Goal: Information Seeking & Learning: Find contact information

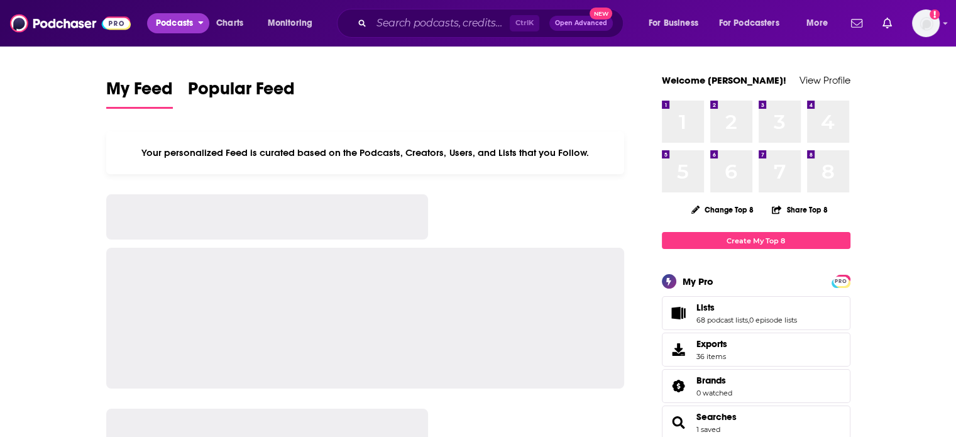
click at [160, 26] on span "Podcasts" at bounding box center [174, 23] width 37 height 18
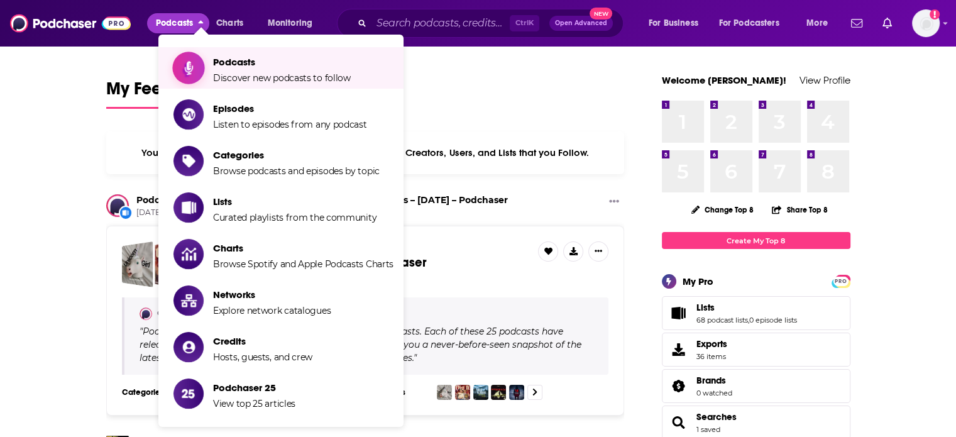
click at [202, 75] on span "Show item sub-menu" at bounding box center [188, 67] width 97 height 97
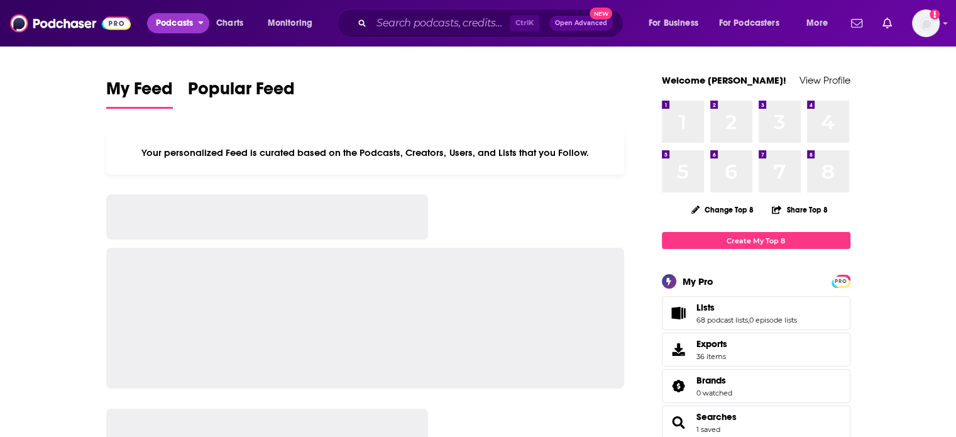
click at [174, 28] on span "Podcasts" at bounding box center [174, 23] width 37 height 18
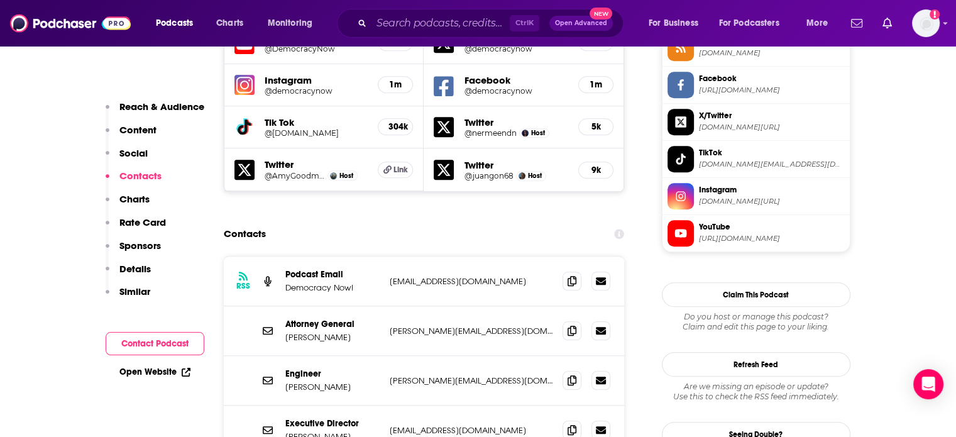
scroll to position [1195, 0]
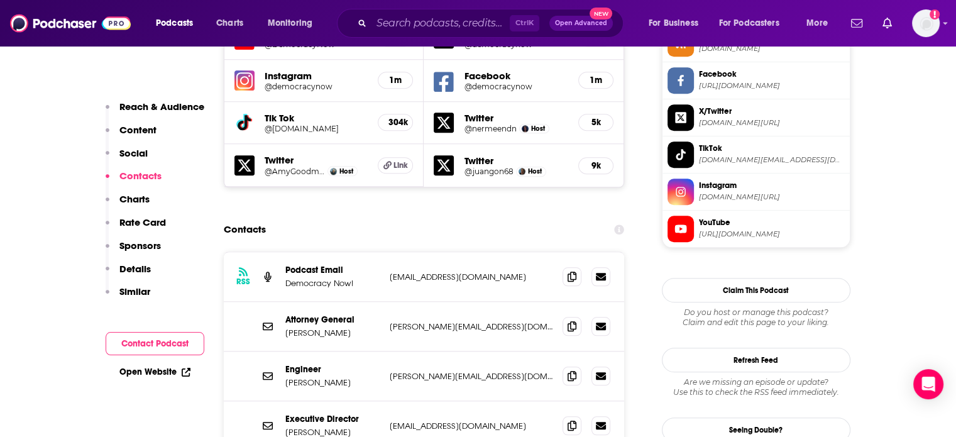
click at [431, 401] on div "Executive Director Denis Moynihan denis@democracynow.org denis@democracynow.org" at bounding box center [424, 426] width 401 height 50
click at [430, 401] on div "Executive Director Denis Moynihan denis@democracynow.org denis@democracynow.org" at bounding box center [424, 426] width 401 height 50
click at [420, 272] on p "webdev@democracynow.org" at bounding box center [471, 277] width 163 height 11
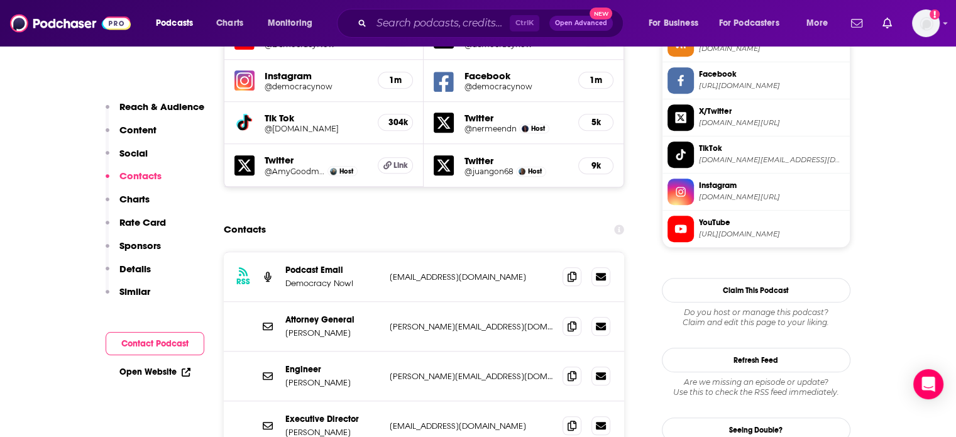
click at [438, 421] on p "denis@democracynow.org" at bounding box center [471, 426] width 163 height 11
copy div "denis@democracynow.org denis@democracynow.org"
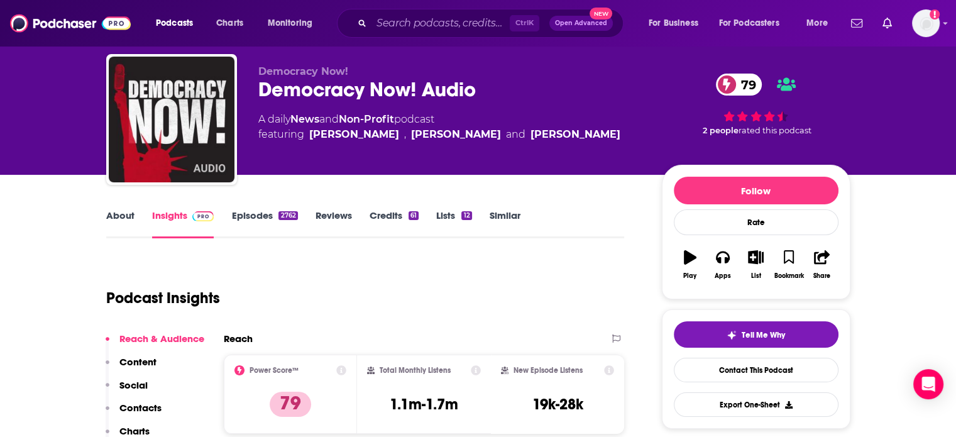
scroll to position [0, 0]
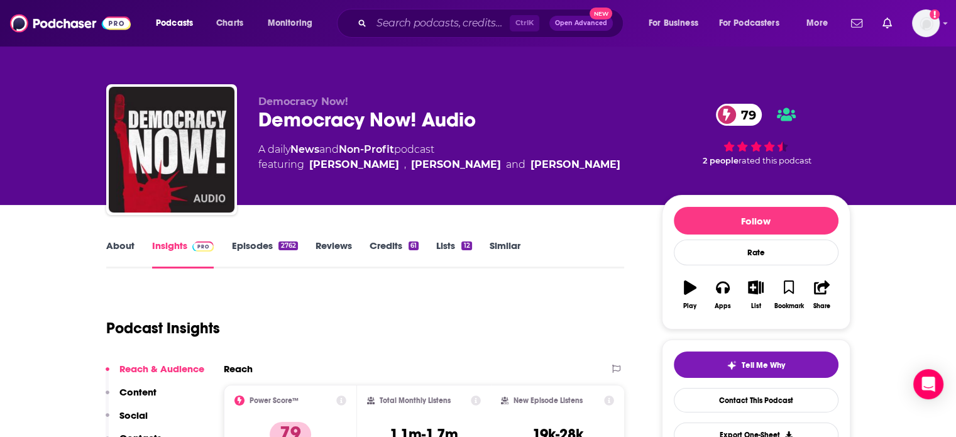
click at [379, 121] on div "Democracy Now! Audio 79" at bounding box center [450, 120] width 384 height 25
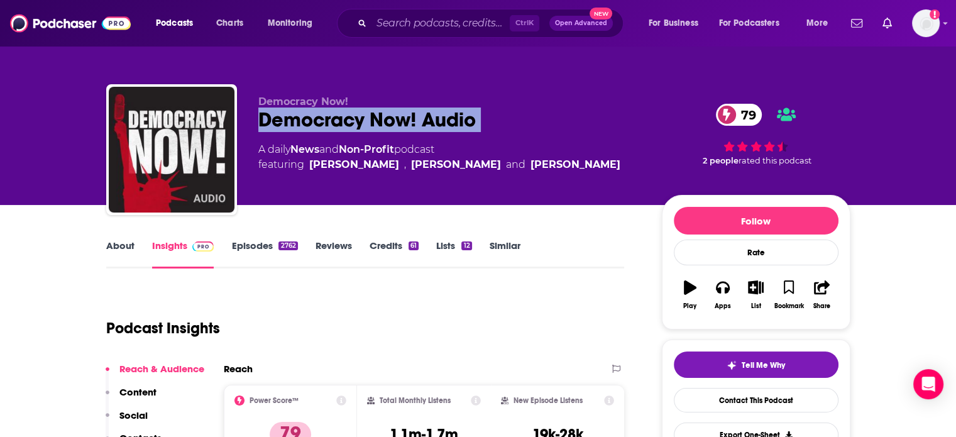
click at [378, 121] on div "Democracy Now! Audio 79" at bounding box center [450, 120] width 384 height 25
click at [387, 124] on div "Democracy Now! Audio 79" at bounding box center [450, 120] width 384 height 25
drag, startPoint x: 387, startPoint y: 124, endPoint x: 304, endPoint y: 127, distance: 83.0
click at [304, 127] on div "Democracy Now! Audio 79" at bounding box center [450, 120] width 384 height 25
click at [412, 128] on div "Democracy Now! Audio 79" at bounding box center [450, 120] width 384 height 25
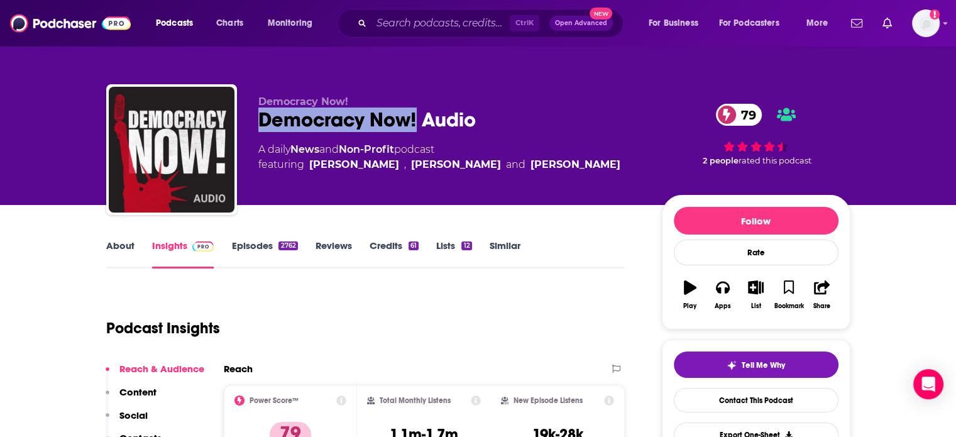
drag, startPoint x: 412, startPoint y: 128, endPoint x: 291, endPoint y: 128, distance: 121.4
click at [291, 128] on div "Democracy Now! Audio 79" at bounding box center [450, 120] width 384 height 25
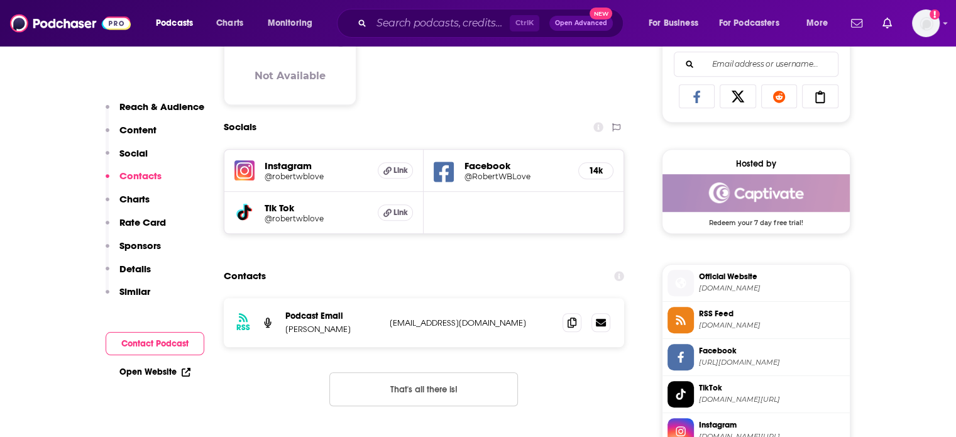
scroll to position [1006, 0]
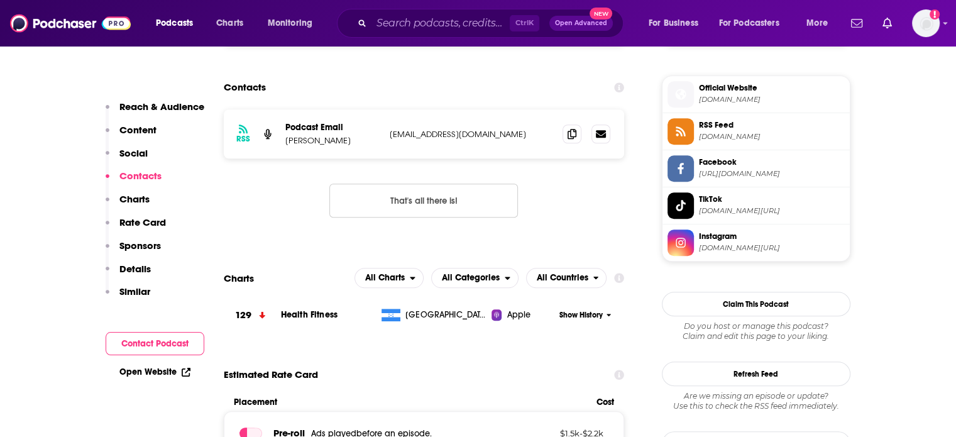
click at [413, 139] on p "love1929@gmail.com" at bounding box center [471, 134] width 163 height 11
copy div "love1929@gmail.com love1929@gmail.com"
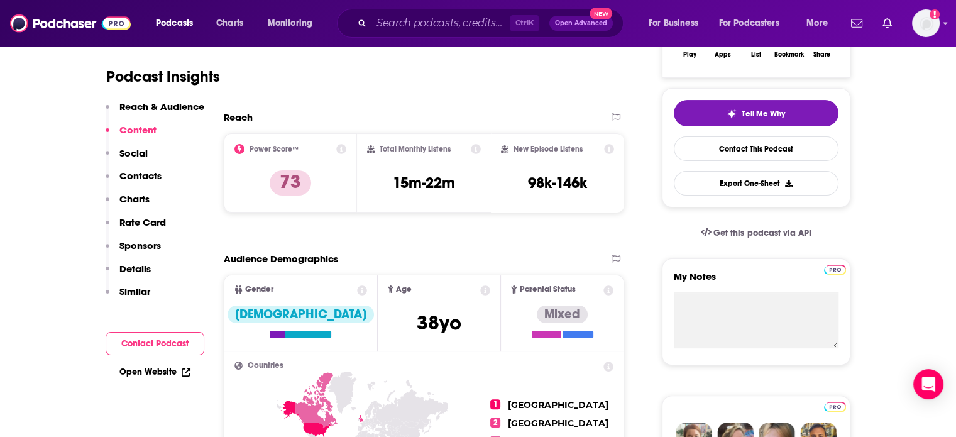
scroll to position [0, 0]
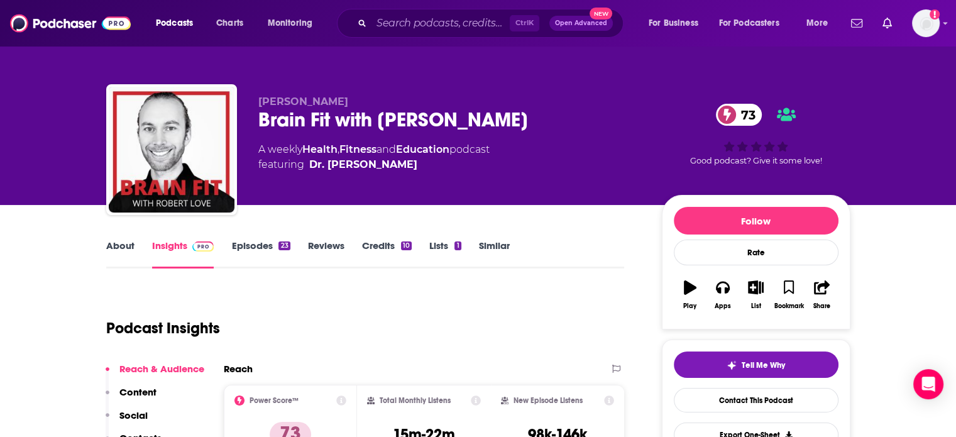
click at [119, 256] on link "About" at bounding box center [120, 254] width 28 height 29
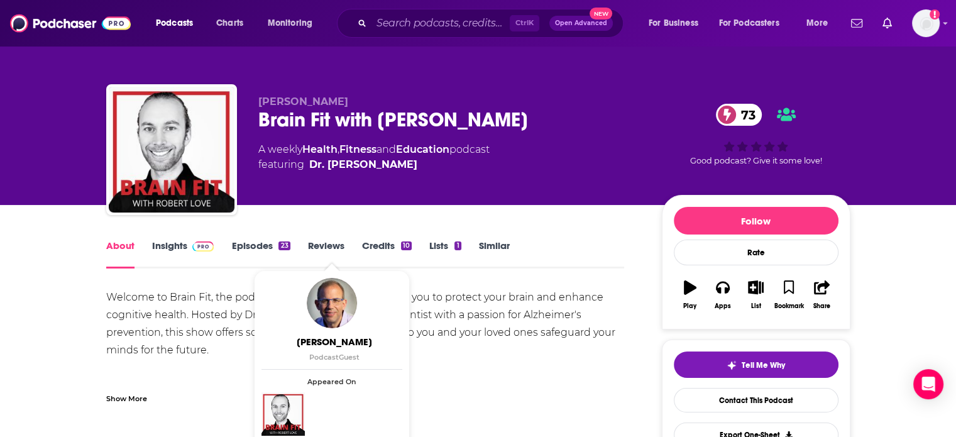
click at [194, 245] on img at bounding box center [203, 246] width 22 height 10
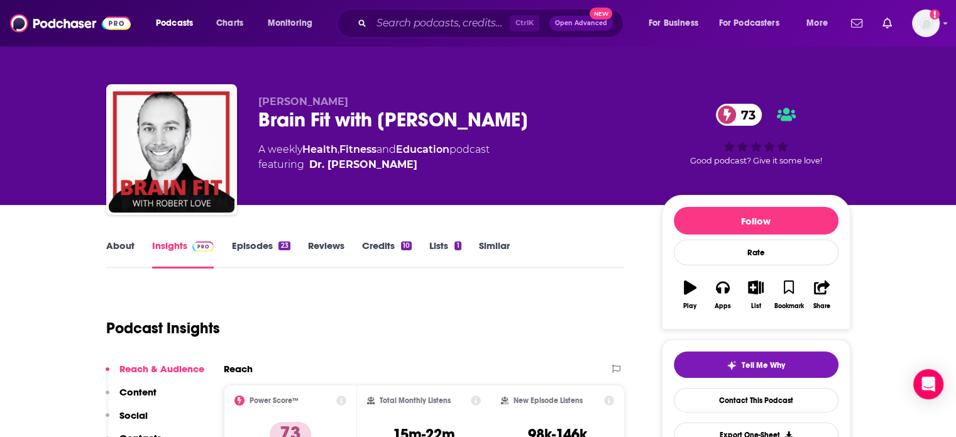
click at [308, 126] on div "Brain Fit with Robert Love 73" at bounding box center [450, 120] width 384 height 25
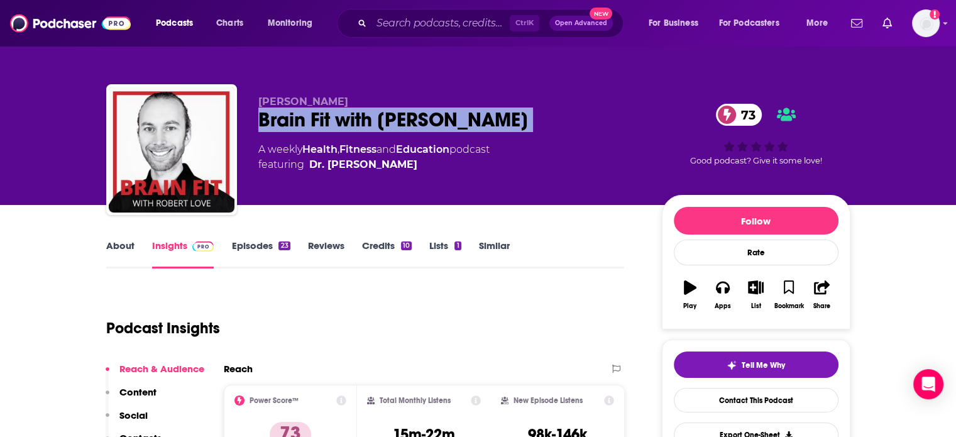
click at [308, 126] on div "Brain Fit with Robert Love 73" at bounding box center [450, 120] width 384 height 25
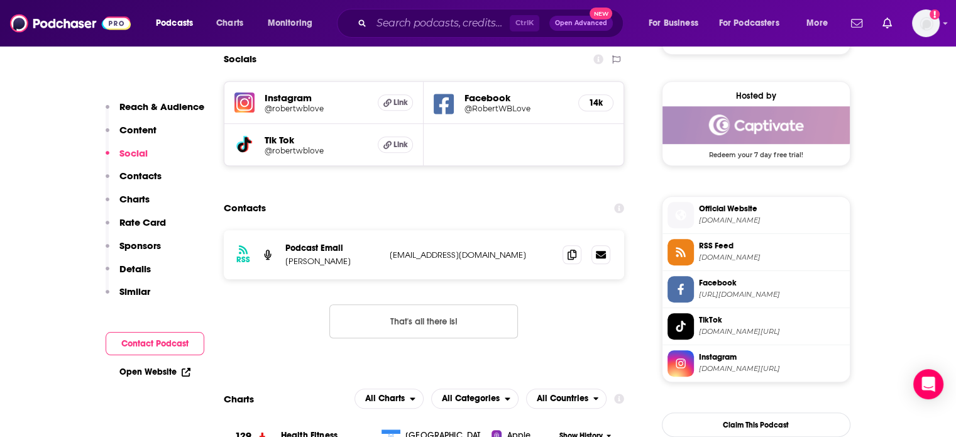
scroll to position [943, 0]
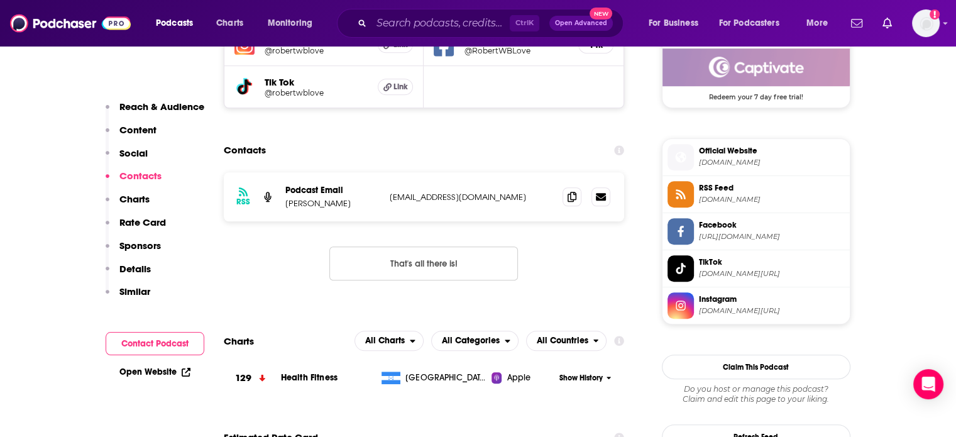
click at [433, 198] on p "love1929@gmail.com" at bounding box center [471, 197] width 163 height 11
copy div "love1929@gmail.com love1929@gmail.com"
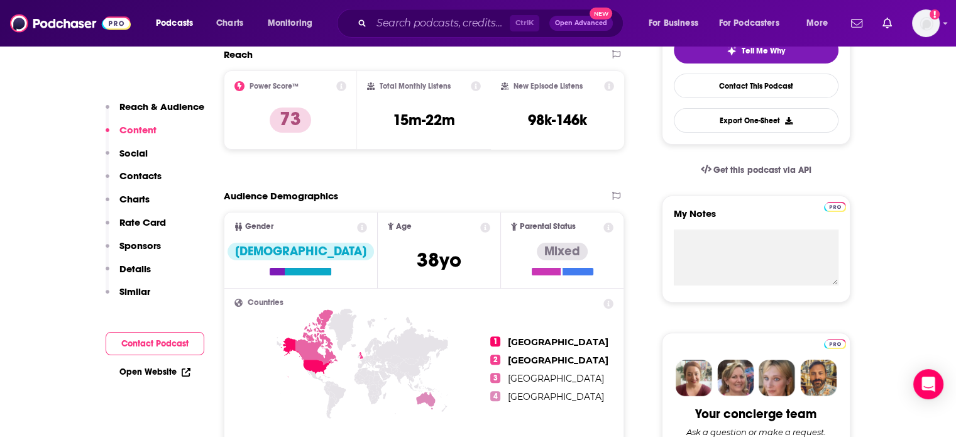
scroll to position [0, 0]
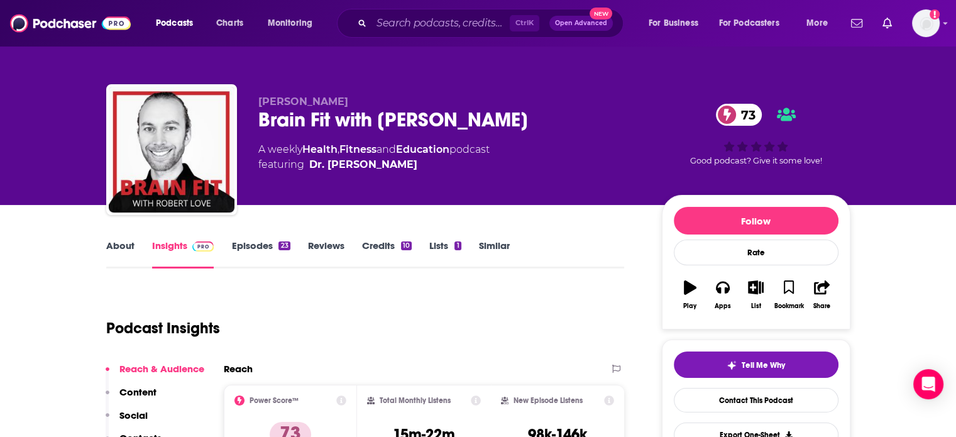
click at [307, 118] on div "Brain Fit with Robert Love 73" at bounding box center [450, 120] width 384 height 25
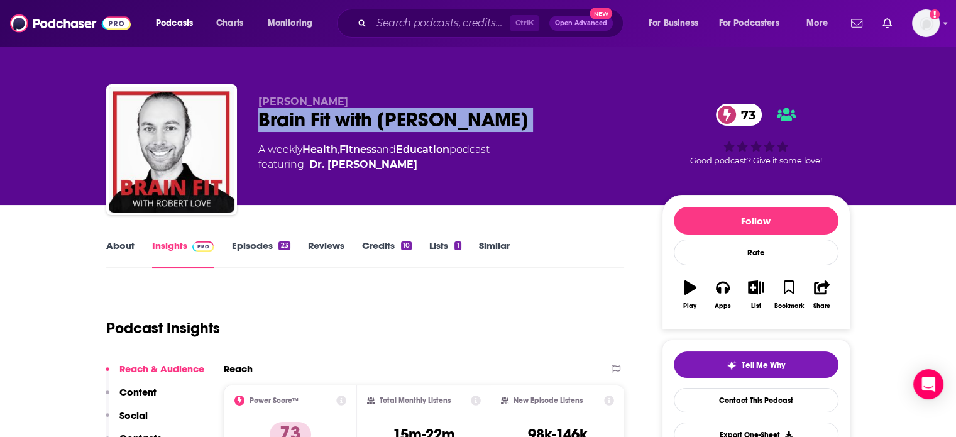
click at [307, 118] on div "Brain Fit with Robert Love 73" at bounding box center [450, 120] width 384 height 25
copy div "Brain Fit with Robert Love 73"
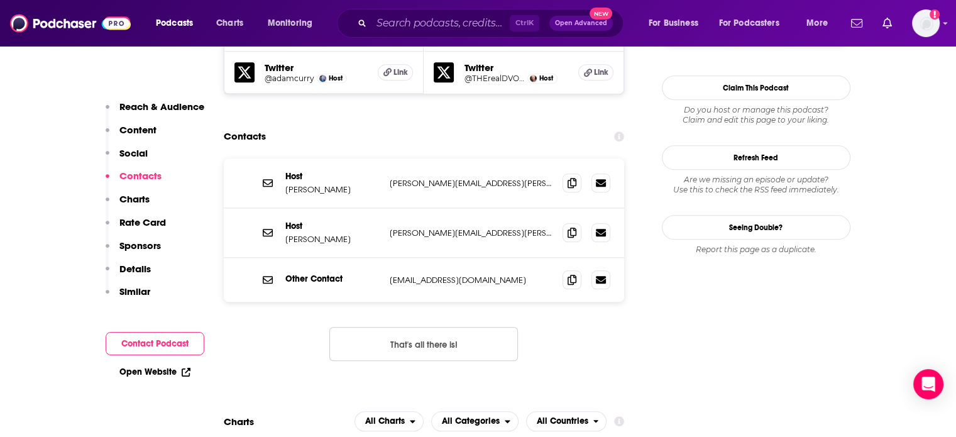
scroll to position [1258, 0]
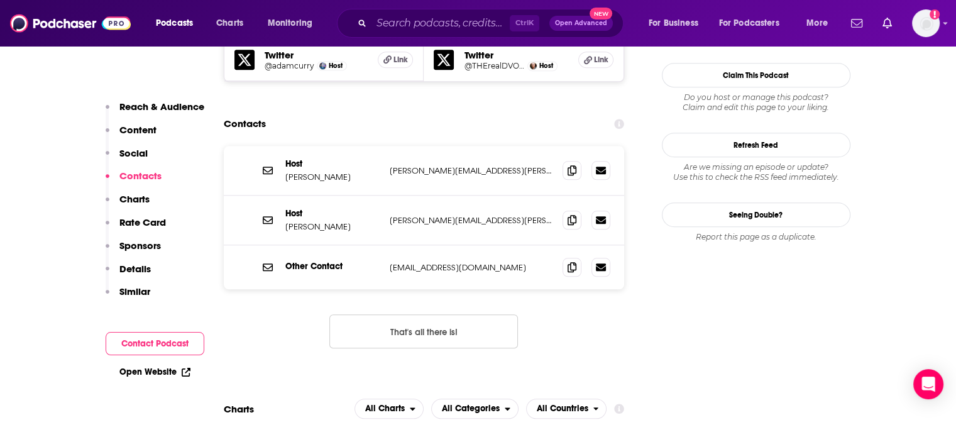
click at [415, 165] on p "adam@curry.com" at bounding box center [471, 170] width 163 height 11
copy div "adam@curry.com adam@curry.com"
click at [429, 215] on p "john@dvorak.org" at bounding box center [471, 220] width 163 height 11
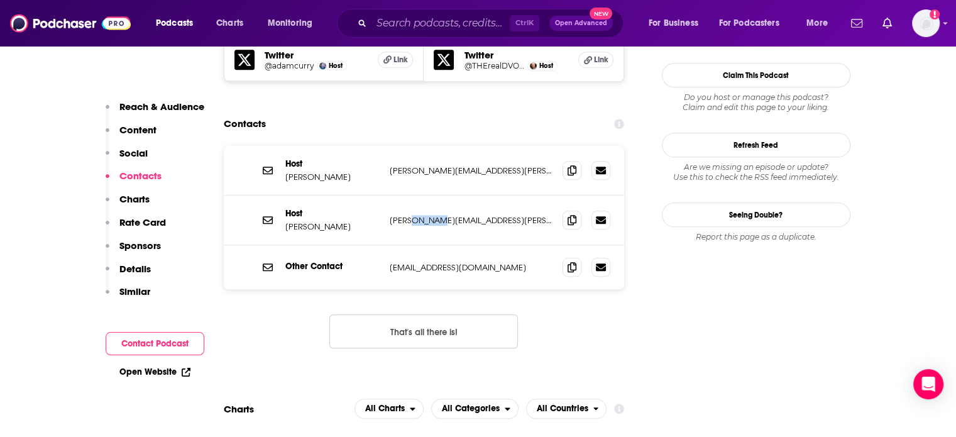
click at [429, 215] on p "john@dvorak.org" at bounding box center [471, 220] width 163 height 11
copy div "john@dvorak.org john@dvorak.org"
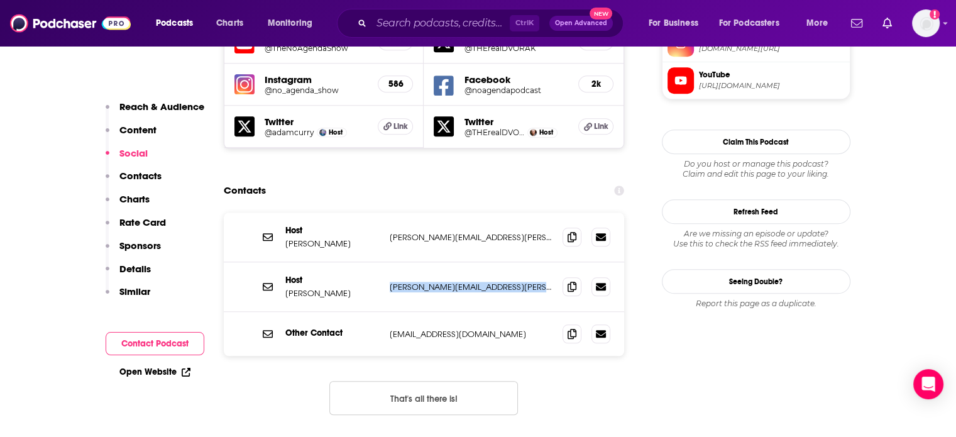
scroll to position [1195, 0]
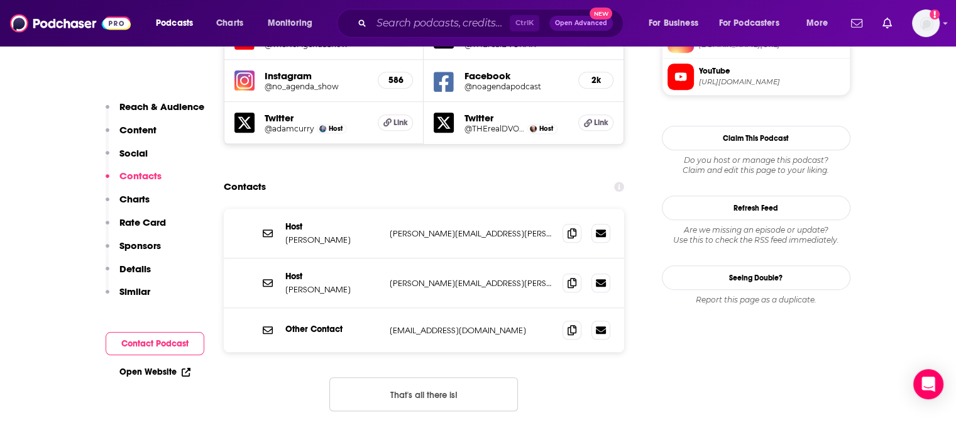
click at [432, 325] on p "notes@noagendashow.net" at bounding box center [471, 330] width 163 height 11
copy div "notes@noagendashow.net notes@noagendashow.net"
click at [436, 325] on p "notes@noagendashow.net" at bounding box center [471, 330] width 163 height 11
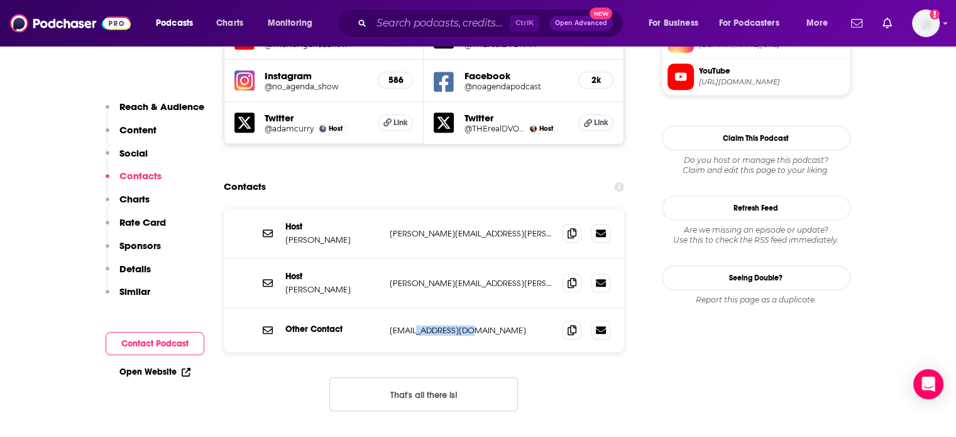
click at [436, 325] on p "notes@noagendashow.net" at bounding box center [471, 330] width 163 height 11
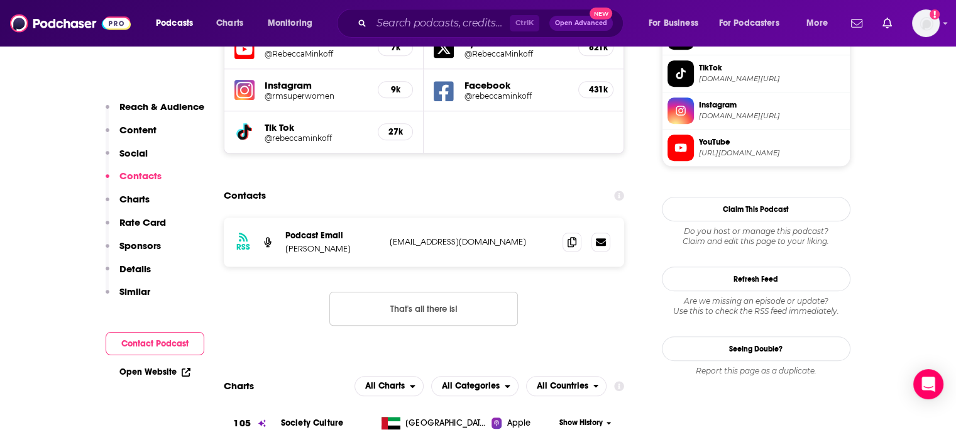
scroll to position [1195, 0]
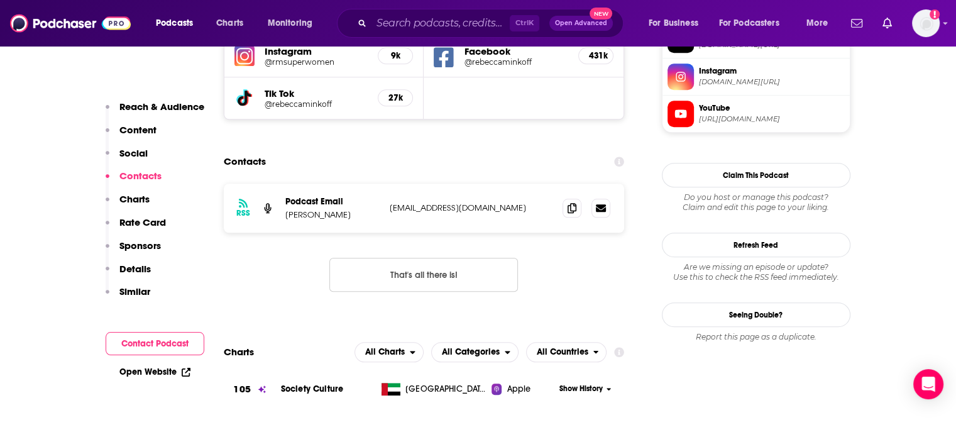
click at [445, 202] on p "[EMAIL_ADDRESS][DOMAIN_NAME]" at bounding box center [471, 207] width 163 height 11
click at [445, 202] on p "Superwomen@rebeccaminkoff.com" at bounding box center [471, 207] width 163 height 11
copy div "Superwomen@rebeccaminkoff.com Superwomen@rebeccaminkoff.com"
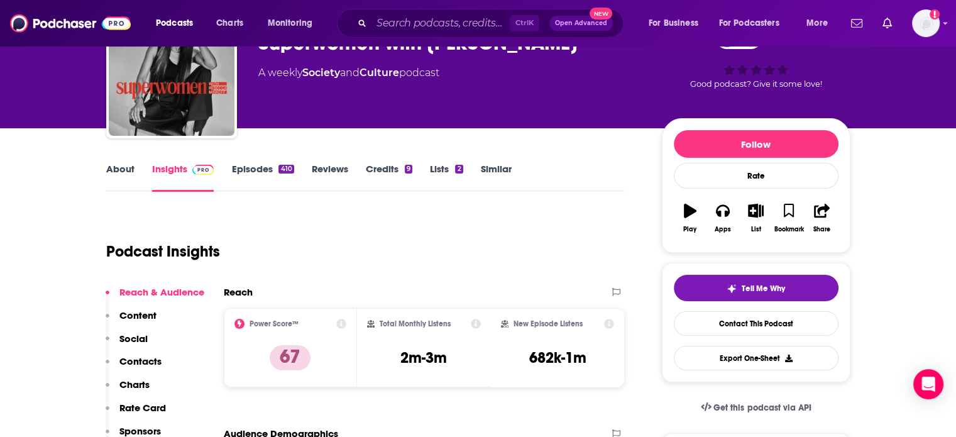
scroll to position [0, 0]
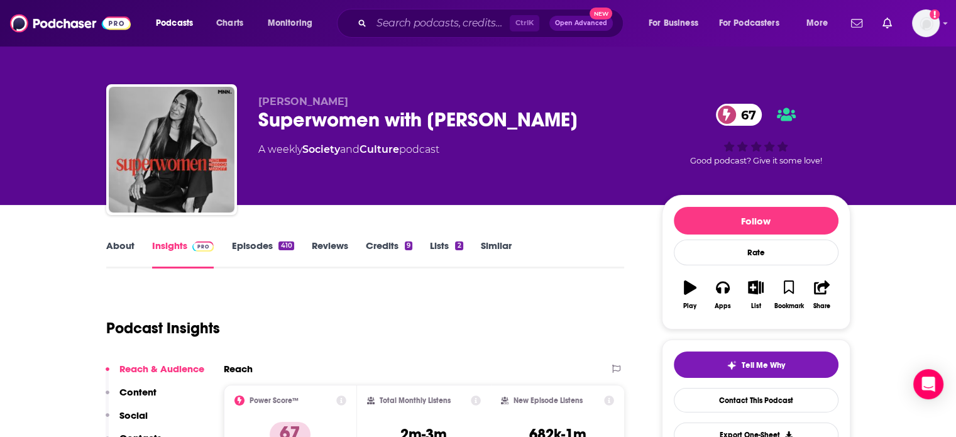
click at [355, 119] on div "Superwomen with Rebecca Minkoff 67" at bounding box center [450, 120] width 384 height 25
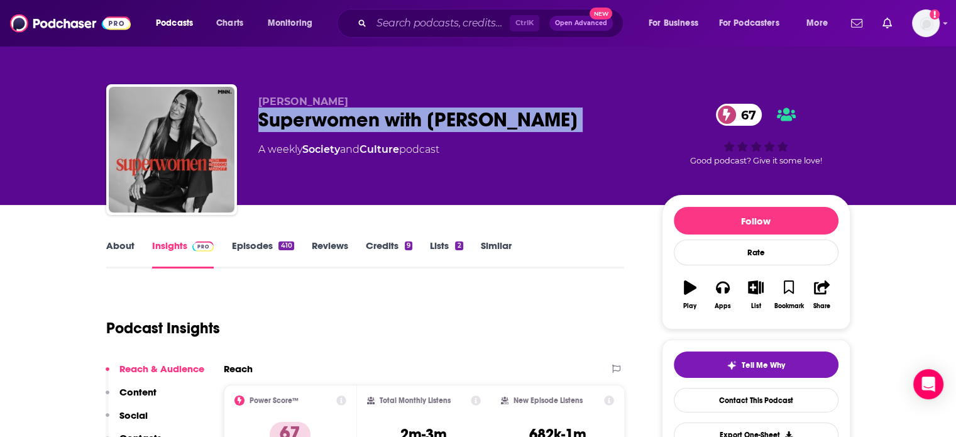
click at [355, 119] on div "Superwomen with Rebecca Minkoff 67" at bounding box center [450, 120] width 384 height 25
copy div "Superwomen with Rebecca Minkoff 67"
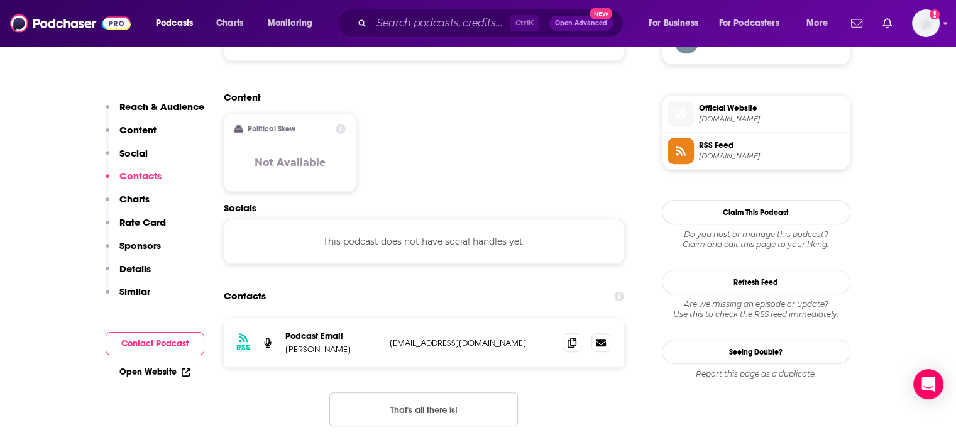
scroll to position [1069, 0]
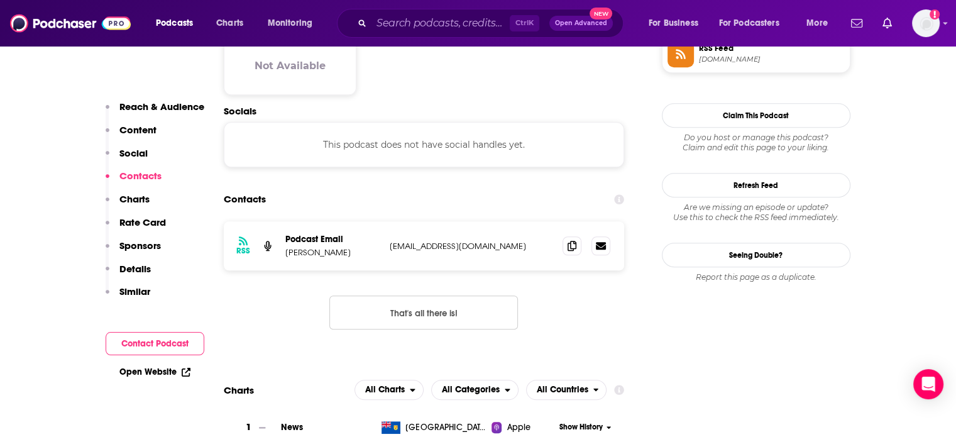
click at [420, 221] on div "RSS Podcast Email Sam Tripoli samtripolilive@gmail.com samtripolilive@gmail.com" at bounding box center [424, 245] width 401 height 49
copy div "samtripolilive@gmail.com samtripolilive@gmail.com"
click at [296, 221] on div "RSS Podcast Email Sam Tripoli samtripolilive@gmail.com samtripolilive@gmail.com" at bounding box center [424, 245] width 401 height 49
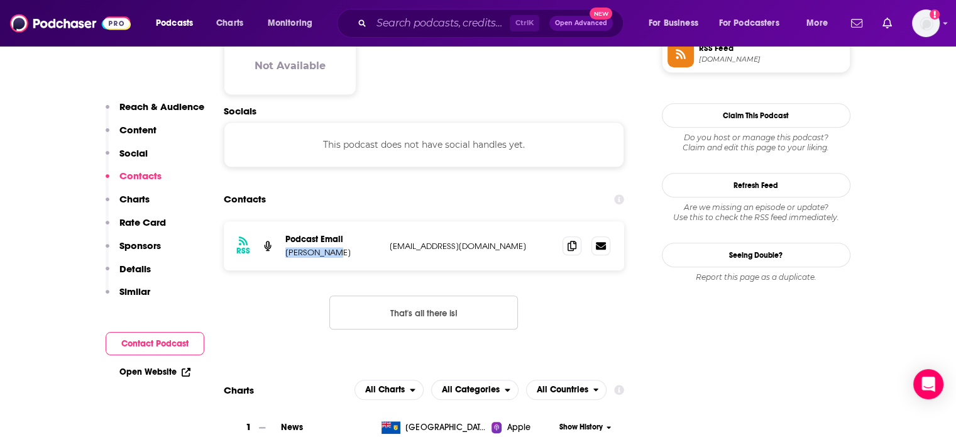
drag, startPoint x: 296, startPoint y: 185, endPoint x: 311, endPoint y: 187, distance: 15.1
click at [311, 221] on div "RSS Podcast Email Sam Tripoli samtripolilive@gmail.com samtripolilive@gmail.com" at bounding box center [424, 245] width 401 height 49
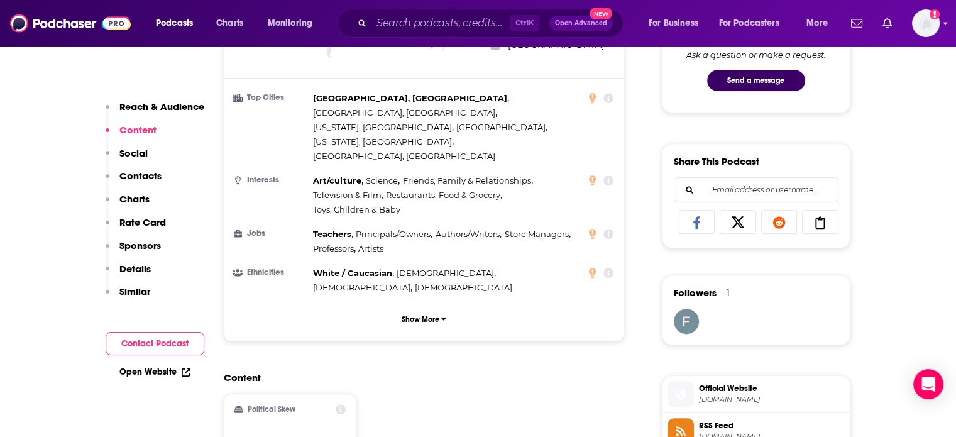
scroll to position [503, 0]
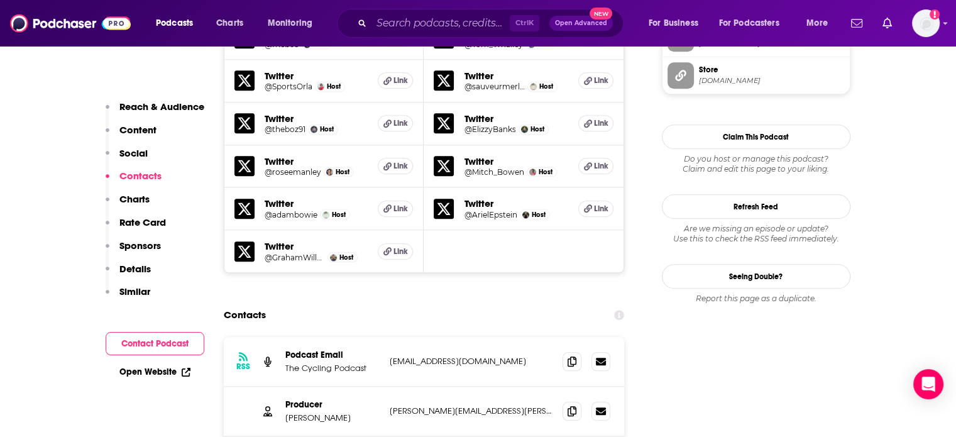
scroll to position [1446, 0]
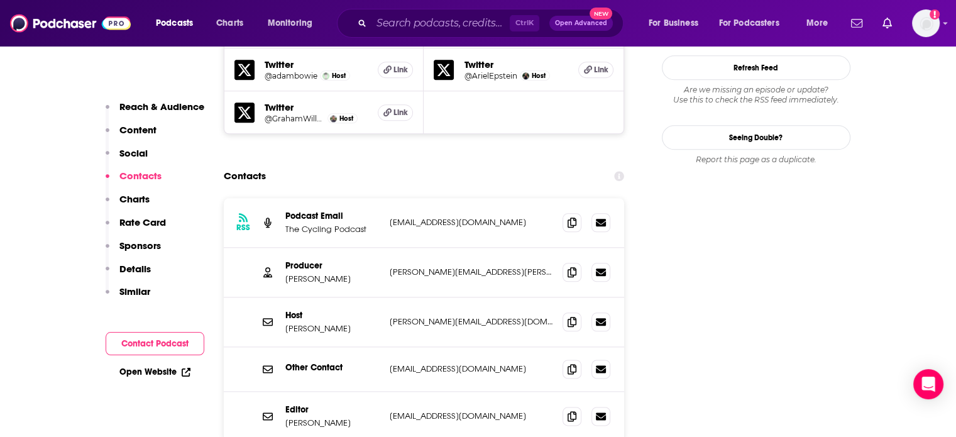
click at [475, 217] on p "cyclingpodcast@outlook.com" at bounding box center [471, 222] width 163 height 11
copy div "cyclingpodcast@outlook.com cyclingpodcast@outlook.com"
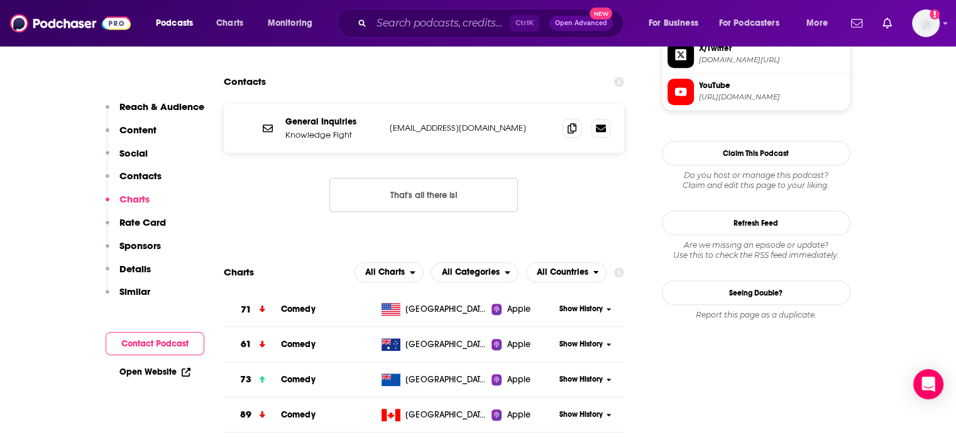
scroll to position [1132, 0]
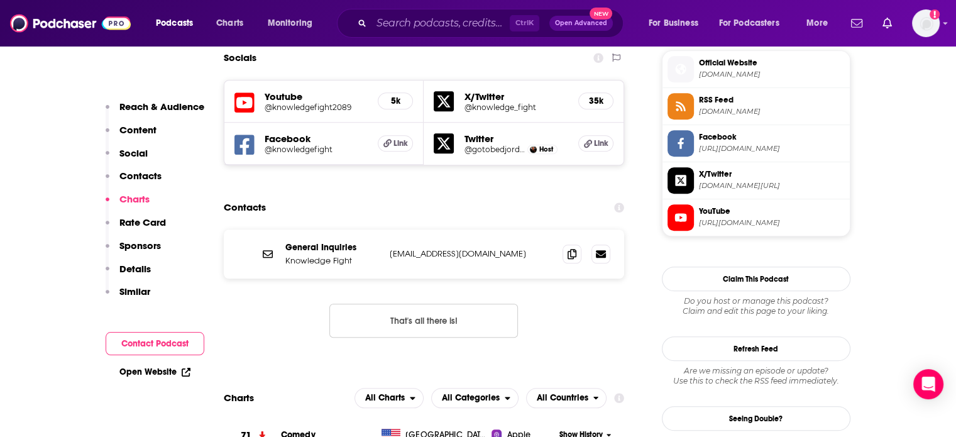
click at [448, 248] on p "[EMAIL_ADDRESS][DOMAIN_NAME]" at bounding box center [471, 253] width 163 height 11
copy div "[EMAIL_ADDRESS][DOMAIN_NAME] [EMAIL_ADDRESS][DOMAIN_NAME]"
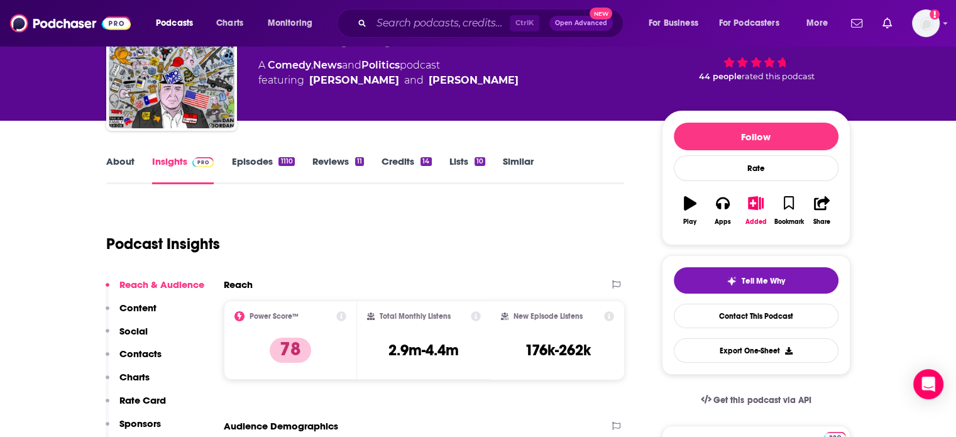
scroll to position [0, 0]
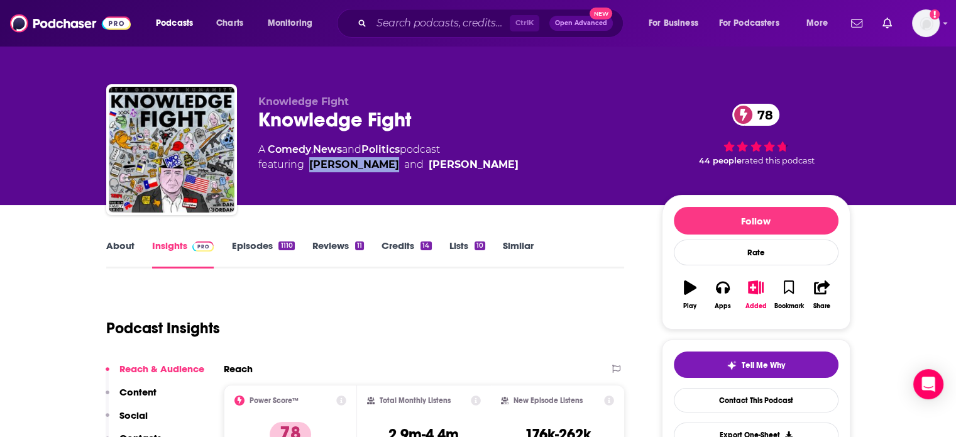
drag, startPoint x: 390, startPoint y: 179, endPoint x: 307, endPoint y: 171, distance: 83.4
click at [307, 171] on div "Knowledge Fight Knowledge Fight 78 A Comedy , News and Politics podcast featuri…" at bounding box center [450, 146] width 384 height 101
copy link "[PERSON_NAME]"
click at [327, 126] on div "Knowledge Fight 78" at bounding box center [450, 120] width 384 height 25
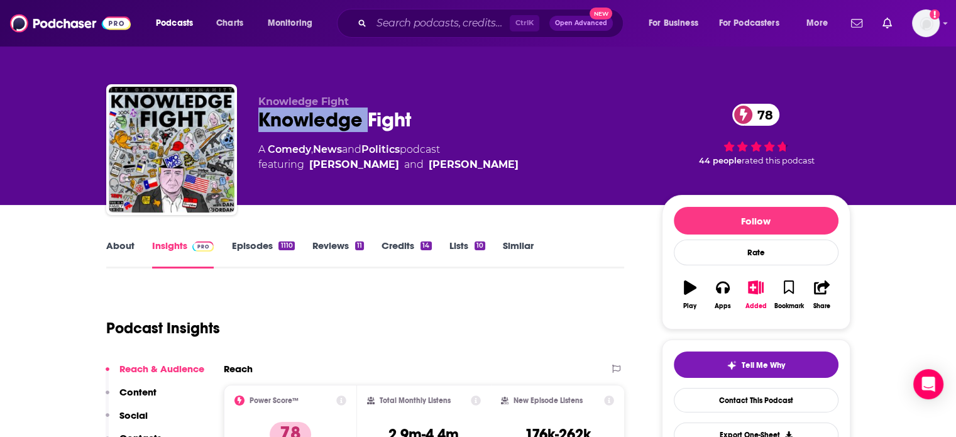
click at [327, 126] on div "Knowledge Fight 78" at bounding box center [450, 120] width 384 height 25
copy div "Knowledge Fight 78"
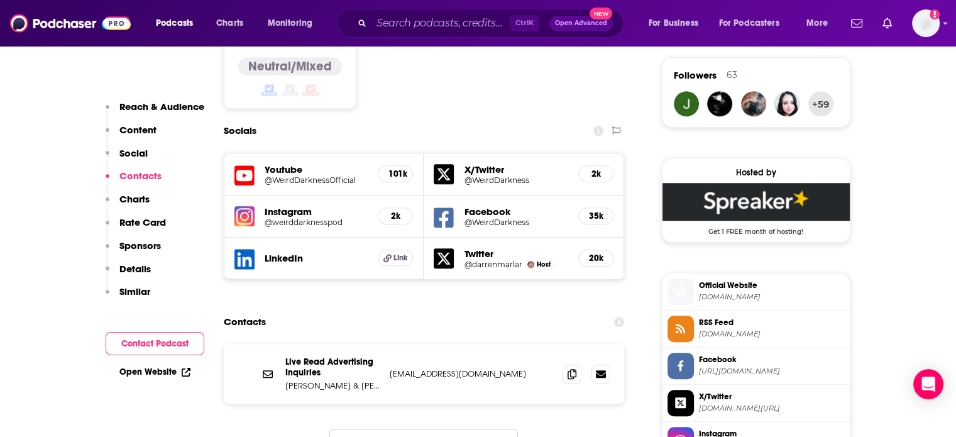
scroll to position [1069, 0]
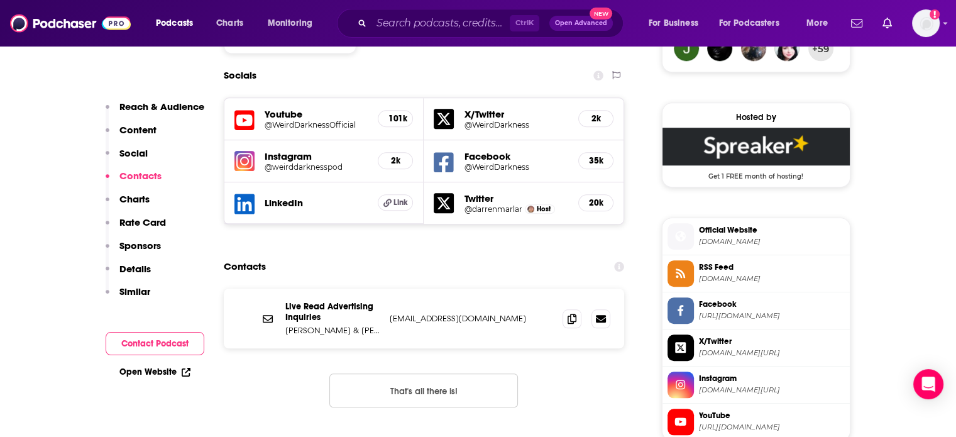
drag, startPoint x: 455, startPoint y: 248, endPoint x: 455, endPoint y: 259, distance: 10.7
click at [455, 289] on div "Live Read Advertising Inquiries Maria Carrillo & Alanna Hunter livehostreads@sp…" at bounding box center [424, 319] width 401 height 60
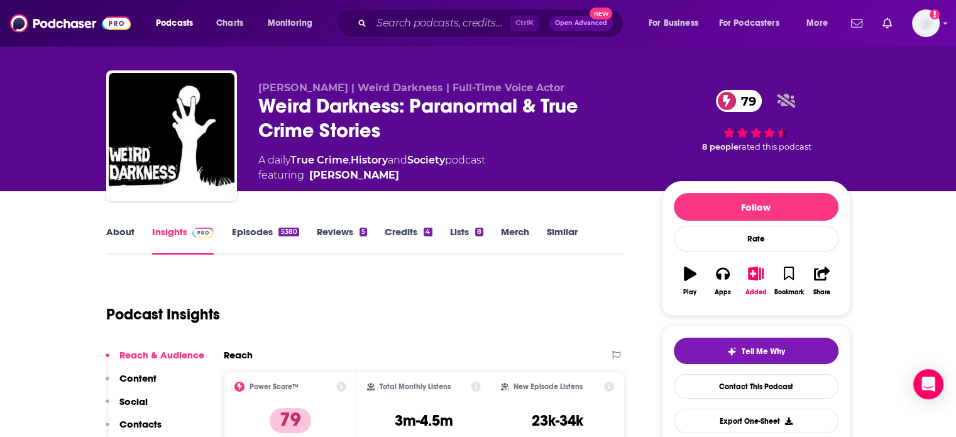
scroll to position [0, 0]
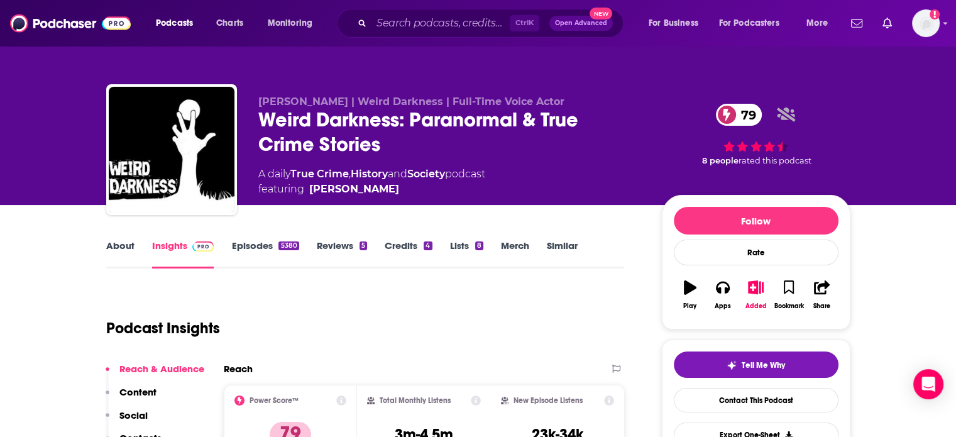
drag, startPoint x: 398, startPoint y: 194, endPoint x: 392, endPoint y: 189, distance: 8.0
click at [395, 194] on span "featuring Darren Marlar" at bounding box center [371, 189] width 227 height 15
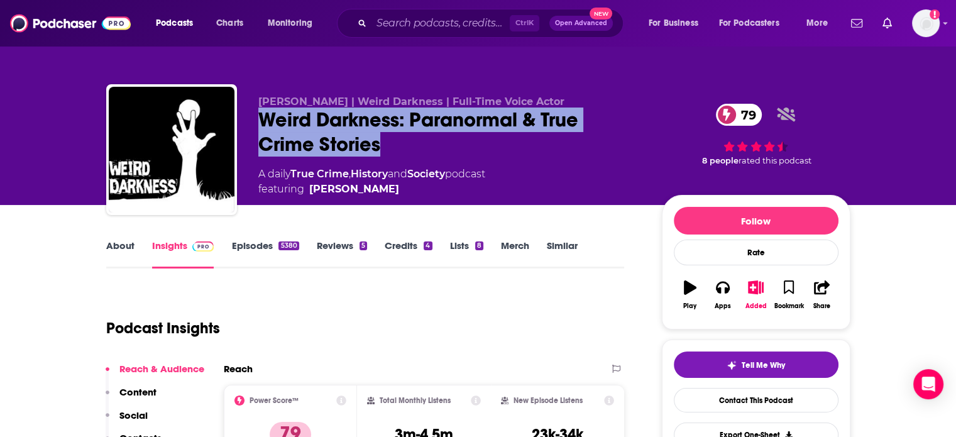
drag, startPoint x: 386, startPoint y: 147, endPoint x: 258, endPoint y: 118, distance: 130.9
click at [258, 118] on div "Weird Darkness: Paranormal & True Crime Stories 79" at bounding box center [450, 132] width 384 height 49
click at [297, 121] on div "Weird Darkness: Paranormal & True Crime Stories 79" at bounding box center [450, 132] width 384 height 49
drag, startPoint x: 297, startPoint y: 121, endPoint x: 368, endPoint y: 142, distance: 74.8
click at [368, 142] on div "Weird Darkness: Paranormal & True Crime Stories 79" at bounding box center [450, 132] width 384 height 49
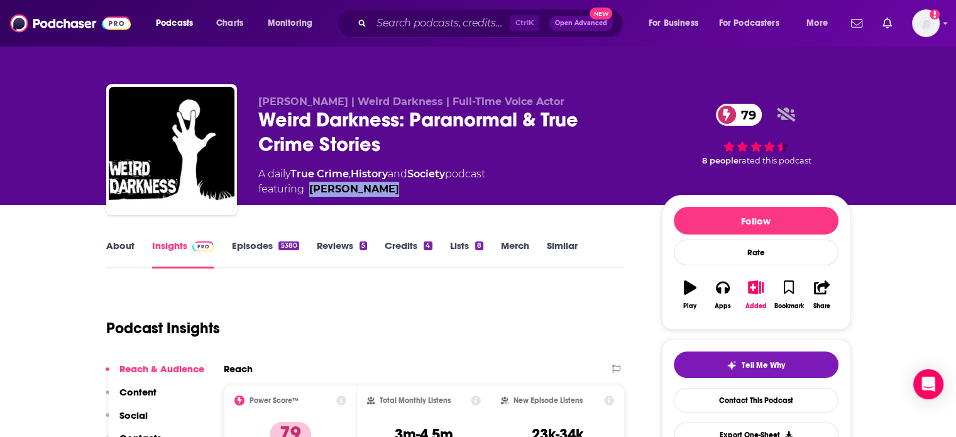
drag, startPoint x: 433, startPoint y: 202, endPoint x: 309, endPoint y: 198, distance: 123.3
click div "Darren Marlar | Weird Darkness | Full-Time Voice Actor Weird Darkness: Paranorm…"
copy link "Darren Marlar"
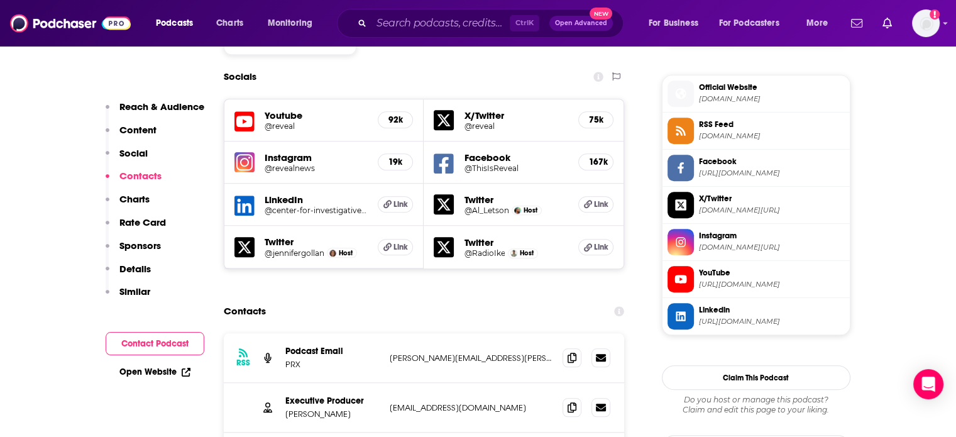
scroll to position [1195, 0]
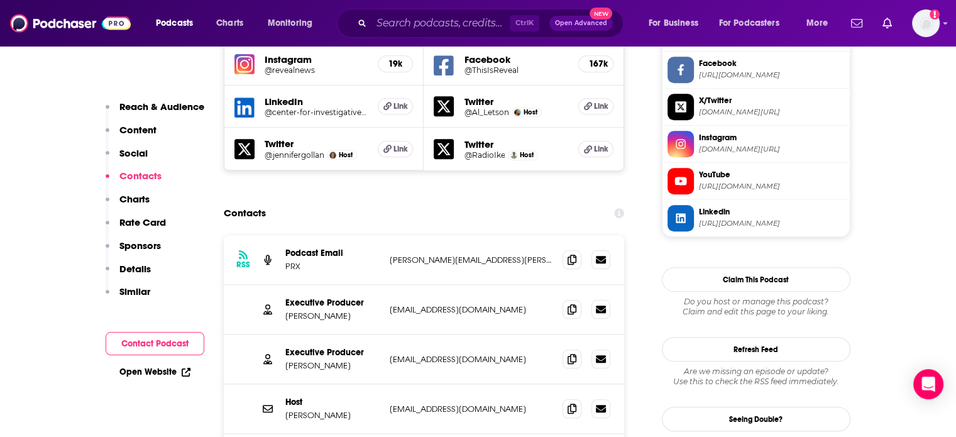
click at [436, 304] on p "[EMAIL_ADDRESS][DOMAIN_NAME]" at bounding box center [471, 309] width 163 height 11
copy div "[EMAIL_ADDRESS][DOMAIN_NAME] [EMAIL_ADDRESS][DOMAIN_NAME]"
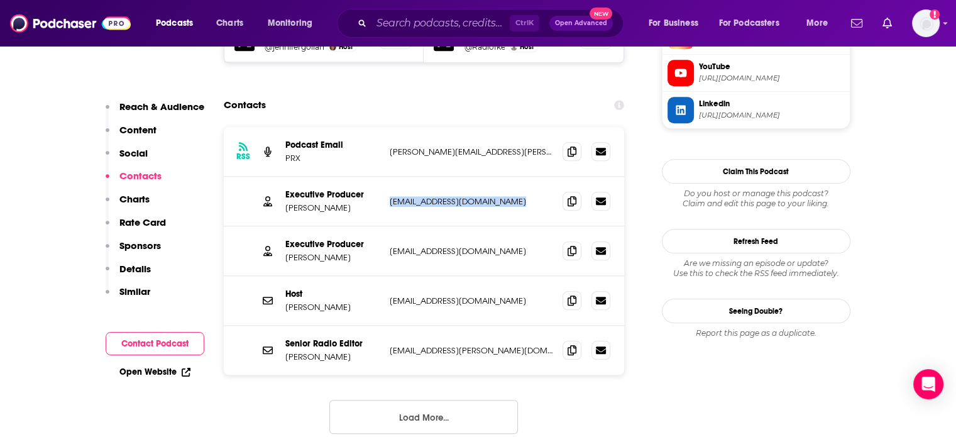
scroll to position [1320, 0]
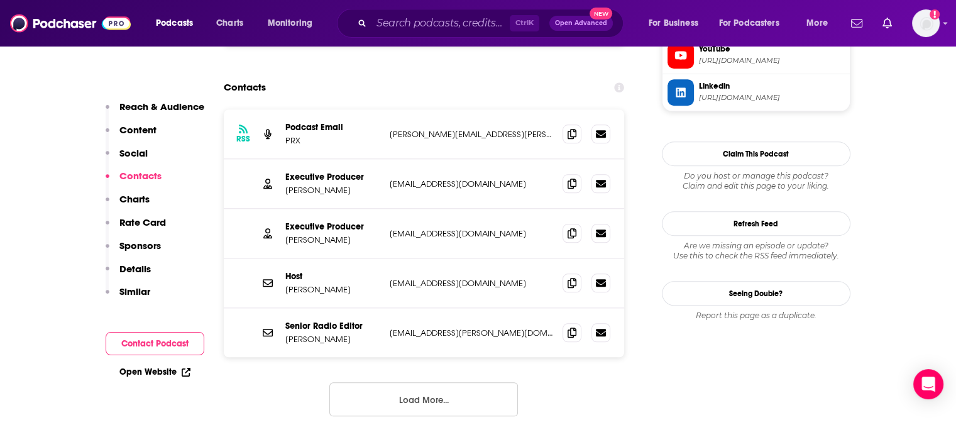
click at [313, 185] on p "[PERSON_NAME]" at bounding box center [332, 190] width 94 height 11
drag, startPoint x: 313, startPoint y: 125, endPoint x: 296, endPoint y: 120, distance: 17.1
click at [296, 185] on p "[PERSON_NAME]" at bounding box center [332, 190] width 94 height 11
copy p "[PERSON_NAME]"
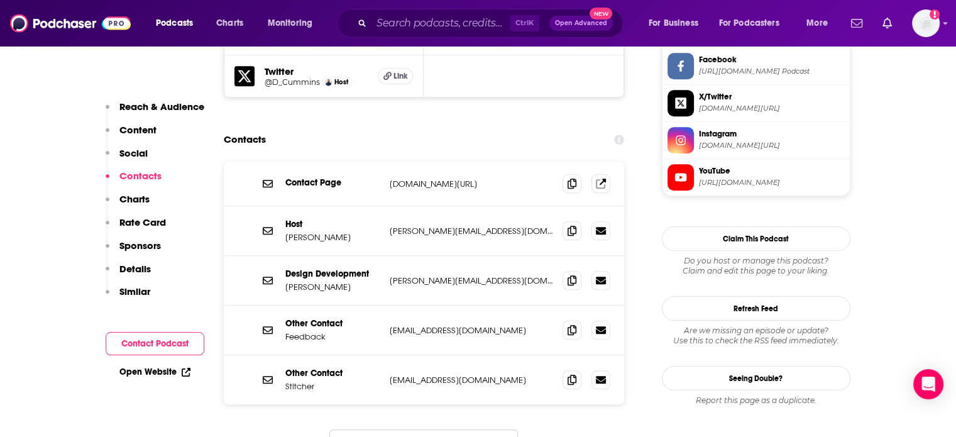
scroll to position [1195, 0]
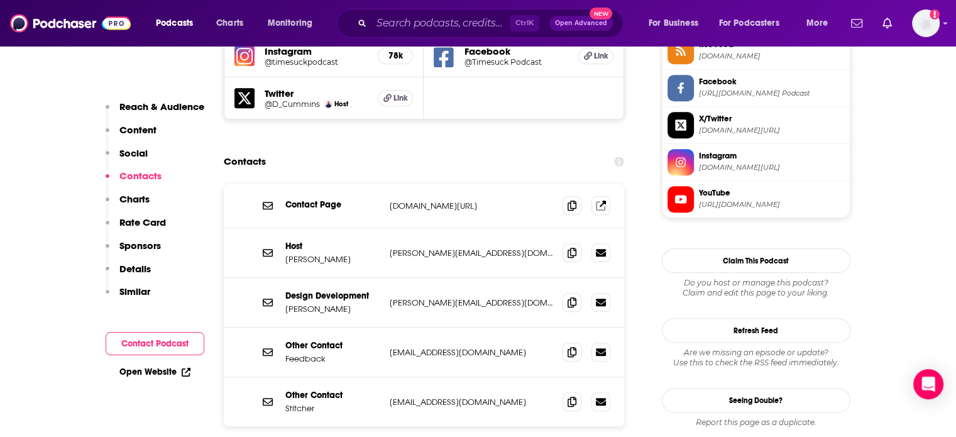
click at [418, 248] on p "[PERSON_NAME][EMAIL_ADDRESS][DOMAIN_NAME]" at bounding box center [471, 253] width 163 height 11
copy div "[PERSON_NAME][EMAIL_ADDRESS][DOMAIN_NAME] [PERSON_NAME][EMAIL_ADDRESS][DOMAIN_N…"
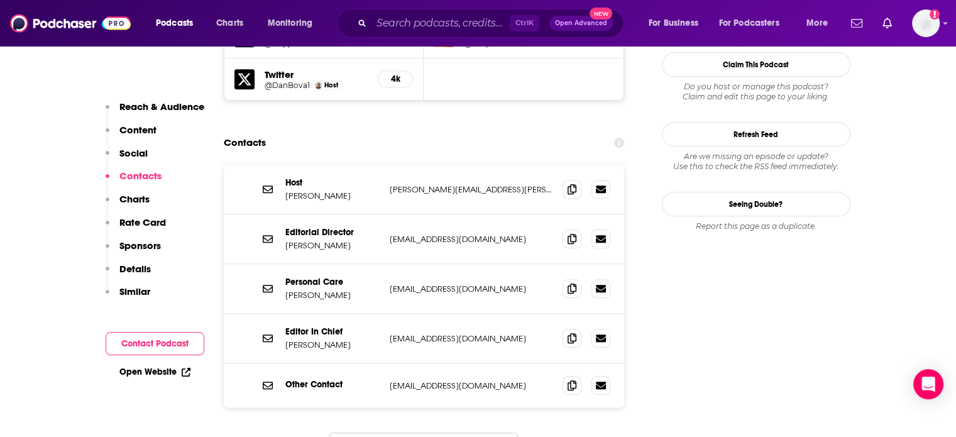
scroll to position [1195, 0]
click at [438, 333] on p "[EMAIL_ADDRESS][DOMAIN_NAME]" at bounding box center [471, 338] width 163 height 11
copy div "[EMAIL_ADDRESS][DOMAIN_NAME] [EMAIL_ADDRESS][DOMAIN_NAME]"
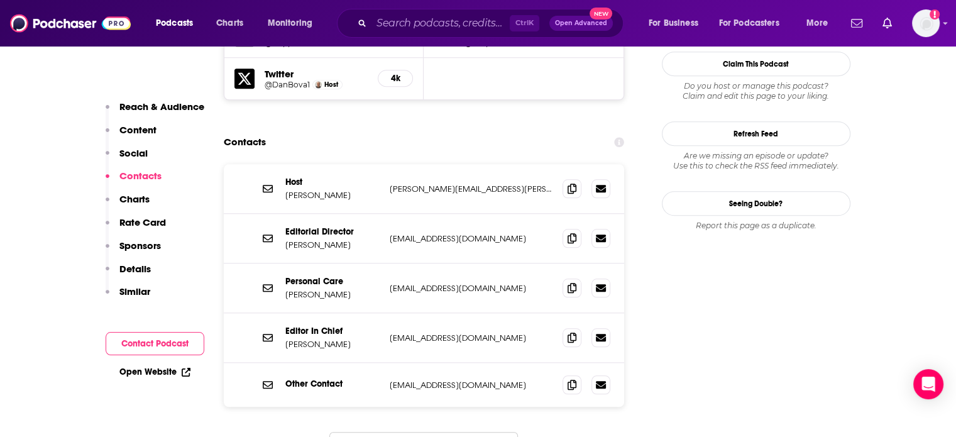
click at [431, 214] on div "Editorial Director [PERSON_NAME] [EMAIL_ADDRESS][DOMAIN_NAME] [EMAIL_ADDRESS][D…" at bounding box center [424, 239] width 401 height 50
copy div "[EMAIL_ADDRESS][DOMAIN_NAME] [EMAIL_ADDRESS][DOMAIN_NAME]"
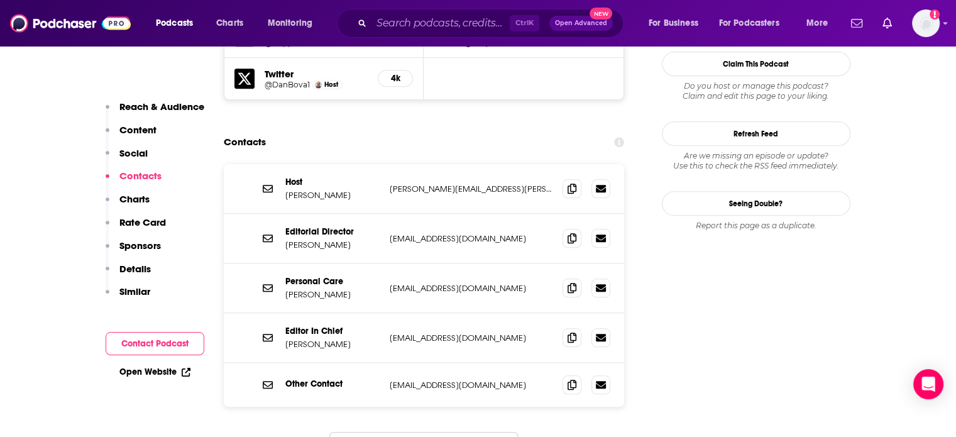
click at [321, 240] on p "[PERSON_NAME]" at bounding box center [332, 245] width 94 height 11
drag, startPoint x: 321, startPoint y: 189, endPoint x: 284, endPoint y: 187, distance: 37.1
click at [284, 214] on div "Editorial Director [PERSON_NAME] [EMAIL_ADDRESS][DOMAIN_NAME] [EMAIL_ADDRESS][D…" at bounding box center [424, 239] width 401 height 50
copy p "[PERSON_NAME]"
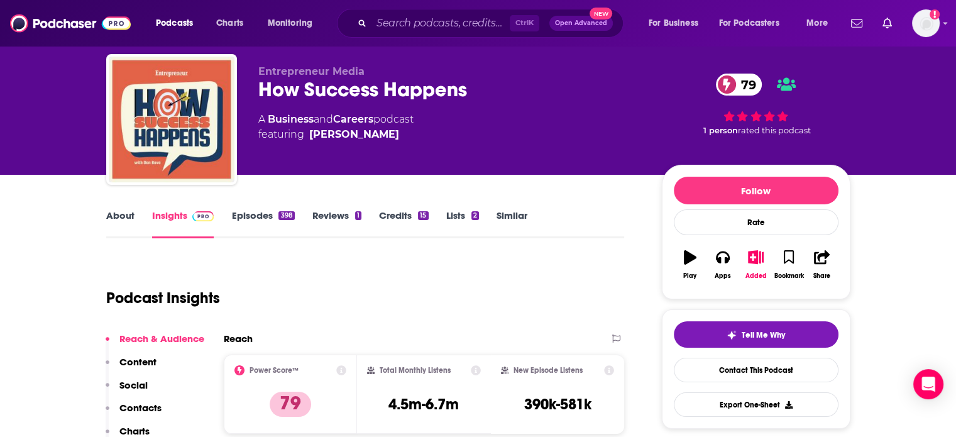
scroll to position [0, 0]
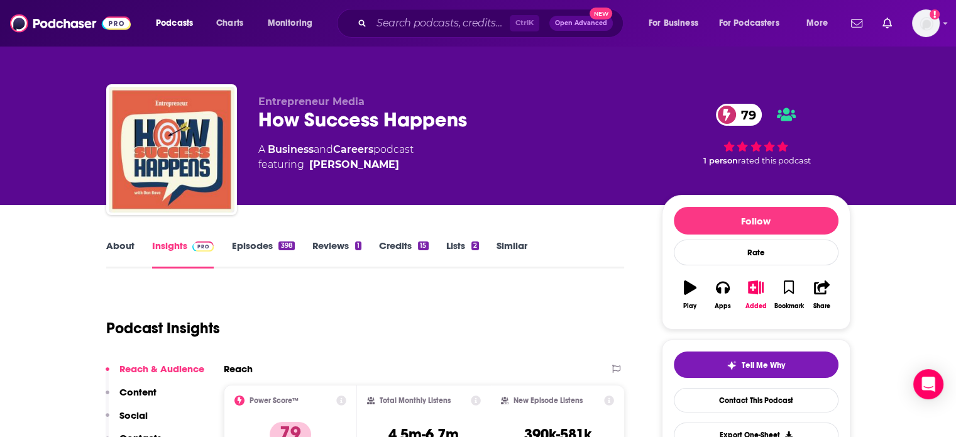
click at [410, 115] on div "How Success Happens 79" at bounding box center [450, 120] width 384 height 25
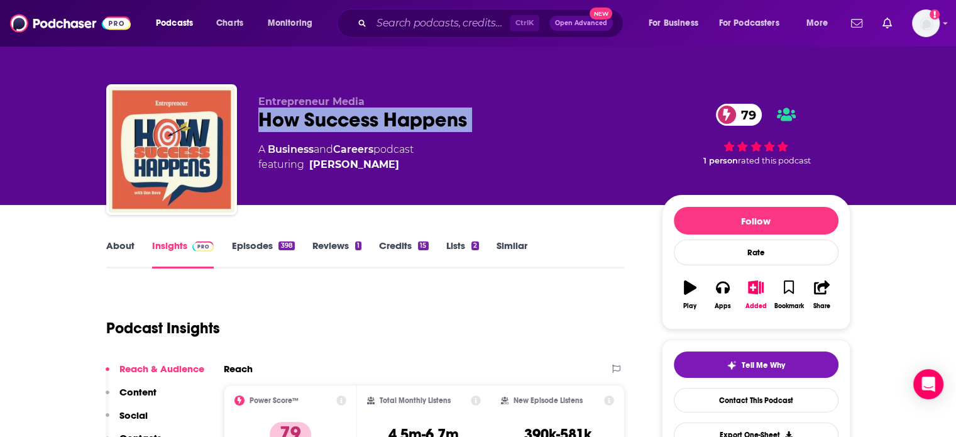
click at [410, 115] on div "How Success Happens 79" at bounding box center [450, 120] width 384 height 25
copy div "How Success Happens 79"
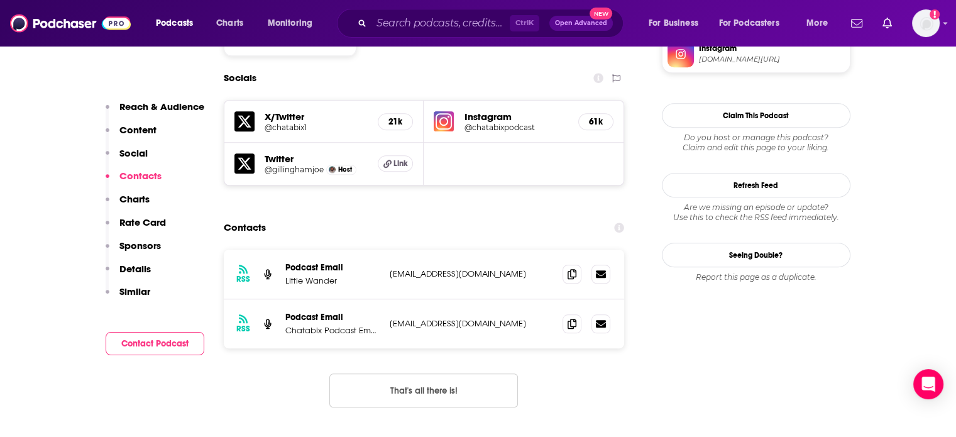
scroll to position [1195, 0]
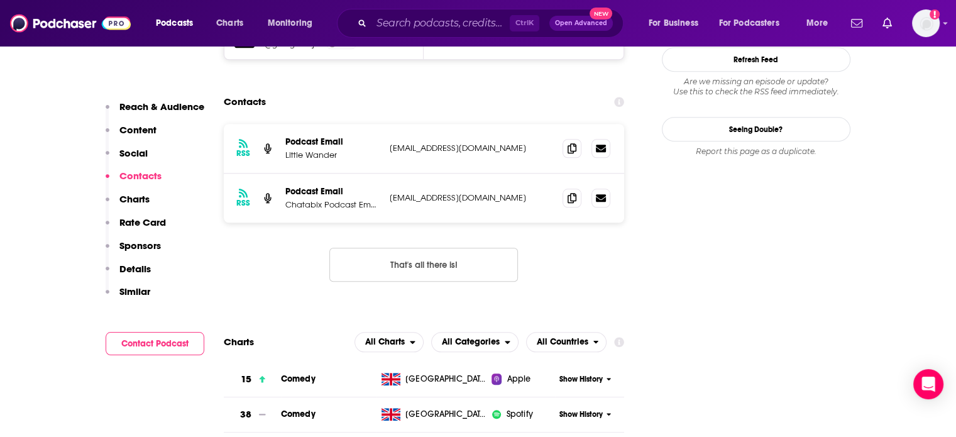
click at [440, 174] on div "RSS Podcast Email Chatabix Podcast Email [EMAIL_ADDRESS][DOMAIN_NAME] [EMAIL_AD…" at bounding box center [424, 198] width 401 height 49
copy div "[EMAIL_ADDRESS][DOMAIN_NAME] [EMAIL_ADDRESS][DOMAIN_NAME]"
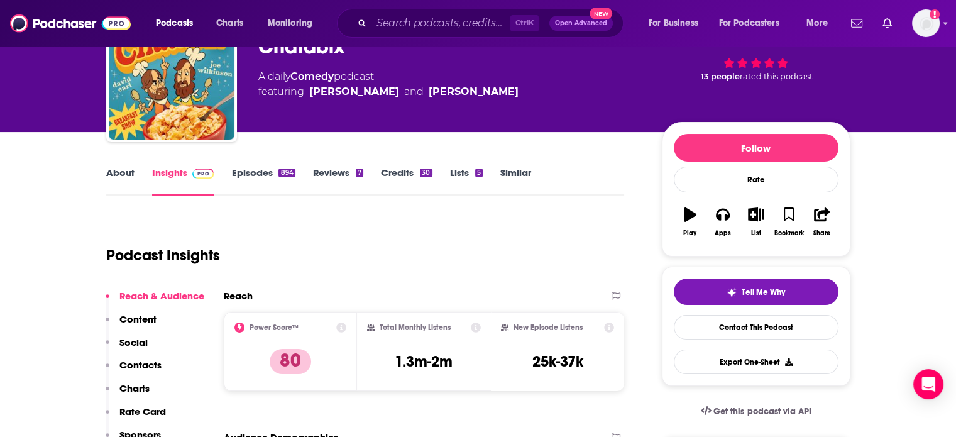
scroll to position [0, 0]
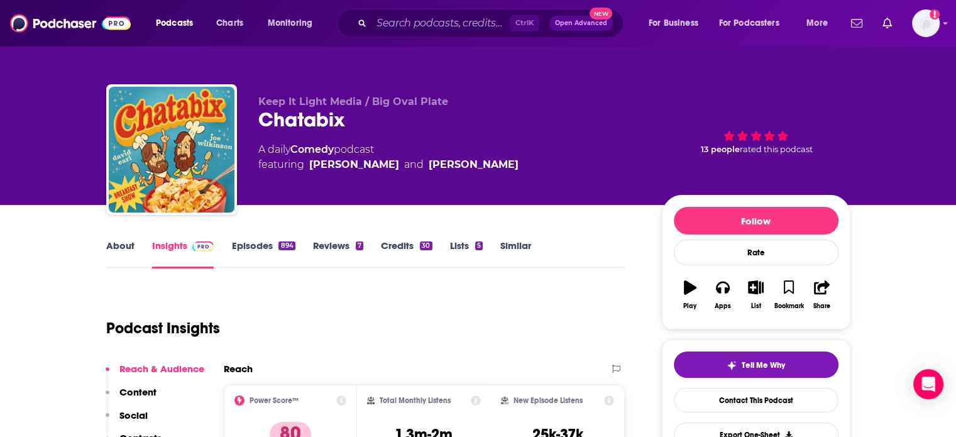
drag, startPoint x: 390, startPoint y: 181, endPoint x: 304, endPoint y: 187, distance: 85.7
click at [304, 187] on div "Keep It Light Media / Big Oval Plate Chatabix A daily Comedy podcast featuring …" at bounding box center [450, 146] width 384 height 101
copy span "[PERSON_NAME]"
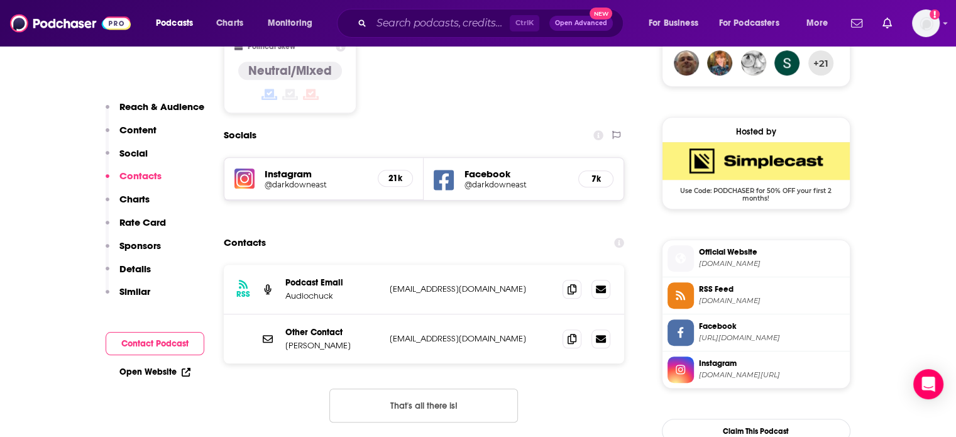
scroll to position [1069, 0]
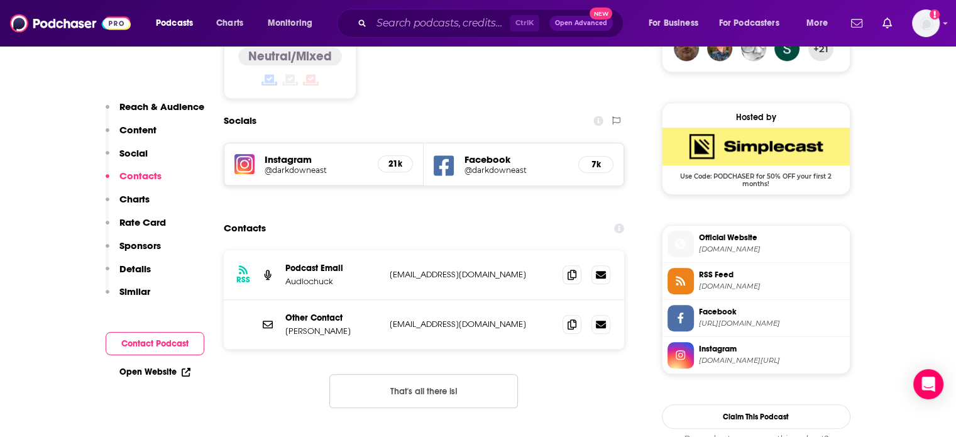
click at [440, 300] on div "Other Contact [PERSON_NAME] [EMAIL_ADDRESS][DOMAIN_NAME] [EMAIL_ADDRESS][DOMAIN…" at bounding box center [424, 324] width 401 height 49
copy div "[EMAIL_ADDRESS][DOMAIN_NAME] [EMAIL_ADDRESS][DOMAIN_NAME]"
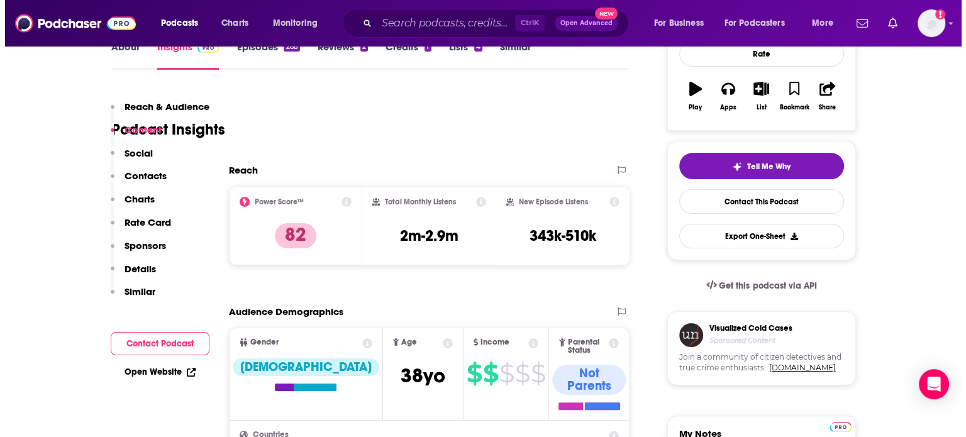
scroll to position [0, 0]
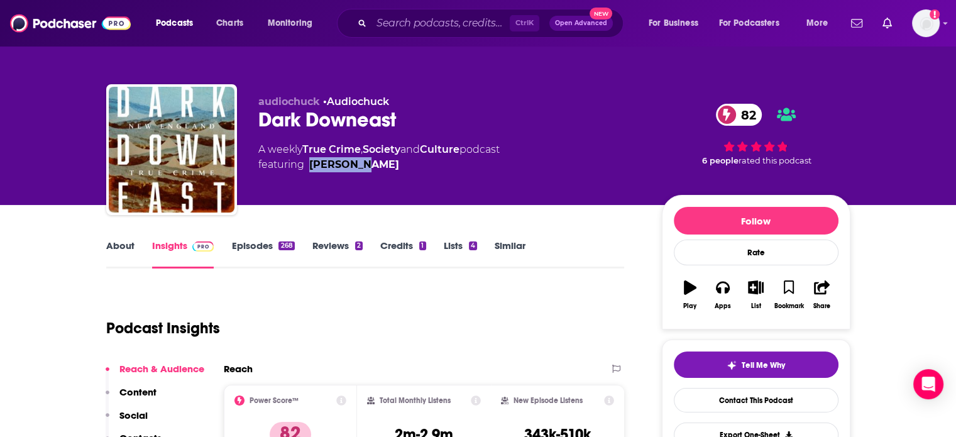
drag, startPoint x: 362, startPoint y: 179, endPoint x: 306, endPoint y: 177, distance: 56.6
click at [306, 177] on div "audiochuck • Audiochuck Dark Downeast 82 A weekly True Crime , Society and Cult…" at bounding box center [450, 146] width 384 height 101
copy link "[PERSON_NAME]"
click at [168, 30] on span "Podcasts" at bounding box center [174, 23] width 37 height 18
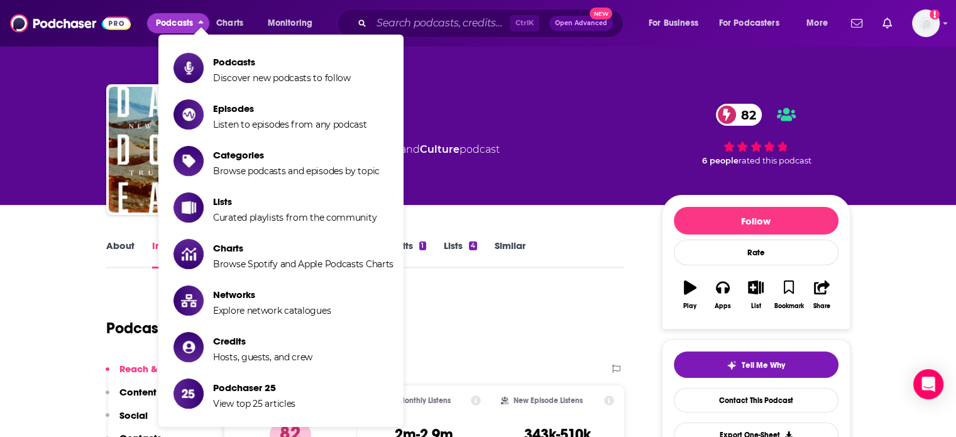
click at [179, 58] on span "Show item sub-menu" at bounding box center [189, 68] width 30 height 30
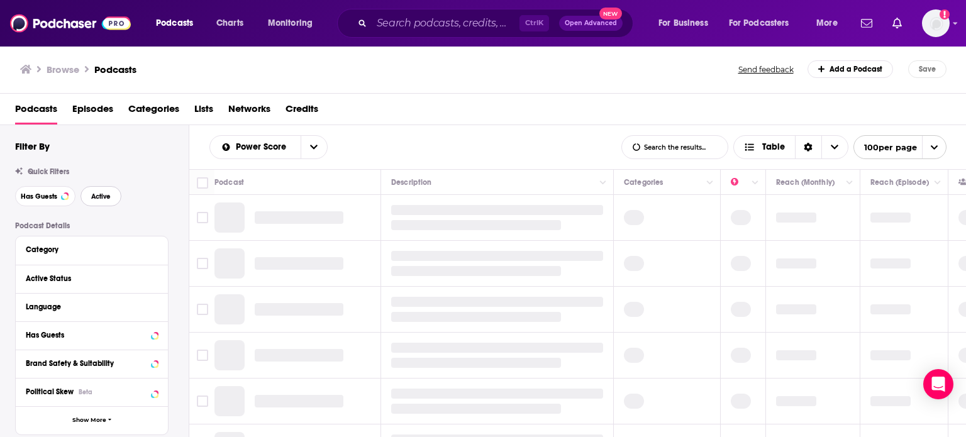
click at [116, 202] on button "Active" at bounding box center [100, 196] width 41 height 20
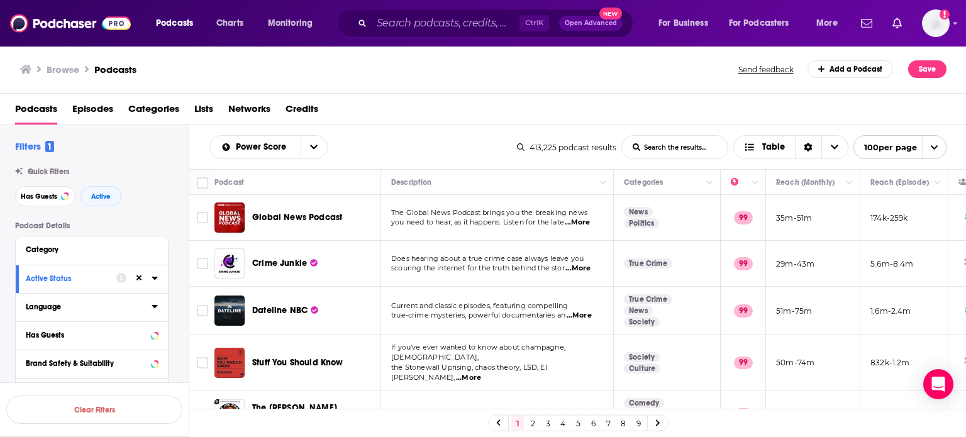
click at [152, 309] on icon at bounding box center [155, 306] width 6 height 10
click at [113, 323] on input at bounding box center [92, 329] width 132 height 17
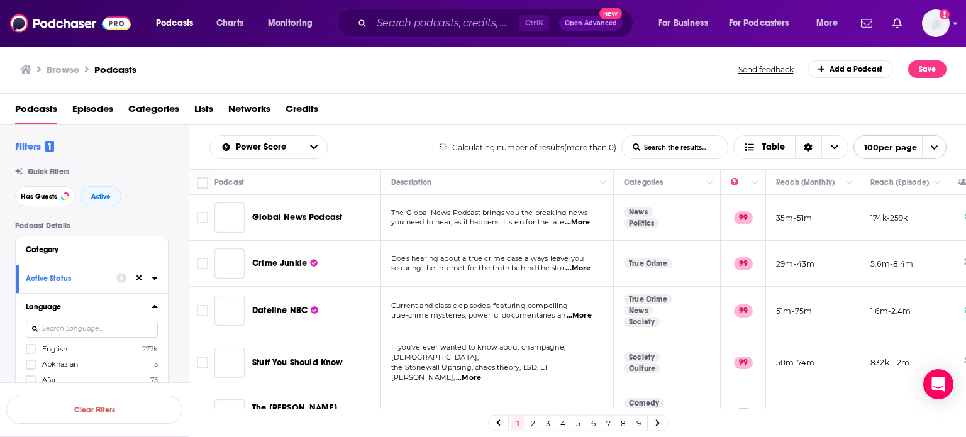
scroll to position [8, 0]
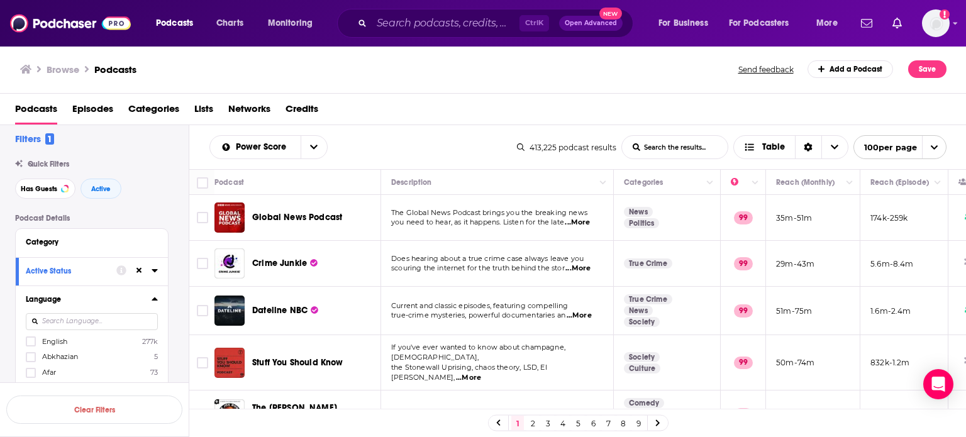
click at [51, 341] on span "English" at bounding box center [54, 341] width 25 height 9
click at [31, 345] on input "multiSelectOption-en-0" at bounding box center [31, 345] width 0 height 0
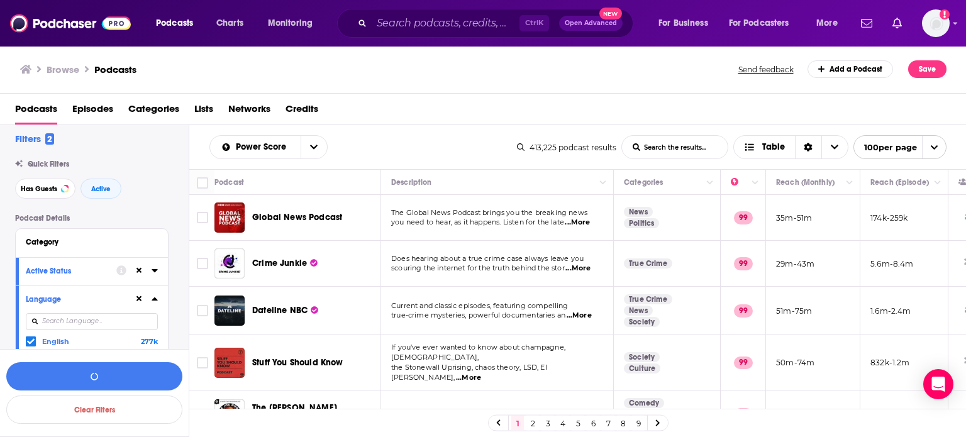
click at [153, 304] on div at bounding box center [146, 299] width 24 height 16
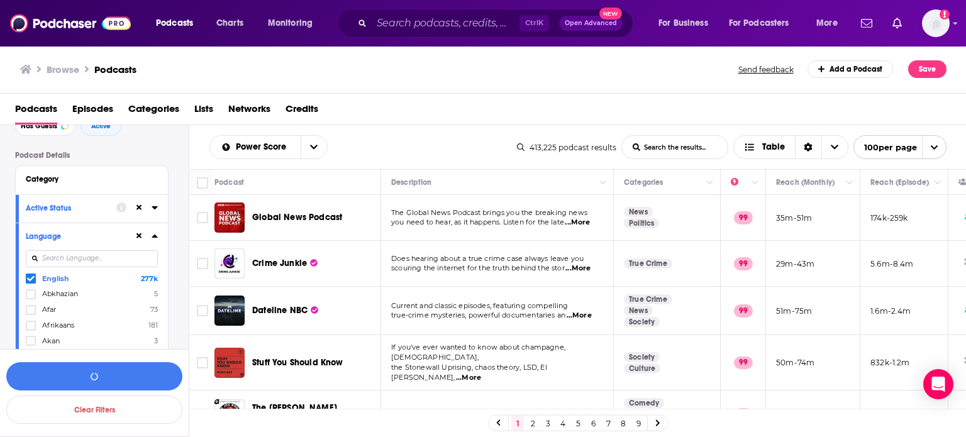
click at [155, 237] on icon at bounding box center [155, 236] width 6 height 3
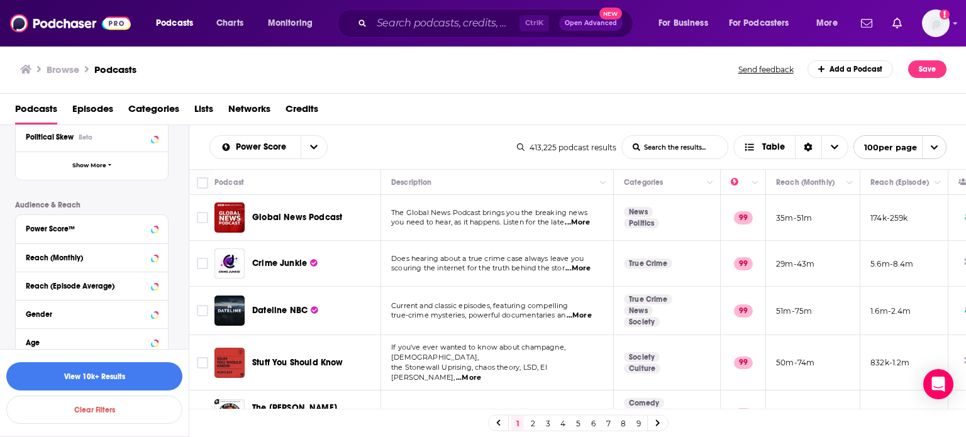
scroll to position [259, 0]
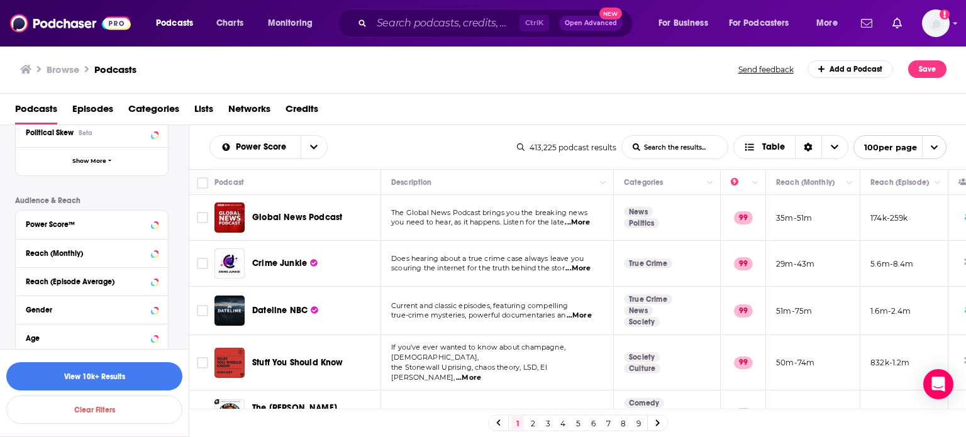
click at [159, 248] on div "Reach (Monthly)" at bounding box center [92, 253] width 152 height 28
click at [156, 252] on icon at bounding box center [155, 253] width 6 height 3
click at [64, 276] on input "number" at bounding box center [57, 275] width 63 height 20
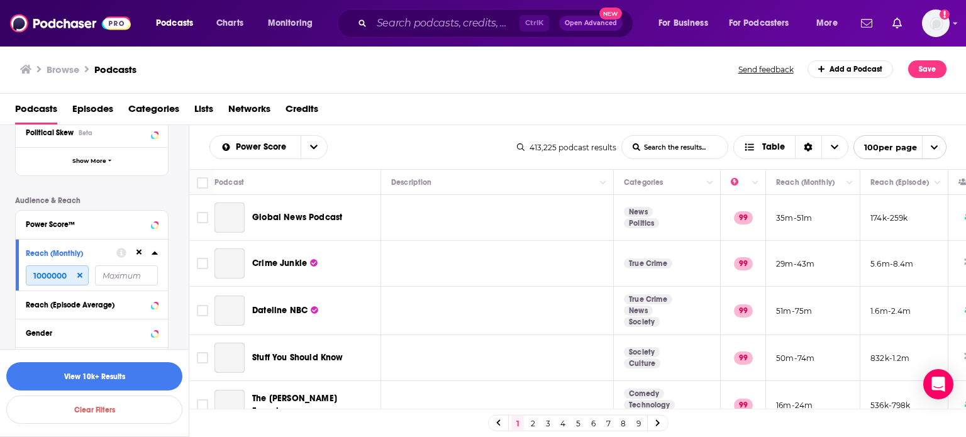
type input "1000000"
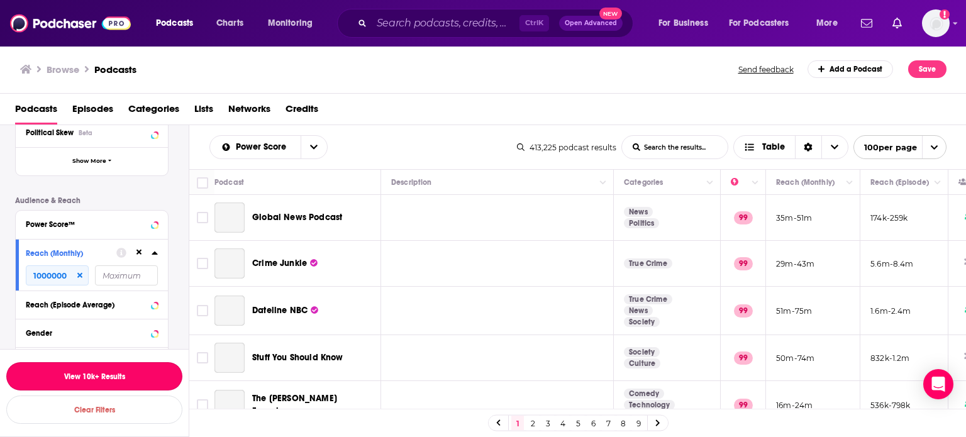
click at [93, 379] on button "View 10k+ Results" at bounding box center [94, 376] width 176 height 28
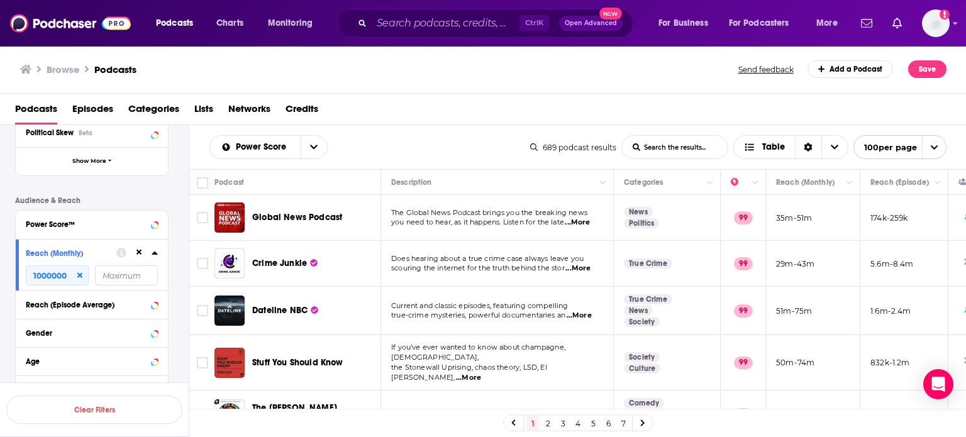
click at [584, 424] on div "1 2 3 4 5 6 7" at bounding box center [578, 423] width 150 height 16
click at [592, 424] on link "5" at bounding box center [593, 423] width 13 height 15
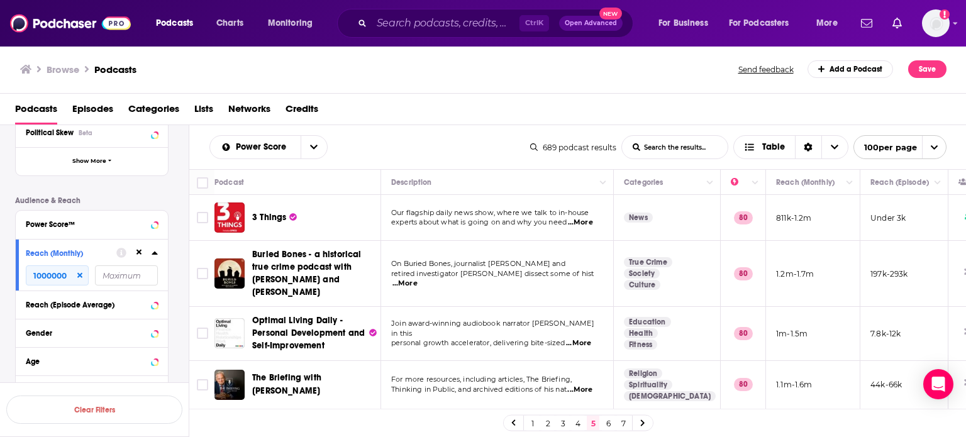
click at [620, 421] on link "7" at bounding box center [623, 423] width 13 height 15
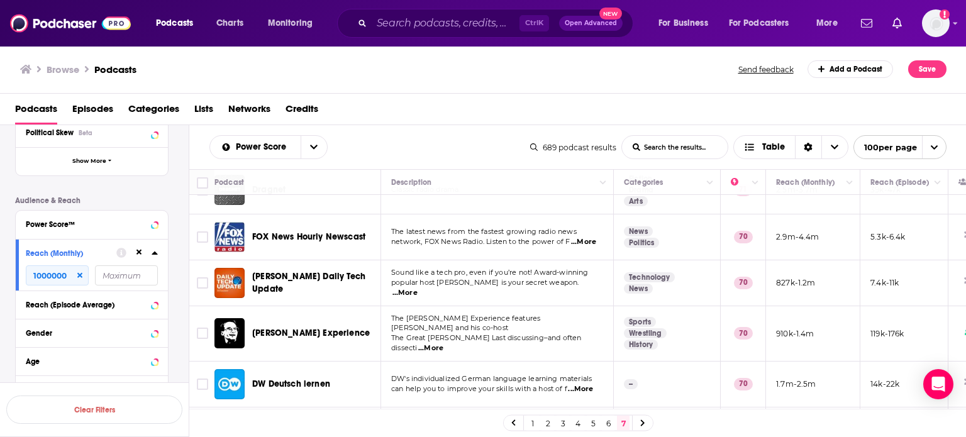
scroll to position [3008, 0]
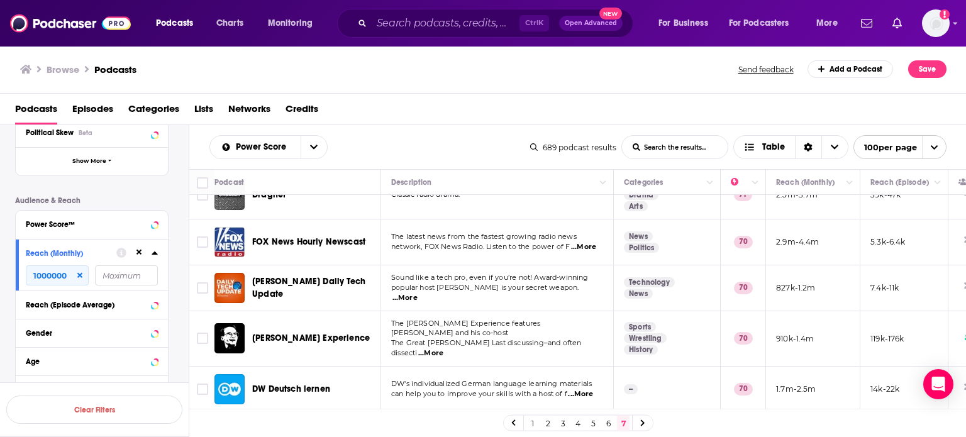
click at [581, 422] on link "4" at bounding box center [578, 423] width 13 height 15
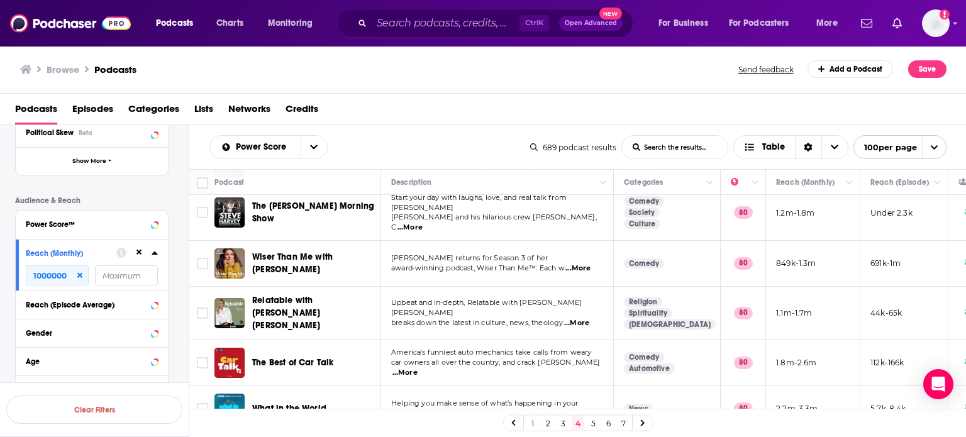
scroll to position [4564, 0]
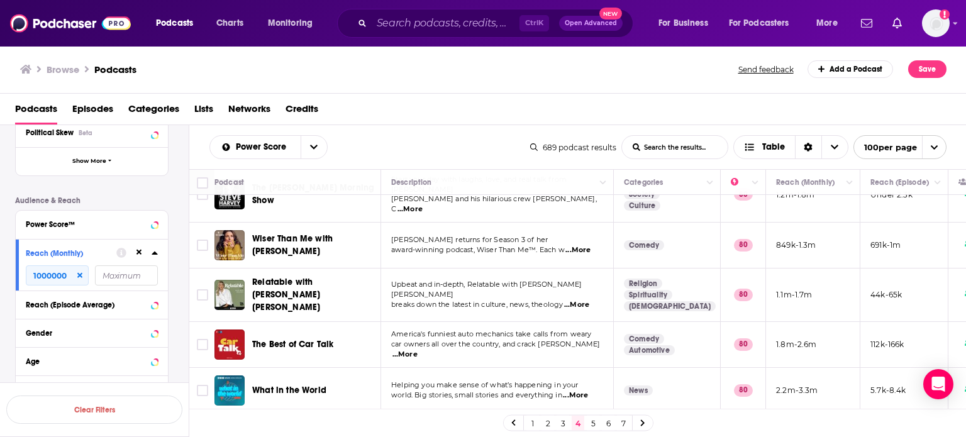
drag, startPoint x: 557, startPoint y: 425, endPoint x: 432, endPoint y: 18, distance: 426.2
click at [557, 425] on link "3" at bounding box center [562, 423] width 13 height 15
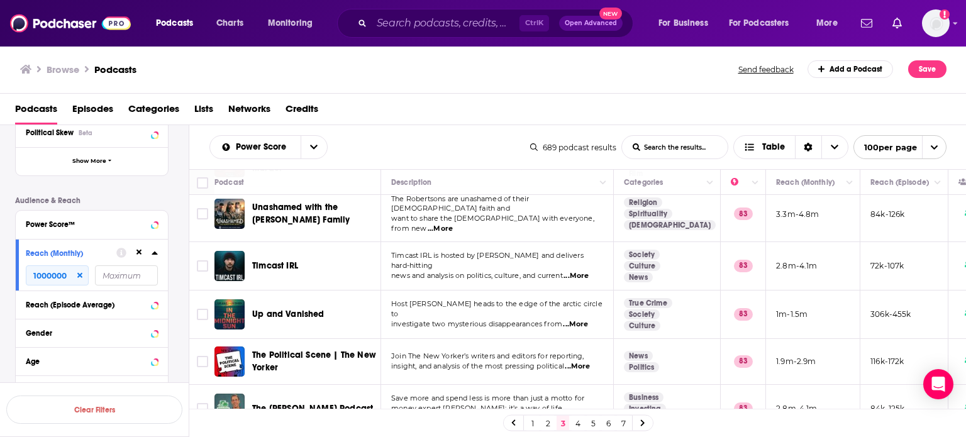
scroll to position [4549, 0]
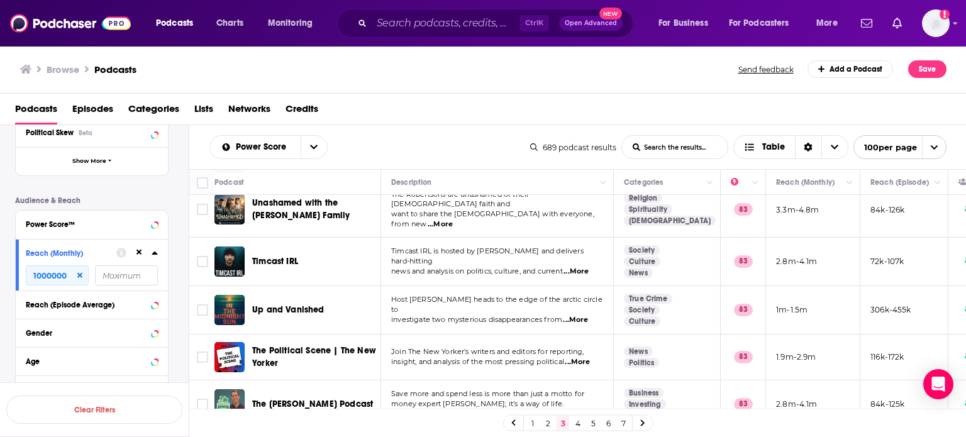
click at [548, 418] on link "2" at bounding box center [547, 423] width 13 height 15
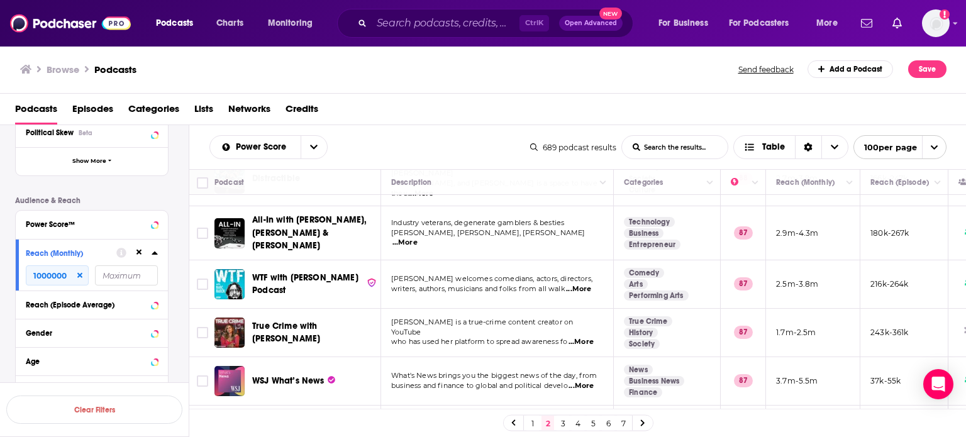
scroll to position [1600, 0]
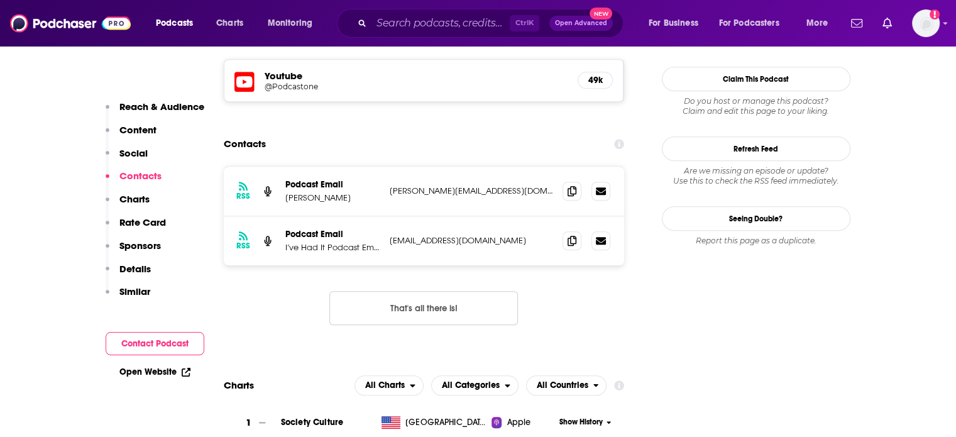
scroll to position [1132, 0]
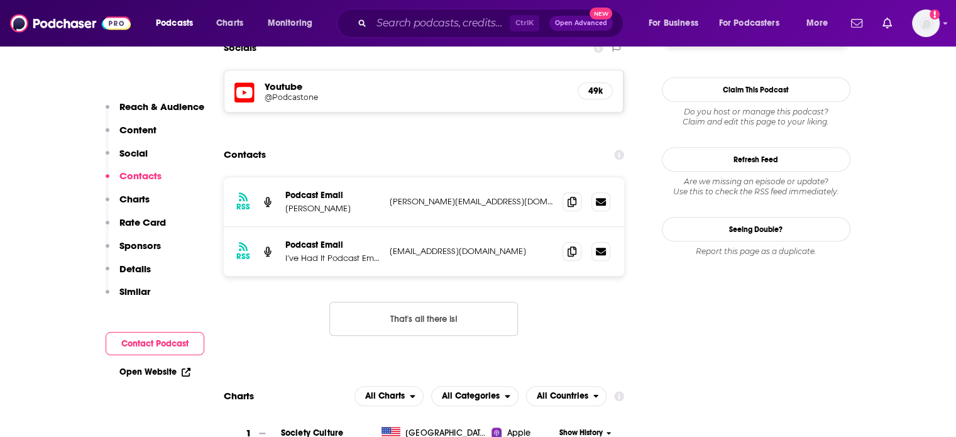
click at [464, 246] on p "[EMAIL_ADDRESS][DOMAIN_NAME]" at bounding box center [471, 251] width 163 height 11
copy div "[EMAIL_ADDRESS][DOMAIN_NAME] [EMAIL_ADDRESS][DOMAIN_NAME]"
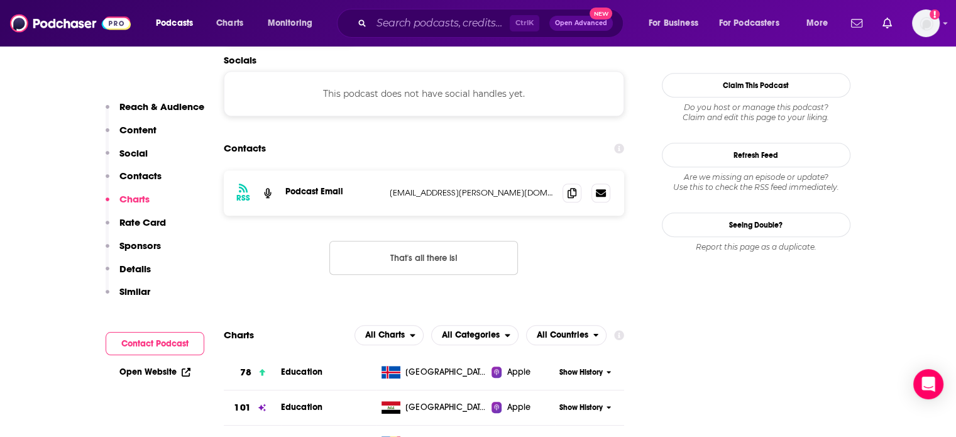
scroll to position [1069, 0]
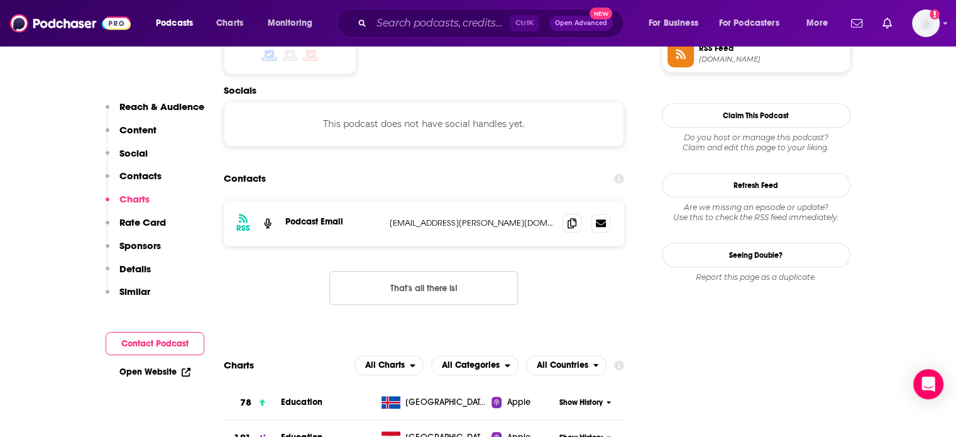
click at [451, 218] on p "[EMAIL_ADDRESS][PERSON_NAME][DOMAIN_NAME]" at bounding box center [471, 223] width 163 height 11
click at [450, 218] on p "[EMAIL_ADDRESS][PERSON_NAME][DOMAIN_NAME]" at bounding box center [471, 223] width 163 height 11
copy div "[EMAIL_ADDRESS][PERSON_NAME][DOMAIN_NAME] [DOMAIN_NAME][EMAIL_ADDRESS][PERSON_N…"
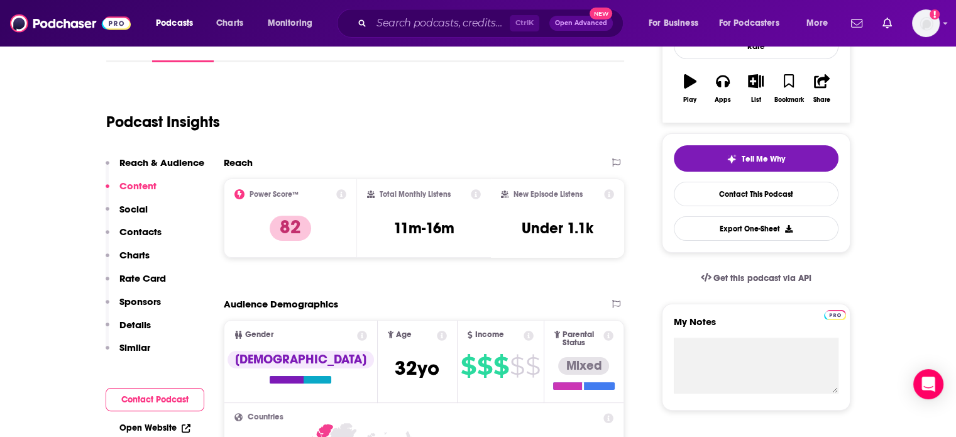
scroll to position [0, 0]
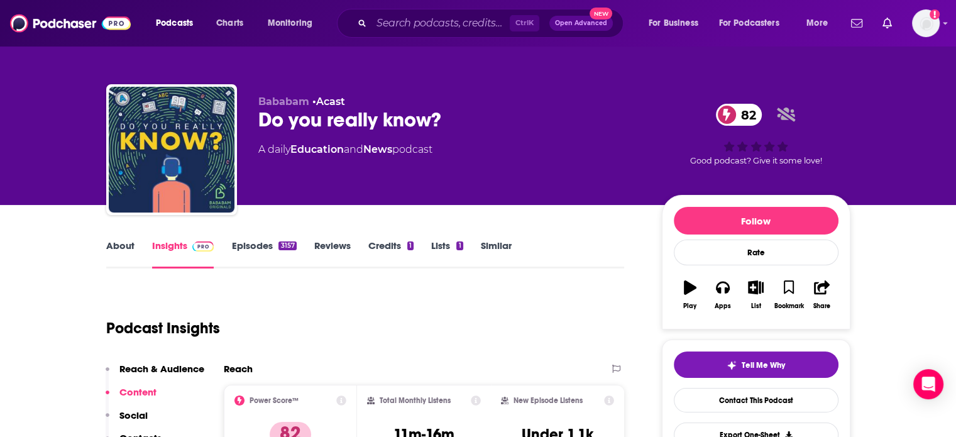
click at [121, 253] on link "About" at bounding box center [120, 254] width 28 height 29
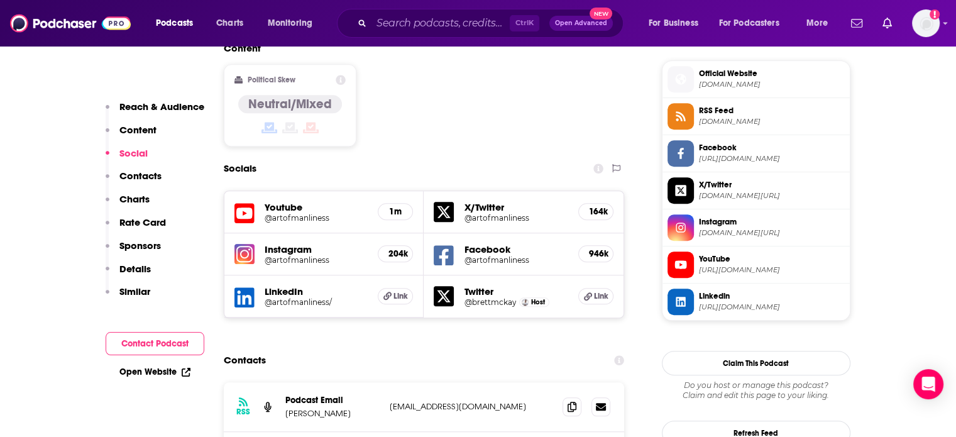
scroll to position [1132, 0]
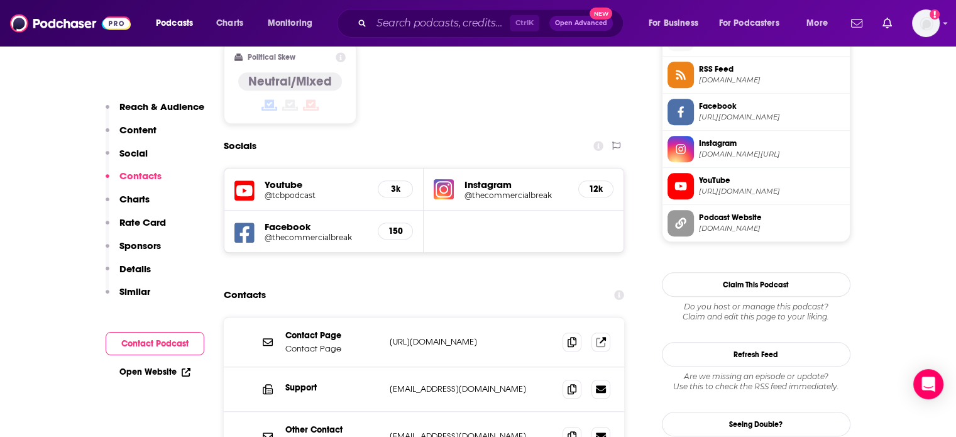
scroll to position [1069, 0]
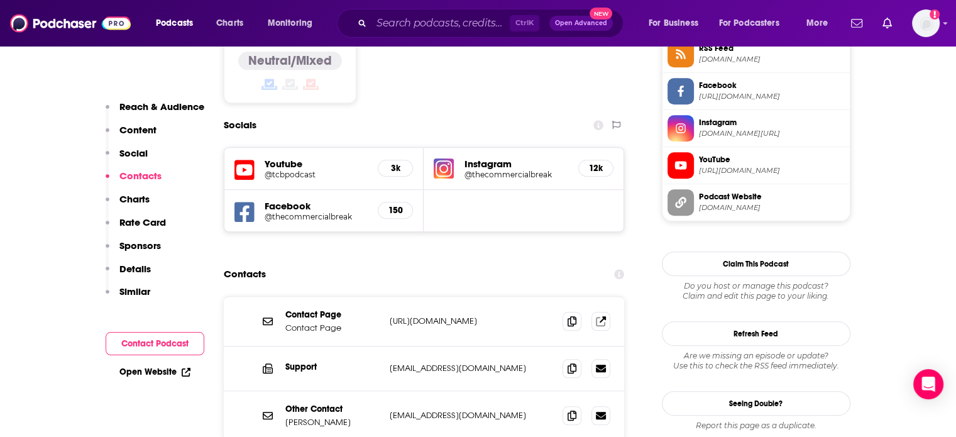
click at [401, 410] on p "[EMAIL_ADDRESS][DOMAIN_NAME]" at bounding box center [471, 415] width 163 height 11
copy div "[EMAIL_ADDRESS][DOMAIN_NAME] [EMAIL_ADDRESS][DOMAIN_NAME]"
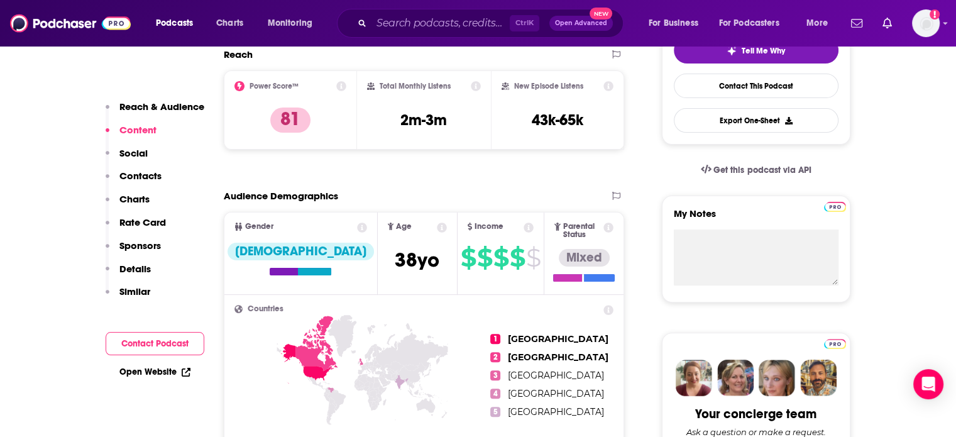
scroll to position [0, 0]
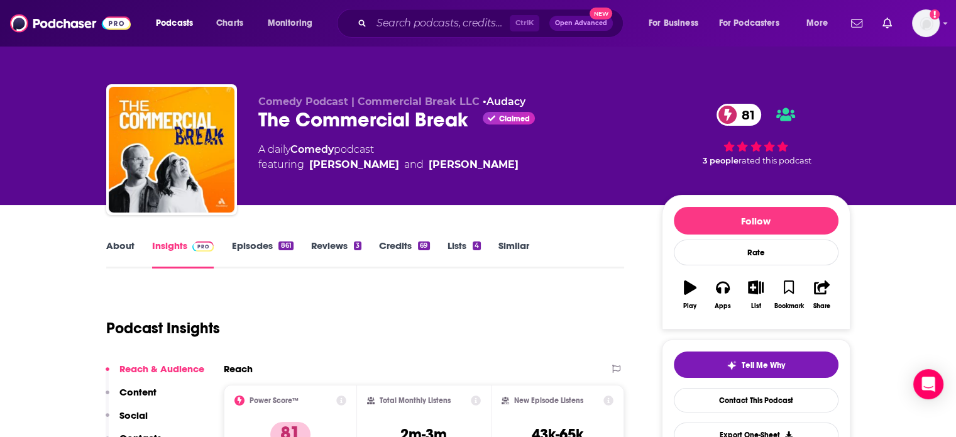
click at [307, 119] on div "The Commercial Break Claimed 81" at bounding box center [450, 120] width 384 height 25
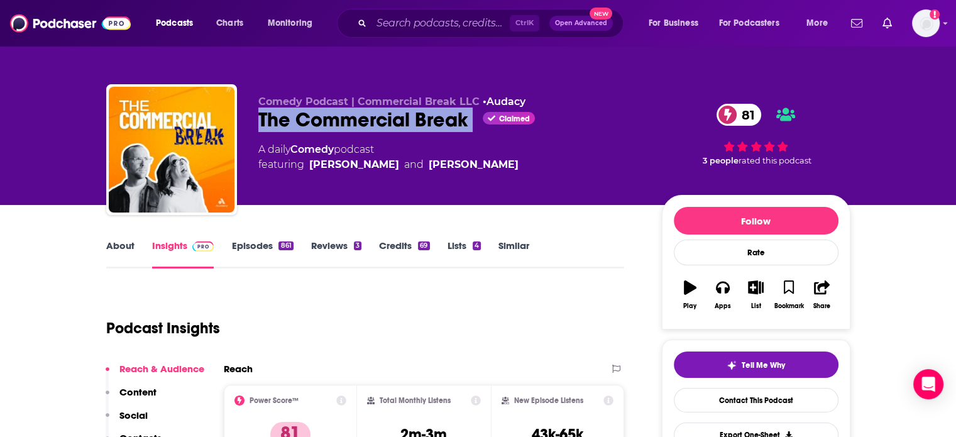
click at [307, 119] on div "The Commercial Break Claimed 81" at bounding box center [450, 120] width 384 height 25
copy div "The Commercial Break"
click at [123, 246] on link "About" at bounding box center [120, 254] width 28 height 29
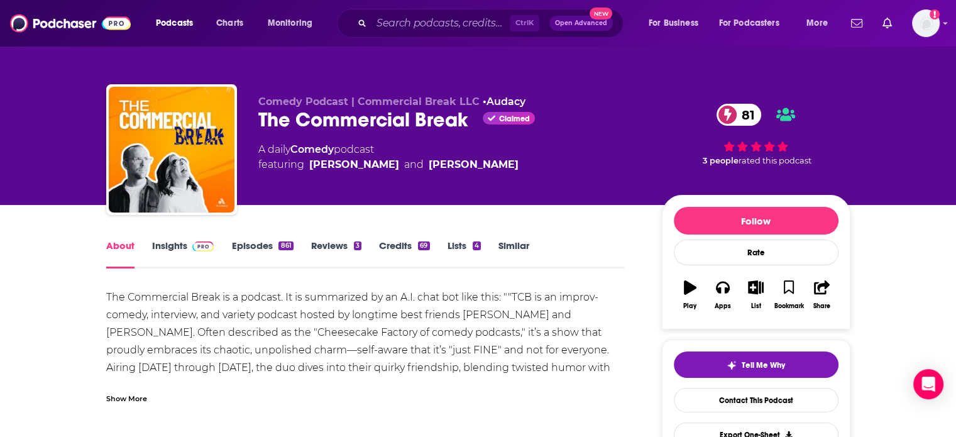
click at [134, 397] on div "Show More" at bounding box center [126, 398] width 41 height 12
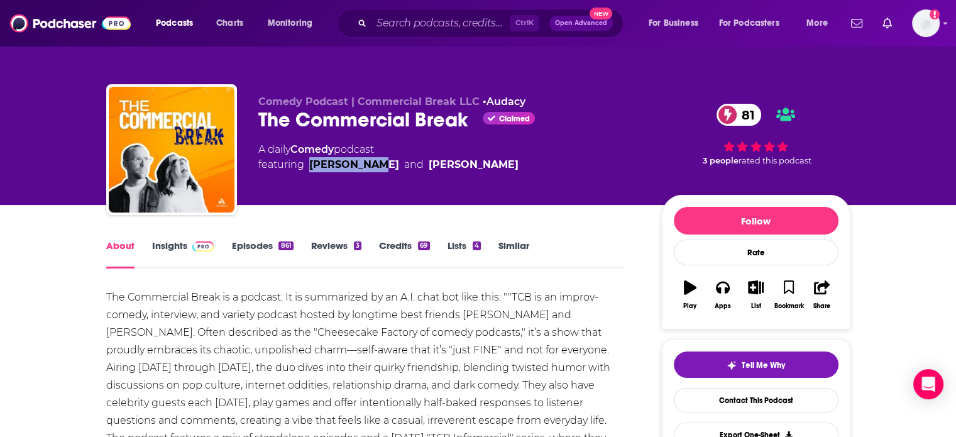
drag, startPoint x: 375, startPoint y: 190, endPoint x: 308, endPoint y: 185, distance: 67.4
click at [308, 185] on div "Comedy Podcast | Commercial Break LLC • Audacy The Commercial Break Claimed 81 …" at bounding box center [450, 146] width 384 height 101
copy link "Bryan Green"
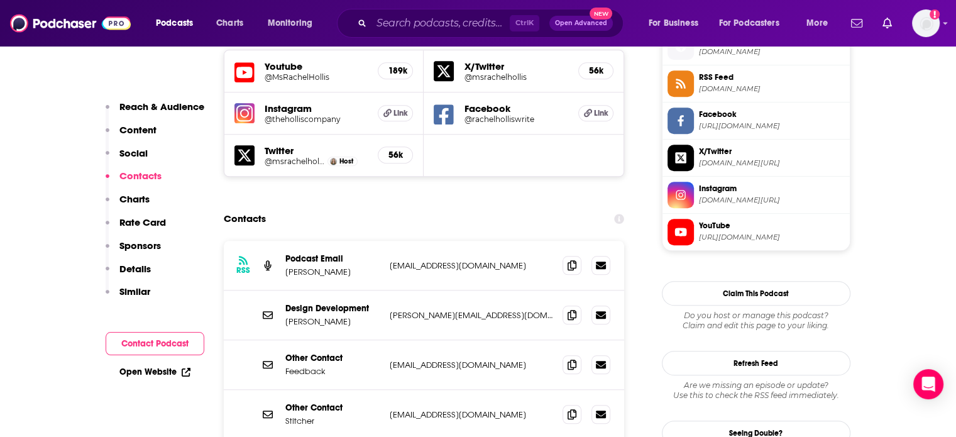
scroll to position [1195, 0]
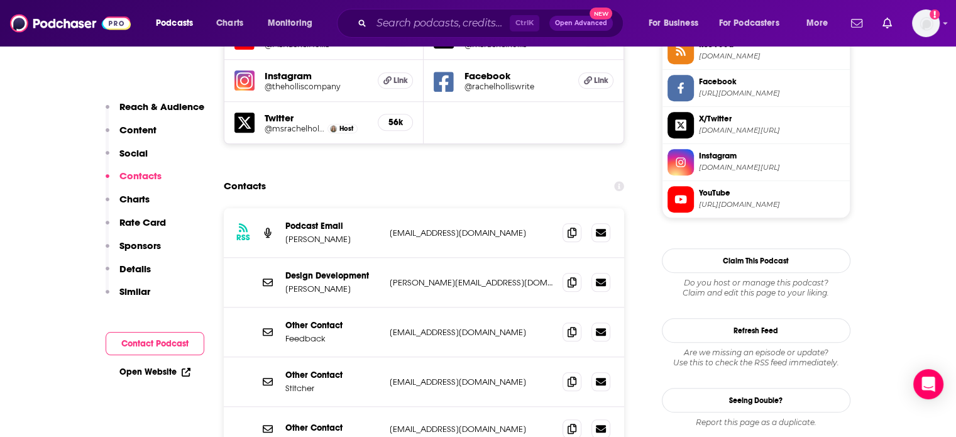
click at [433, 228] on p "[EMAIL_ADDRESS][DOMAIN_NAME]" at bounding box center [471, 233] width 163 height 11
click at [433, 228] on p "podcast@achre.com" at bounding box center [471, 233] width 163 height 11
copy div "podcast@achre.com podcast@achre.com"
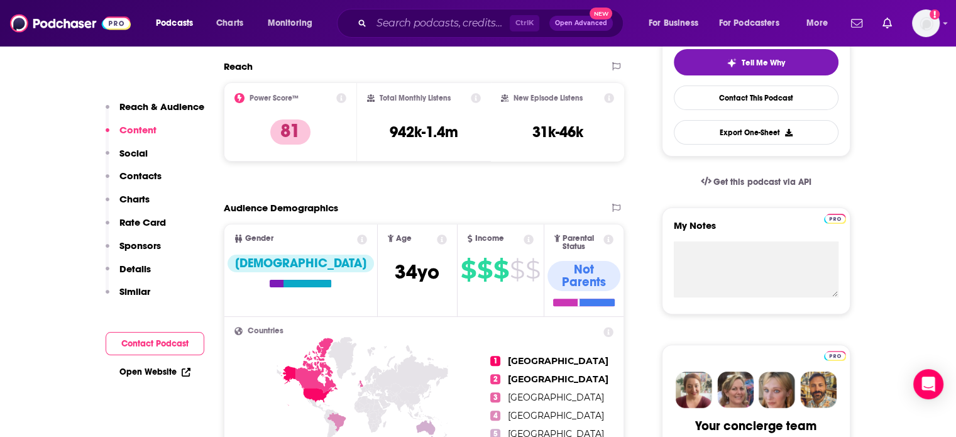
scroll to position [0, 0]
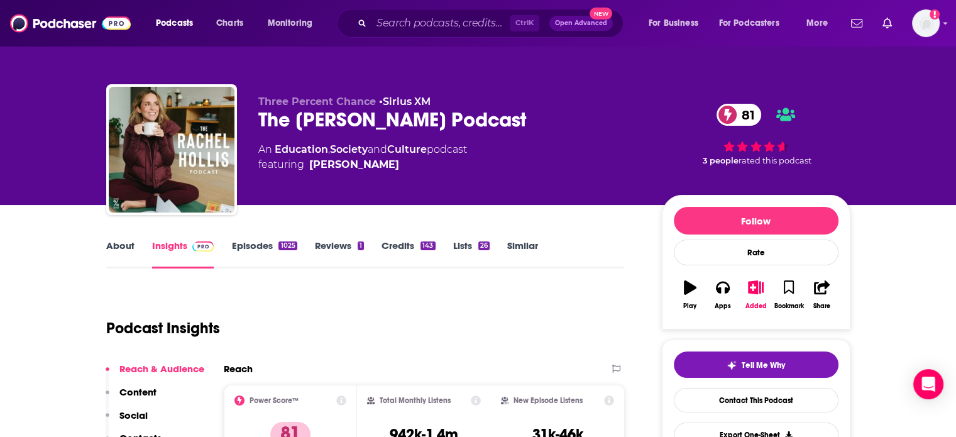
click at [295, 125] on div "The Rachel Hollis Podcast 81" at bounding box center [450, 120] width 384 height 25
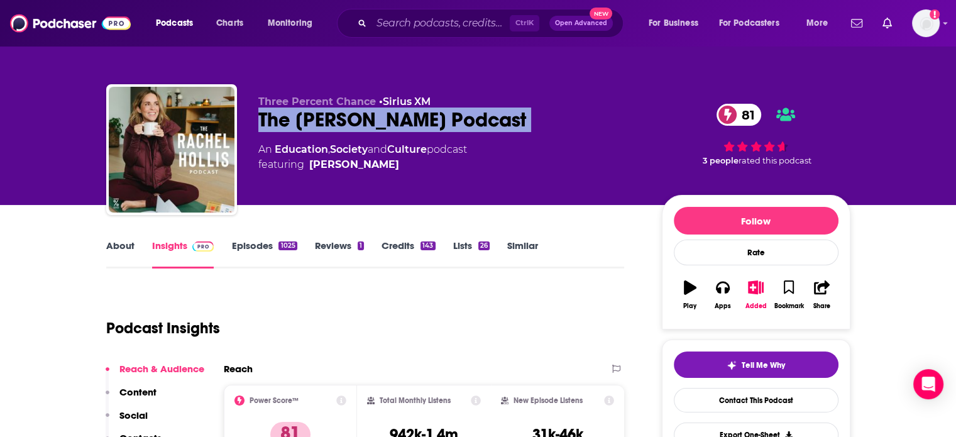
click at [295, 125] on div "The Rachel Hollis Podcast 81" at bounding box center [450, 120] width 384 height 25
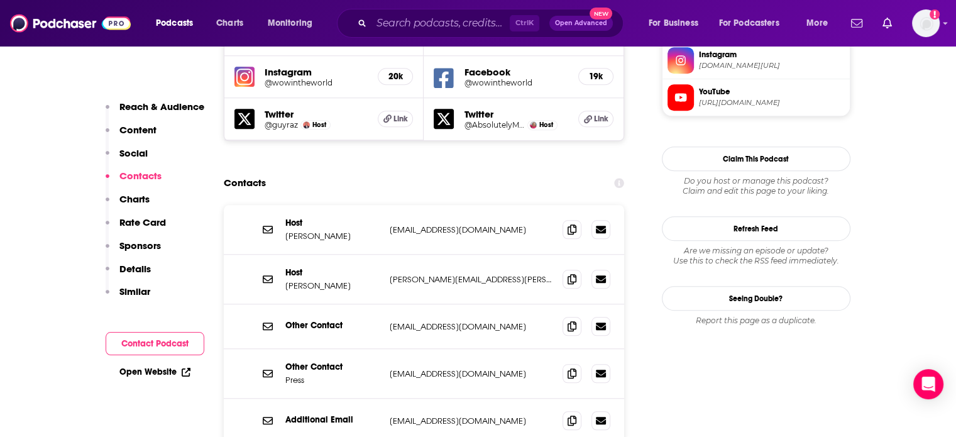
scroll to position [1195, 0]
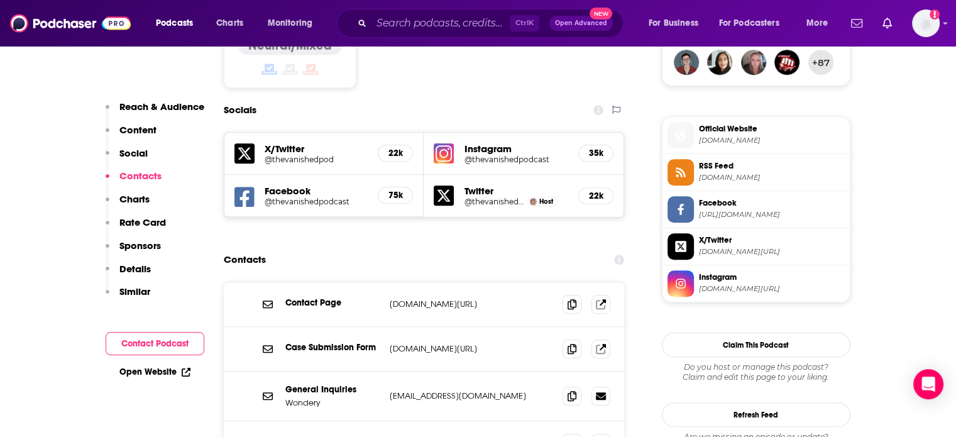
scroll to position [1069, 0]
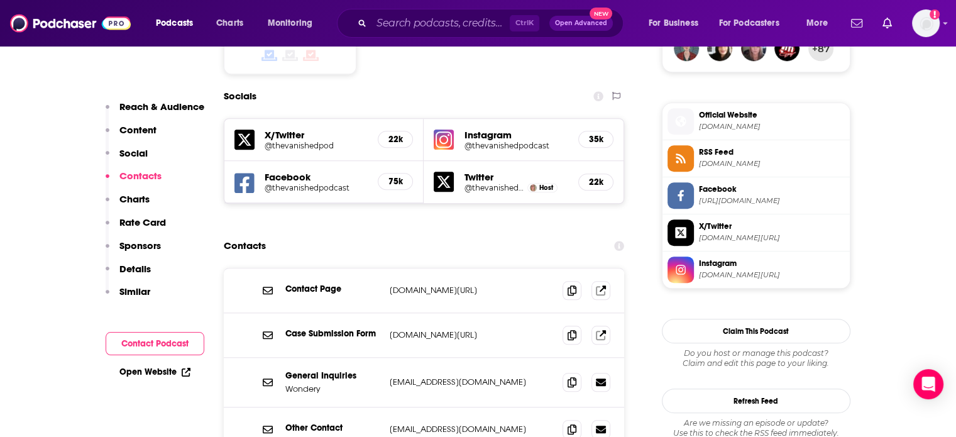
click at [445, 377] on p "[EMAIL_ADDRESS][DOMAIN_NAME]" at bounding box center [471, 382] width 163 height 11
click at [445, 377] on p "thevanishedpodcast@gmail.com" at bounding box center [471, 382] width 163 height 11
copy div "thevanishedpodcast@gmail.com thevanishedpodcast@gmail.com"
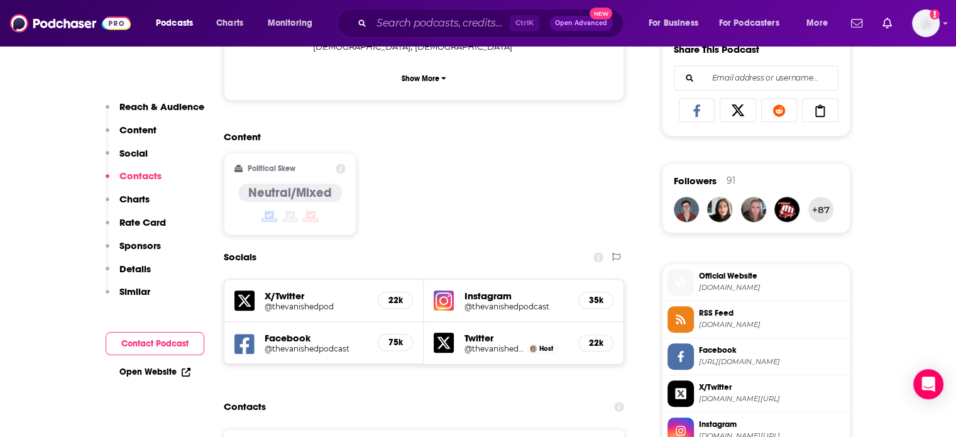
scroll to position [1132, 0]
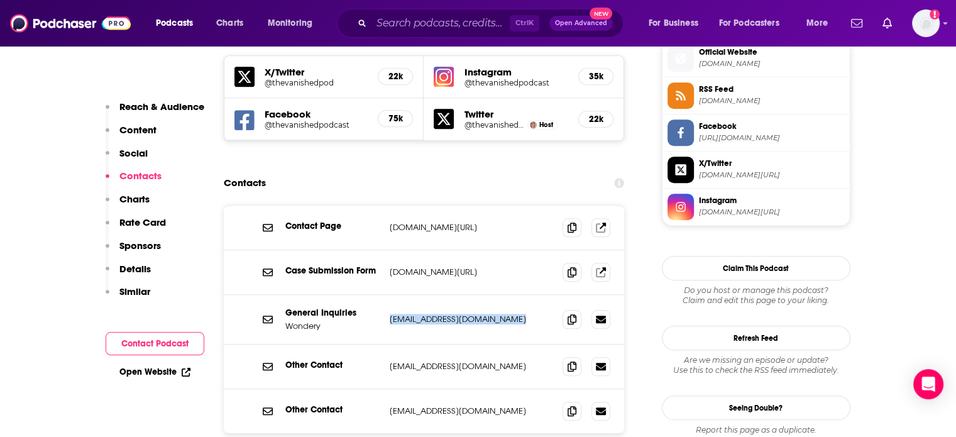
click at [443, 295] on div "General Inquiries Wondery thevanishedpodcast@gmail.com thevanishedpodcast@gmail…" at bounding box center [424, 320] width 401 height 50
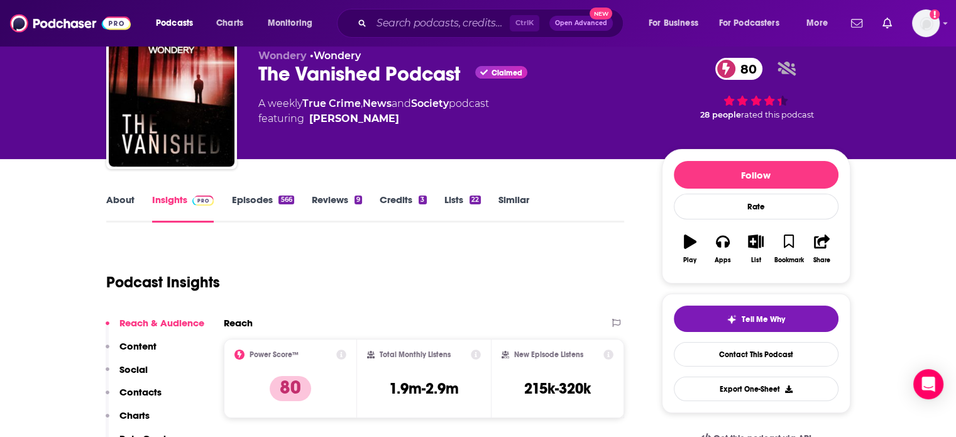
scroll to position [0, 0]
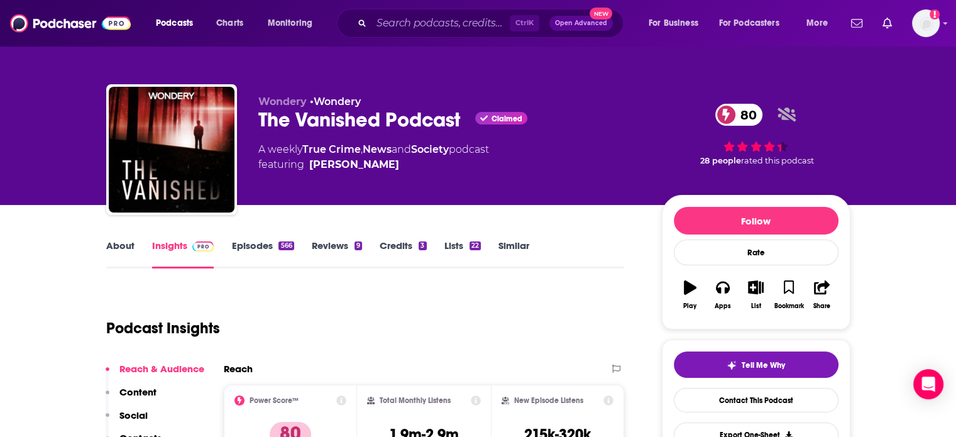
click at [353, 116] on div "The Vanished Podcast Claimed 80" at bounding box center [450, 120] width 384 height 25
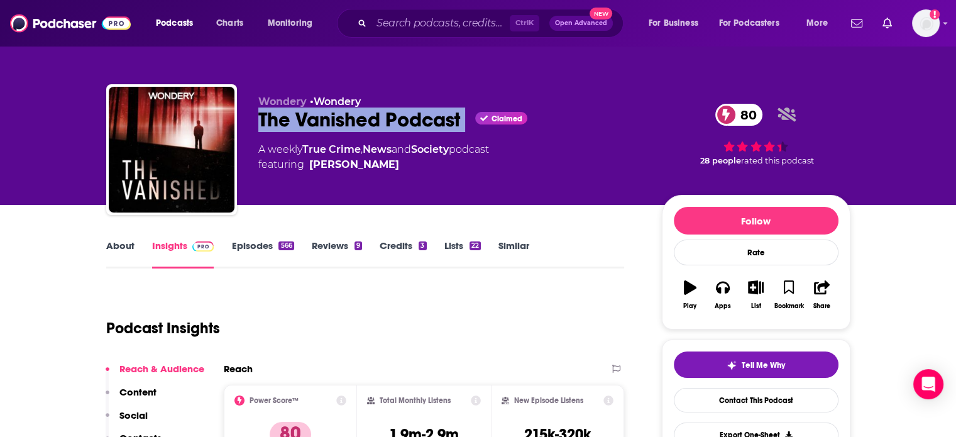
click at [353, 116] on div "The Vanished Podcast Claimed 80" at bounding box center [450, 120] width 384 height 25
copy div "The Vanished Podcast"
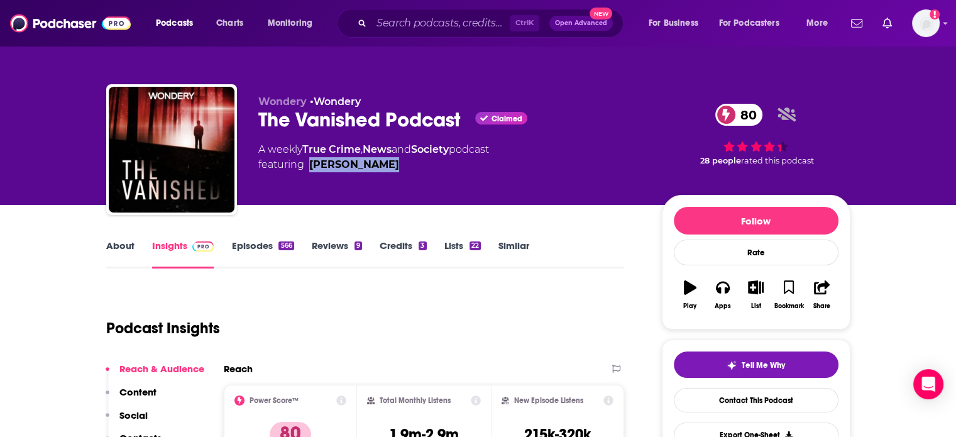
drag, startPoint x: 408, startPoint y: 186, endPoint x: 306, endPoint y: 185, distance: 102.5
click at [306, 185] on div "Wondery • Wondery The Vanished Podcast Claimed 80 A weekly True Crime , News an…" at bounding box center [450, 146] width 384 height 101
copy link "Marissa Jones"
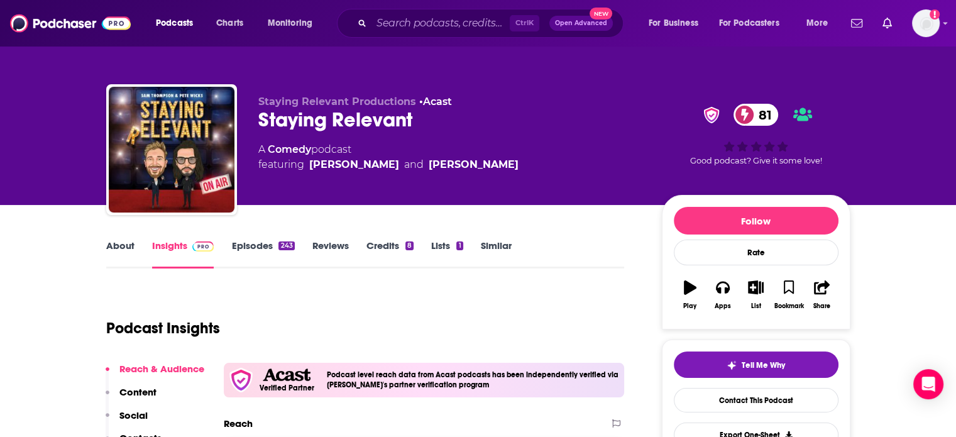
click at [312, 116] on div "Staying Relevant 81" at bounding box center [450, 120] width 384 height 25
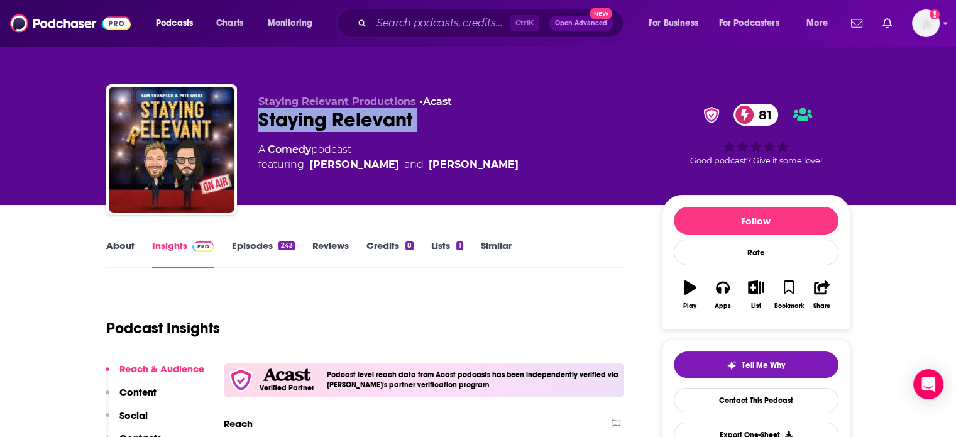
click at [312, 116] on div "Staying Relevant 81" at bounding box center [450, 120] width 384 height 25
drag, startPoint x: 368, startPoint y: 187, endPoint x: 306, endPoint y: 186, distance: 62.9
click at [306, 186] on div "Staying Relevant Productions • Acast Staying Relevant 81 A Comedy podcast featu…" at bounding box center [450, 146] width 384 height 101
copy span "[PERSON_NAME]"
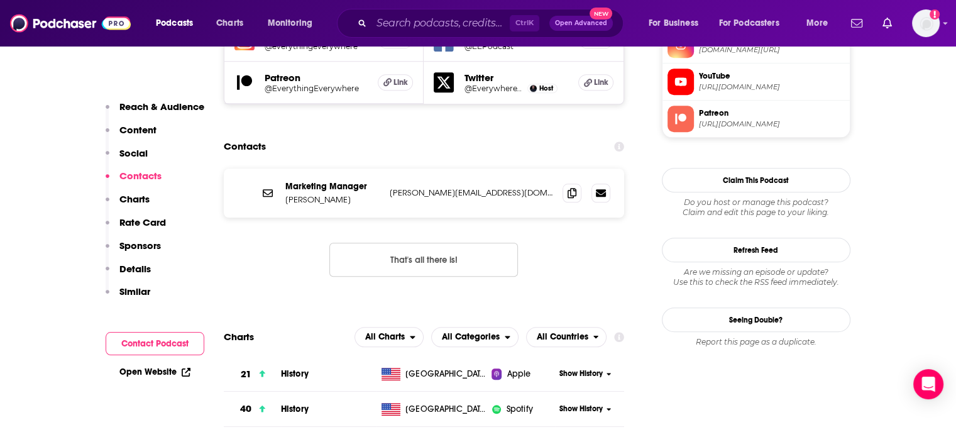
scroll to position [1195, 0]
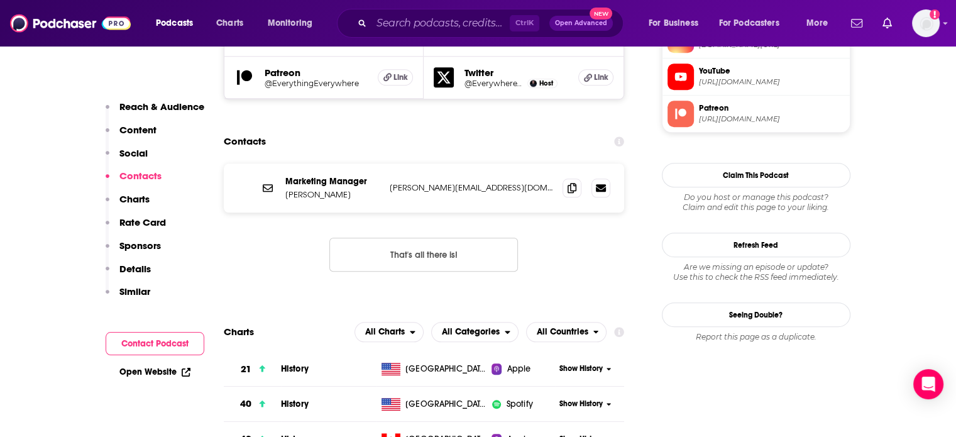
click at [443, 182] on p "[PERSON_NAME][EMAIL_ADDRESS][DOMAIN_NAME]" at bounding box center [471, 187] width 163 height 11
copy div "[PERSON_NAME][EMAIL_ADDRESS][DOMAIN_NAME] [PERSON_NAME][EMAIL_ADDRESS][DOMAIN_N…"
click at [455, 163] on div "Marketing Manager [PERSON_NAME] [PERSON_NAME][EMAIL_ADDRESS][DOMAIN_NAME] [PERS…" at bounding box center [424, 187] width 401 height 49
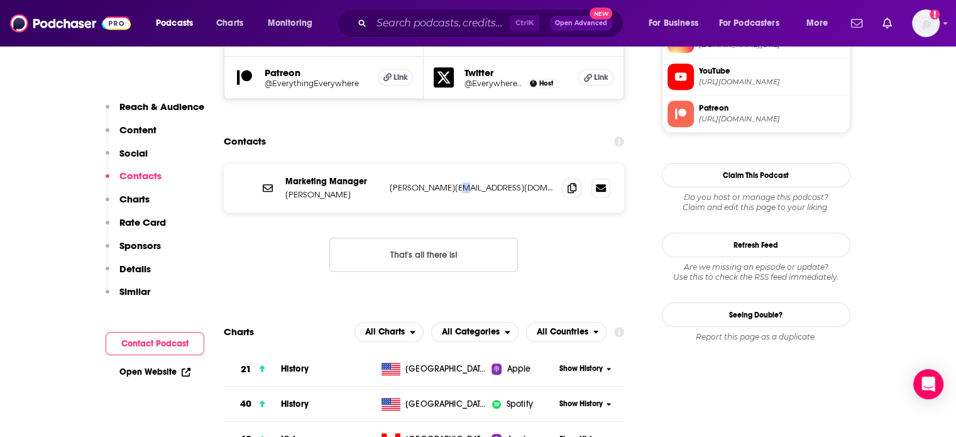
click at [455, 163] on div "Marketing Manager [PERSON_NAME] [PERSON_NAME][EMAIL_ADDRESS][DOMAIN_NAME] [PERS…" at bounding box center [424, 187] width 401 height 49
click at [455, 163] on div "Marketing Manager Gary Arndt gary@everything-everywhere.com gary@everything-eve…" at bounding box center [424, 187] width 401 height 49
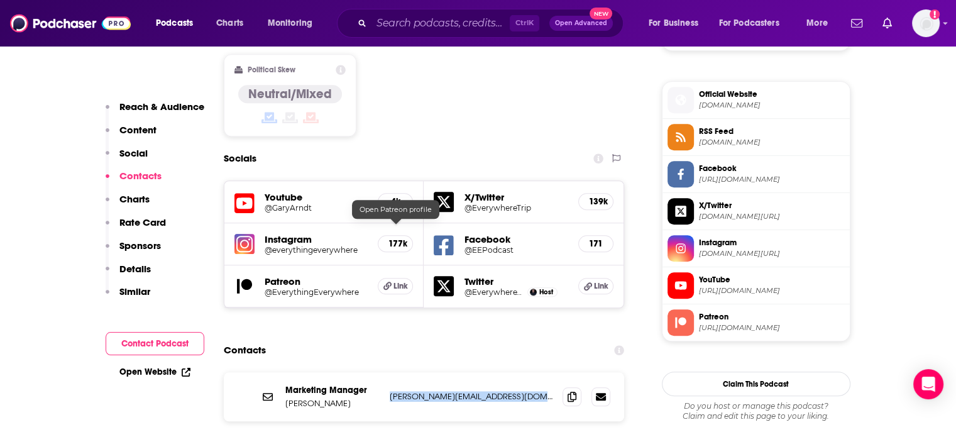
scroll to position [1069, 0]
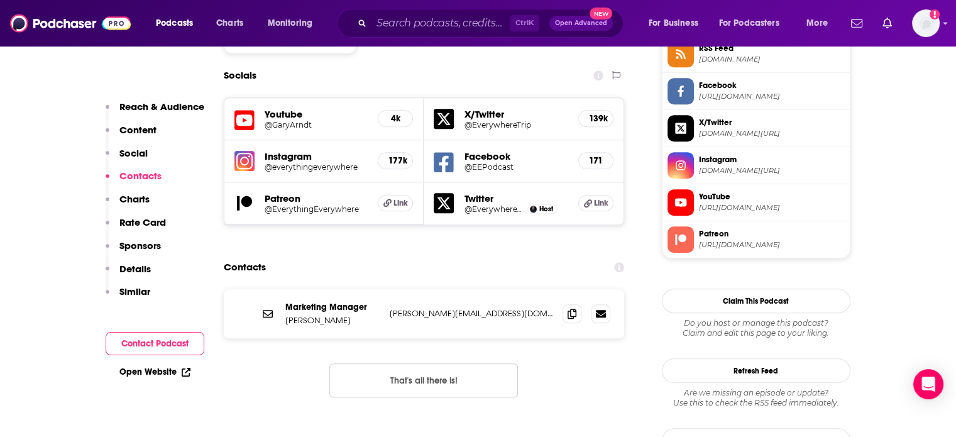
click at [301, 289] on div "Marketing Manager Gary Arndt gary@everything-everywhere.com gary@everything-eve…" at bounding box center [424, 313] width 401 height 49
click at [299, 315] on p "Gary Arndt" at bounding box center [332, 320] width 94 height 11
copy p "Gary Arndt"
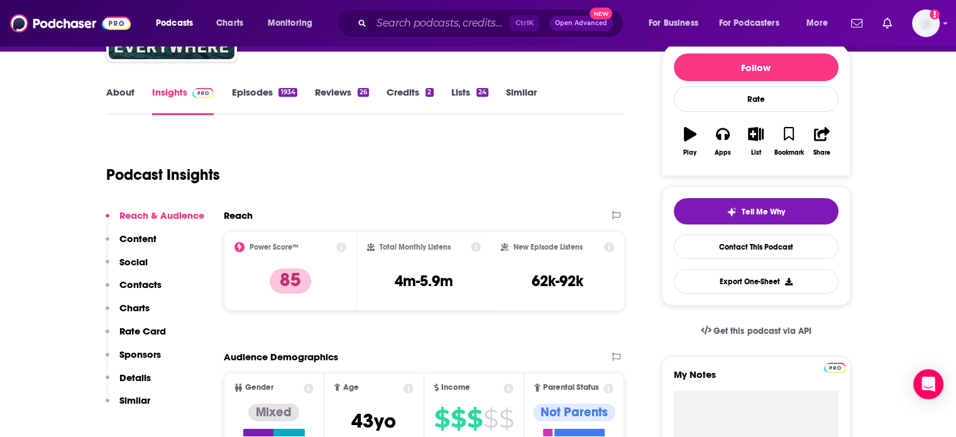
scroll to position [0, 0]
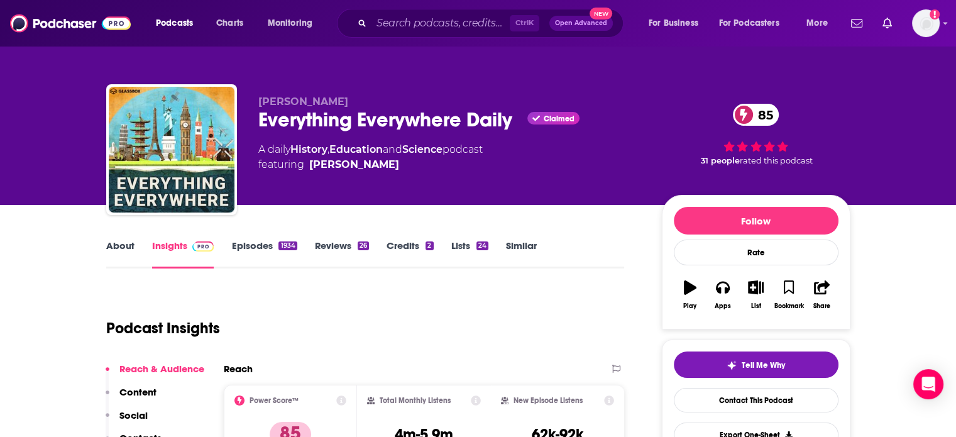
click at [347, 102] on p "Gary Arndt" at bounding box center [450, 102] width 384 height 12
click at [347, 114] on div "Everything Everywhere Daily Claimed 85" at bounding box center [450, 120] width 384 height 25
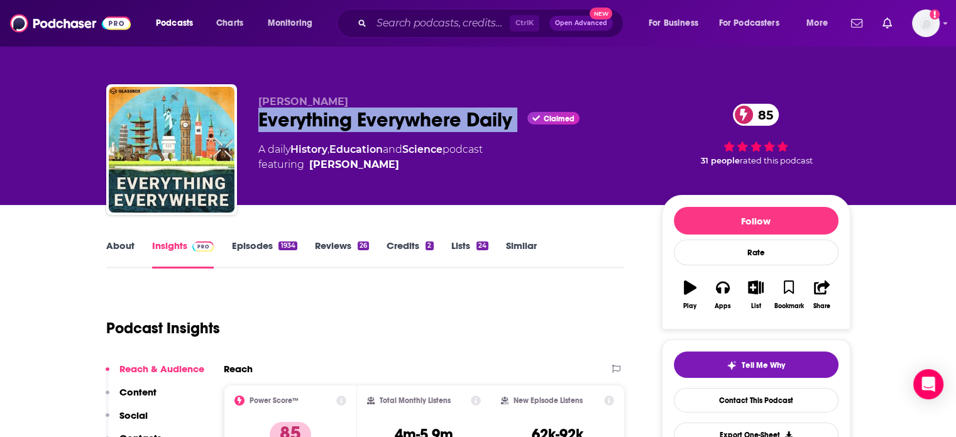
click at [347, 114] on div "Everything Everywhere Daily Claimed 85" at bounding box center [450, 120] width 384 height 25
copy div "Everything Everywhere Daily"
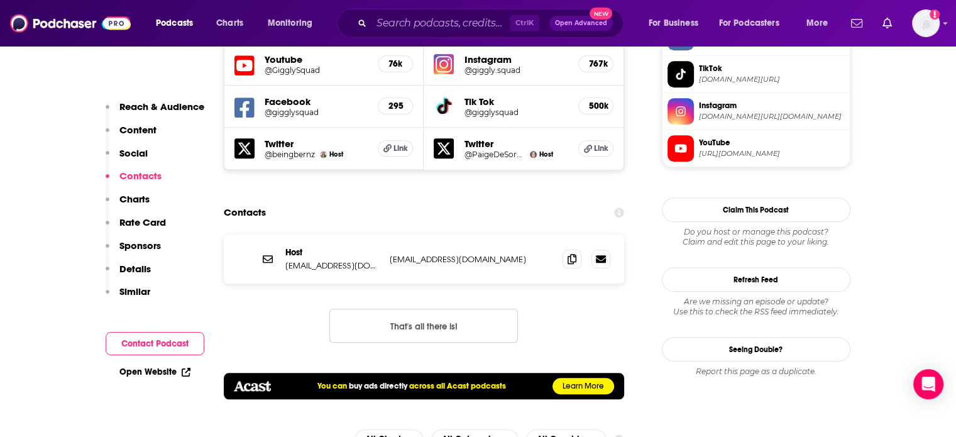
scroll to position [1258, 0]
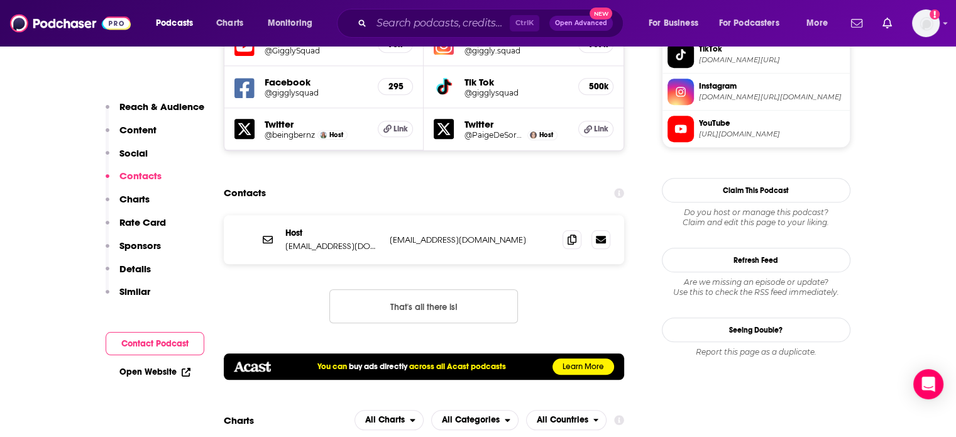
click at [433, 235] on p "[EMAIL_ADDRESS][DOMAIN_NAME]" at bounding box center [471, 240] width 163 height 11
copy div "[EMAIL_ADDRESS][DOMAIN_NAME] [EMAIL_ADDRESS][DOMAIN_NAME]"
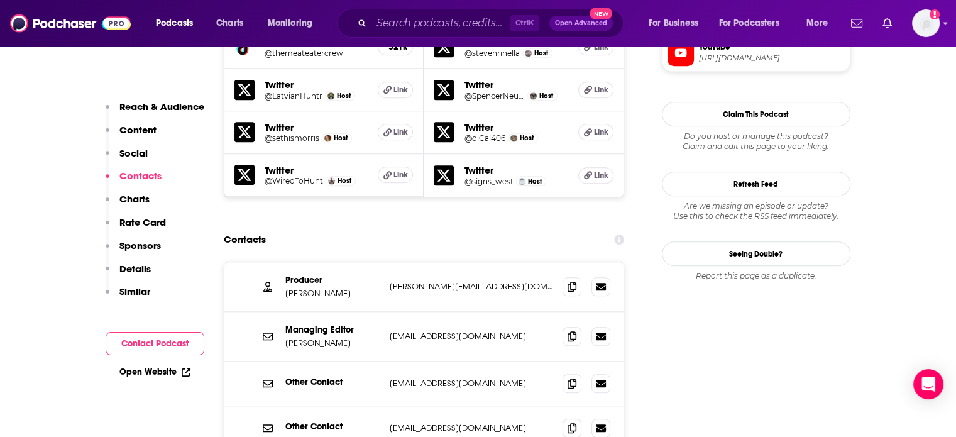
scroll to position [1258, 0]
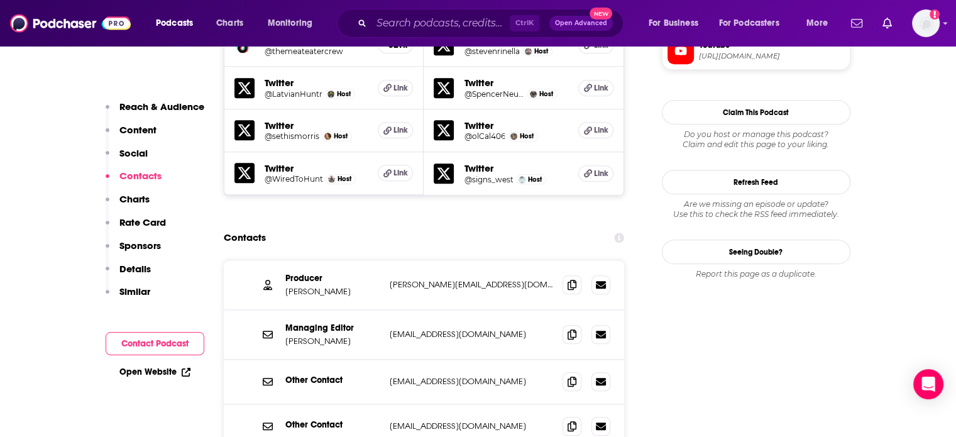
click at [421, 329] on p "[EMAIL_ADDRESS][DOMAIN_NAME]" at bounding box center [471, 334] width 163 height 11
click at [420, 329] on p "[EMAIL_ADDRESS][DOMAIN_NAME]" at bounding box center [471, 334] width 163 height 11
drag, startPoint x: 410, startPoint y: 253, endPoint x: 384, endPoint y: 262, distance: 27.8
click at [384, 310] on div "Managing Editor Jordan Sillars jordan@themeateater.com jordan@themeateater.com" at bounding box center [424, 335] width 401 height 50
click at [406, 329] on p "jordan@themeateater.com" at bounding box center [471, 334] width 163 height 11
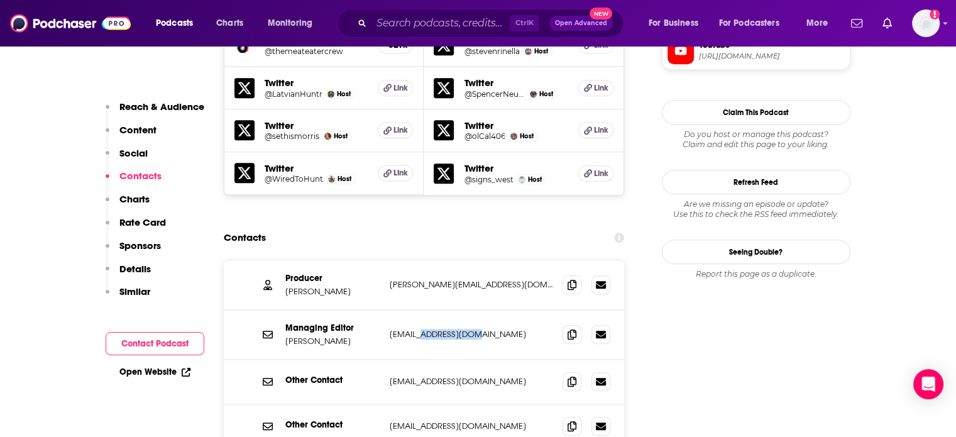
click at [406, 329] on p "jordan@themeateater.com" at bounding box center [471, 334] width 163 height 11
click at [418, 260] on div "Producer Corinne Schneider corinne@themeateater.com corinne@themeateater.com" at bounding box center [424, 285] width 401 height 50
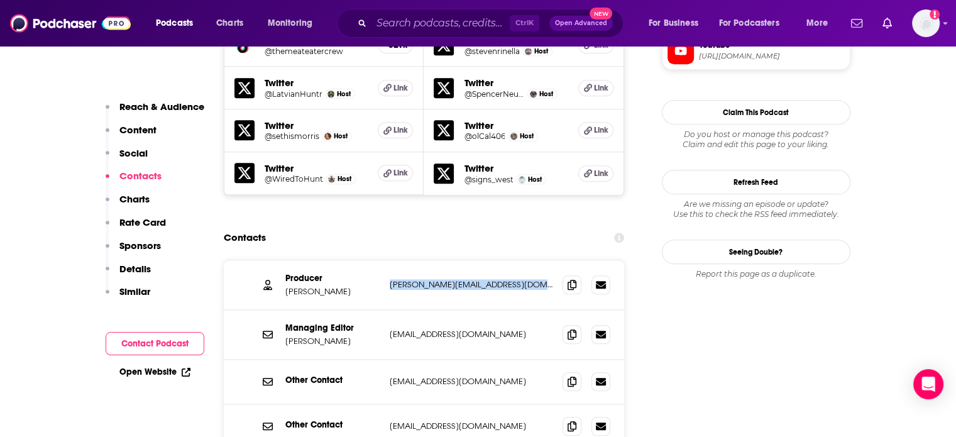
copy div "corinne@themeateater.com corinne@themeateater.com"
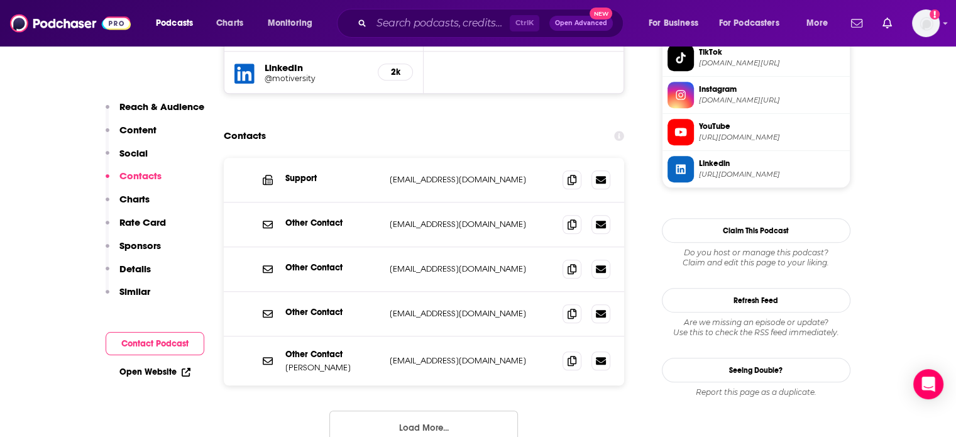
scroll to position [1258, 0]
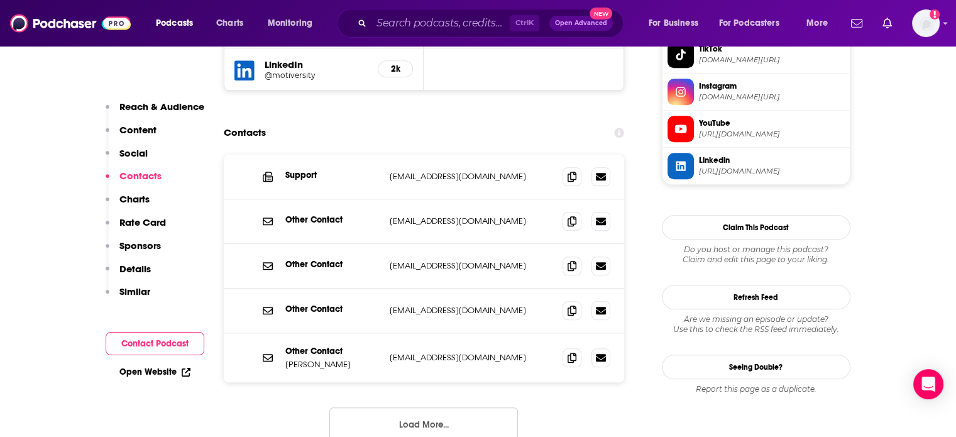
click at [441, 171] on p "[EMAIL_ADDRESS][DOMAIN_NAME]" at bounding box center [471, 176] width 163 height 11
copy div "[EMAIL_ADDRESS][DOMAIN_NAME] [EMAIL_ADDRESS][DOMAIN_NAME]"
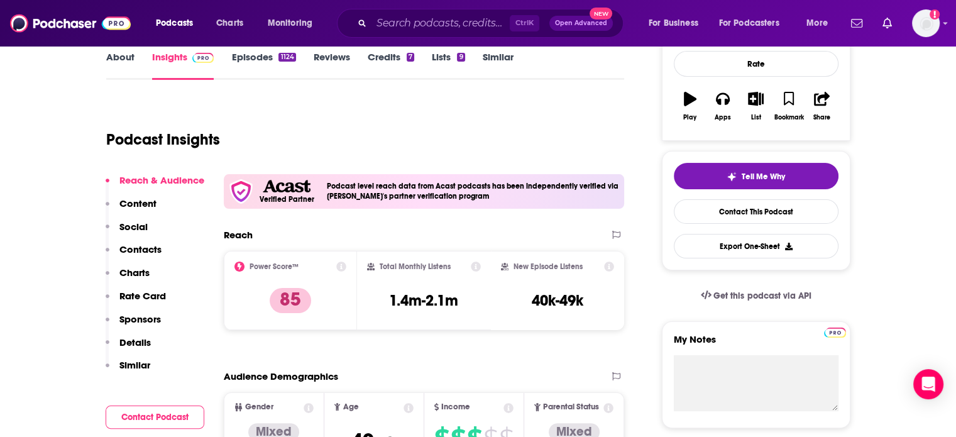
scroll to position [0, 0]
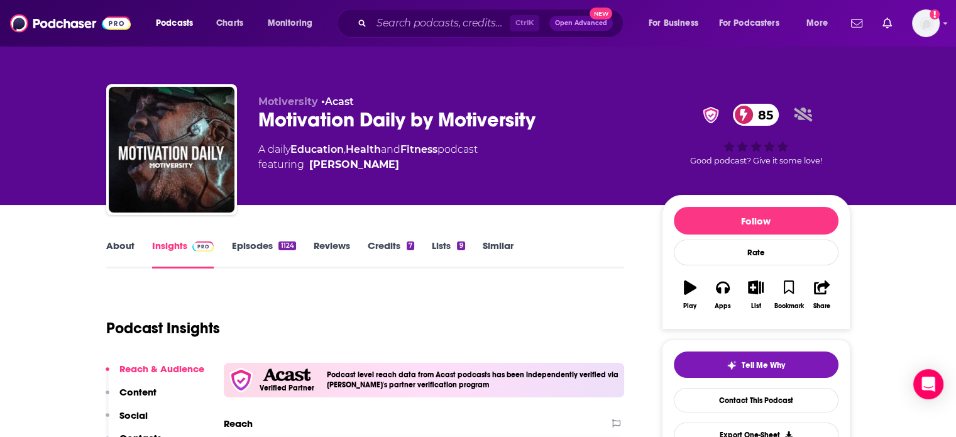
click at [121, 248] on link "About" at bounding box center [120, 254] width 28 height 29
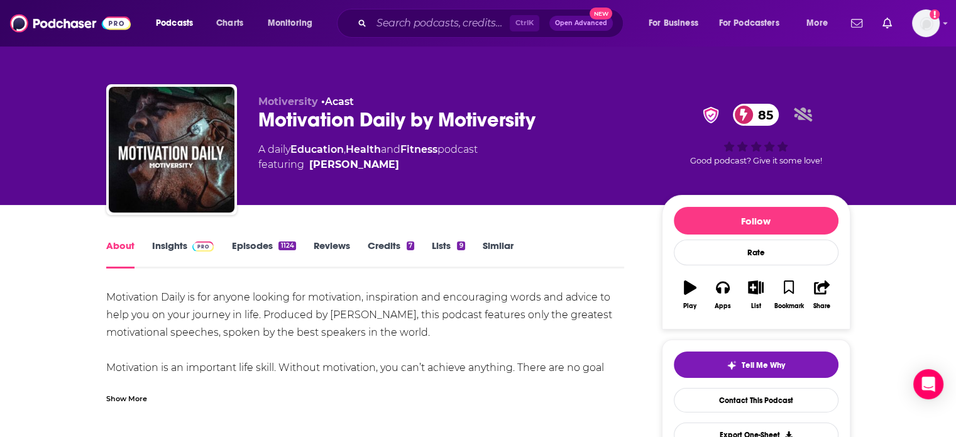
click at [175, 246] on link "Insights" at bounding box center [183, 254] width 62 height 29
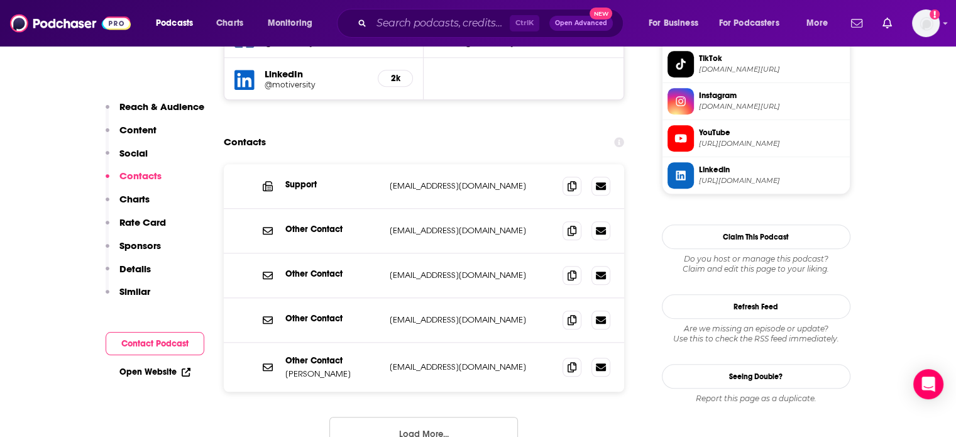
scroll to position [1320, 0]
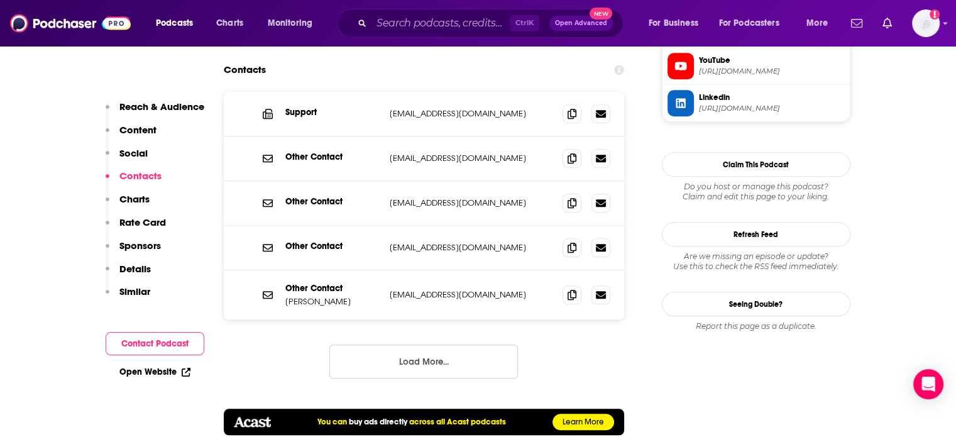
click at [430, 108] on p "team@motiversity.com" at bounding box center [471, 113] width 163 height 11
copy div "team@motiversity.com team@motiversity.com"
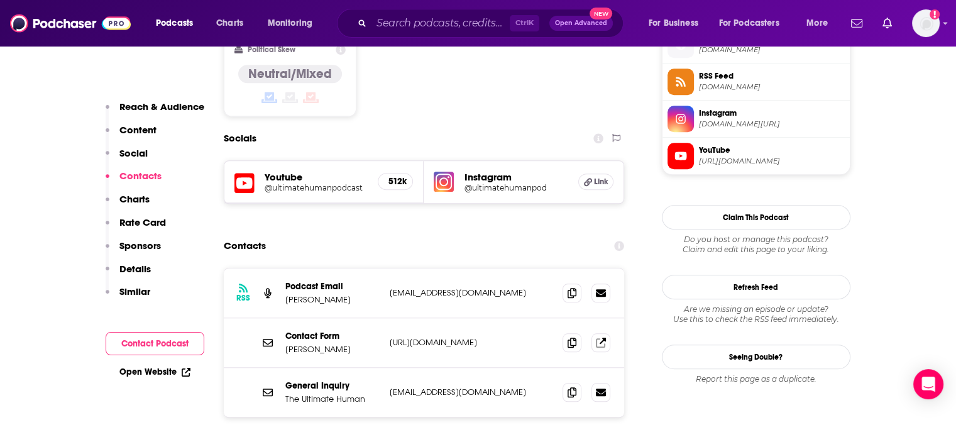
scroll to position [1132, 0]
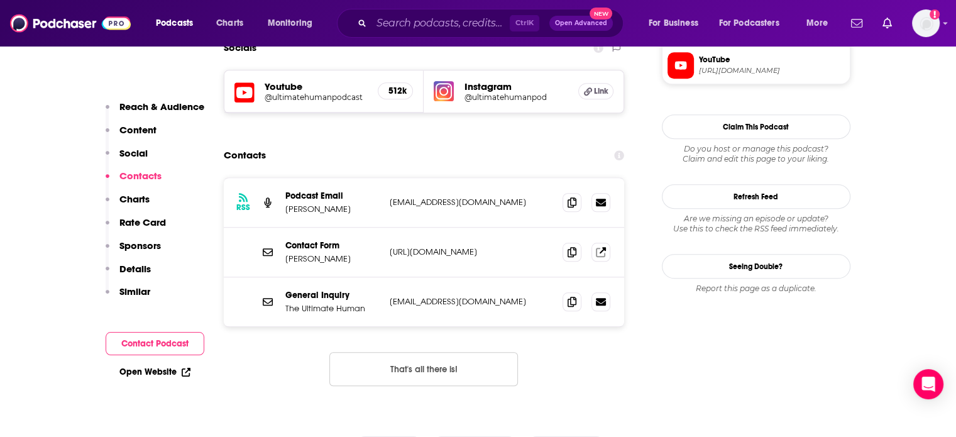
click at [428, 178] on div "RSS Podcast Email Gary Brecka ultimatehumanpodcast@gmail.com ultimatehumanpodca…" at bounding box center [424, 203] width 401 height 50
copy div "ultimatehumanpodcast@gmail.com ultimatehumanpodcast@gmail.com"
click at [438, 277] on div "General Inquiry The Ultimate Human info@theultimatehuman.com info@theultimatehu…" at bounding box center [424, 301] width 401 height 49
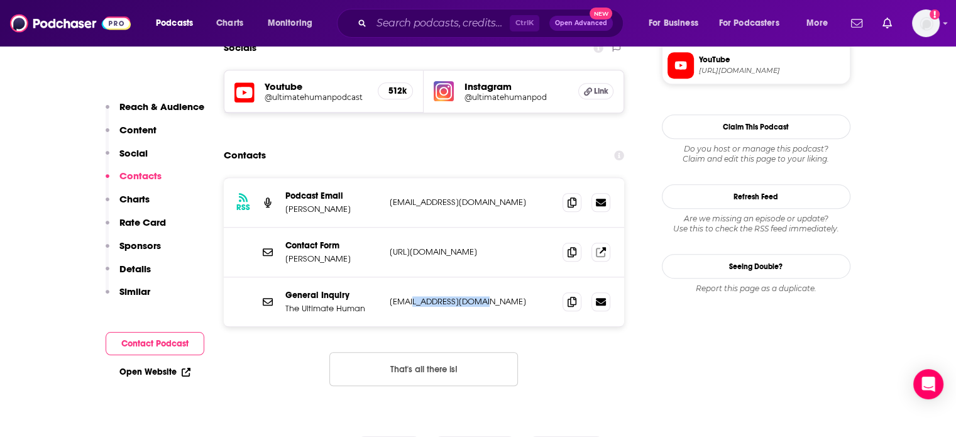
click at [438, 277] on div "General Inquiry The Ultimate Human info@theultimatehuman.com info@theultimatehu…" at bounding box center [424, 301] width 401 height 49
copy div "info@theultimatehuman.com info@theultimatehuman.com"
click at [467, 197] on p "ultimatehumanpodcast@gmail.com" at bounding box center [471, 202] width 163 height 11
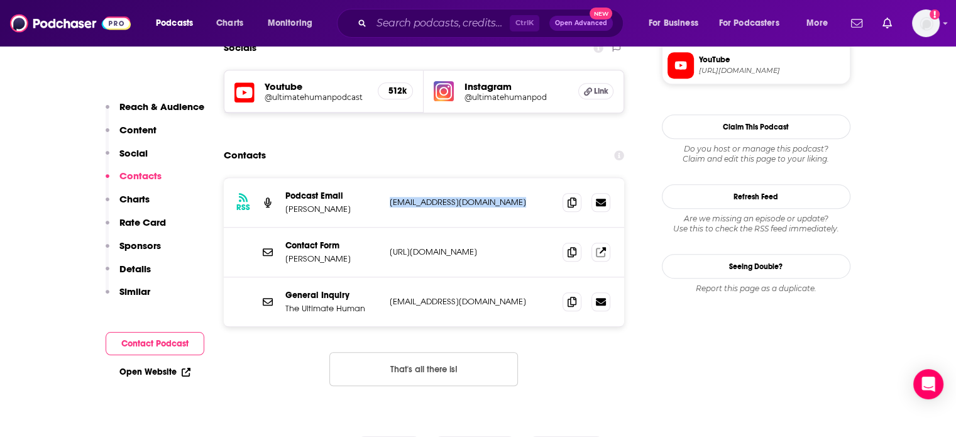
click at [467, 197] on p "ultimatehumanpodcast@gmail.com" at bounding box center [471, 202] width 163 height 11
copy div "ultimatehumanpodcast@gmail.com ultimatehumanpodcast@gmail.com"
click at [434, 296] on p "info@theultimatehuman.com" at bounding box center [471, 301] width 163 height 11
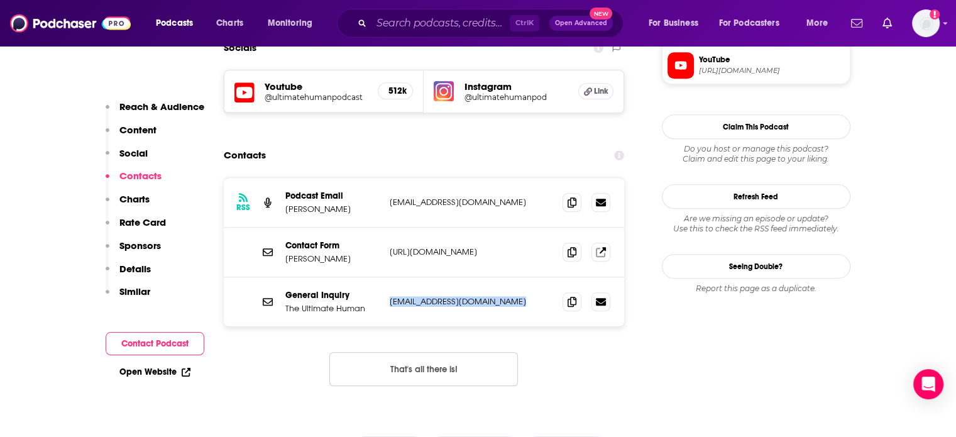
copy div "info@theultimatehuman.com info@theultimatehuman.com"
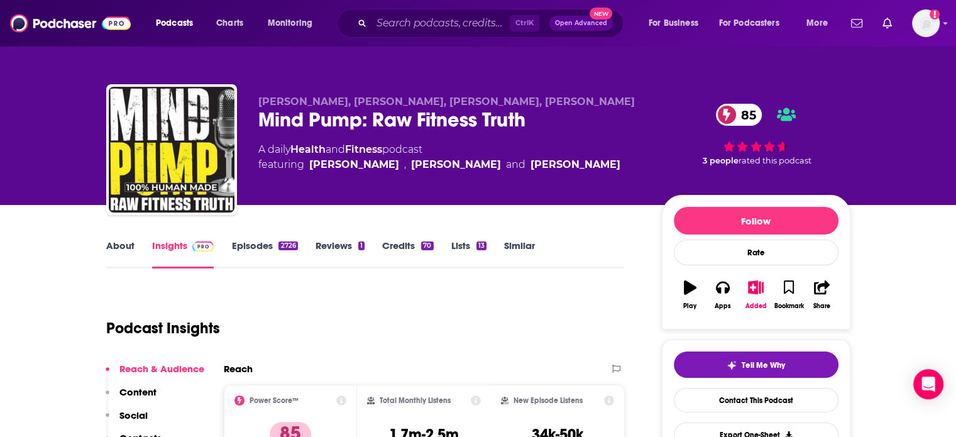
click at [121, 243] on link "About" at bounding box center [120, 254] width 28 height 29
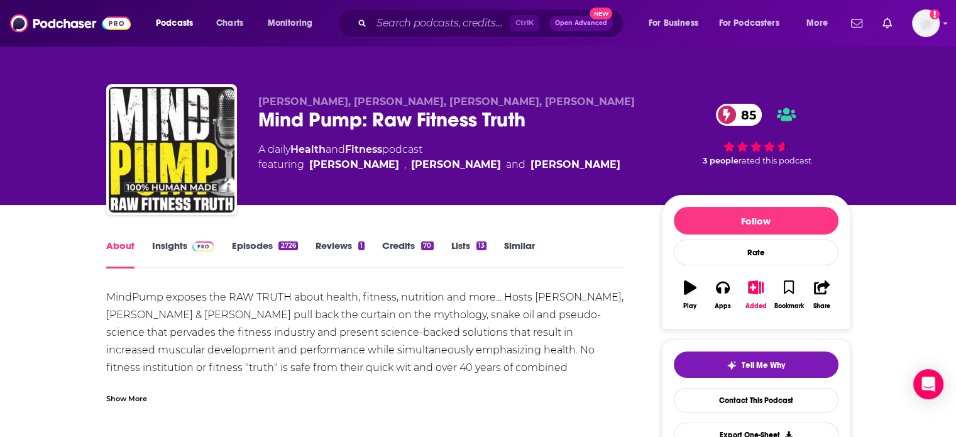
click at [179, 245] on link "Insights" at bounding box center [183, 254] width 62 height 29
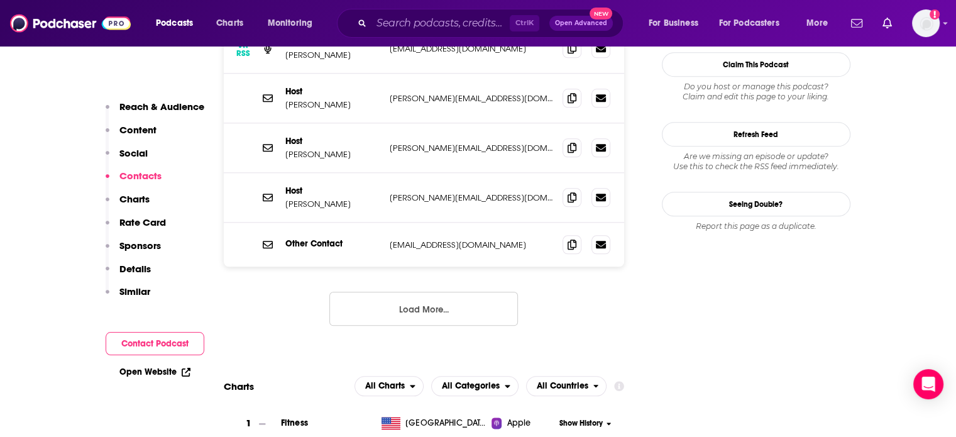
scroll to position [1258, 0]
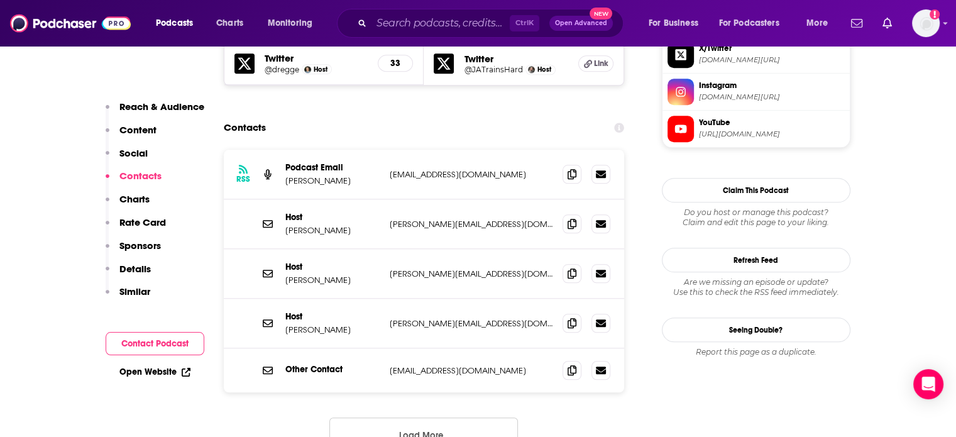
click at [423, 219] on p "sal@mindpumpmedia.com" at bounding box center [471, 224] width 163 height 11
copy div "sal@mindpumpmedia.com sal@mindpumpmedia.com"
click at [441, 219] on p "sal@mindpumpmedia.com" at bounding box center [471, 224] width 163 height 11
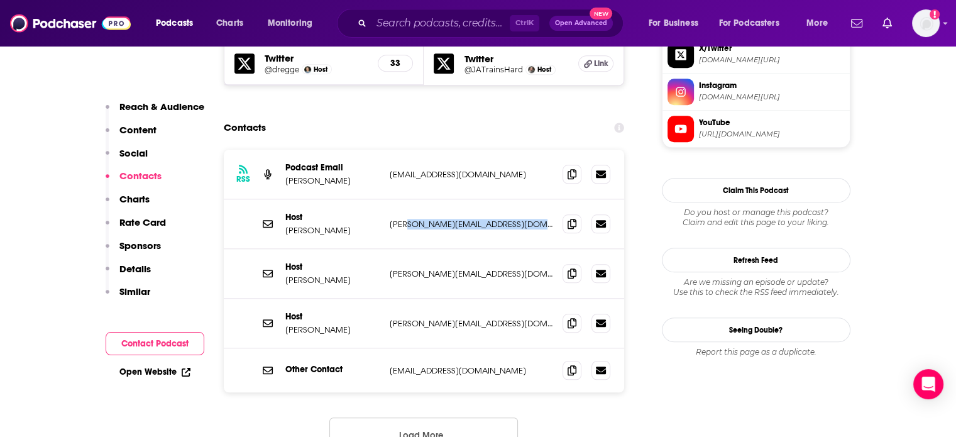
drag, startPoint x: 441, startPoint y: 164, endPoint x: 496, endPoint y: 163, distance: 54.7
click at [496, 219] on p "sal@mindpumpmedia.com" at bounding box center [471, 224] width 163 height 11
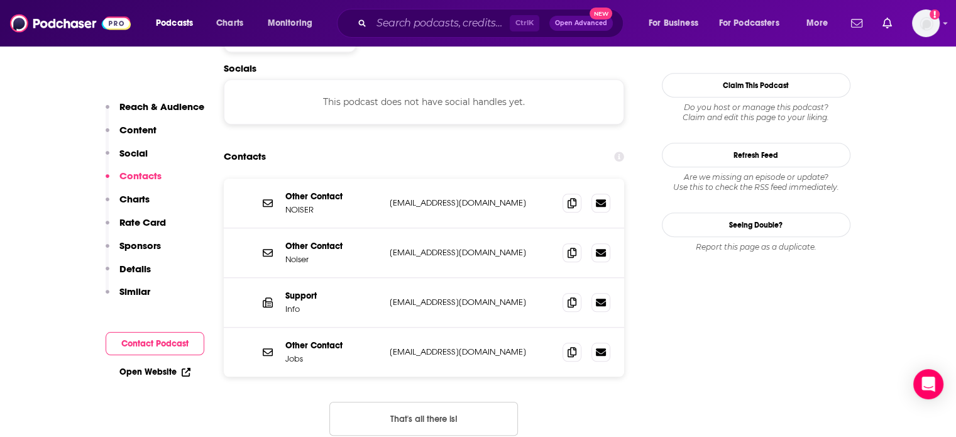
scroll to position [1069, 0]
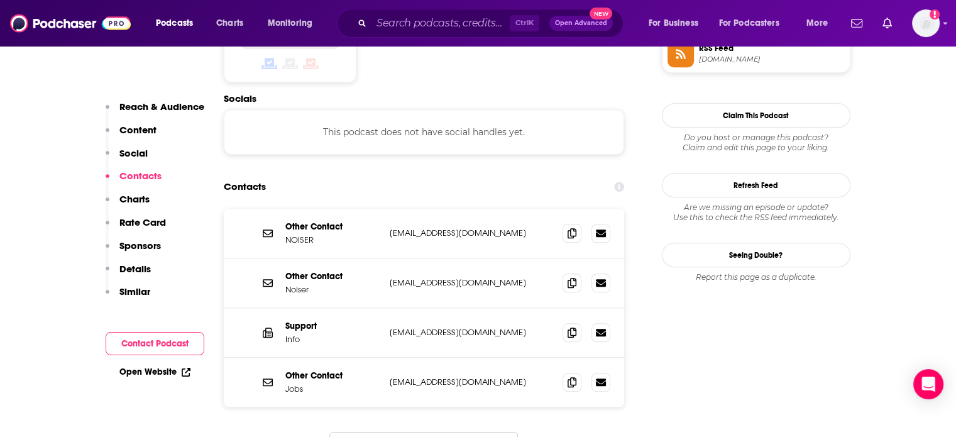
click at [425, 228] on p "[EMAIL_ADDRESS][DOMAIN_NAME]" at bounding box center [471, 233] width 163 height 11
copy div "[EMAIL_ADDRESS][DOMAIN_NAME] [EMAIL_ADDRESS][DOMAIN_NAME]"
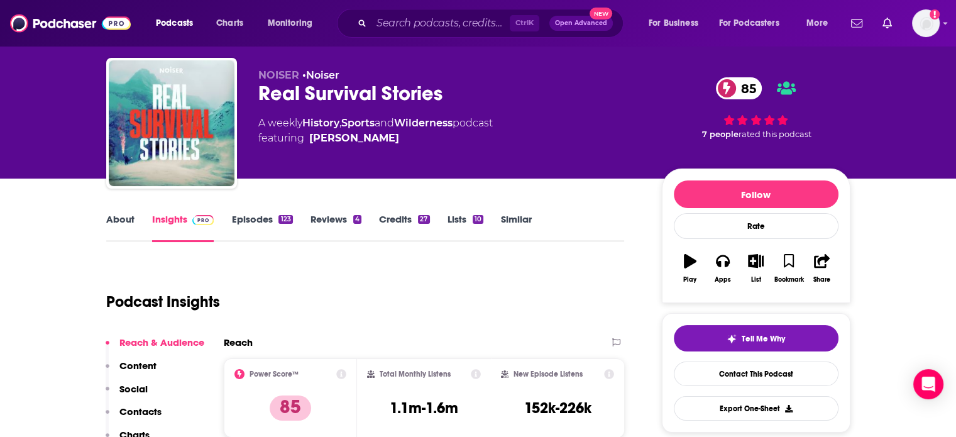
scroll to position [0, 0]
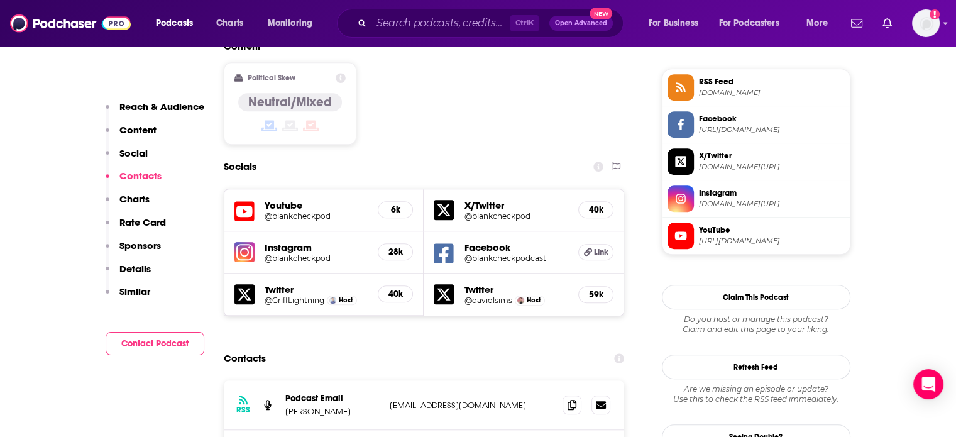
scroll to position [1195, 0]
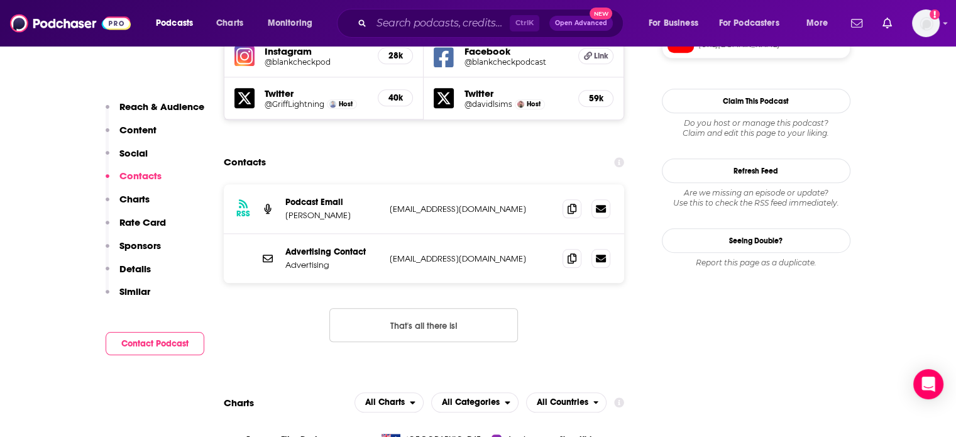
click at [436, 204] on p "[EMAIL_ADDRESS][DOMAIN_NAME]" at bounding box center [471, 209] width 163 height 11
copy div "[EMAIL_ADDRESS][DOMAIN_NAME] [EMAIL_ADDRESS][DOMAIN_NAME]"
click at [465, 204] on p "[EMAIL_ADDRESS][DOMAIN_NAME]" at bounding box center [471, 209] width 163 height 11
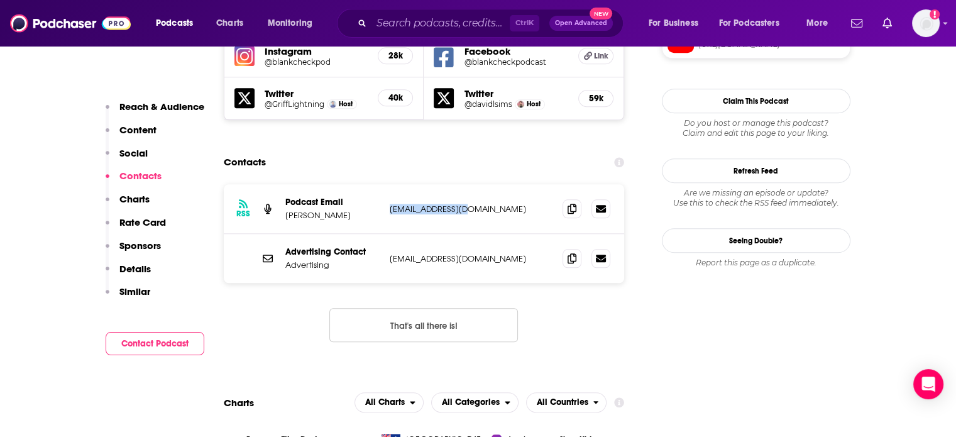
click at [465, 204] on p "[EMAIL_ADDRESS][DOMAIN_NAME]" at bounding box center [471, 209] width 163 height 11
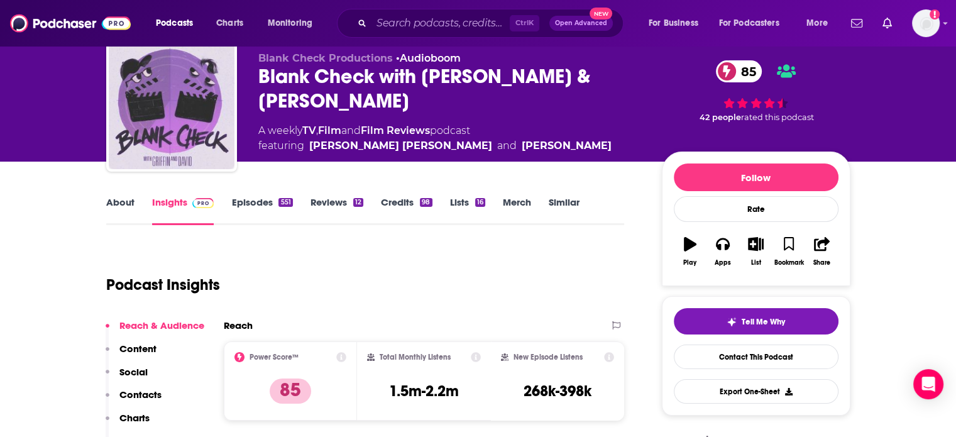
scroll to position [0, 0]
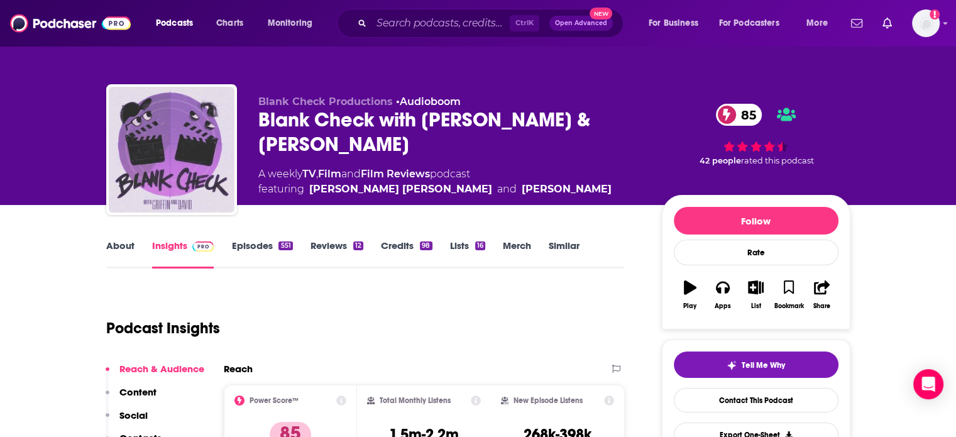
click at [381, 123] on div "Blank Check with [PERSON_NAME] & [PERSON_NAME] 85" at bounding box center [450, 132] width 384 height 49
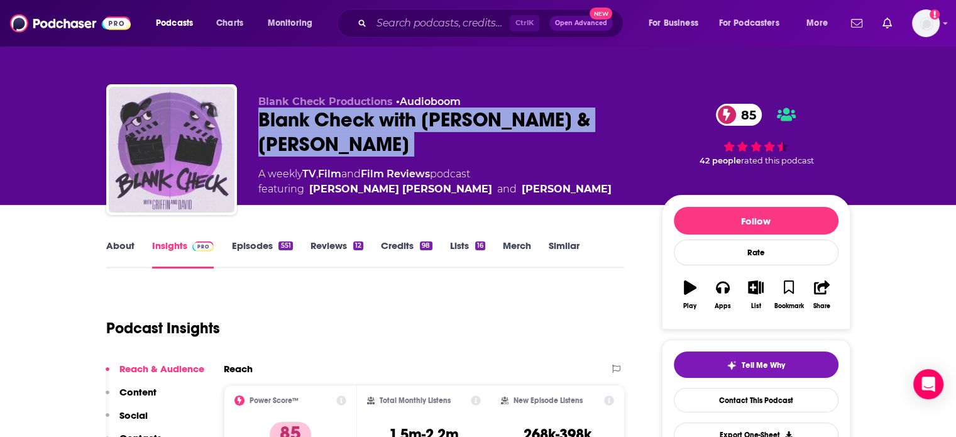
click at [381, 122] on div "Blank Check with [PERSON_NAME] & [PERSON_NAME] 85" at bounding box center [450, 132] width 384 height 49
copy div "Blank Check with [PERSON_NAME] & [PERSON_NAME] 85"
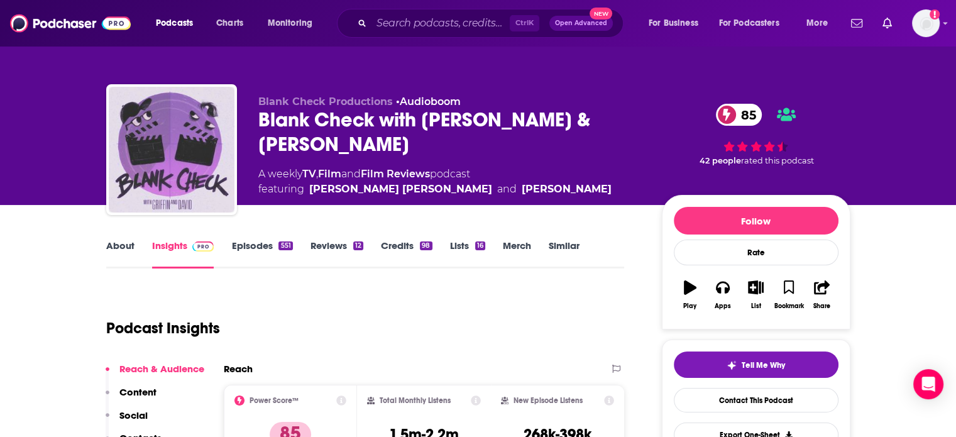
drag, startPoint x: 513, startPoint y: 185, endPoint x: 500, endPoint y: 185, distance: 13.2
click at [501, 185] on div "Blank Check Productions • Audioboom Blank Check with [PERSON_NAME] & [PERSON_NA…" at bounding box center [450, 146] width 384 height 101
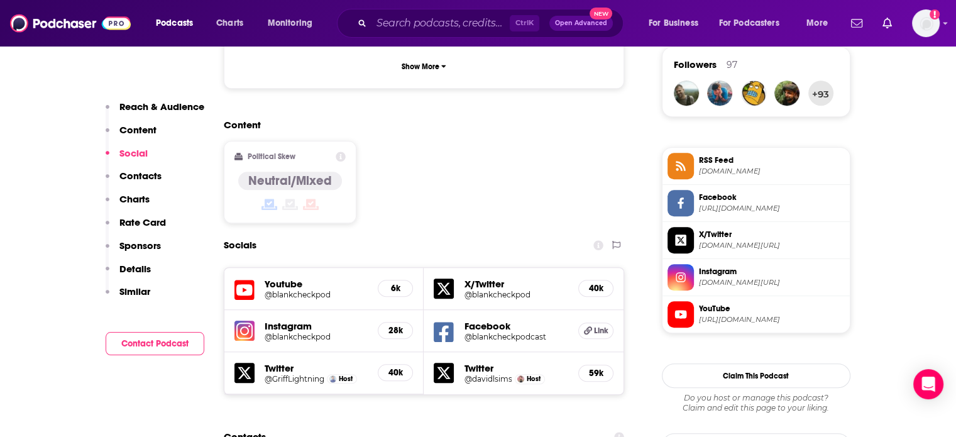
scroll to position [1132, 0]
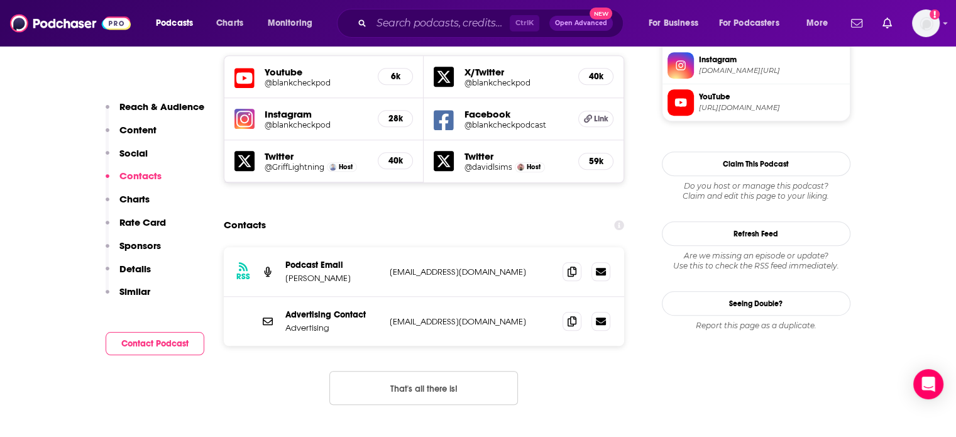
click at [298, 260] on p "Podcast Email" at bounding box center [332, 265] width 94 height 11
click at [300, 273] on p "Brendan Regan" at bounding box center [332, 278] width 94 height 11
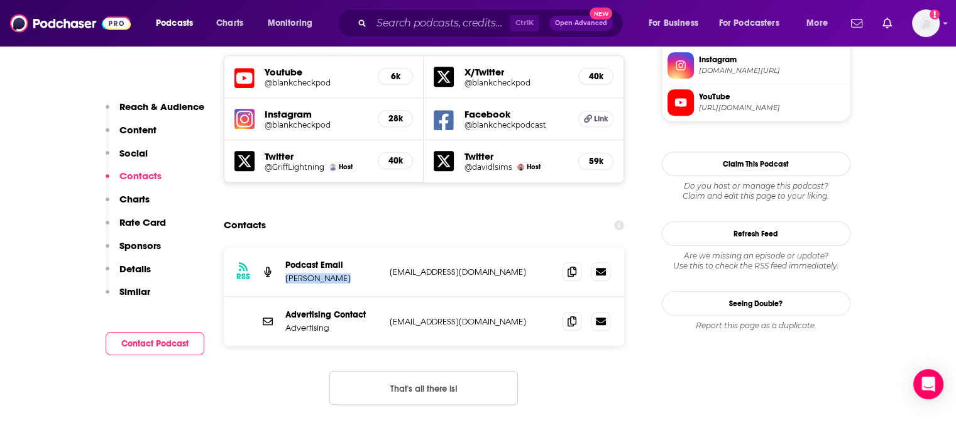
copy p "Brendan Regan"
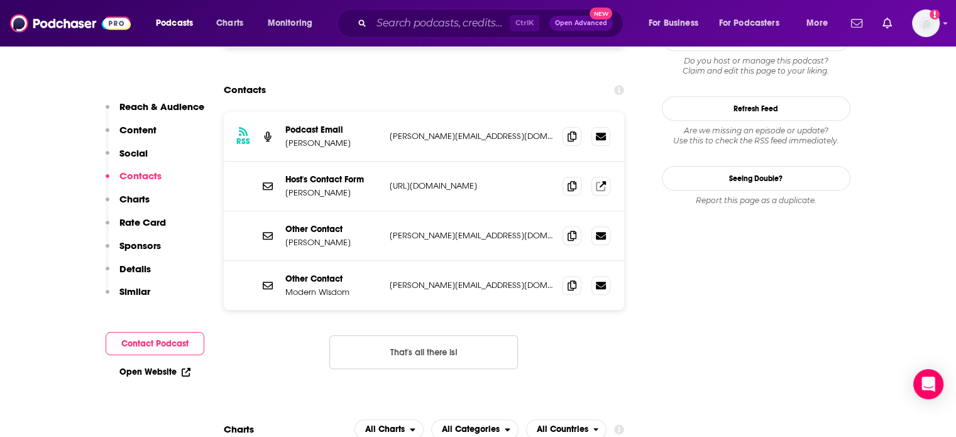
scroll to position [1258, 0]
click at [423, 230] on p "chris@chriswillx.com" at bounding box center [471, 235] width 163 height 11
copy div "chris@chriswillx.com chris@chriswillx.com"
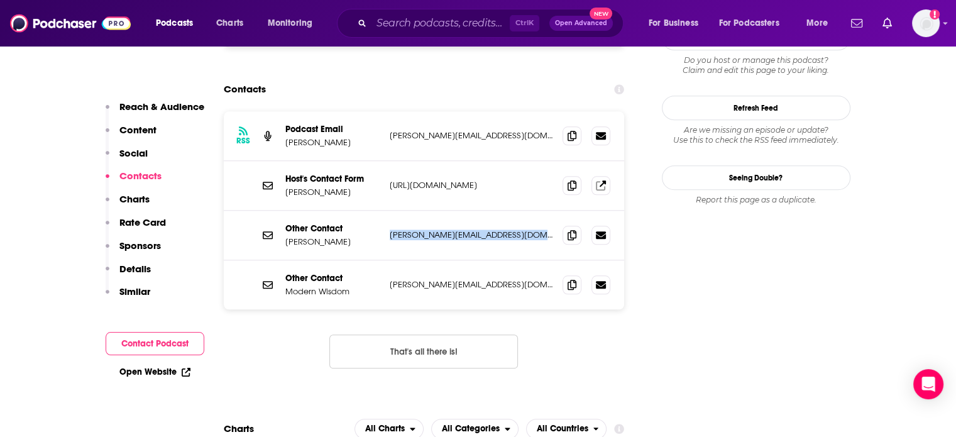
click at [441, 211] on div "Other Contact Chris Williamson chris@chriswillx.com chris@chriswillx.com" at bounding box center [424, 236] width 401 height 50
click at [440, 211] on div "Other Contact Chris Williamson chris@chriswillx.com chris@chriswillx.com" at bounding box center [424, 236] width 401 height 50
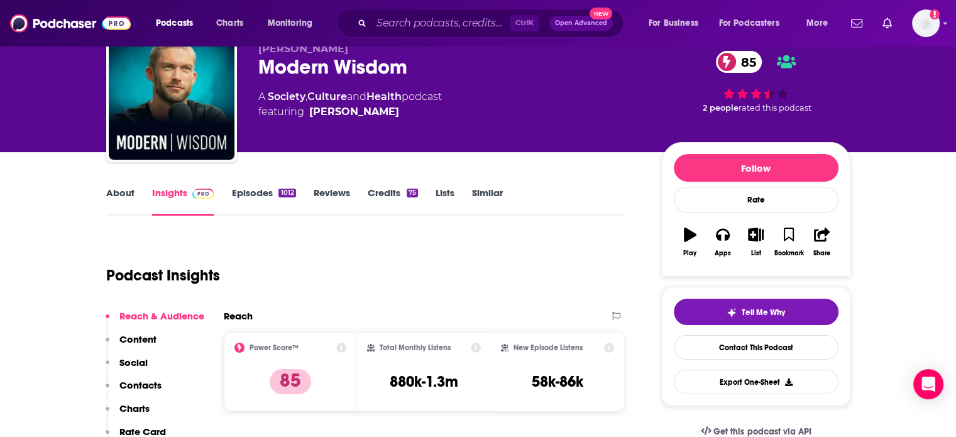
scroll to position [0, 0]
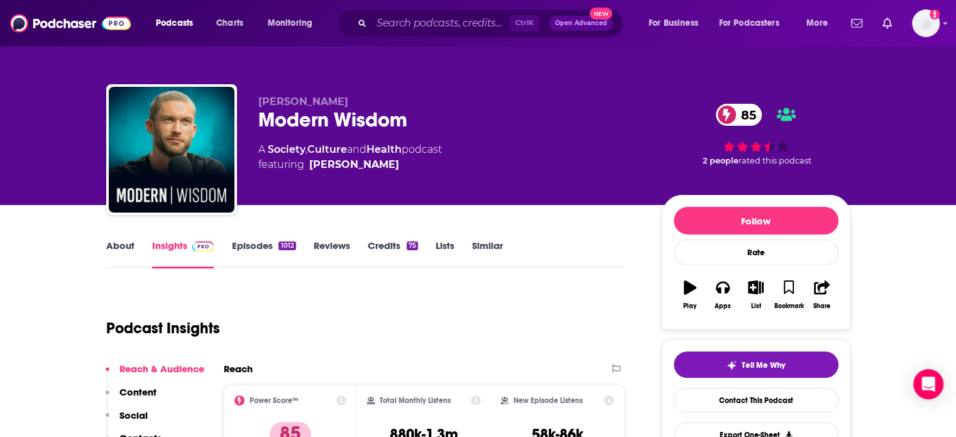
drag, startPoint x: 407, startPoint y: 177, endPoint x: 306, endPoint y: 188, distance: 101.9
click at [306, 188] on div "Chris Williamson Modern Wisdom 85 A Society , Culture and Health podcast featur…" at bounding box center [450, 146] width 384 height 101
copy link "Chris Williamson"
drag, startPoint x: 406, startPoint y: 126, endPoint x: 257, endPoint y: 126, distance: 149.7
click at [257, 126] on div "Chris Williamson Modern Wisdom 85 A Society , Culture and Health podcast featur…" at bounding box center [478, 152] width 744 height 136
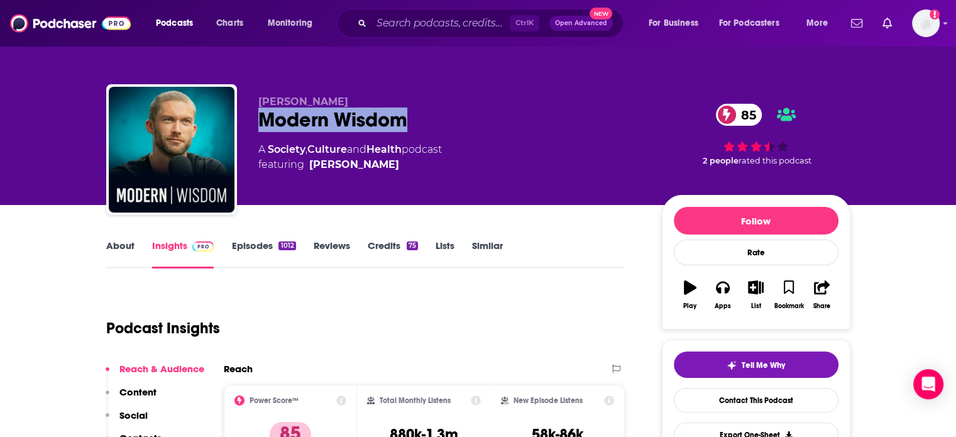
copy h2 "Modern Wisdom"
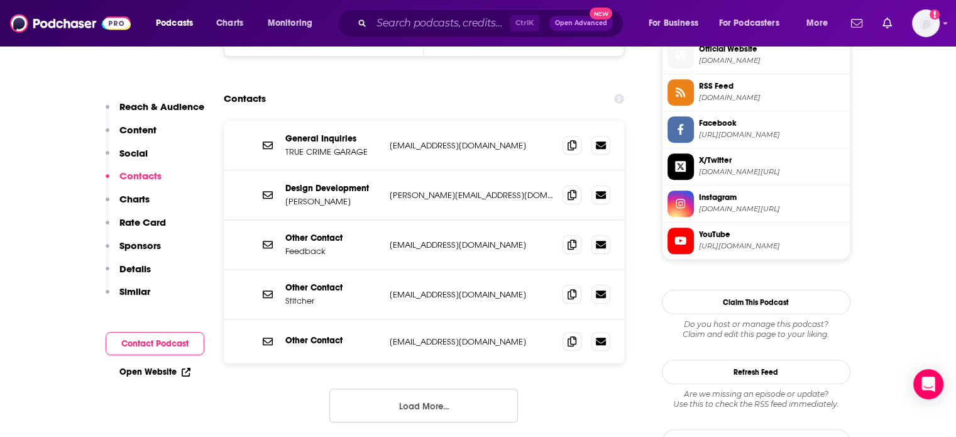
scroll to position [1195, 0]
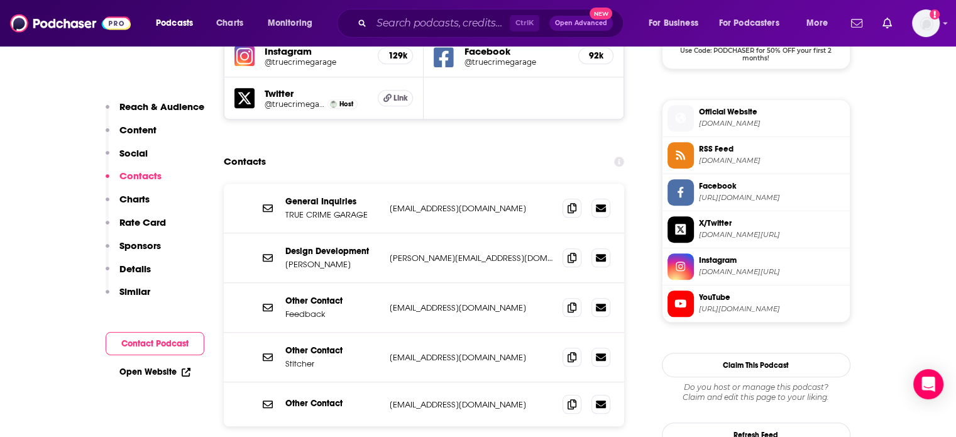
click at [458, 203] on p "[EMAIL_ADDRESS][DOMAIN_NAME]" at bounding box center [471, 208] width 163 height 11
click at [458, 203] on p "truecrimegarage@gmail.com" at bounding box center [471, 208] width 163 height 11
copy div "truecrimegarage@gmail.com truecrimegarage@gmail.com"
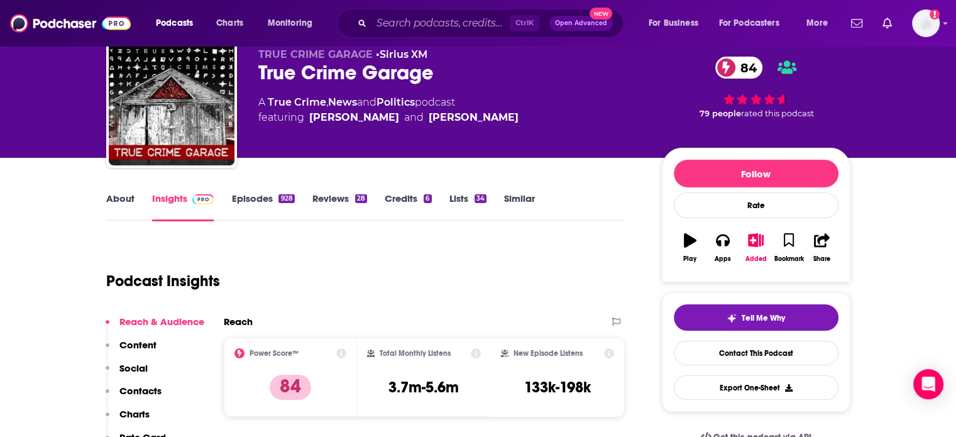
scroll to position [0, 0]
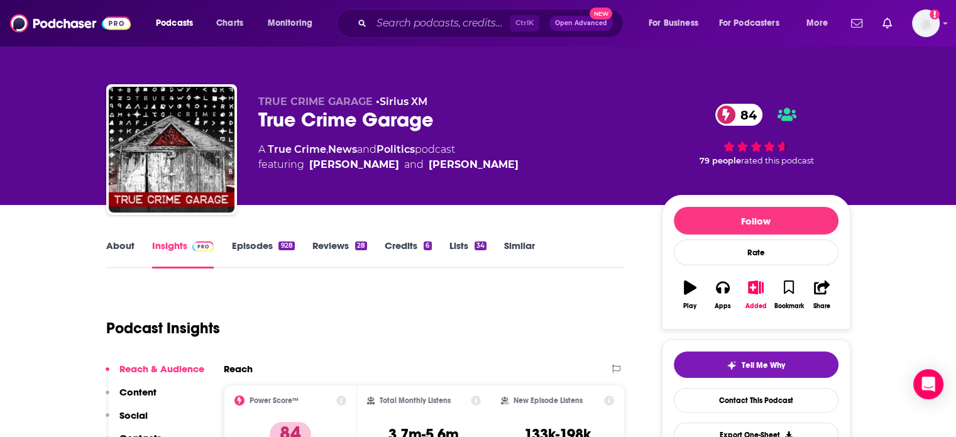
drag, startPoint x: 394, startPoint y: 193, endPoint x: 306, endPoint y: 194, distance: 88.7
click at [306, 194] on div "TRUE CRIME GARAGE • Sirius XM True Crime Garage 84 A True Crime , News and Poli…" at bounding box center [450, 146] width 384 height 101
copy span "Patrick Edwards"
click at [370, 126] on div "True Crime Garage 84" at bounding box center [450, 120] width 384 height 25
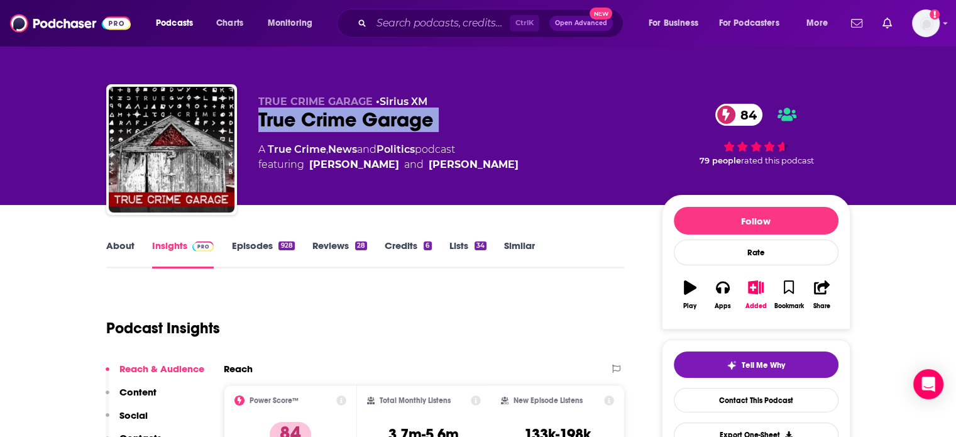
click at [370, 126] on div "True Crime Garage 84" at bounding box center [450, 120] width 384 height 25
copy div "True Crime Garage 84"
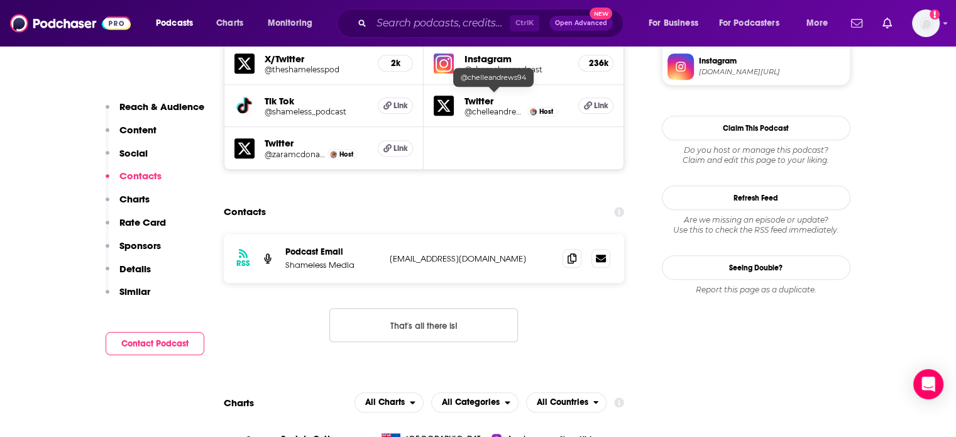
scroll to position [1195, 0]
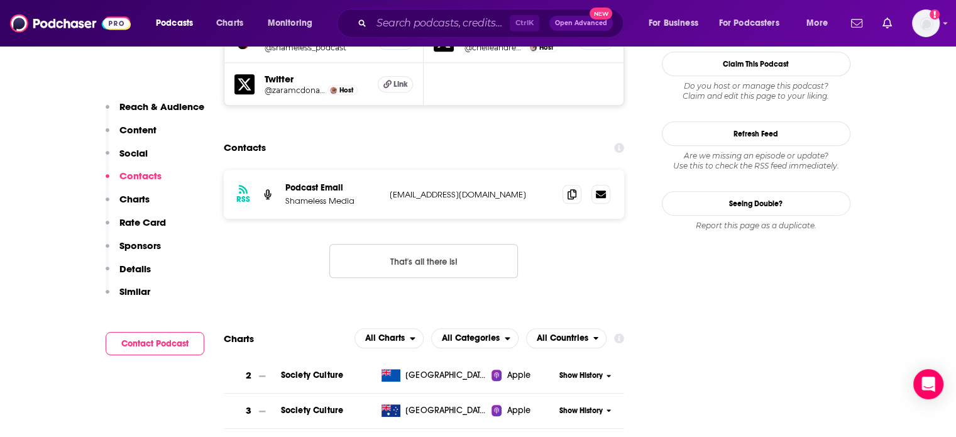
click at [475, 189] on p "[EMAIL_ADDRESS][DOMAIN_NAME]" at bounding box center [471, 194] width 163 height 11
copy div "[EMAIL_ADDRESS][DOMAIN_NAME] [EMAIL_ADDRESS][DOMAIN_NAME]"
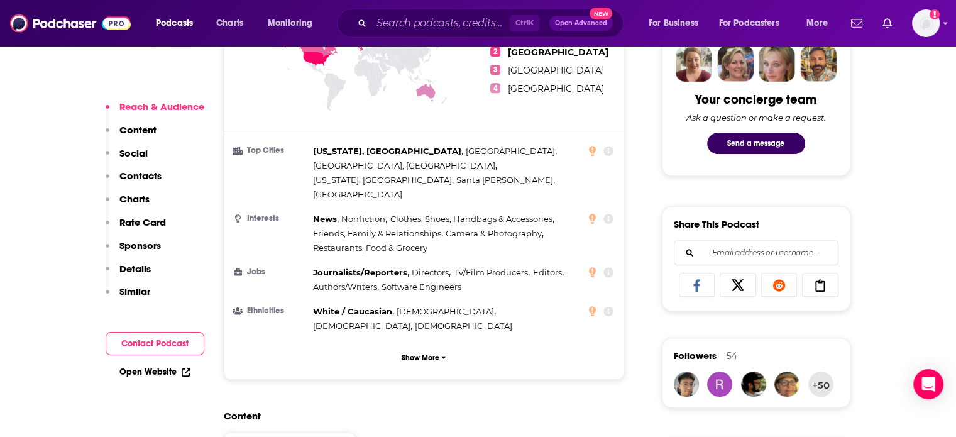
scroll to position [943, 0]
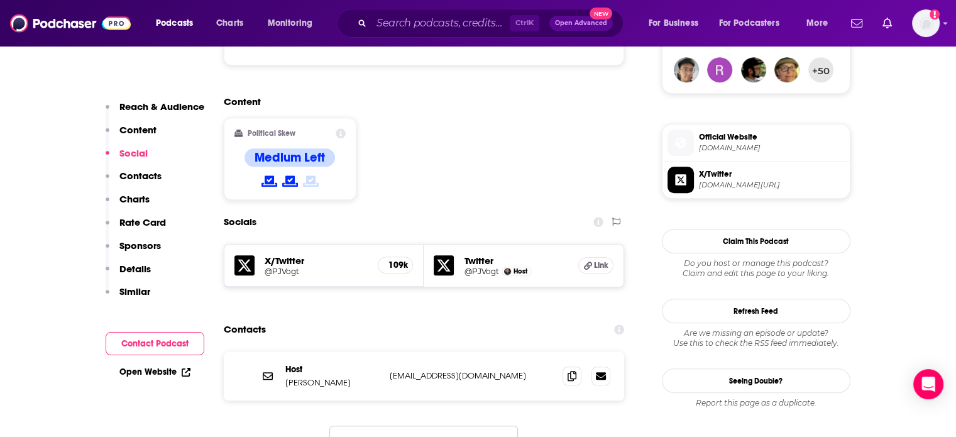
click at [424, 370] on p "[EMAIL_ADDRESS][DOMAIN_NAME]" at bounding box center [471, 375] width 163 height 11
click at [424, 370] on p "pjvogt85@gmail.com" at bounding box center [471, 375] width 163 height 11
copy div "pjvogt85@gmail.com pjvogt85@gmail.com"
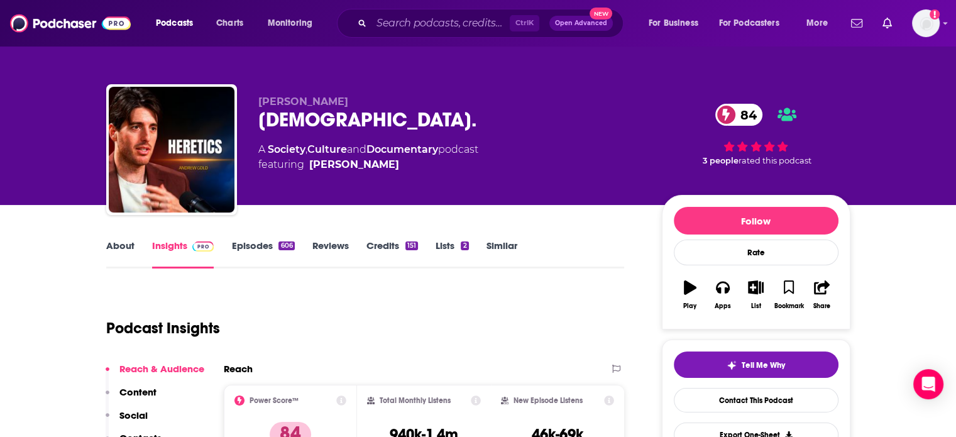
click at [130, 257] on link "About" at bounding box center [120, 254] width 28 height 29
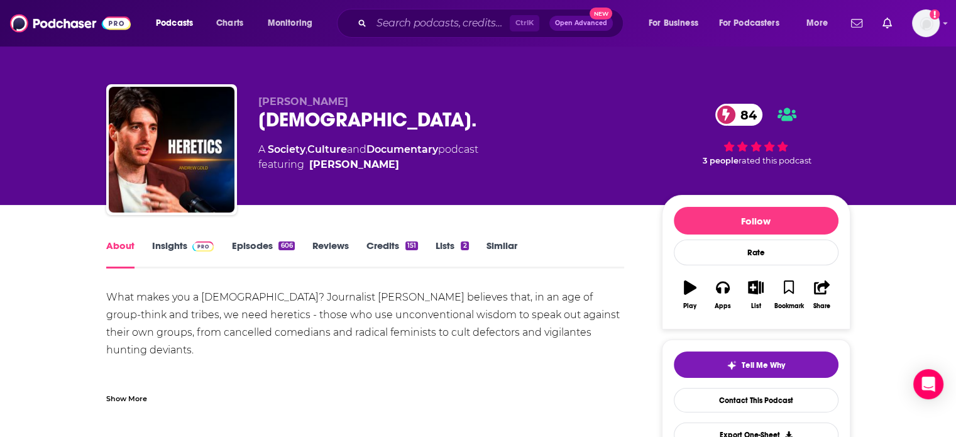
click at [133, 389] on div "Show More" at bounding box center [365, 393] width 519 height 21
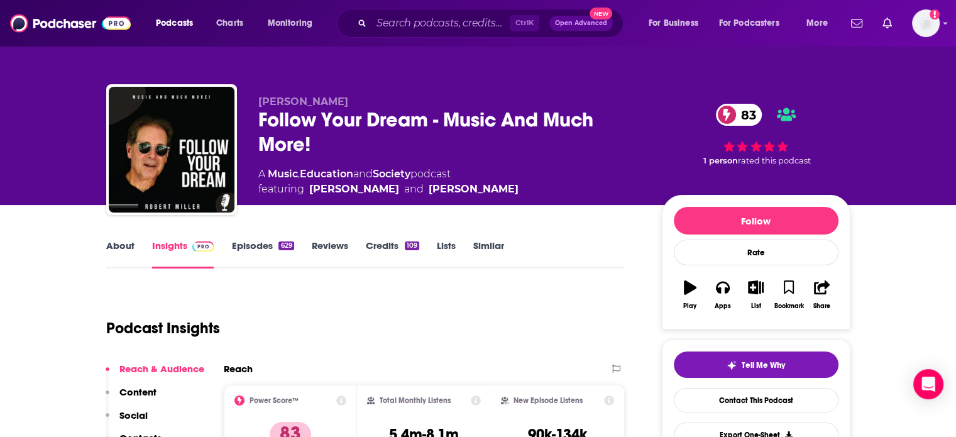
click at [116, 251] on link "About" at bounding box center [120, 254] width 28 height 29
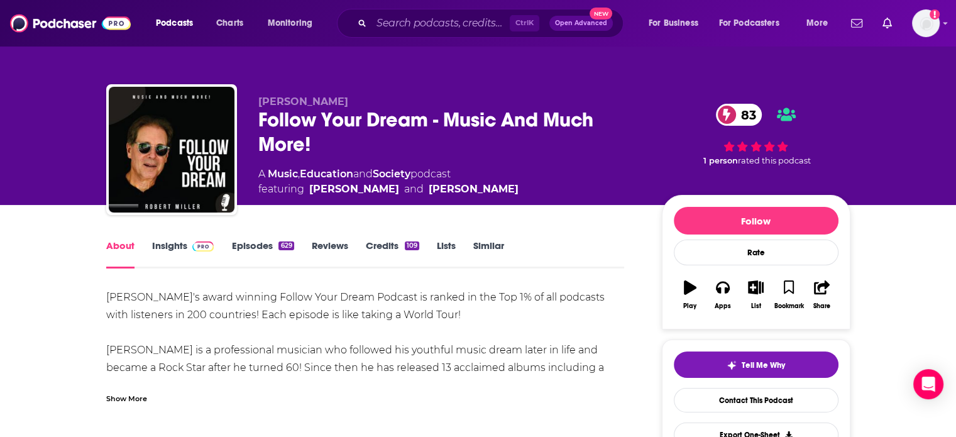
click at [128, 392] on div "Show More" at bounding box center [126, 398] width 41 height 12
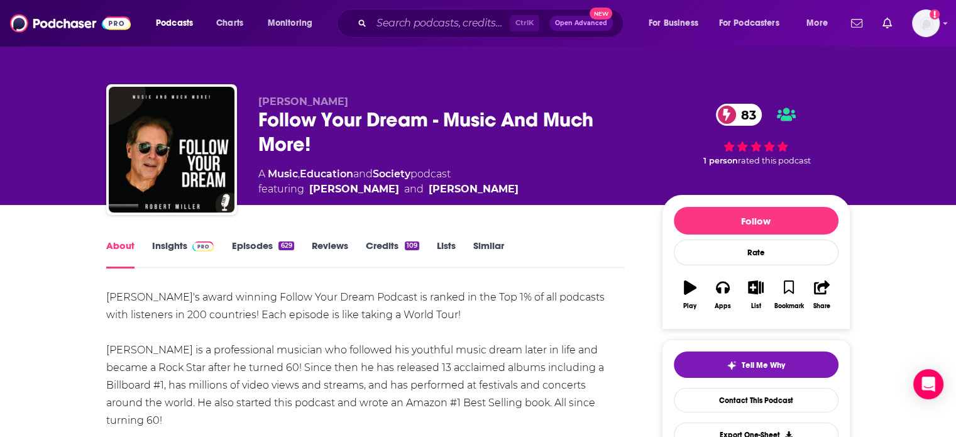
click at [245, 242] on link "Episodes 629" at bounding box center [262, 254] width 62 height 29
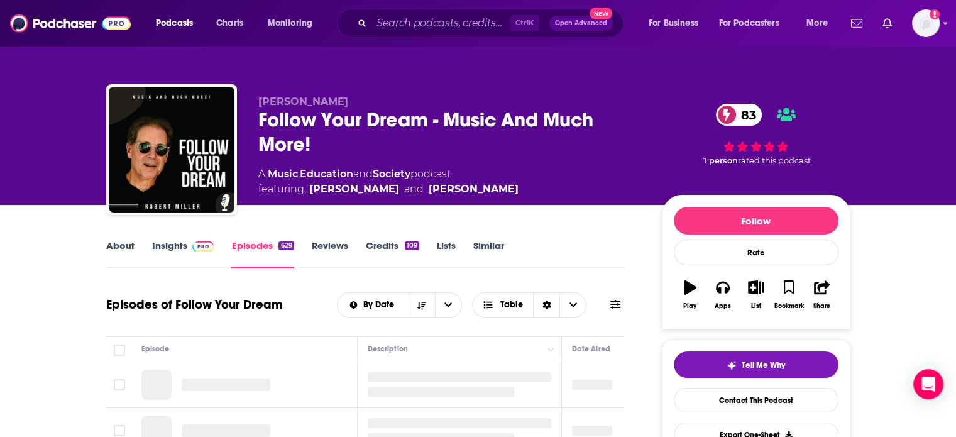
click at [196, 246] on img at bounding box center [203, 246] width 22 height 10
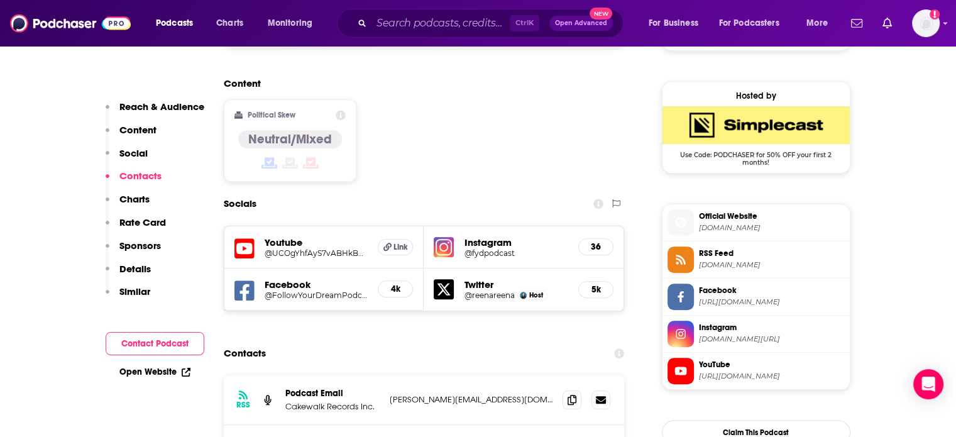
scroll to position [1069, 0]
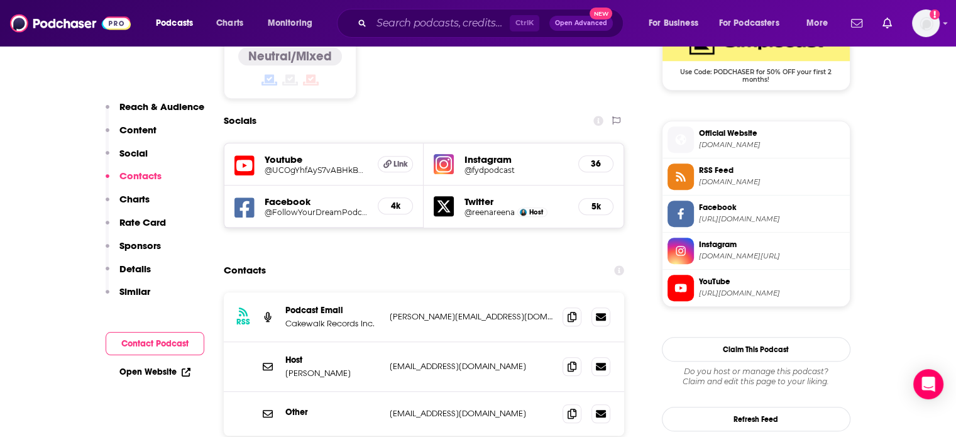
click at [448, 361] on p "Reena@bettercalldaddy.com" at bounding box center [471, 366] width 163 height 11
drag, startPoint x: 448, startPoint y: 282, endPoint x: 488, endPoint y: 284, distance: 39.7
click at [488, 361] on p "Reena@bettercalldaddy.com" at bounding box center [471, 366] width 163 height 11
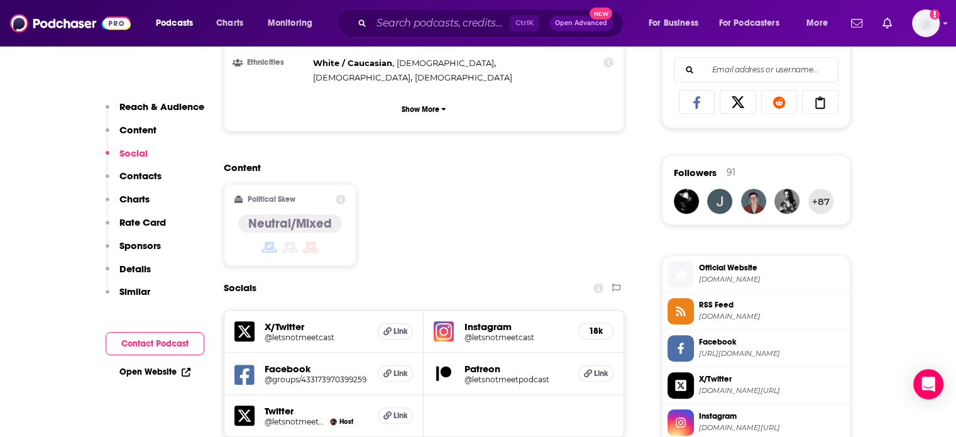
scroll to position [1006, 0]
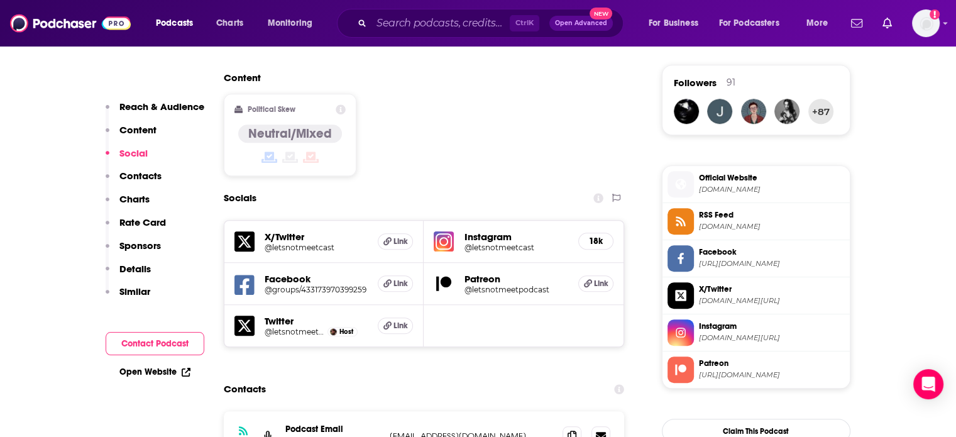
click at [450, 431] on p "letsnotmeetpodcast@gmail.com" at bounding box center [471, 436] width 163 height 11
copy div "letsnotmeetpodcast@gmail.com letsnotmeetpodcast@gmail.com"
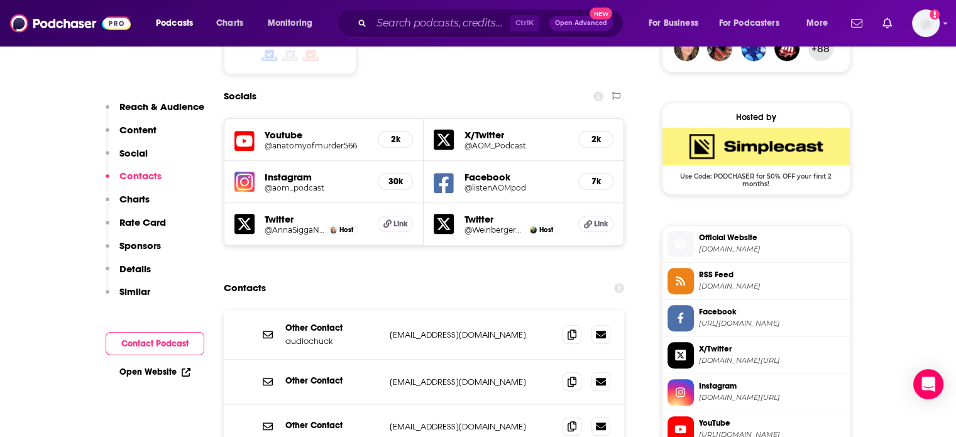
scroll to position [1132, 0]
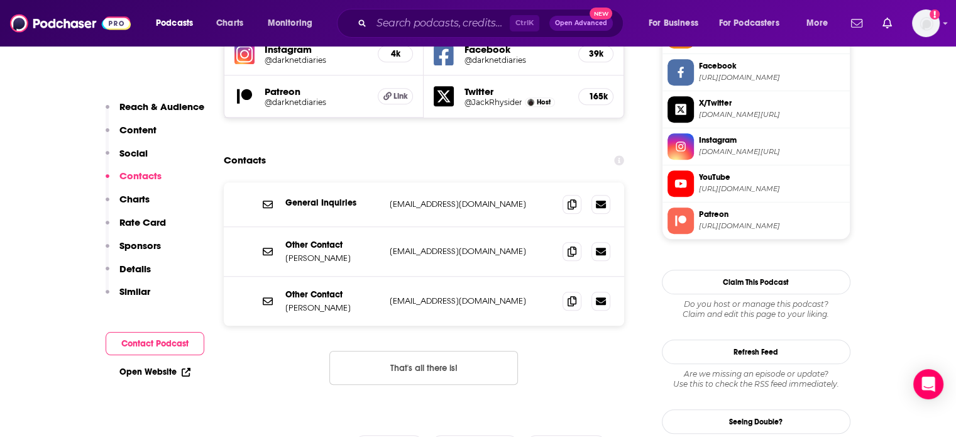
scroll to position [1195, 0]
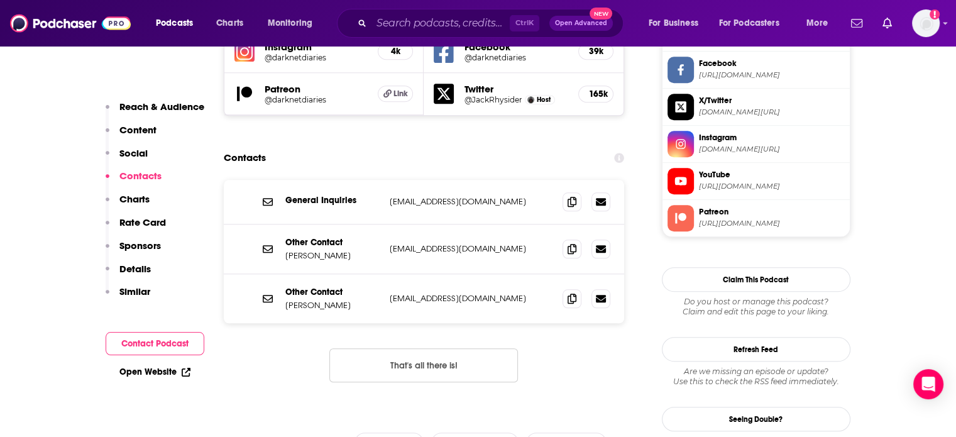
click at [443, 224] on div "Other Contact Jack Rhysider jack@darknetdiaries.com jack@darknetdiaries.com" at bounding box center [424, 249] width 401 height 50
copy div "jack@darknetdiaries.com jack@darknetdiaries.com"
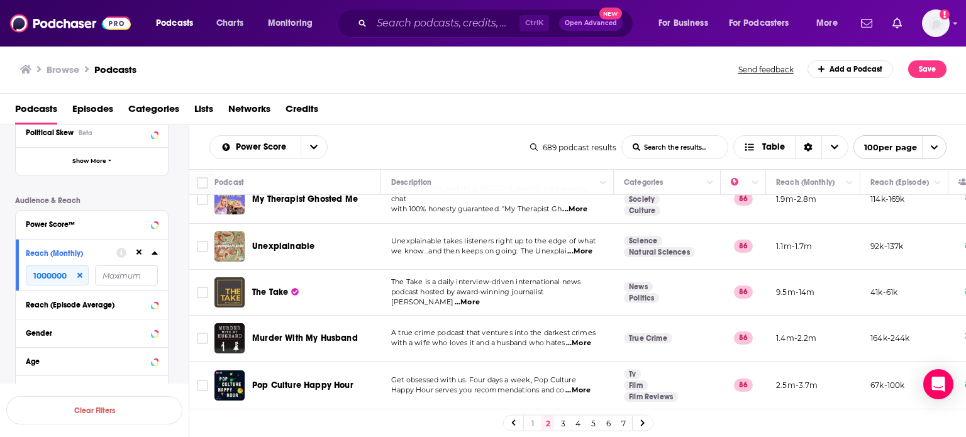
scroll to position [3297, 0]
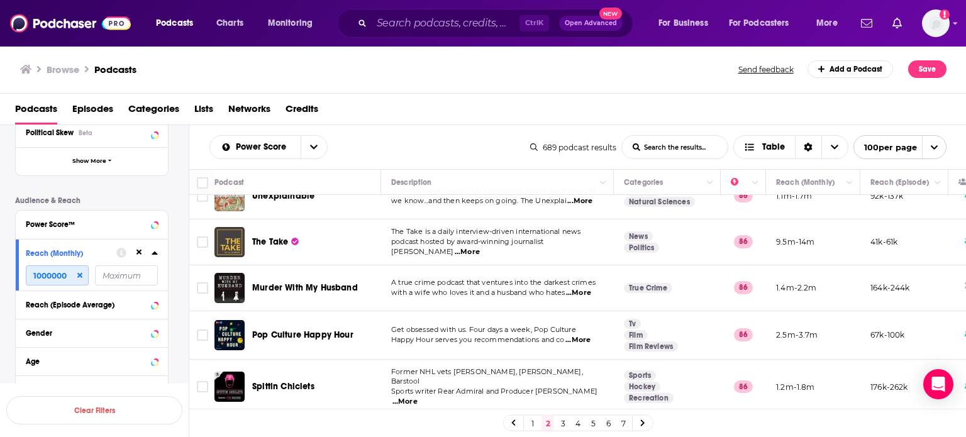
click at [35, 282] on input "1000000" at bounding box center [57, 275] width 63 height 20
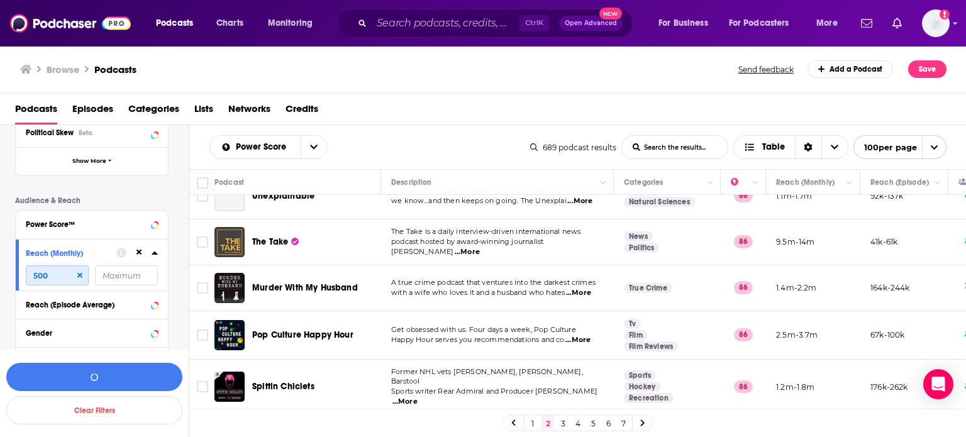
click at [35, 282] on input "500" at bounding box center [57, 275] width 63 height 20
type input "500000"
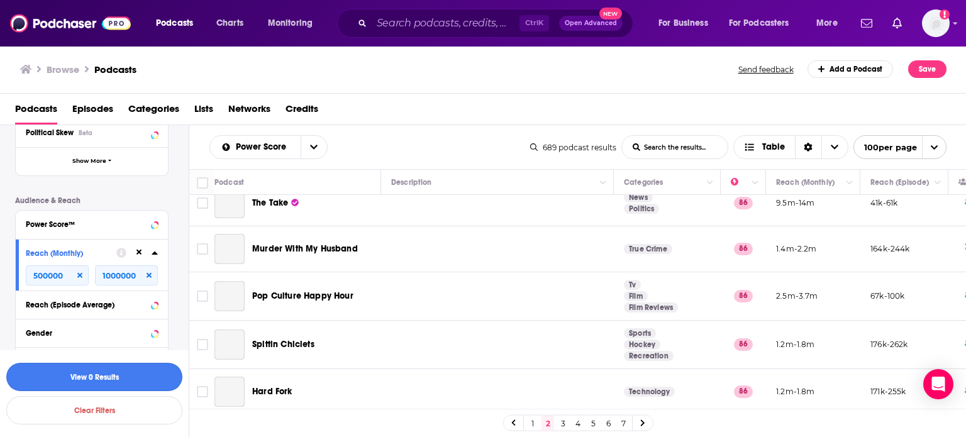
click at [104, 383] on button "View 0 Results" at bounding box center [94, 377] width 176 height 28
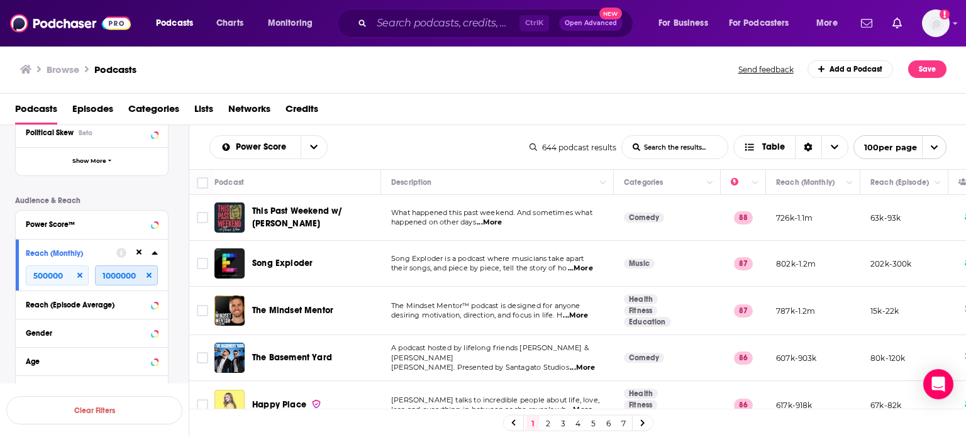
click at [112, 274] on input "1000000" at bounding box center [126, 275] width 63 height 20
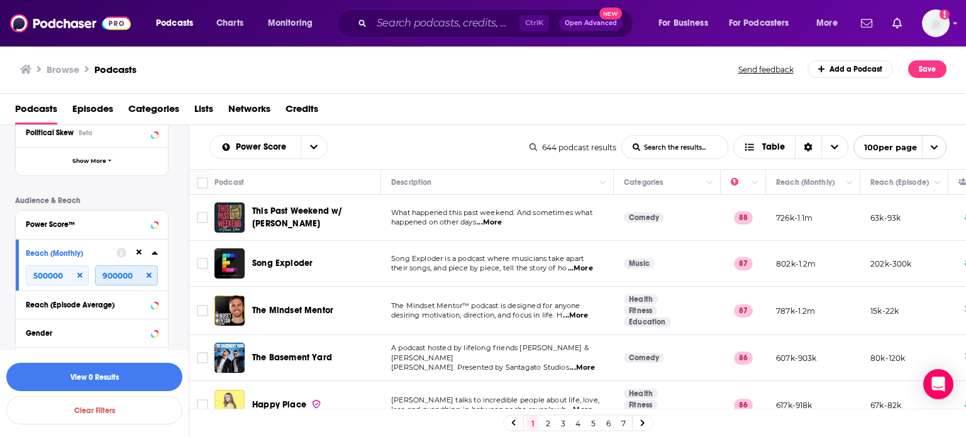
click at [105, 274] on input "900000" at bounding box center [126, 275] width 63 height 20
type input "950000"
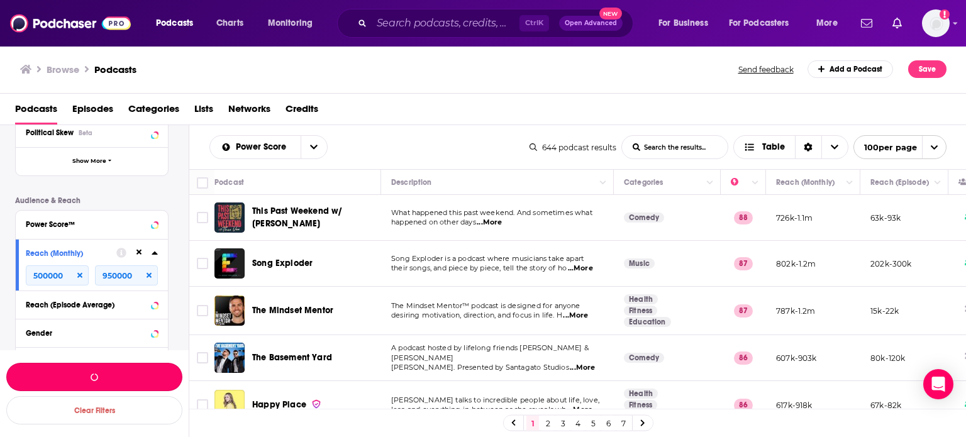
drag, startPoint x: 131, startPoint y: 382, endPoint x: 81, endPoint y: 321, distance: 78.7
click at [131, 382] on button "button" at bounding box center [94, 377] width 176 height 28
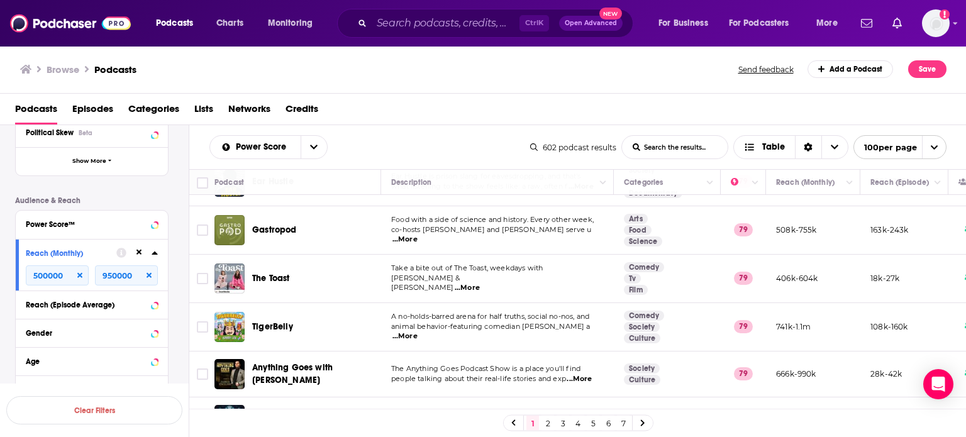
scroll to position [4554, 0]
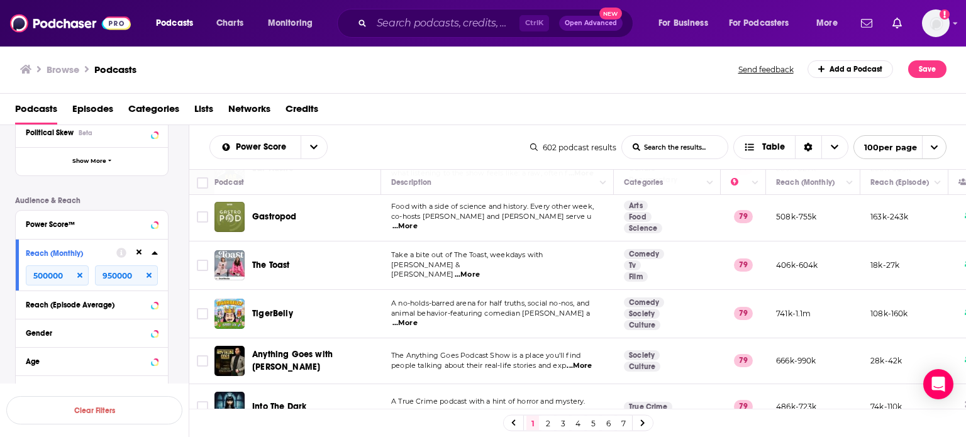
drag, startPoint x: 553, startPoint y: 422, endPoint x: 663, endPoint y: 434, distance: 110.1
click at [553, 422] on link "2" at bounding box center [547, 423] width 13 height 15
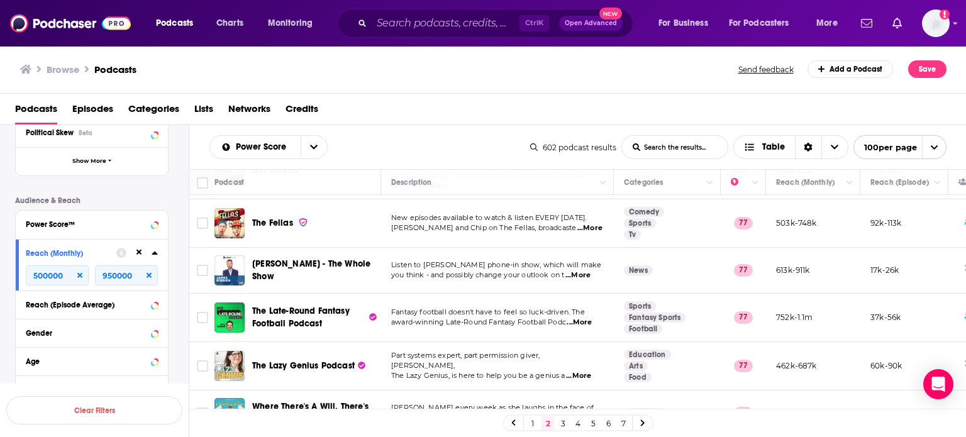
scroll to position [4576, 0]
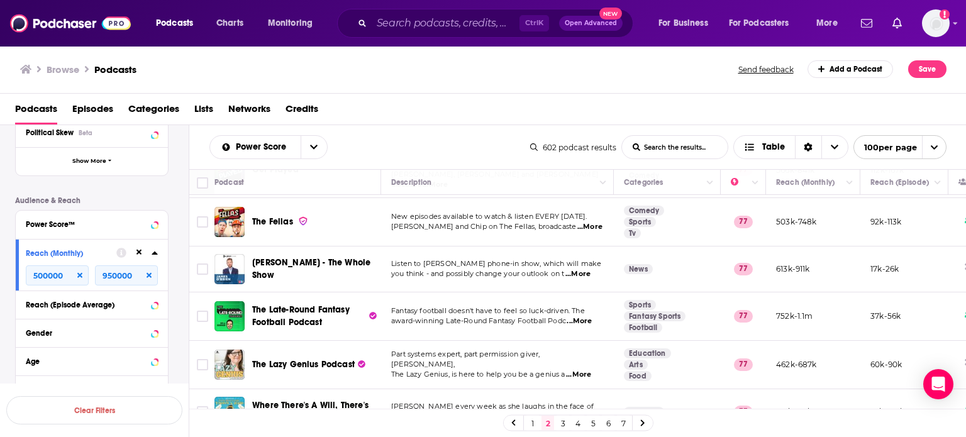
drag, startPoint x: 565, startPoint y: 424, endPoint x: 354, endPoint y: 19, distance: 457.3
click at [565, 424] on link "3" at bounding box center [562, 423] width 13 height 15
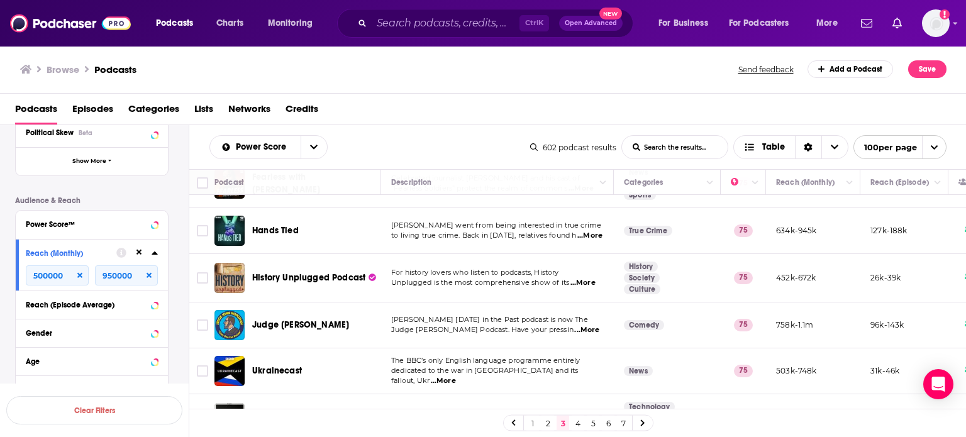
scroll to position [4596, 0]
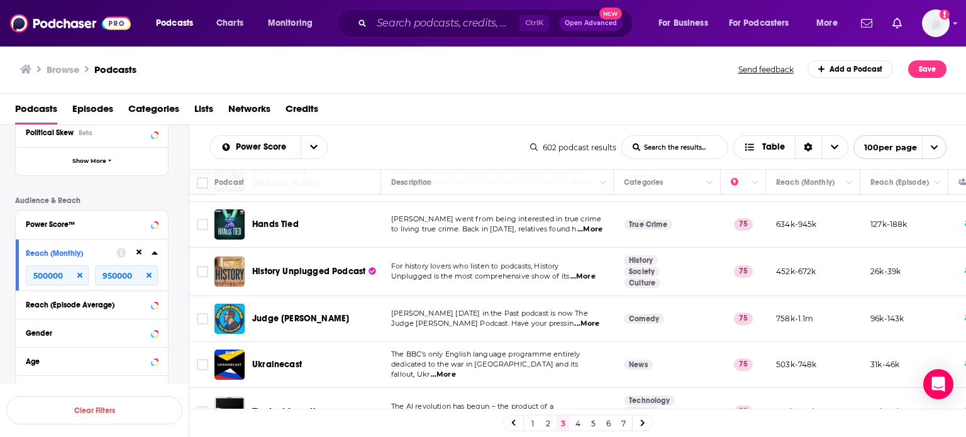
click at [577, 419] on link "4" at bounding box center [578, 423] width 13 height 15
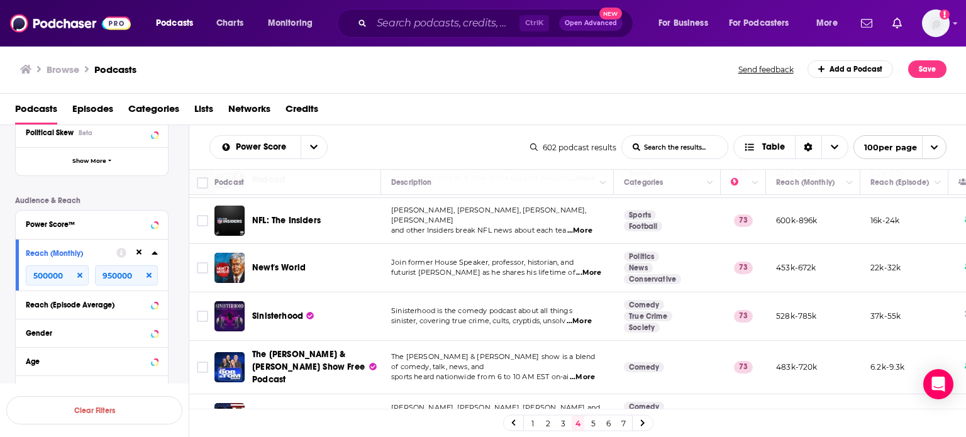
scroll to position [4413, 0]
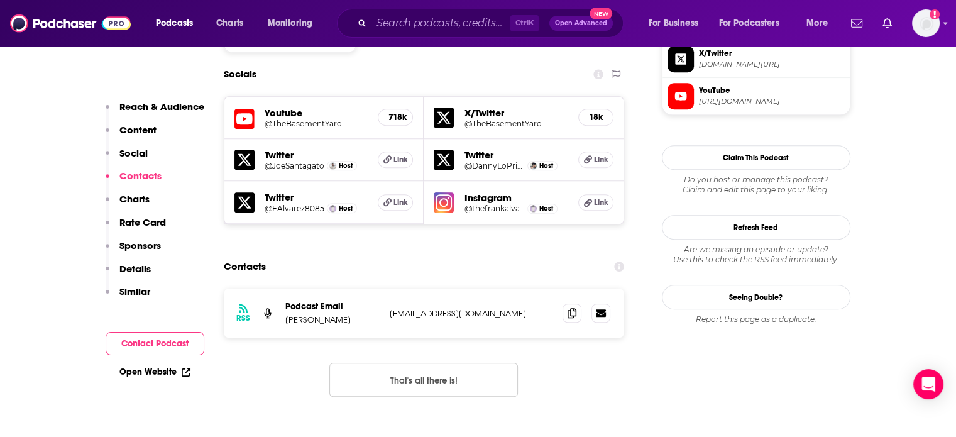
scroll to position [1195, 0]
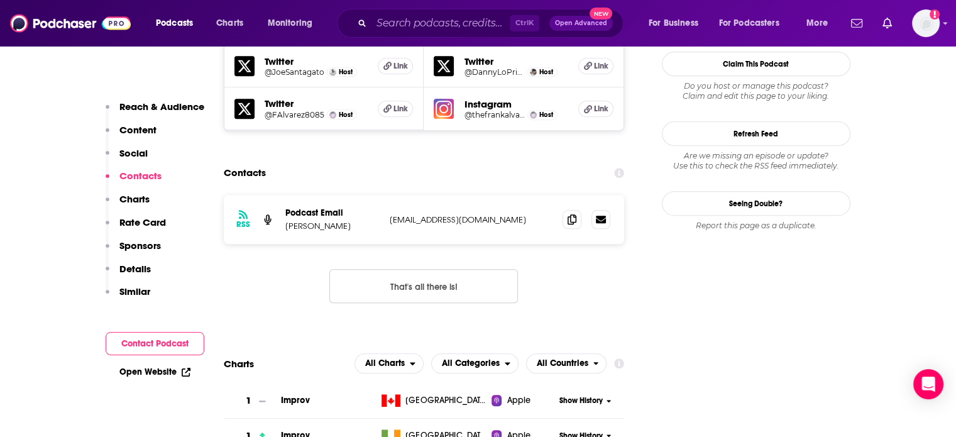
click at [440, 214] on p "[EMAIL_ADDRESS][DOMAIN_NAME]" at bounding box center [471, 219] width 163 height 11
copy div "[EMAIL_ADDRESS][DOMAIN_NAME] [EMAIL_ADDRESS][DOMAIN_NAME]"
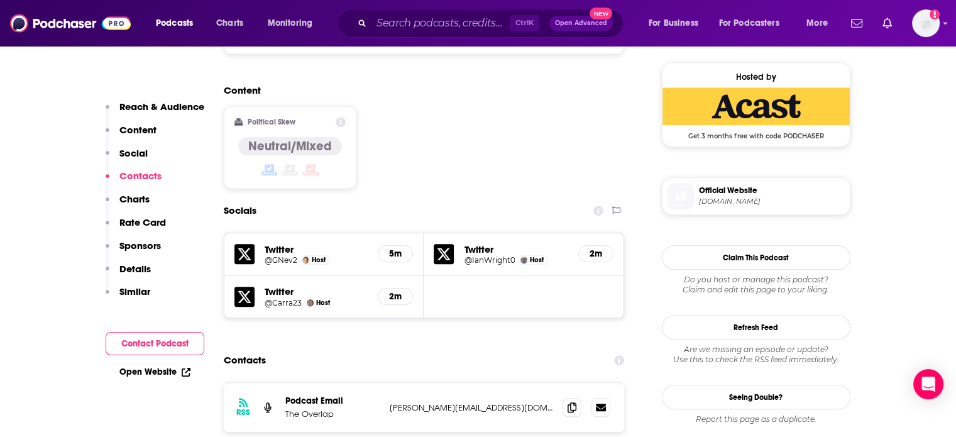
scroll to position [1069, 0]
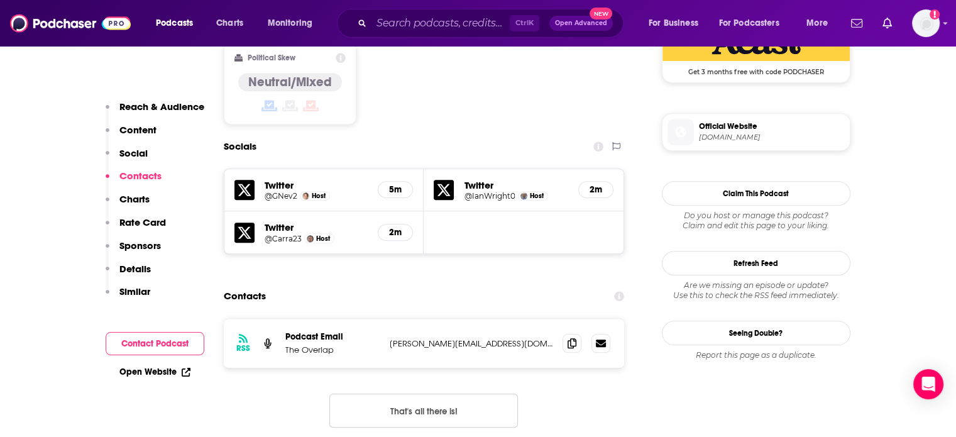
click at [444, 338] on p "chris@wearetheoverlap.uk" at bounding box center [471, 343] width 163 height 11
copy div "chris@wearetheoverlap.uk chris@wearetheoverlap.uk"
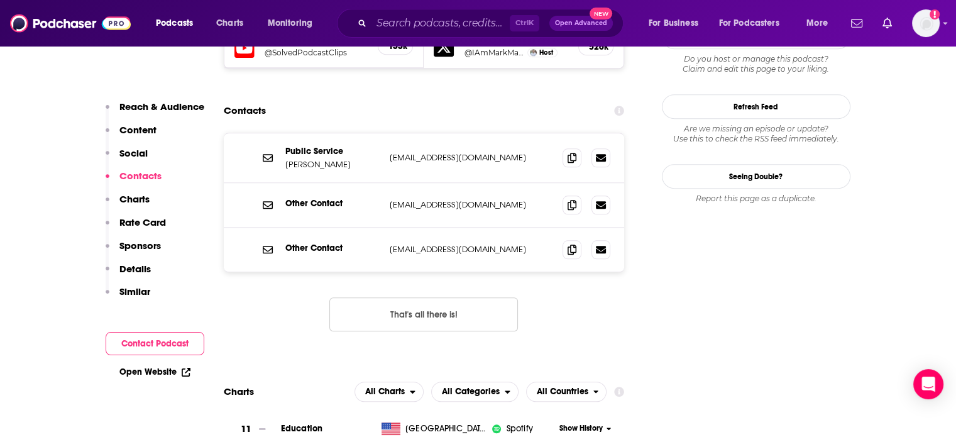
scroll to position [1195, 0]
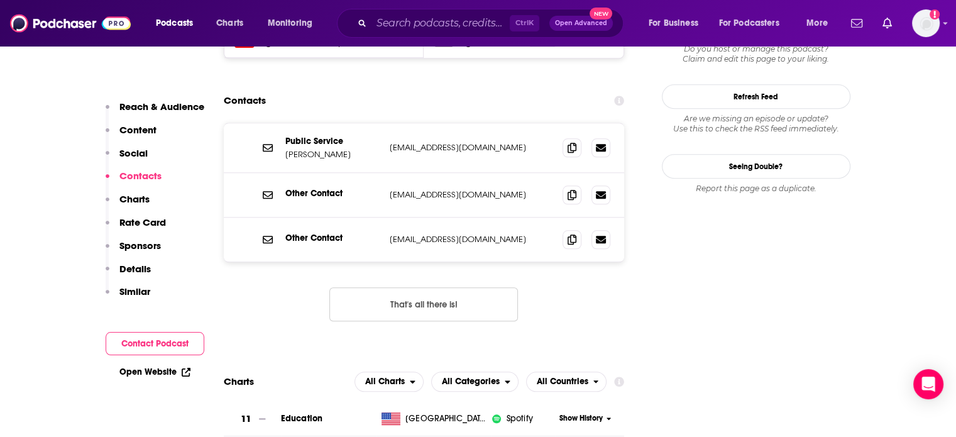
click at [440, 189] on p "[EMAIL_ADDRESS][DOMAIN_NAME]" at bounding box center [471, 194] width 163 height 11
click at [430, 142] on p "[EMAIL_ADDRESS][DOMAIN_NAME]" at bounding box center [471, 147] width 163 height 11
click at [430, 142] on p "mark@markmanson.net" at bounding box center [471, 147] width 163 height 11
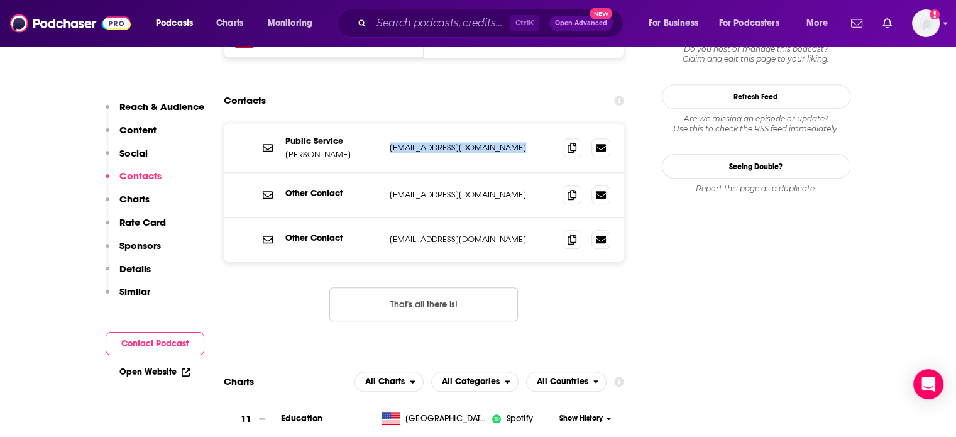
copy div "mark@markmanson.net mark@markmanson.net"
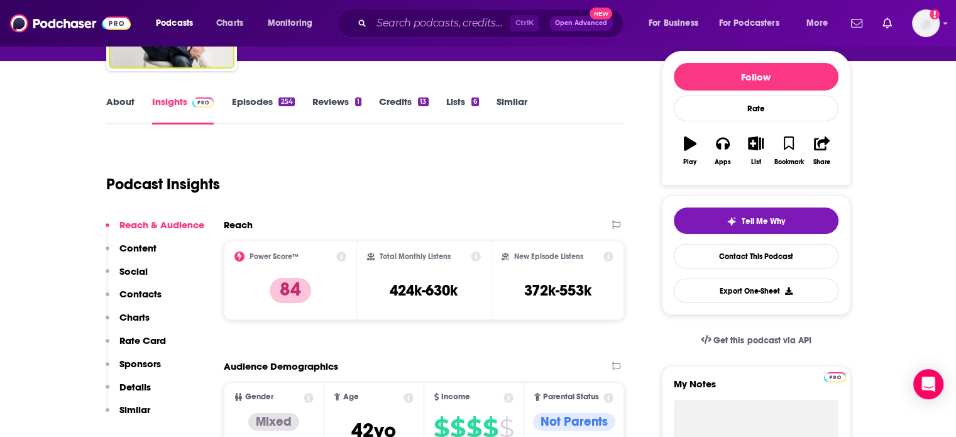
scroll to position [0, 0]
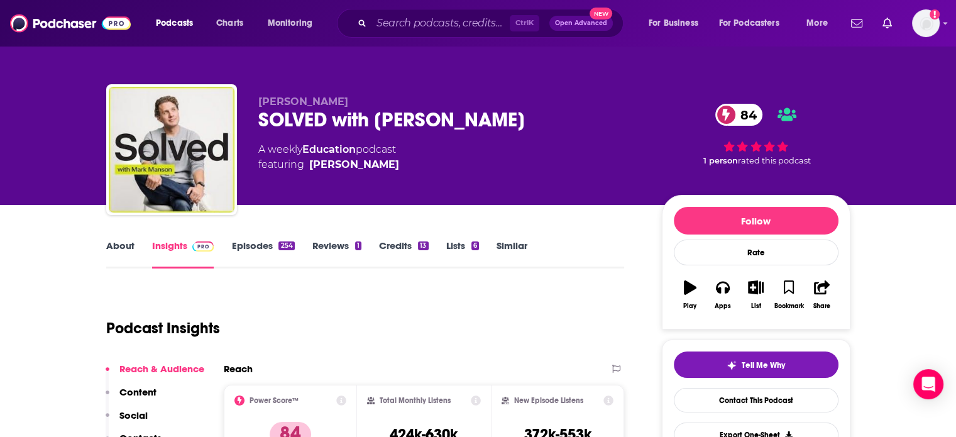
click at [129, 246] on link "About" at bounding box center [120, 254] width 28 height 29
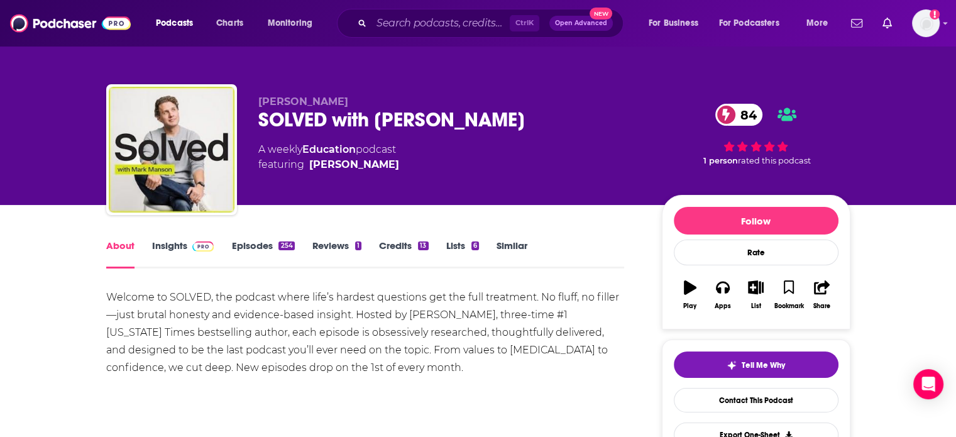
click at [182, 248] on link "Insights" at bounding box center [183, 254] width 62 height 29
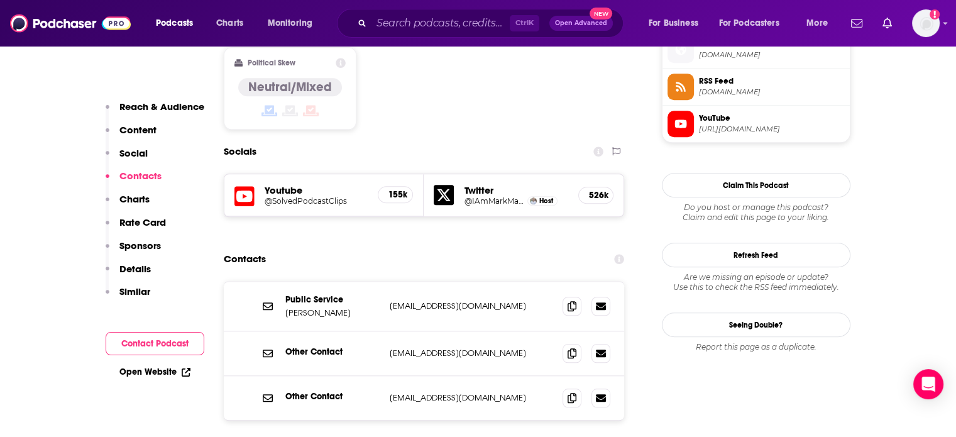
scroll to position [1069, 0]
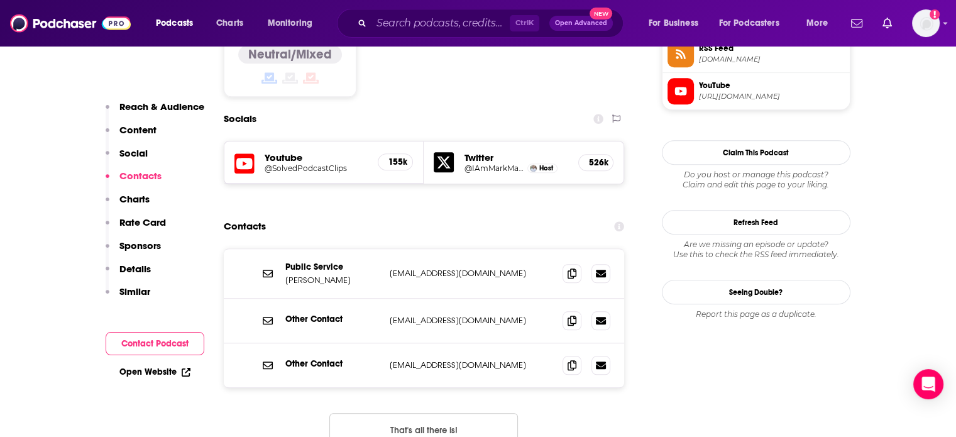
click at [451, 268] on p "mark@markmanson.net" at bounding box center [471, 273] width 163 height 11
copy div "mark@markmanson.net mark@markmanson.net"
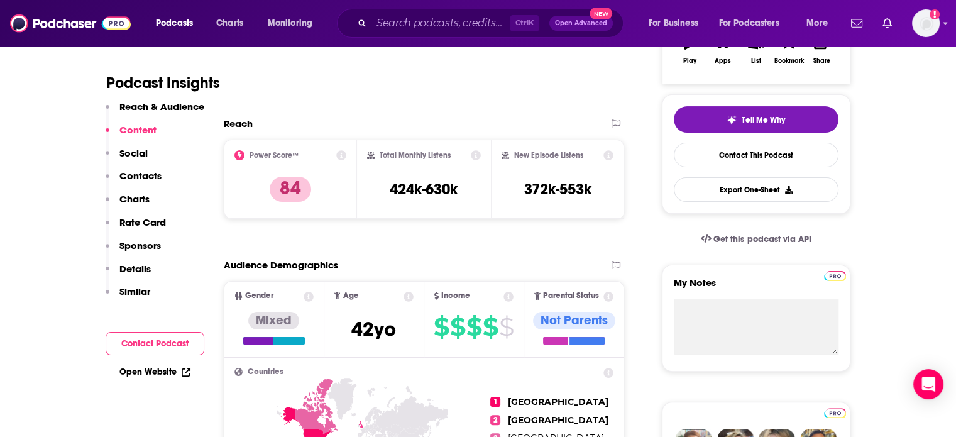
scroll to position [0, 0]
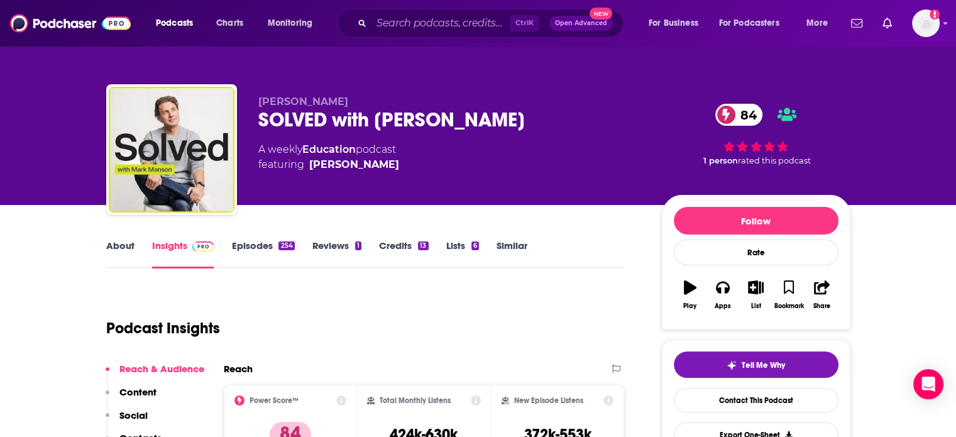
click at [342, 124] on div "SOLVED with Mark Manson 84" at bounding box center [450, 120] width 384 height 25
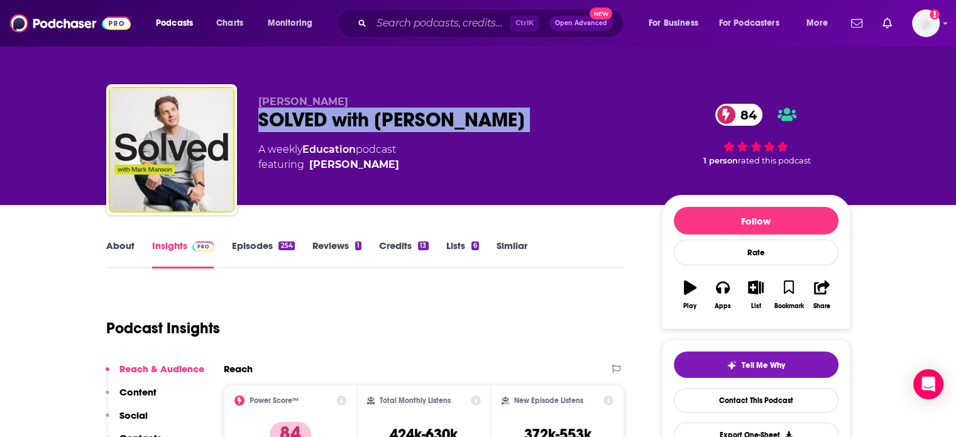
click at [342, 124] on div "SOLVED with Mark Manson 84" at bounding box center [450, 120] width 384 height 25
copy div "SOLVED with Mark Manson 84"
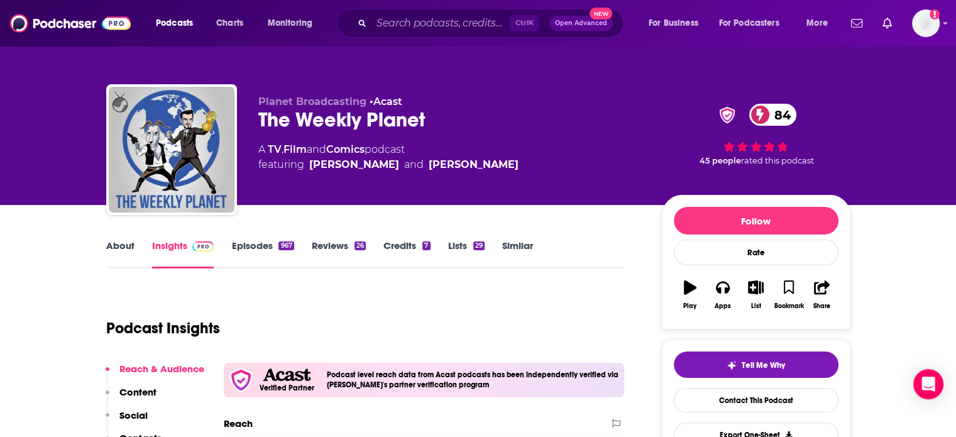
click at [301, 121] on div "The Weekly Planet 84" at bounding box center [450, 120] width 384 height 25
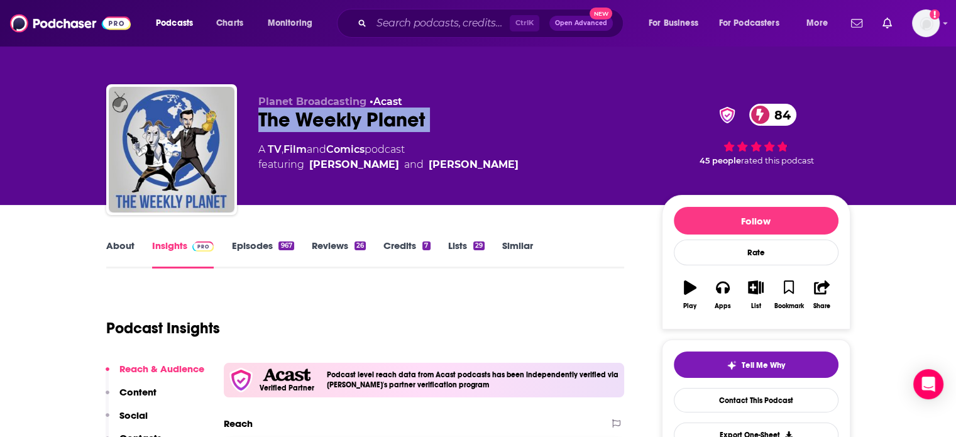
click at [301, 121] on div "The Weekly Planet 84" at bounding box center [450, 120] width 384 height 25
copy div "The Weekly Planet 84"
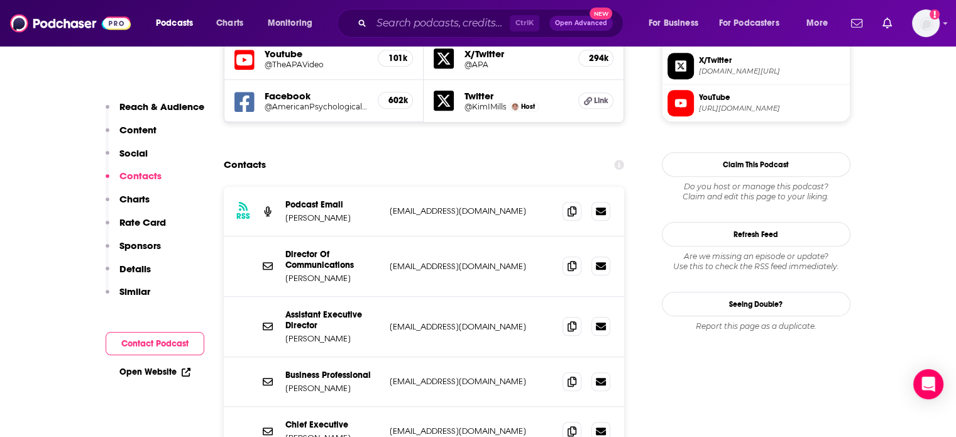
scroll to position [1132, 0]
click at [432, 375] on p "[EMAIL_ADDRESS][DOMAIN_NAME]" at bounding box center [471, 380] width 163 height 11
click at [445, 375] on p "[EMAIL_ADDRESS][DOMAIN_NAME]" at bounding box center [471, 380] width 163 height 11
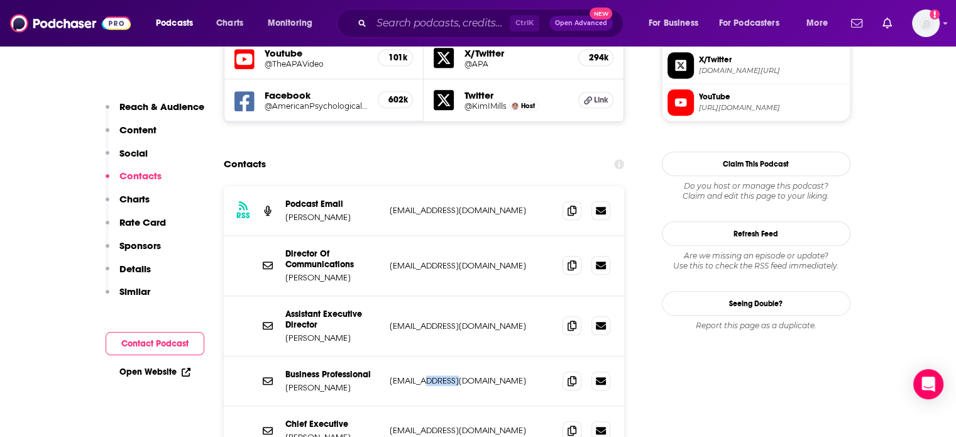
drag, startPoint x: 445, startPoint y: 324, endPoint x: 454, endPoint y: 325, distance: 9.5
click at [454, 375] on p "edeegan@apa.org" at bounding box center [471, 380] width 163 height 11
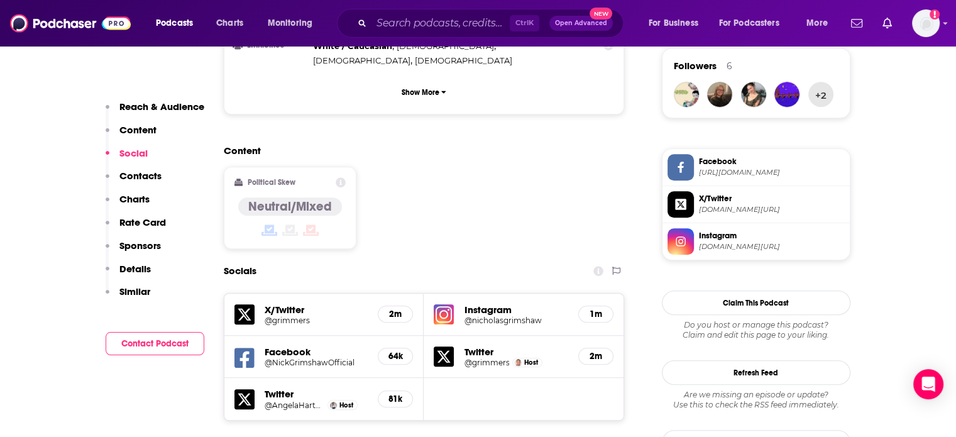
scroll to position [1069, 0]
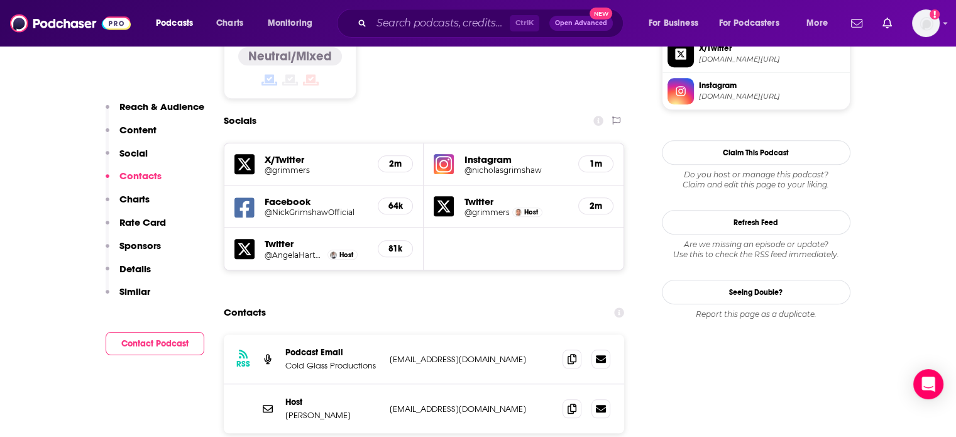
click at [433, 404] on p "dish@waitrose.co.uk" at bounding box center [471, 409] width 163 height 11
copy div "dish@waitrose.co.uk dish@waitrose.co.uk"
click at [433, 335] on div "RSS Podcast Email Cold Glass Productions hello@acoldglass.com hello@acoldglass.…" at bounding box center [424, 360] width 401 height 50
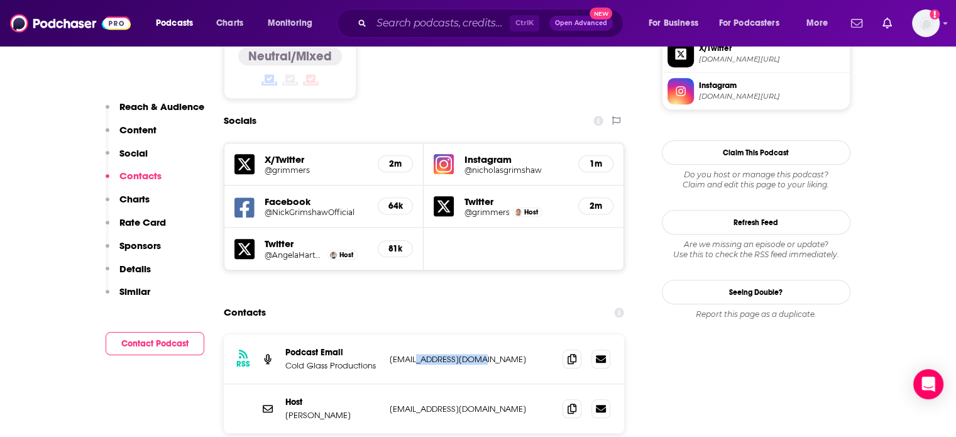
drag, startPoint x: 438, startPoint y: 292, endPoint x: 467, endPoint y: 294, distance: 29.6
click at [467, 335] on div "RSS Podcast Email Cold Glass Productions hello@acoldglass.com hello@acoldglass.…" at bounding box center [424, 360] width 401 height 50
click at [438, 384] on div "Host Angela Hartnett dish@waitrose.co.uk dish@waitrose.co.uk" at bounding box center [424, 408] width 401 height 49
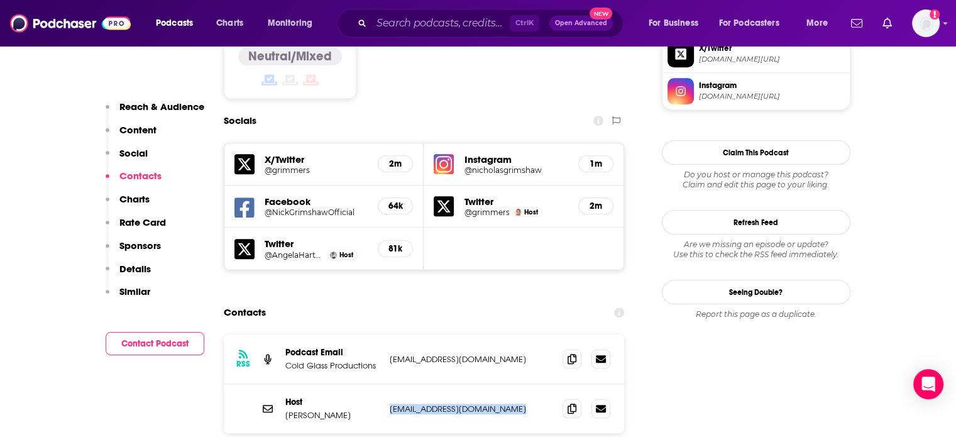
copy div "dish@waitrose.co.uk dish@waitrose.co.uk"
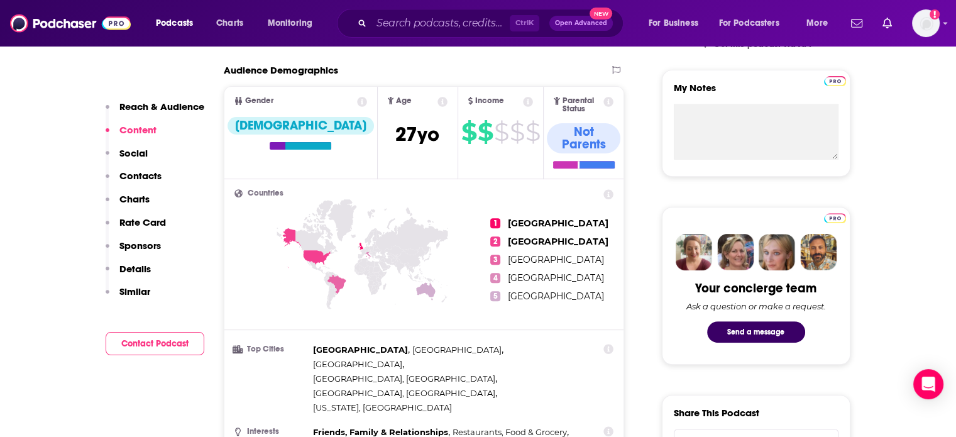
scroll to position [0, 0]
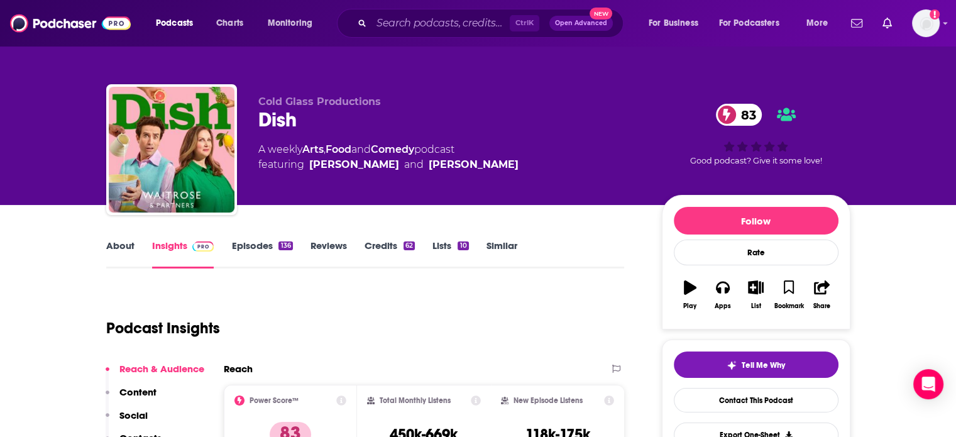
click at [128, 245] on link "About" at bounding box center [120, 254] width 28 height 29
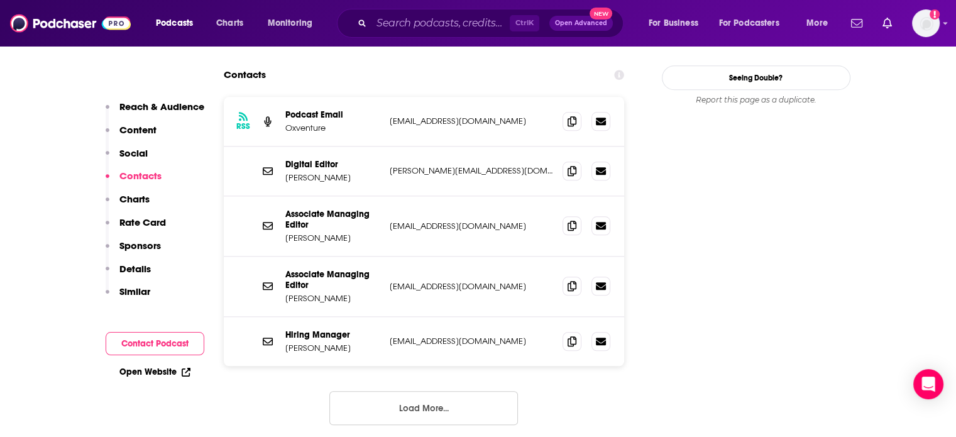
scroll to position [1258, 0]
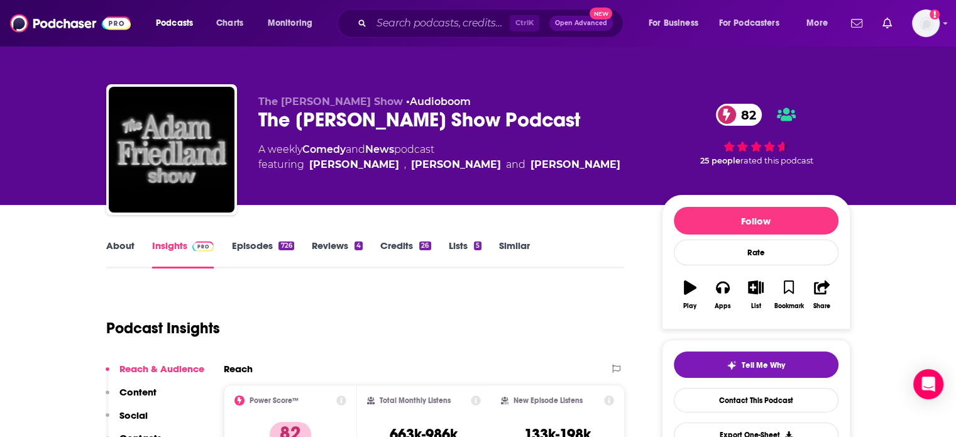
click at [129, 240] on link "About" at bounding box center [120, 254] width 28 height 29
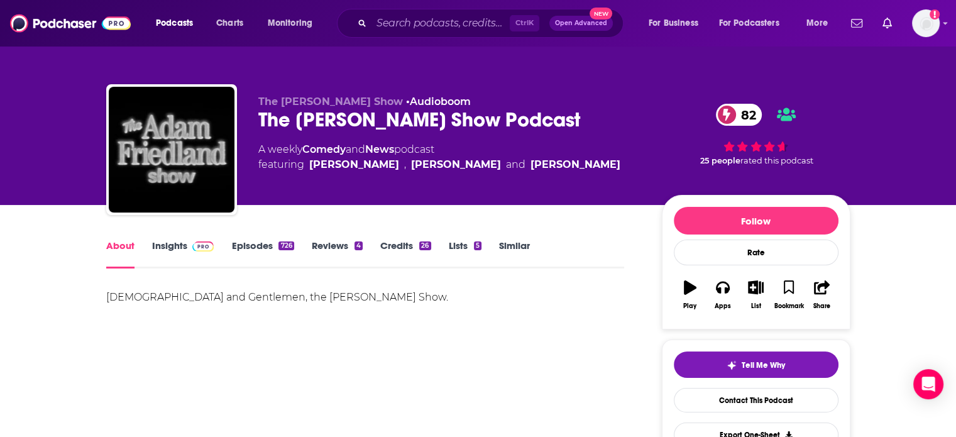
click at [191, 243] on span at bounding box center [200, 246] width 27 height 12
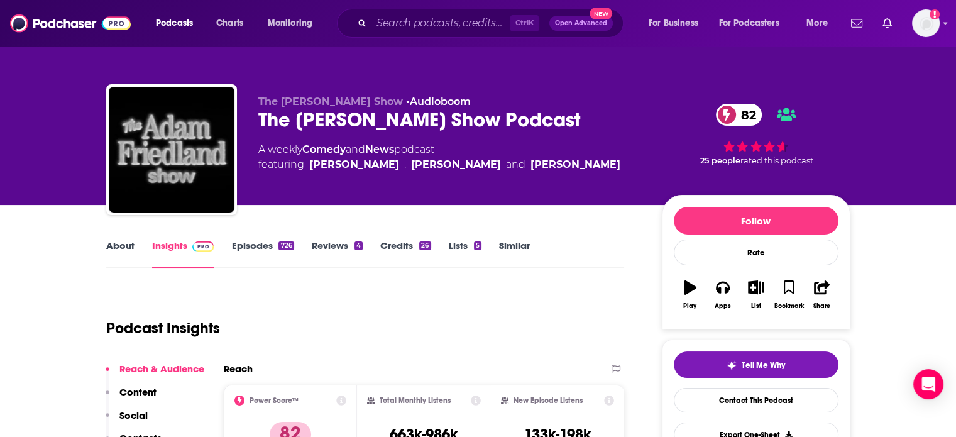
drag, startPoint x: 191, startPoint y: 243, endPoint x: 274, endPoint y: 244, distance: 83.0
click at [274, 244] on link "Episodes 726" at bounding box center [262, 254] width 62 height 29
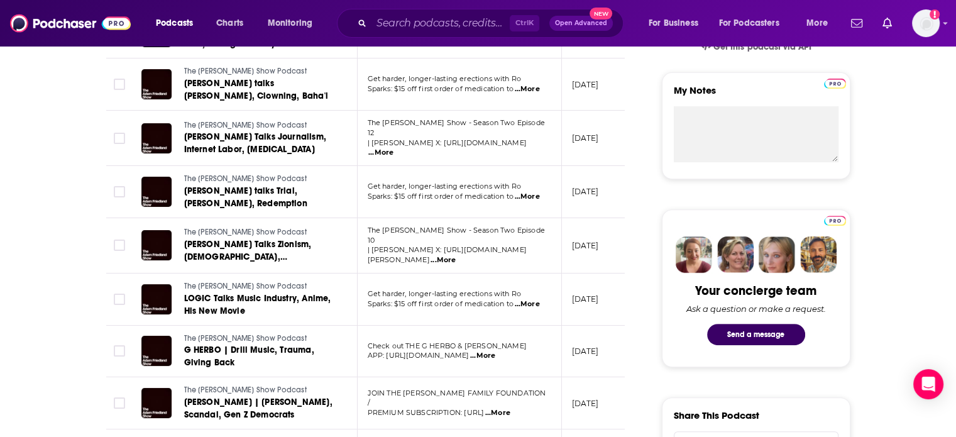
scroll to position [440, 0]
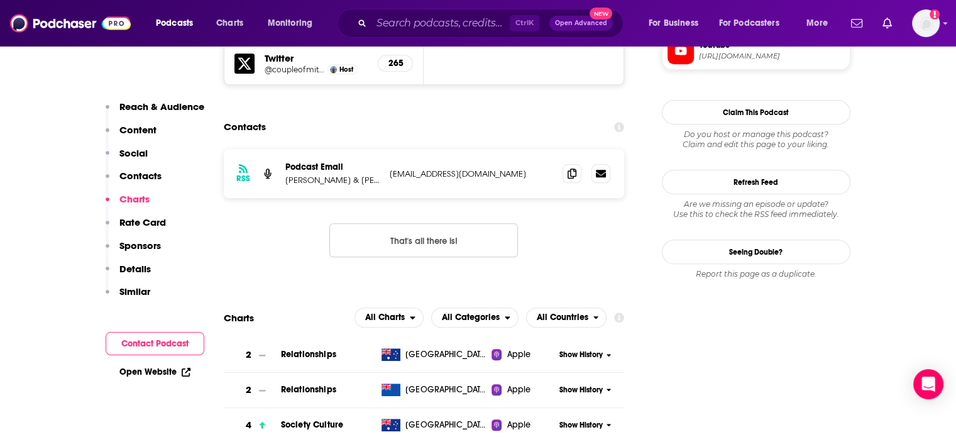
scroll to position [1258, 0]
click at [478, 169] on p "[EMAIL_ADDRESS][DOMAIN_NAME]" at bounding box center [471, 174] width 163 height 11
copy div "[EMAIL_ADDRESS][DOMAIN_NAME] [EMAIL_ADDRESS][DOMAIN_NAME]"
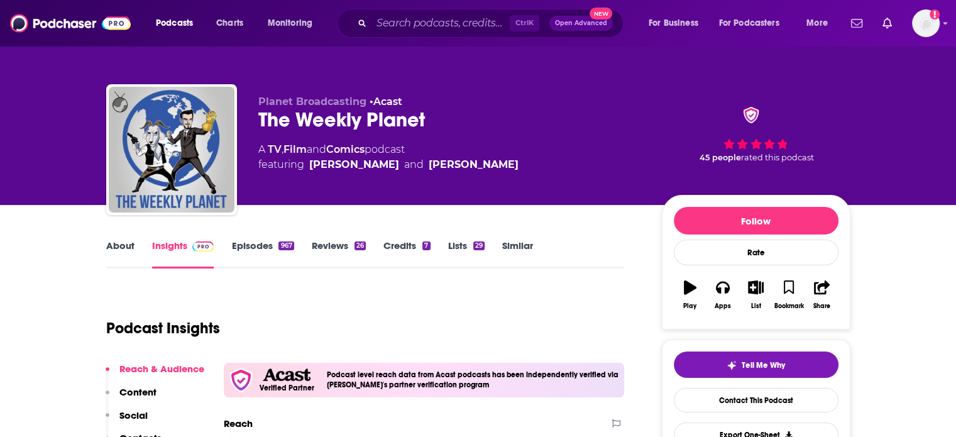
click at [239, 241] on link "Episodes 967" at bounding box center [262, 254] width 62 height 29
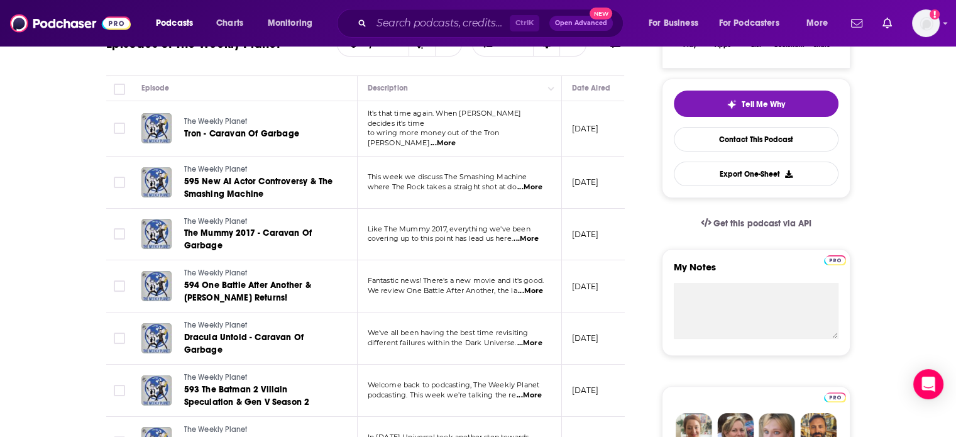
scroll to position [252, 0]
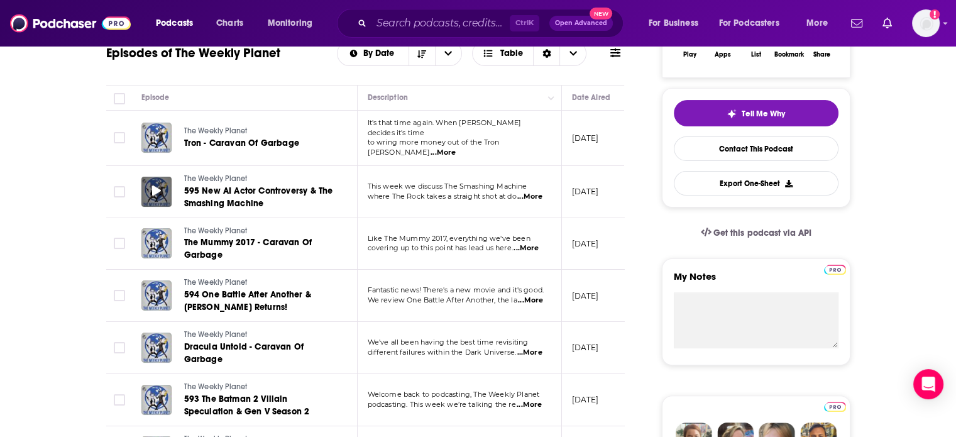
click at [155, 185] on icon at bounding box center [156, 190] width 9 height 10
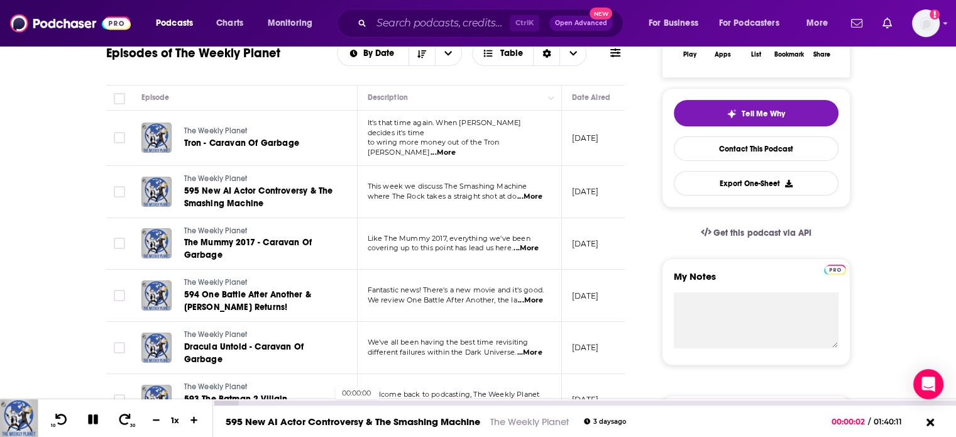
click at [329, 402] on div "00:00:00" at bounding box center [584, 403] width 743 height 5
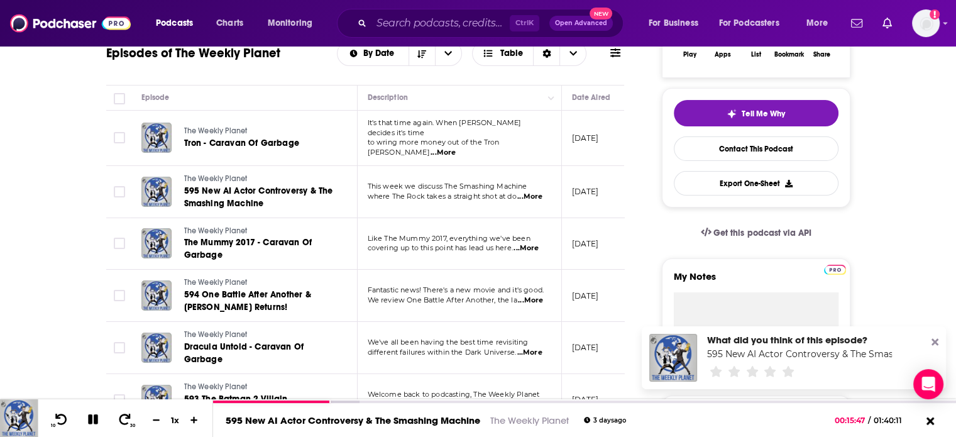
click at [933, 344] on icon at bounding box center [935, 342] width 7 height 7
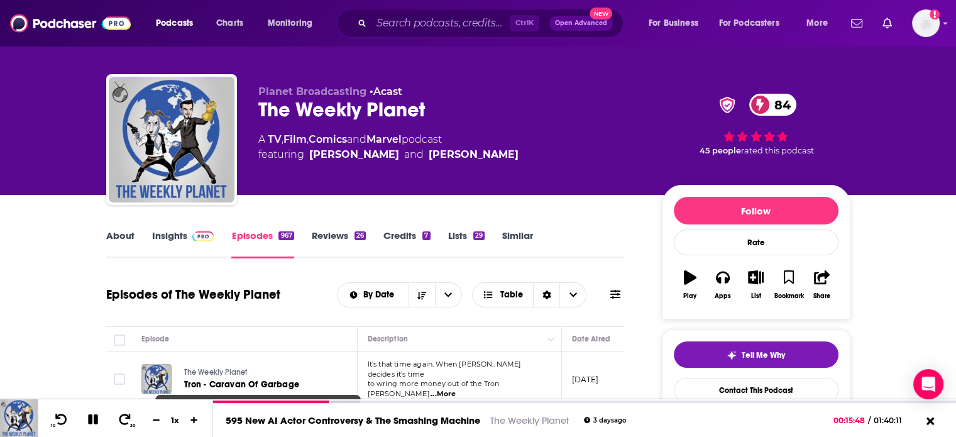
scroll to position [0, 0]
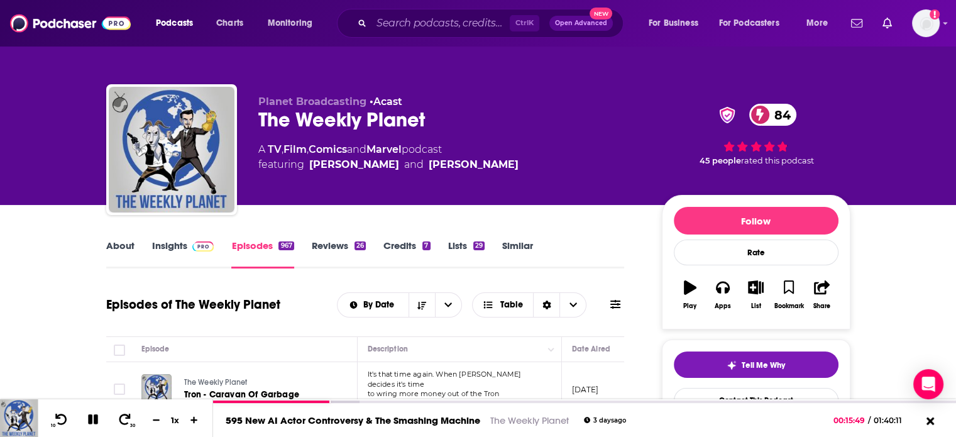
click at [119, 241] on link "About" at bounding box center [120, 254] width 28 height 29
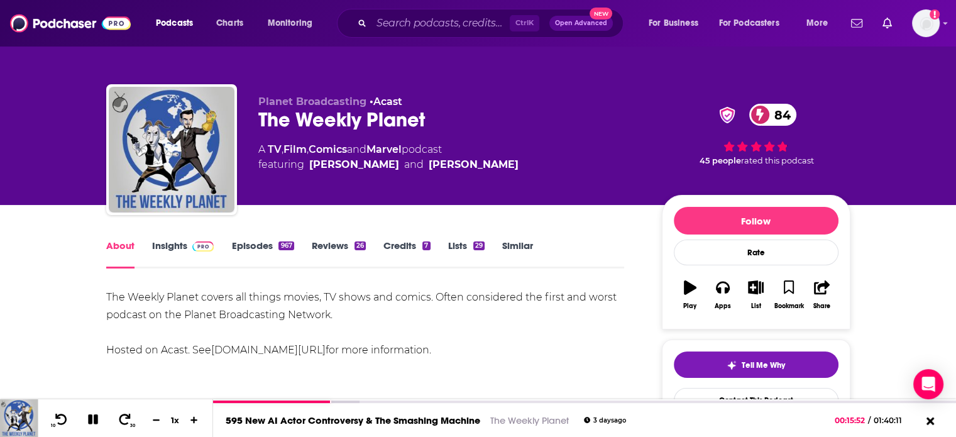
click at [203, 316] on div "The Weekly Planet covers all things movies, TV shows and comics. Often consider…" at bounding box center [365, 324] width 519 height 70
drag, startPoint x: 203, startPoint y: 316, endPoint x: 291, endPoint y: 311, distance: 88.2
click at [291, 311] on div "The Weekly Planet covers all things movies, TV shows and comics. Often consider…" at bounding box center [365, 324] width 519 height 70
click at [94, 417] on icon at bounding box center [93, 419] width 10 height 10
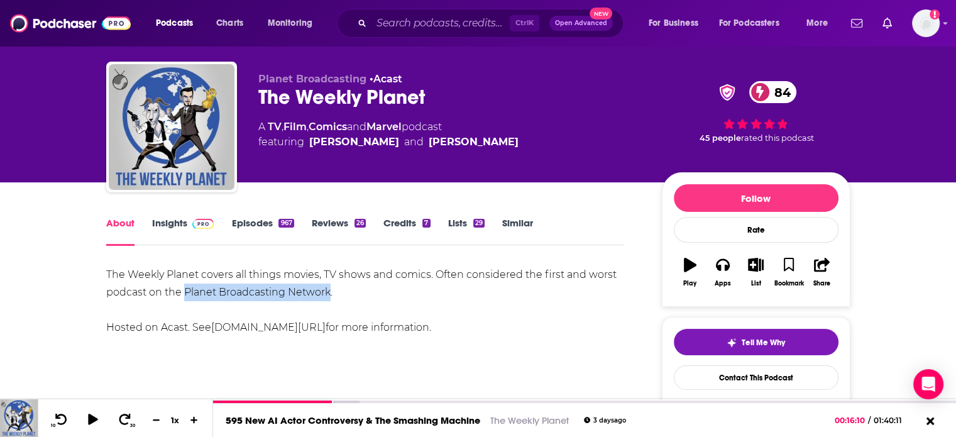
scroll to position [63, 0]
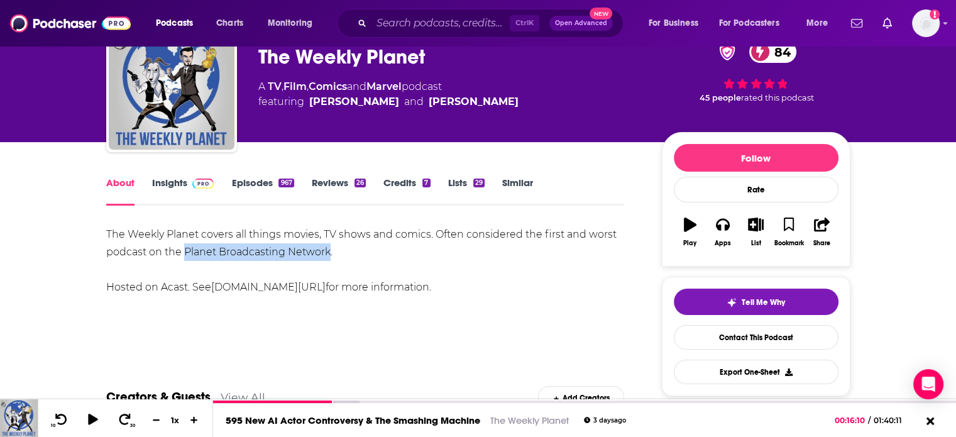
click at [274, 178] on link "Episodes 967" at bounding box center [262, 191] width 62 height 29
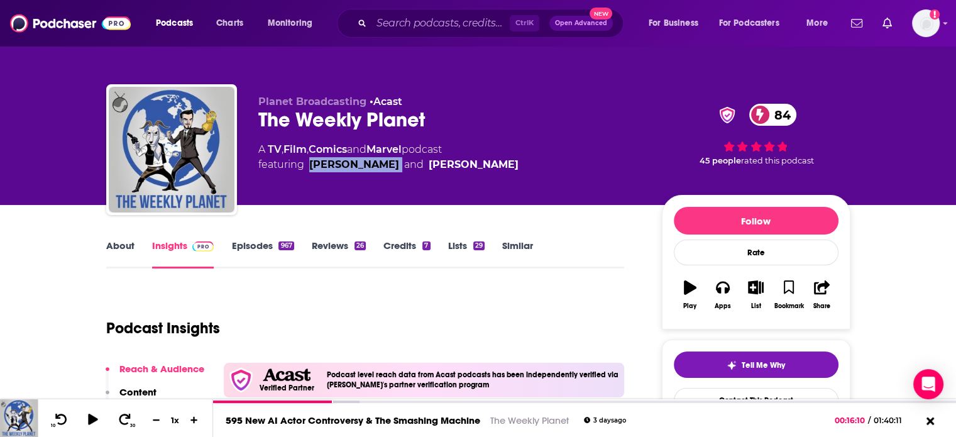
drag, startPoint x: 393, startPoint y: 200, endPoint x: 309, endPoint y: 182, distance: 85.5
click at [309, 182] on div "Planet Broadcasting • Acast The Weekly Planet 84 A TV , Film , Comics and Marve…" at bounding box center [554, 152] width 592 height 113
copy link "James Clement"
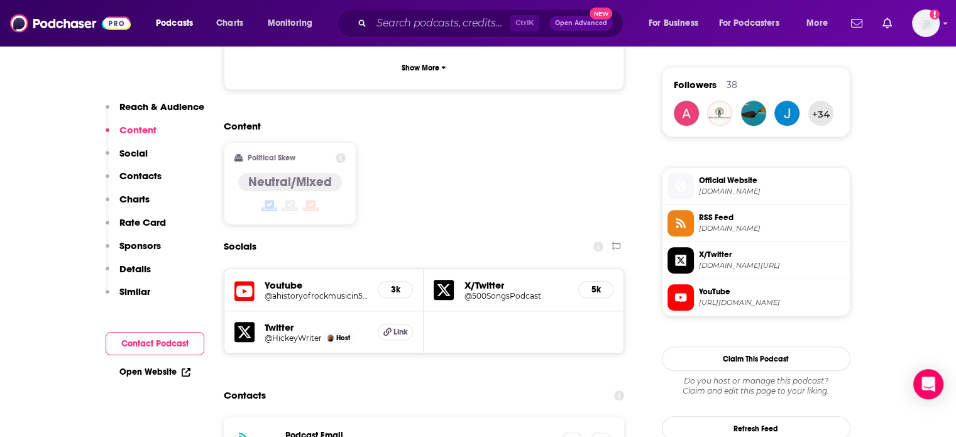
scroll to position [1006, 0]
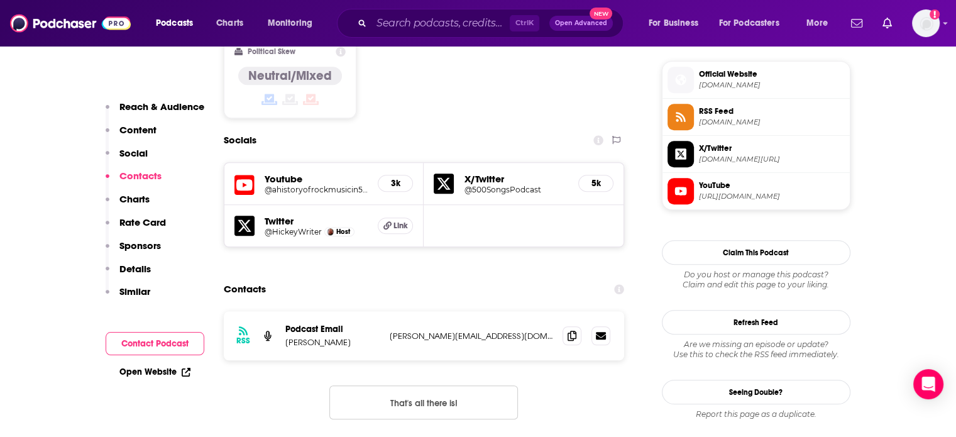
click at [424, 311] on div "RSS Podcast Email [PERSON_NAME] [PERSON_NAME][EMAIL_ADDRESS][DOMAIN_NAME] [PERS…" at bounding box center [424, 335] width 401 height 49
click at [423, 311] on div "RSS Podcast Email [PERSON_NAME] [PERSON_NAME][EMAIL_ADDRESS][DOMAIN_NAME] [PERS…" at bounding box center [424, 335] width 401 height 49
copy div "[PERSON_NAME][EMAIL_ADDRESS][DOMAIN_NAME] [PERSON_NAME][EMAIL_ADDRESS][DOMAIN_N…"
click at [318, 337] on p "[PERSON_NAME]" at bounding box center [332, 342] width 94 height 11
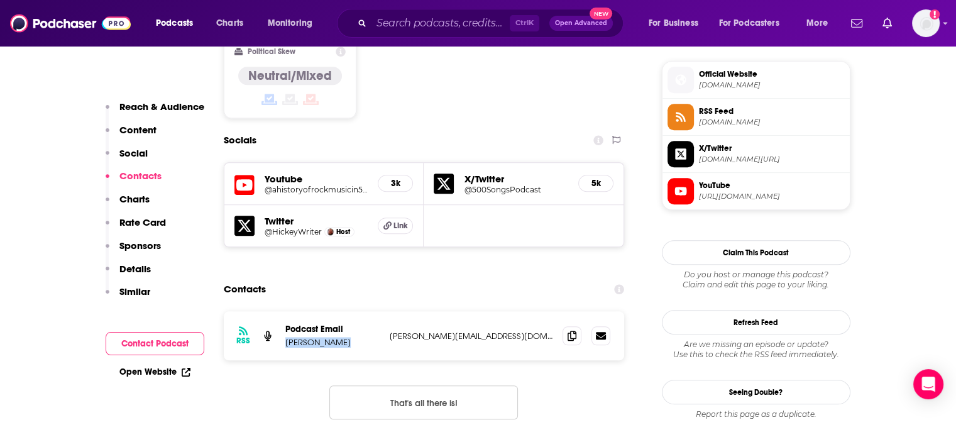
drag, startPoint x: 318, startPoint y: 289, endPoint x: 298, endPoint y: 288, distance: 19.5
click at [298, 337] on p "[PERSON_NAME]" at bounding box center [332, 342] width 94 height 11
copy p "[PERSON_NAME]"
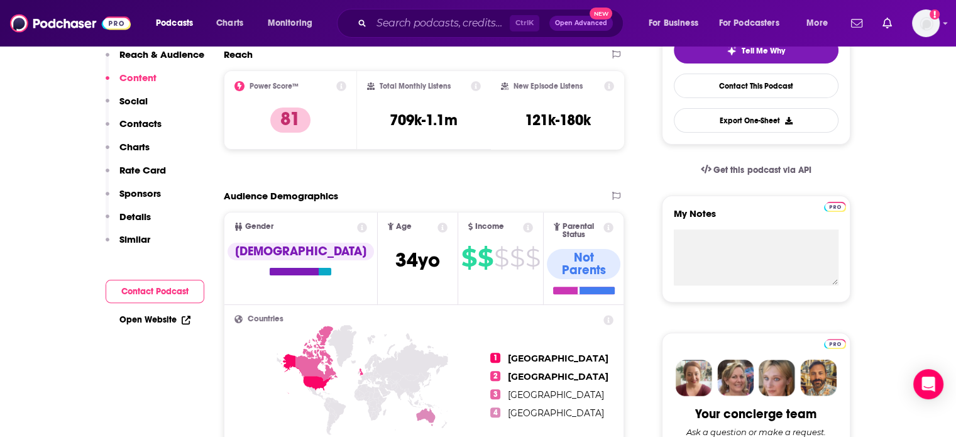
scroll to position [0, 0]
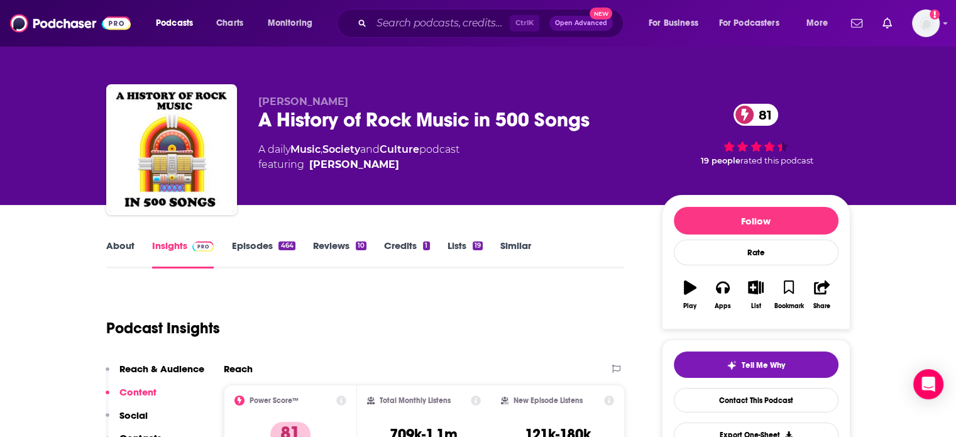
click at [346, 115] on div "A History of Rock Music in 500 Songs 81" at bounding box center [450, 120] width 384 height 25
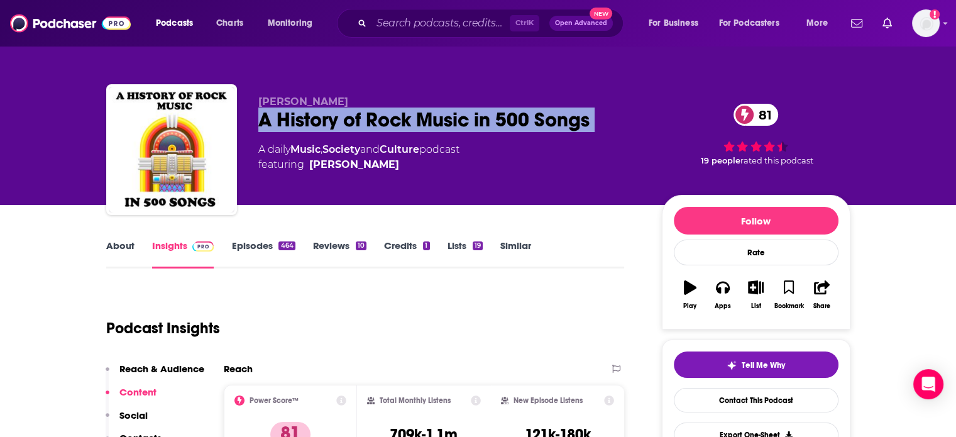
click at [346, 115] on div "A History of Rock Music in 500 Songs 81" at bounding box center [450, 120] width 384 height 25
copy div "A History of Rock Music in 500 Songs 81"
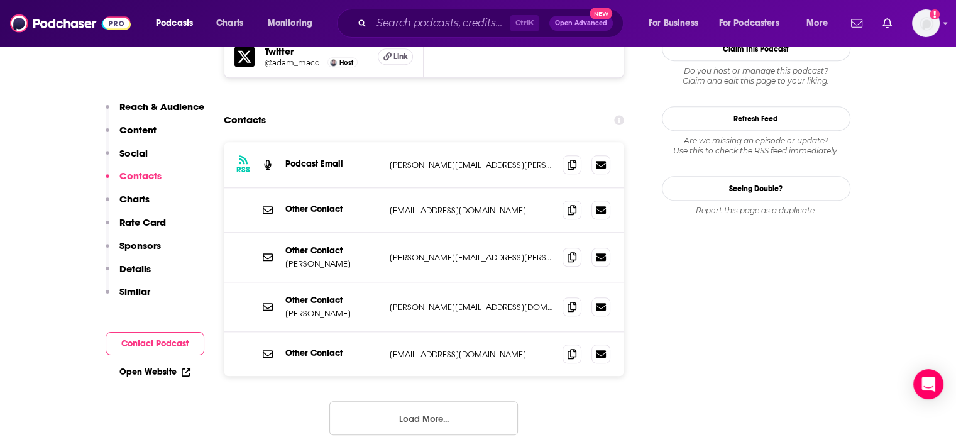
scroll to position [1195, 0]
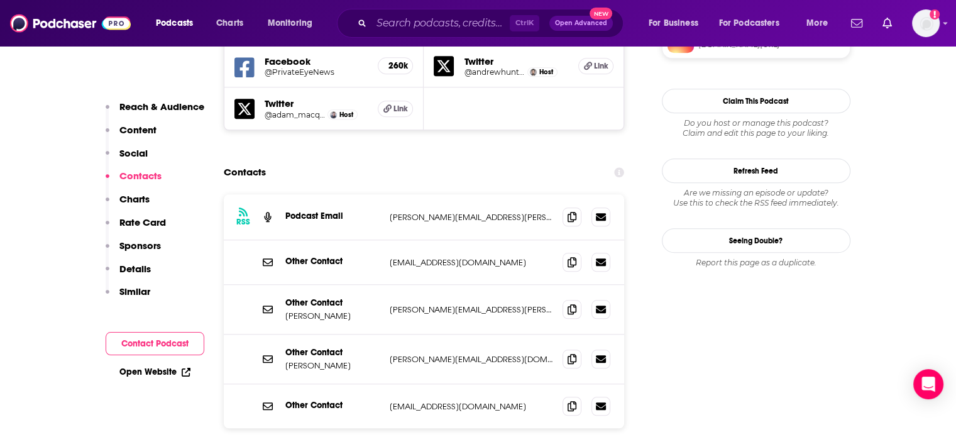
click at [433, 257] on p "[EMAIL_ADDRESS][DOMAIN_NAME]" at bounding box center [471, 262] width 163 height 11
click at [423, 212] on p "[PERSON_NAME][EMAIL_ADDRESS][PERSON_NAME][DOMAIN_NAME]" at bounding box center [471, 217] width 163 height 11
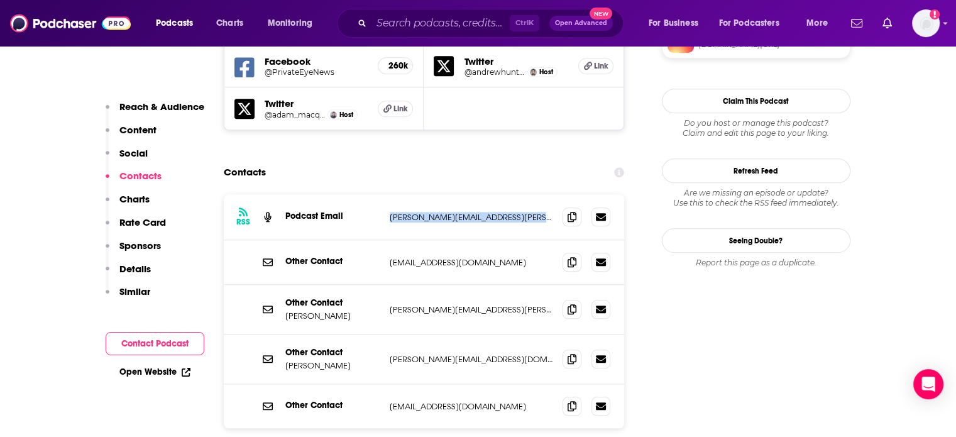
click at [423, 212] on p "[PERSON_NAME][EMAIL_ADDRESS][PERSON_NAME][DOMAIN_NAME]" at bounding box center [471, 217] width 163 height 11
copy div "[PERSON_NAME][EMAIL_ADDRESS][PERSON_NAME][DOMAIN_NAME] [PERSON_NAME][DOMAIN_NAM…"
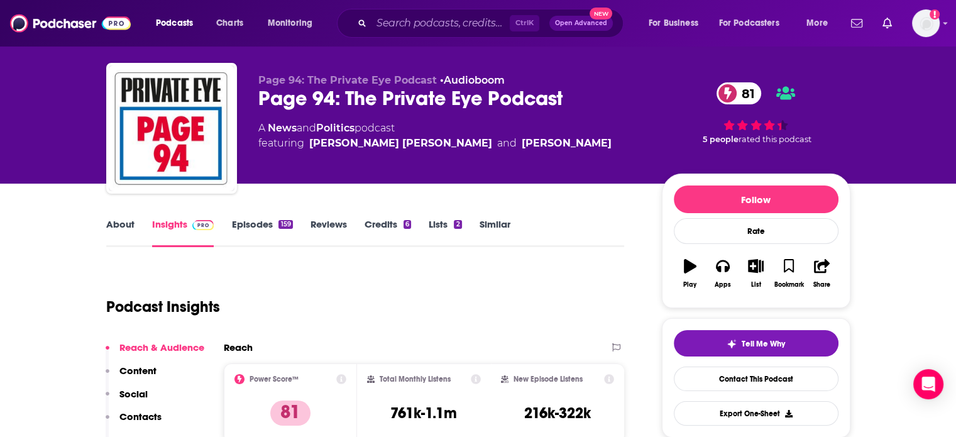
scroll to position [0, 0]
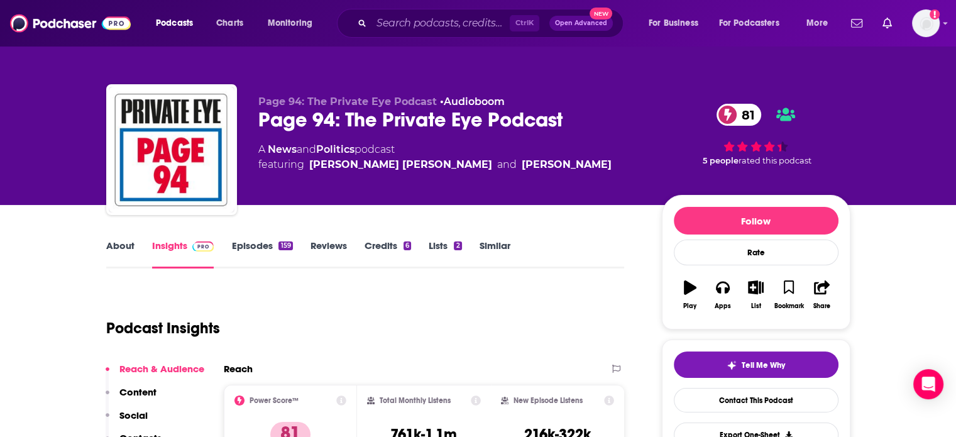
click at [372, 113] on div "Page 94: The Private Eye Podcast 81" at bounding box center [450, 120] width 384 height 25
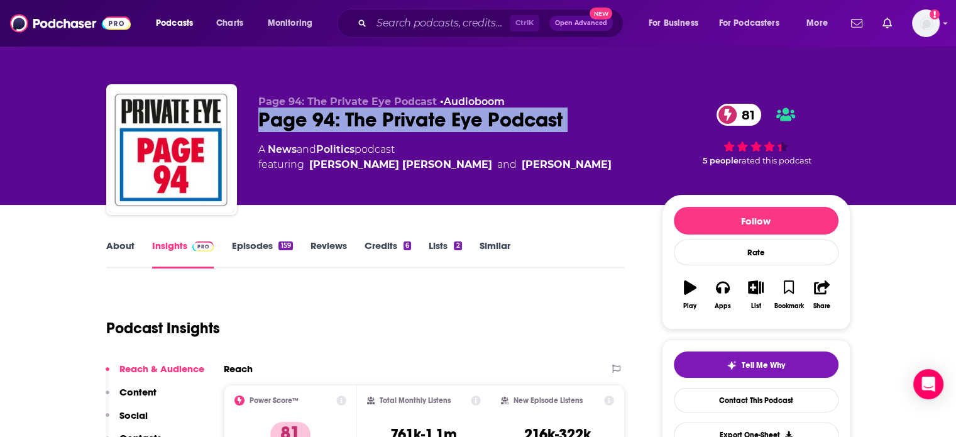
click at [372, 113] on div "Page 94: The Private Eye Podcast 81" at bounding box center [450, 120] width 384 height 25
copy div "Page 94: The Private Eye Podcast 81"
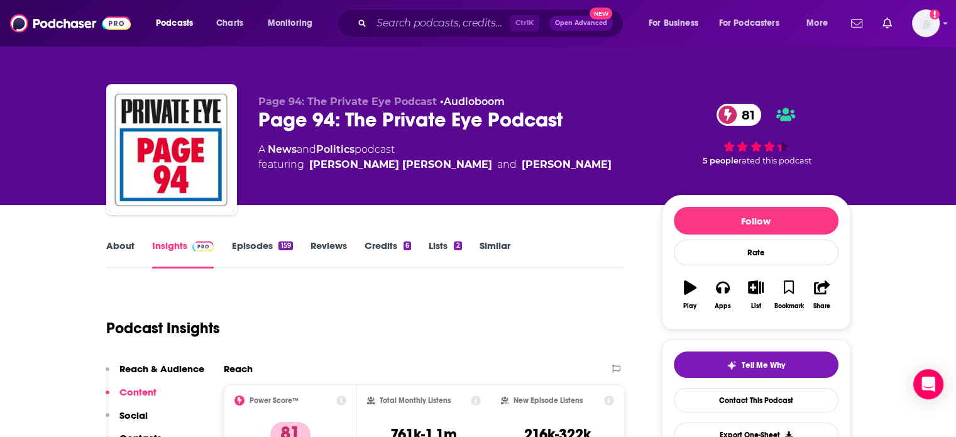
click at [429, 196] on div "Page 94: The Private Eye Podcast • Audioboom Page 94: The Private Eye Podcast 8…" at bounding box center [450, 146] width 384 height 101
drag, startPoint x: 424, startPoint y: 194, endPoint x: 333, endPoint y: 177, distance: 92.6
click at [333, 177] on div "Page 94: The Private Eye Podcast • Audioboom Page 94: The Private Eye Podcast 8…" at bounding box center [450, 146] width 384 height 101
copy div "[PERSON_NAME] [PERSON_NAME]"
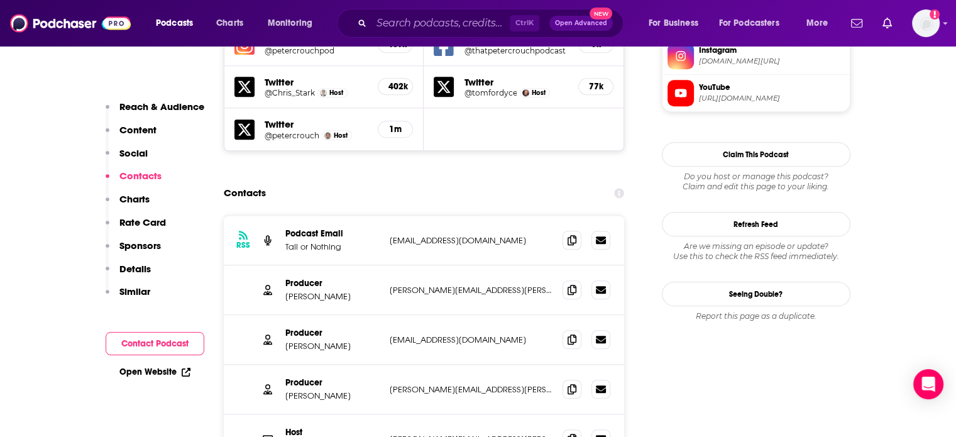
scroll to position [1258, 0]
click at [438, 333] on p "[EMAIL_ADDRESS][DOMAIN_NAME]" at bounding box center [471, 338] width 163 height 11
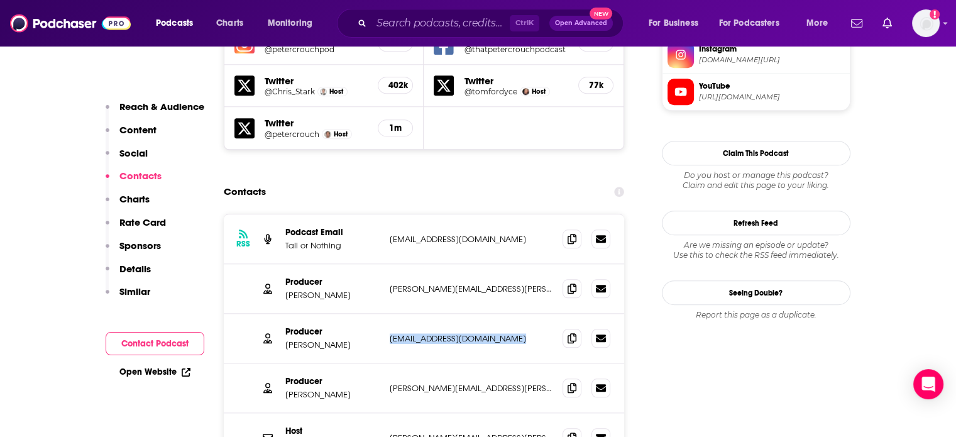
click at [438, 333] on p "[EMAIL_ADDRESS][DOMAIN_NAME]" at bounding box center [471, 338] width 163 height 11
copy div "[EMAIL_ADDRESS][DOMAIN_NAME] [EMAIL_ADDRESS][DOMAIN_NAME]"
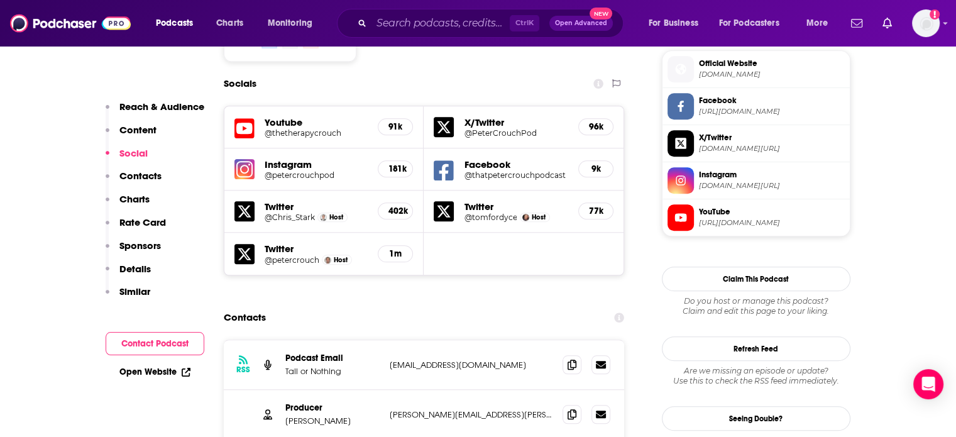
scroll to position [1320, 0]
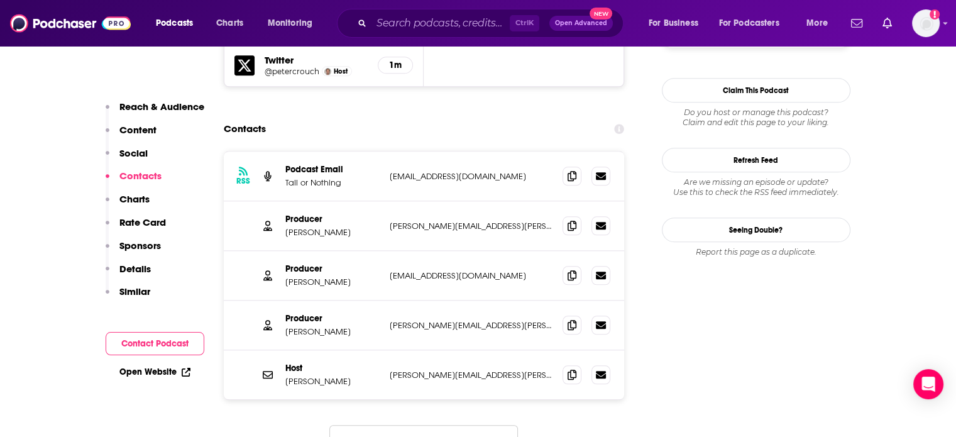
click at [314, 277] on p "[PERSON_NAME]" at bounding box center [332, 282] width 94 height 11
drag, startPoint x: 314, startPoint y: 224, endPoint x: 288, endPoint y: 220, distance: 26.7
click at [288, 277] on p "[PERSON_NAME]" at bounding box center [332, 282] width 94 height 11
copy p "Sam Huxley"
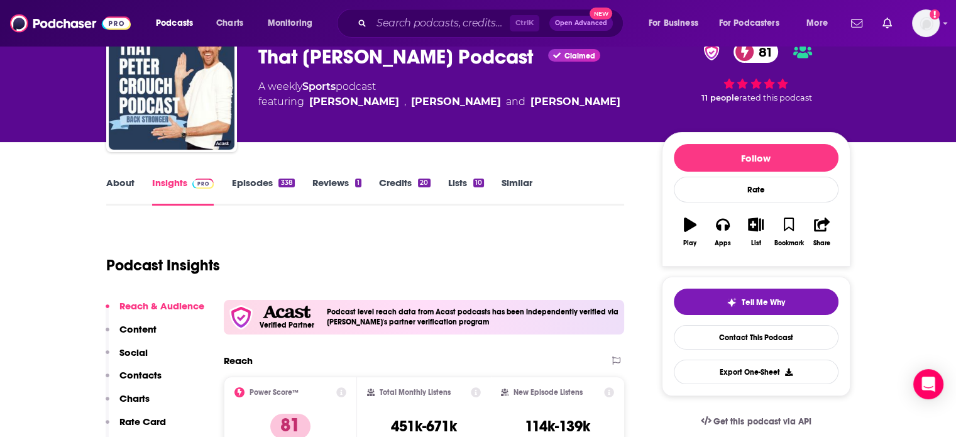
scroll to position [0, 0]
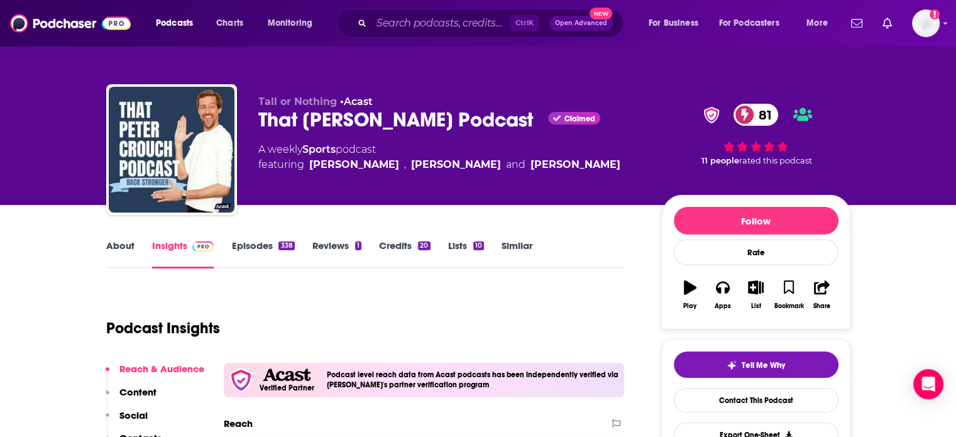
click at [360, 116] on div "That Peter Crouch Podcast Claimed 81" at bounding box center [450, 120] width 384 height 25
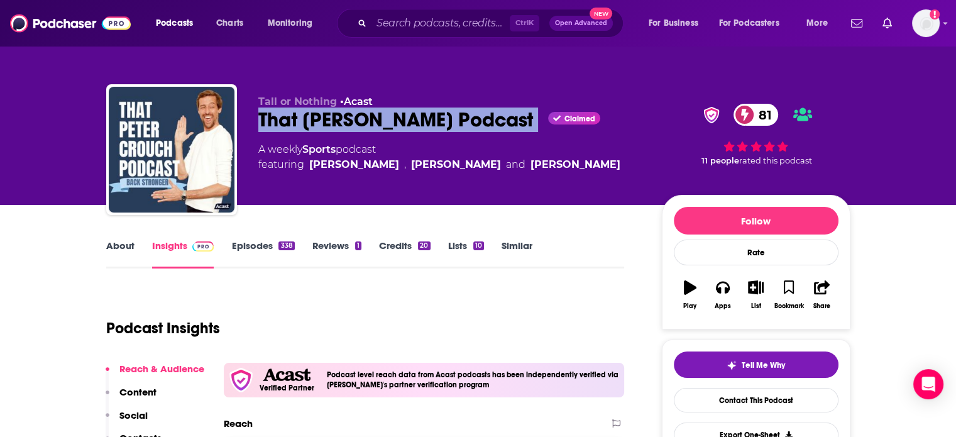
click at [360, 116] on div "That Peter Crouch Podcast Claimed 81" at bounding box center [450, 120] width 384 height 25
copy div "That Peter Crouch Podcast"
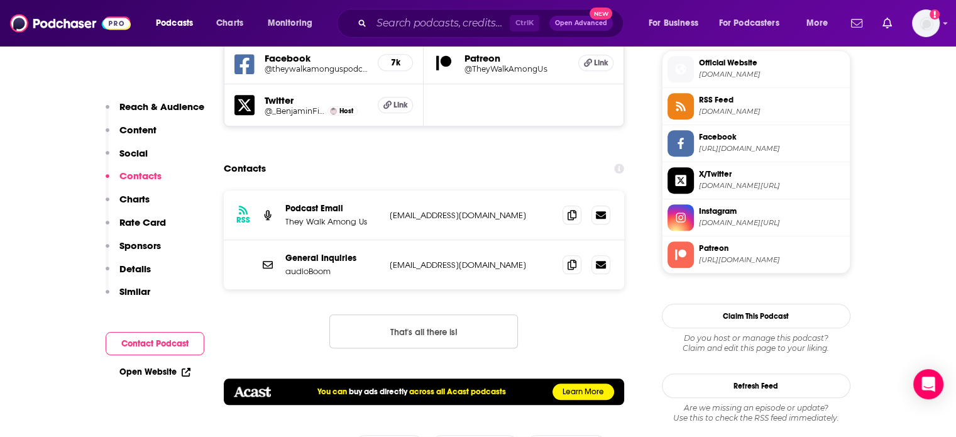
scroll to position [1195, 0]
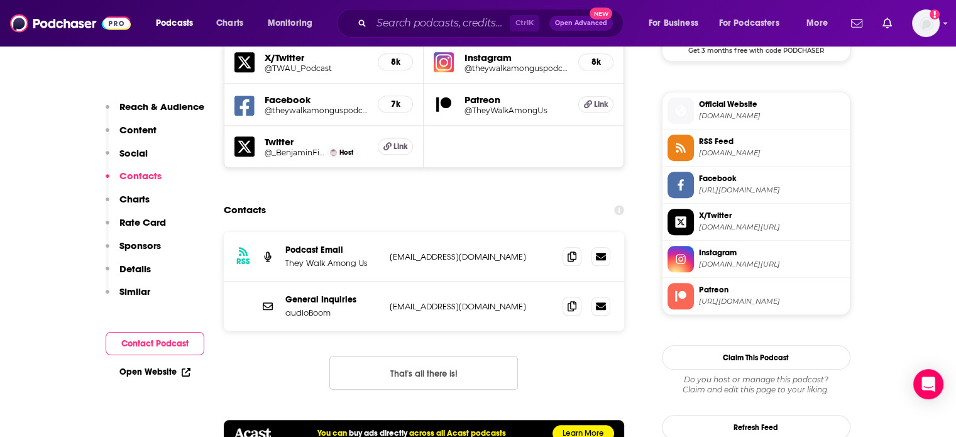
click at [446, 301] on p "[EMAIL_ADDRESS][DOMAIN_NAME]" at bounding box center [471, 306] width 163 height 11
click at [446, 301] on p "theywalkamonguspodcast@gmail.com" at bounding box center [471, 306] width 163 height 11
copy div "theywalkamonguspodcast@gmail.com theywalkamonguspodcast@gmail.com"
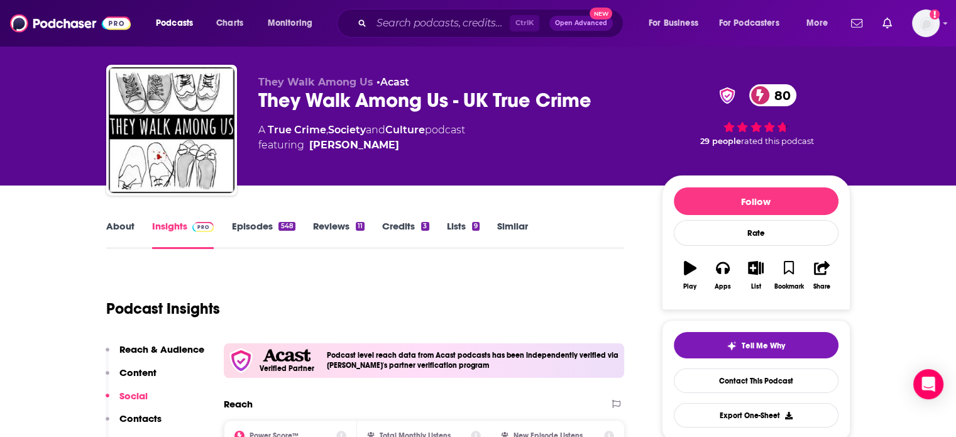
scroll to position [0, 0]
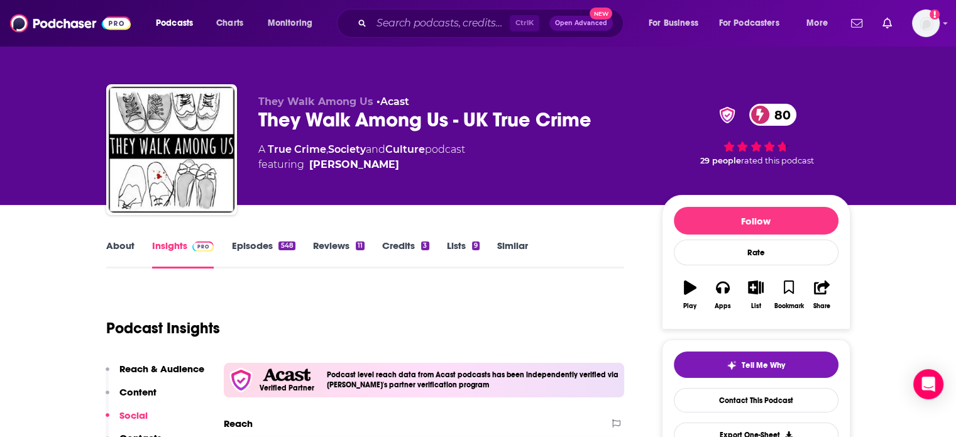
click at [337, 133] on div "They Walk Among Us • Acast They Walk Among Us - UK True Crime 80 A True Crime ,…" at bounding box center [450, 146] width 384 height 101
click at [337, 127] on div "They Walk Among Us - UK True Crime 80" at bounding box center [450, 120] width 384 height 25
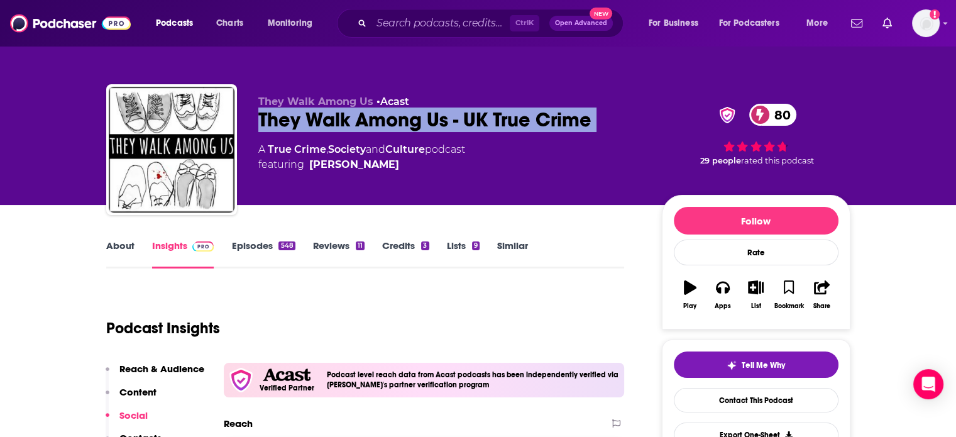
click at [337, 127] on div "They Walk Among Us - UK True Crime 80" at bounding box center [450, 120] width 384 height 25
copy div "They Walk Among Us - UK True Crime 80"
click at [399, 125] on div "They Walk Among Us - UK True Crime 80" at bounding box center [450, 120] width 384 height 25
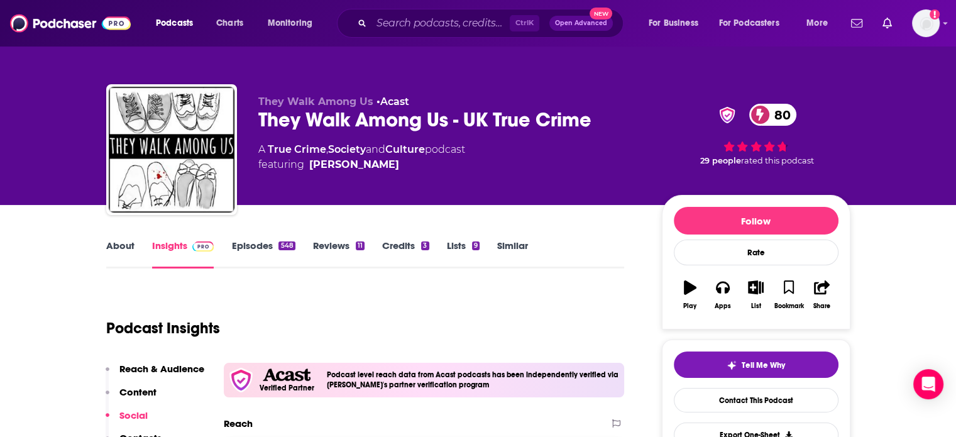
click at [429, 115] on div "They Walk Among Us - UK True Crime 80" at bounding box center [450, 120] width 384 height 25
click at [430, 115] on div "They Walk Among Us - UK True Crime 80" at bounding box center [450, 120] width 384 height 25
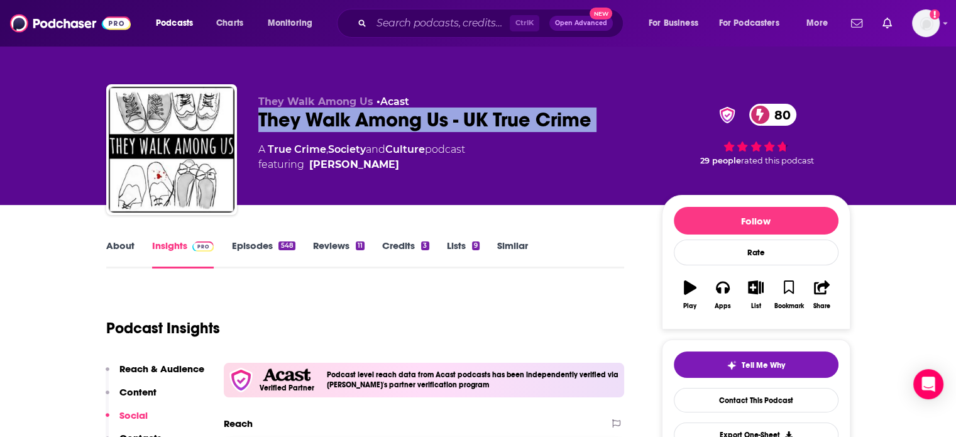
drag, startPoint x: 430, startPoint y: 115, endPoint x: 423, endPoint y: 118, distance: 8.0
click at [423, 115] on div "They Walk Among Us - UK True Crime 80" at bounding box center [450, 120] width 384 height 25
click at [423, 118] on div "They Walk Among Us - UK True Crime 80" at bounding box center [450, 120] width 384 height 25
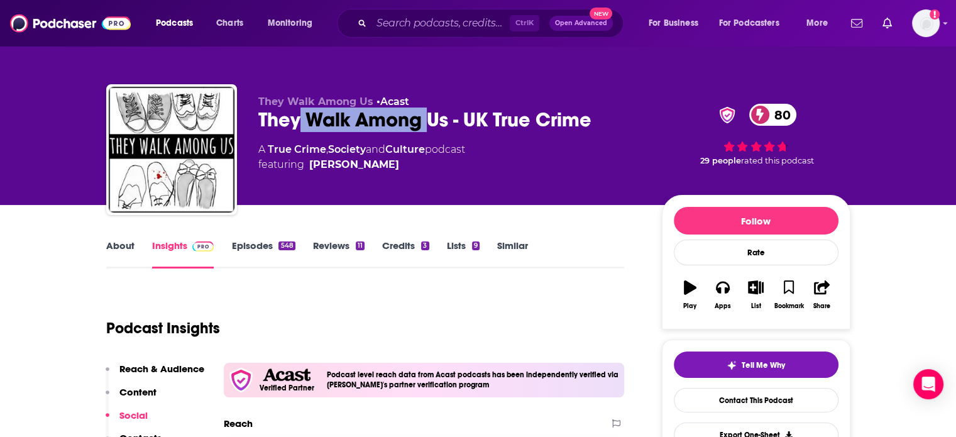
drag, startPoint x: 423, startPoint y: 119, endPoint x: 277, endPoint y: 122, distance: 145.9
click at [292, 125] on div "They Walk Among Us - UK True Crime 80" at bounding box center [450, 120] width 384 height 25
click at [262, 119] on div "They Walk Among Us - UK True Crime 80" at bounding box center [450, 120] width 384 height 25
drag, startPoint x: 262, startPoint y: 119, endPoint x: 444, endPoint y: 115, distance: 182.4
click at [444, 115] on div "They Walk Among Us - UK True Crime 80" at bounding box center [450, 120] width 384 height 25
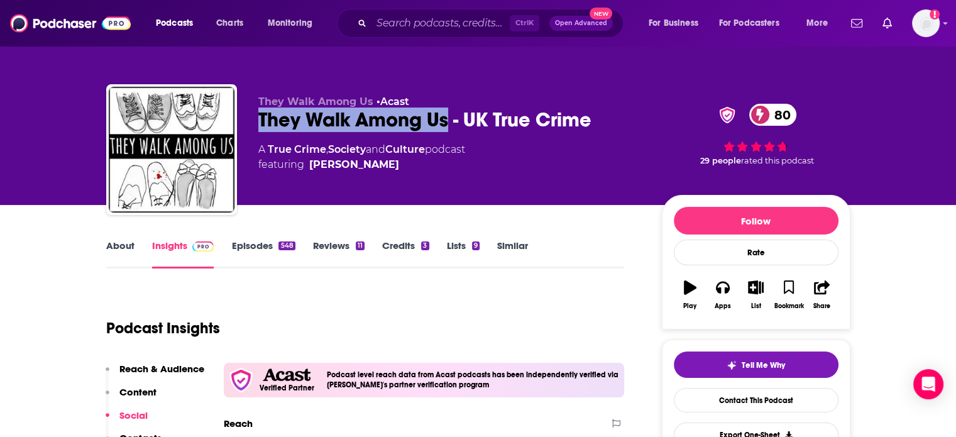
click at [272, 108] on div "They Walk Among Us - UK True Crime 80" at bounding box center [450, 120] width 384 height 25
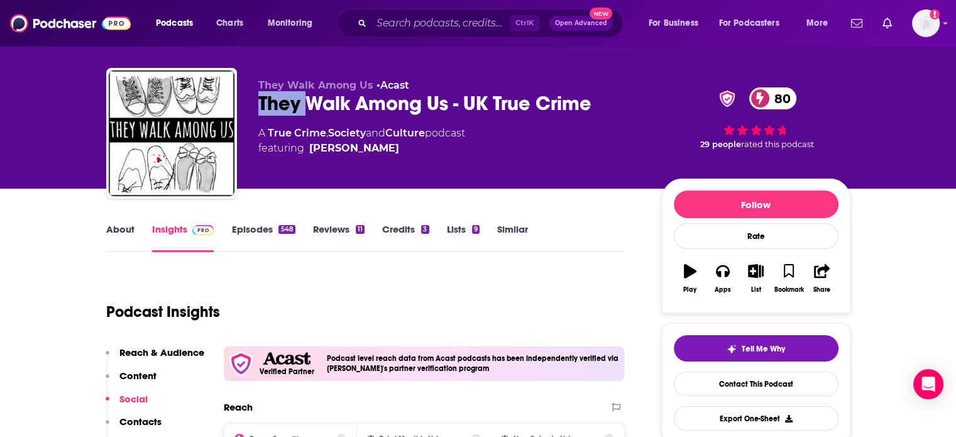
scroll to position [63, 0]
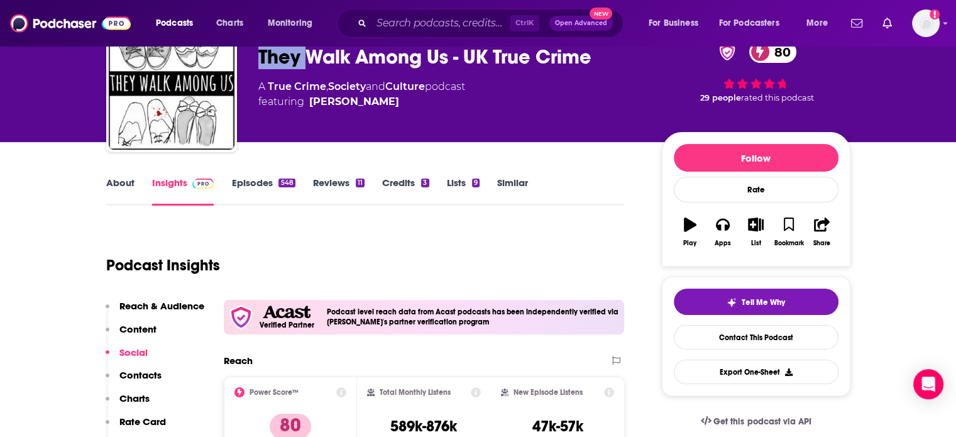
drag, startPoint x: 396, startPoint y: 145, endPoint x: 396, endPoint y: 138, distance: 7.5
click at [397, 121] on div "They Walk Among Us • Acast They Walk Among Us - UK True Crime 80 A True Crime ,…" at bounding box center [450, 83] width 384 height 101
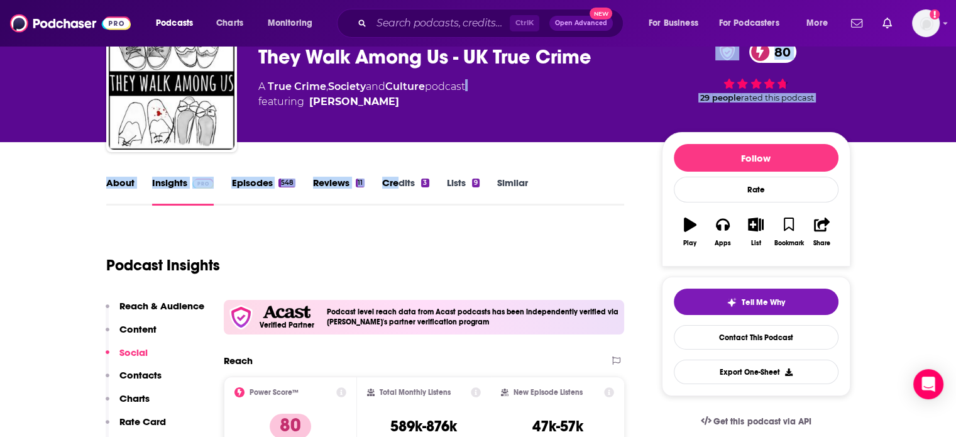
click at [386, 123] on div "They Walk Among Us • Acast They Walk Among Us - UK True Crime 80 A True Crime ,…" at bounding box center [450, 83] width 384 height 101
click at [402, 123] on div "They Walk Among Us • Acast They Walk Among Us - UK True Crime 80 A True Crime ,…" at bounding box center [450, 83] width 384 height 101
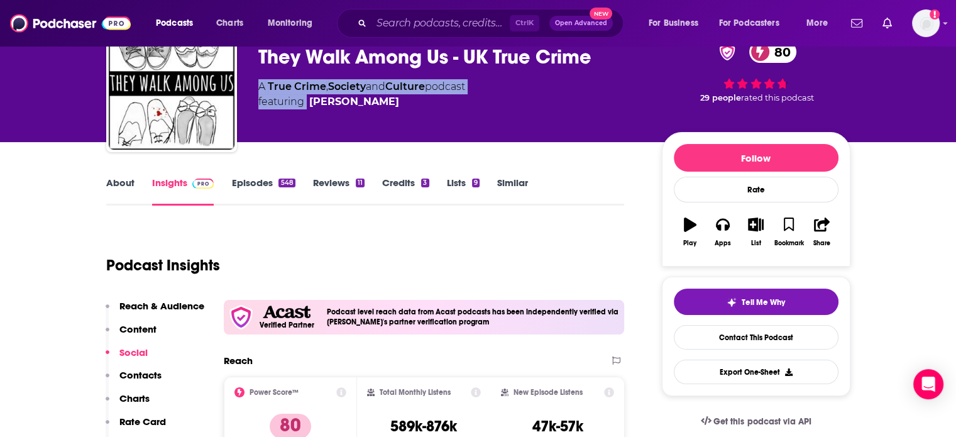
drag, startPoint x: 402, startPoint y: 123, endPoint x: 331, endPoint y: 113, distance: 71.8
click at [331, 113] on div "They Walk Among Us • Acast They Walk Among Us - UK True Crime 80 A True Crime ,…" at bounding box center [450, 83] width 384 height 101
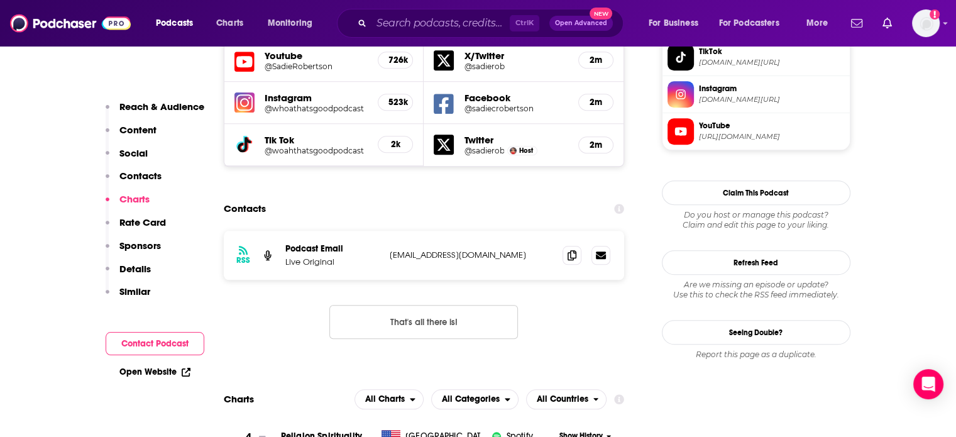
scroll to position [1258, 0]
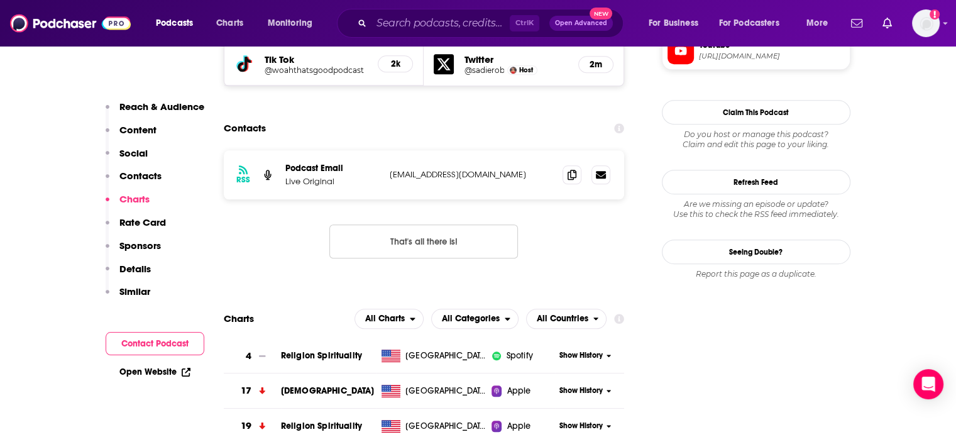
click at [429, 150] on div "RSS Podcast Email Live Original [EMAIL_ADDRESS][DOMAIN_NAME] [EMAIL_ADDRESS][DO…" at bounding box center [424, 174] width 401 height 49
copy div "[EMAIL_ADDRESS][DOMAIN_NAME] [EMAIL_ADDRESS][DOMAIN_NAME]"
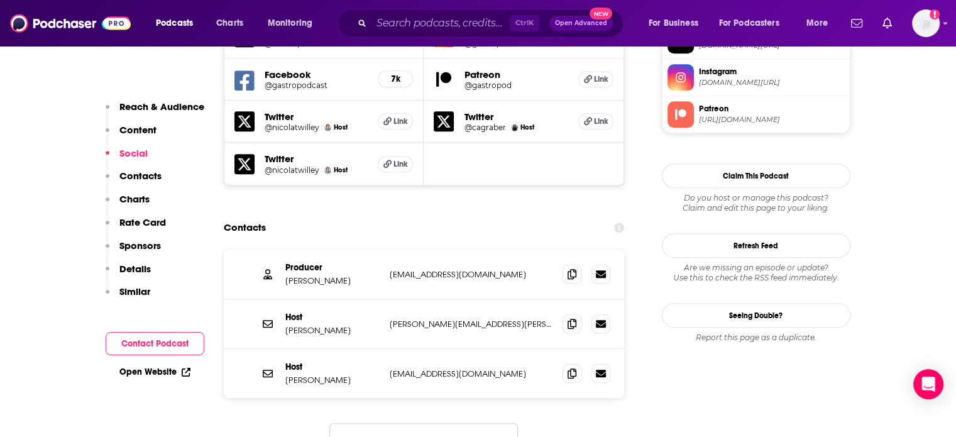
scroll to position [1195, 0]
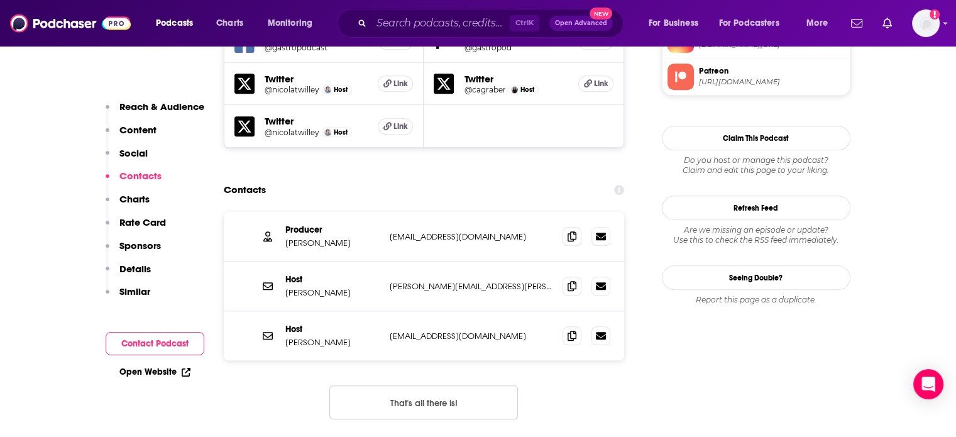
click at [440, 281] on p "[PERSON_NAME][EMAIL_ADDRESS][PERSON_NAME][DOMAIN_NAME]" at bounding box center [471, 286] width 163 height 11
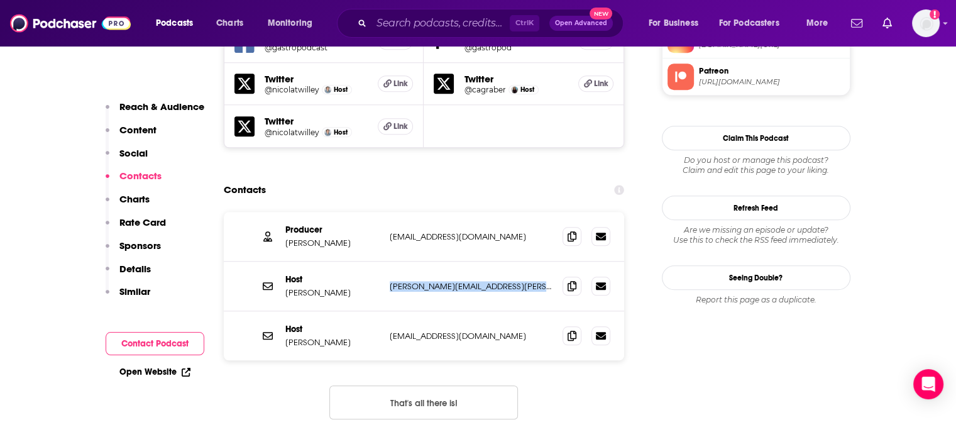
click at [440, 281] on p "[PERSON_NAME][EMAIL_ADDRESS][PERSON_NAME][DOMAIN_NAME]" at bounding box center [471, 286] width 163 height 11
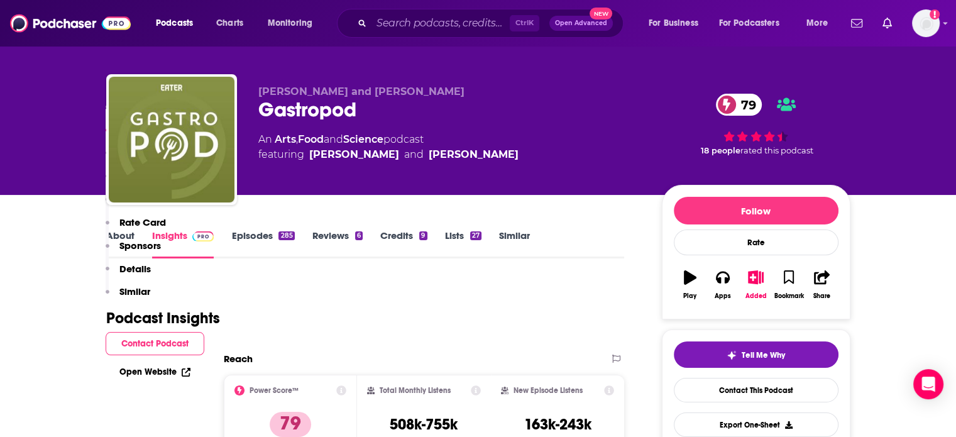
scroll to position [0, 0]
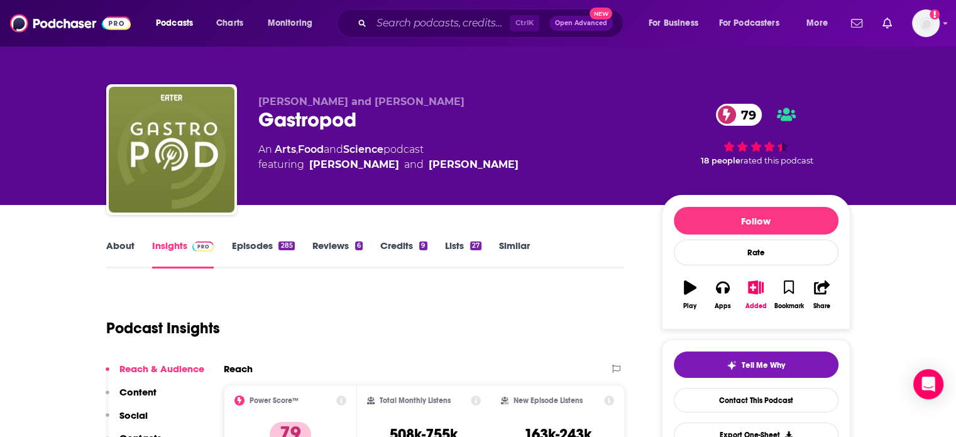
click at [297, 116] on div "Gastropod 79" at bounding box center [450, 120] width 384 height 25
copy h2 "Gastropod"
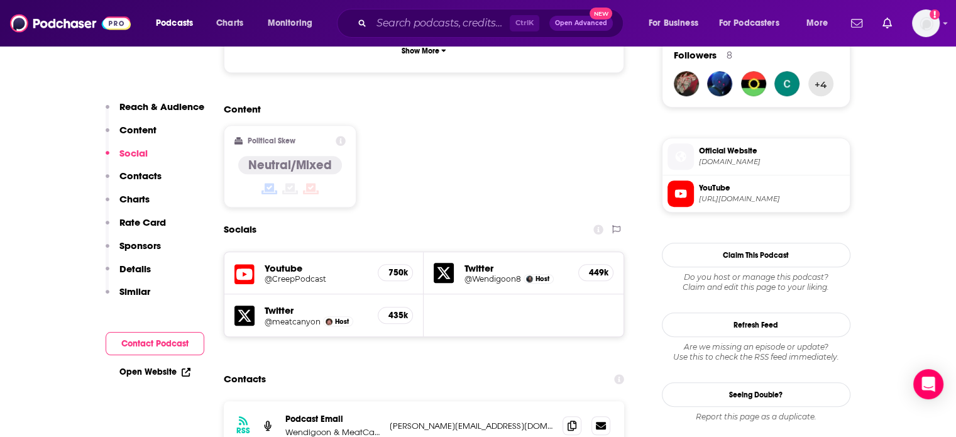
scroll to position [1069, 0]
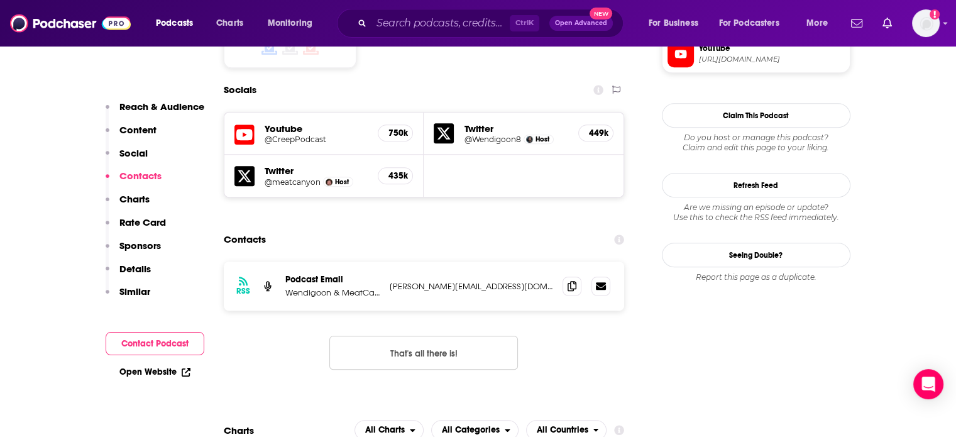
click at [446, 281] on p "sam@manatalentgroup.com" at bounding box center [471, 286] width 163 height 11
copy div "sam@manatalentgroup.com sam@manatalentgroup.com"
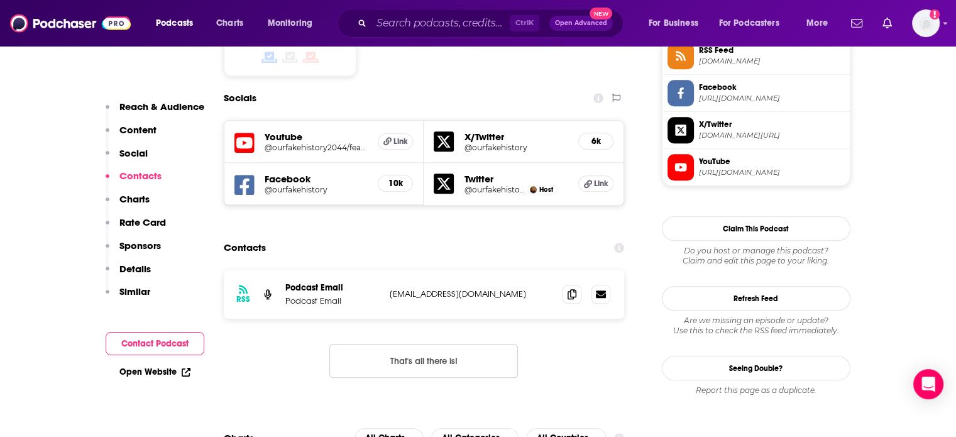
scroll to position [1069, 0]
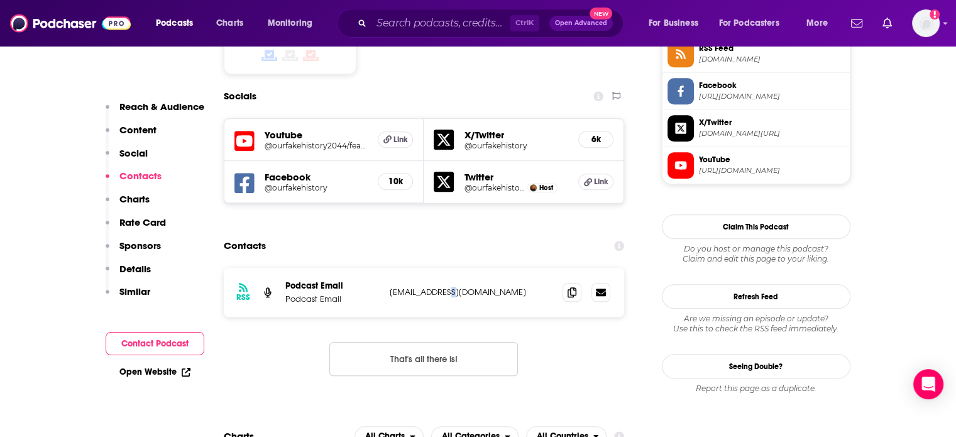
click at [440, 287] on p "[EMAIL_ADDRESS][DOMAIN_NAME]" at bounding box center [471, 292] width 163 height 11
click at [428, 287] on p "[EMAIL_ADDRESS][DOMAIN_NAME]" at bounding box center [471, 292] width 163 height 11
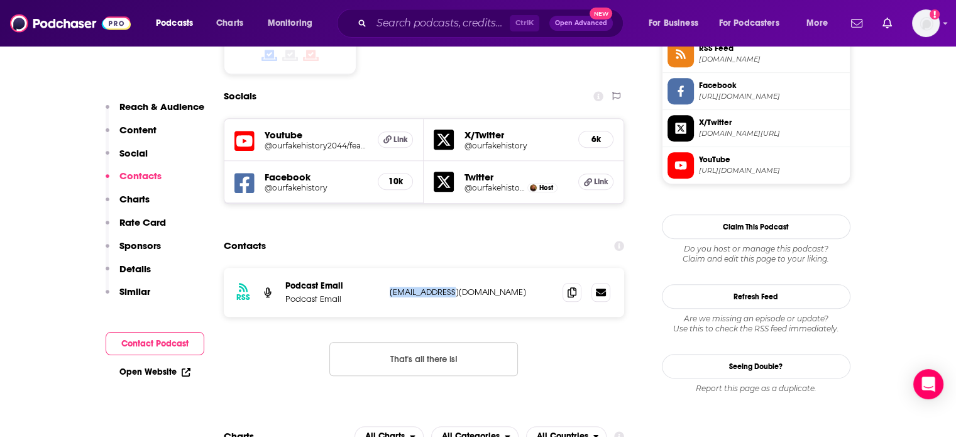
click at [428, 287] on p "[EMAIL_ADDRESS][DOMAIN_NAME]" at bounding box center [471, 292] width 163 height 11
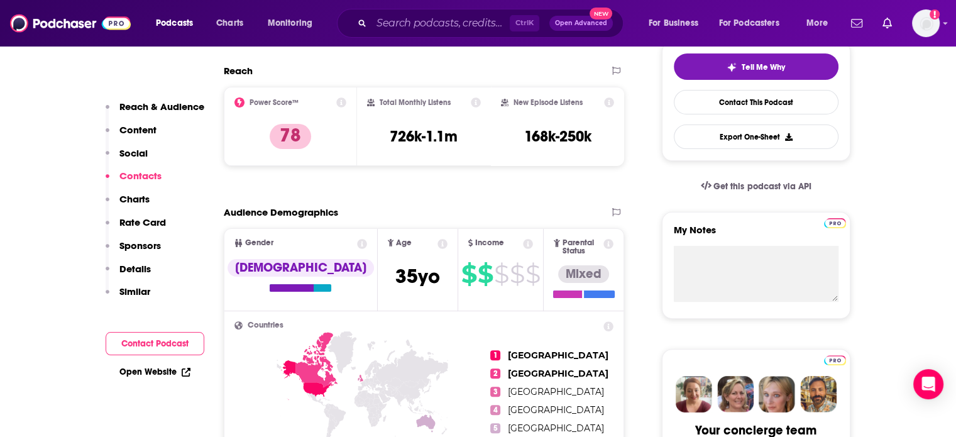
scroll to position [0, 0]
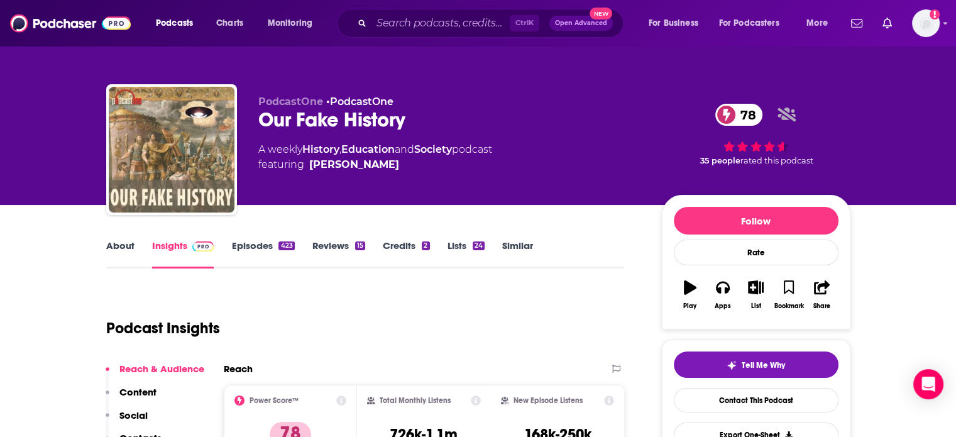
click at [307, 121] on div "Our Fake History 78" at bounding box center [450, 120] width 384 height 25
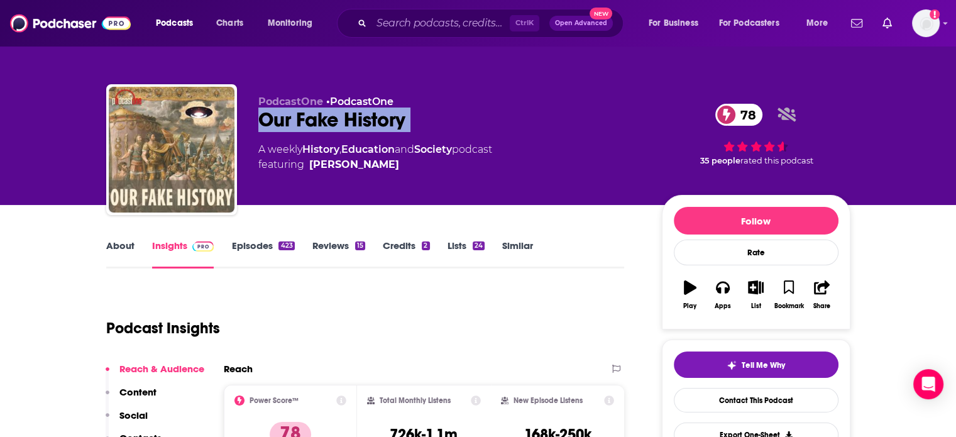
click at [307, 121] on div "Our Fake History 78" at bounding box center [450, 120] width 384 height 25
copy div "Our Fake History 78"
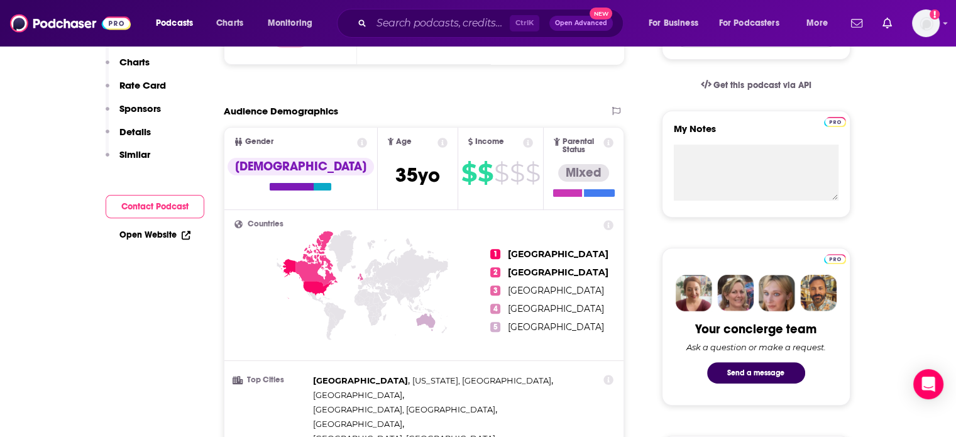
scroll to position [63, 0]
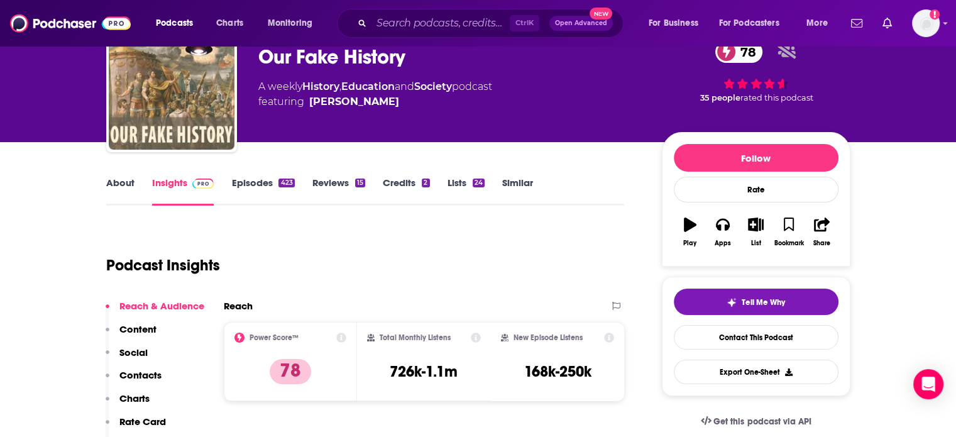
click at [394, 125] on div "PodcastOne • PodcastOne Our Fake History 78 A weekly History , Education and So…" at bounding box center [450, 83] width 384 height 101
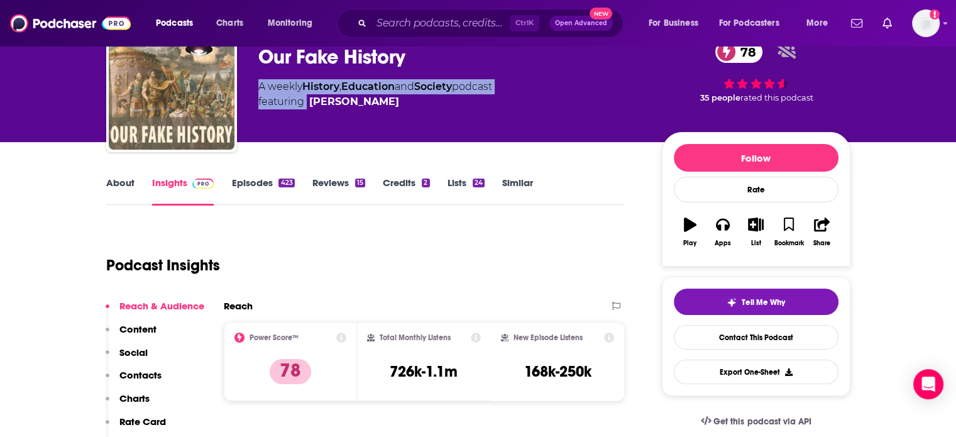
drag, startPoint x: 394, startPoint y: 125, endPoint x: 314, endPoint y: 123, distance: 79.9
click at [314, 123] on div "PodcastOne • PodcastOne Our Fake History 78 A weekly History , Education and So…" at bounding box center [450, 83] width 384 height 101
copy div "A weekly History , Education and Society podcast featuring"
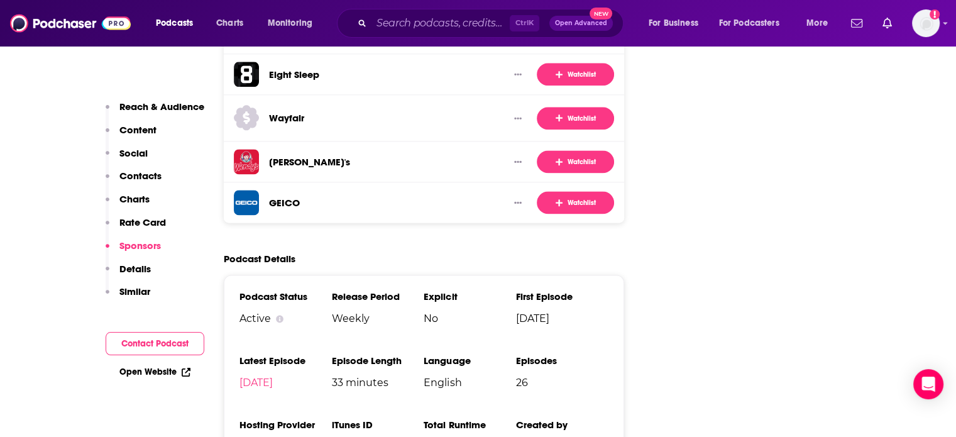
scroll to position [1698, 0]
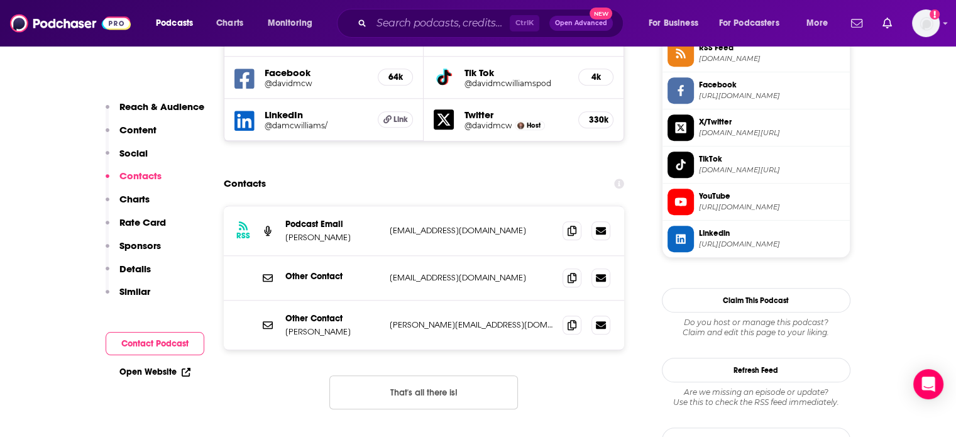
scroll to position [1195, 0]
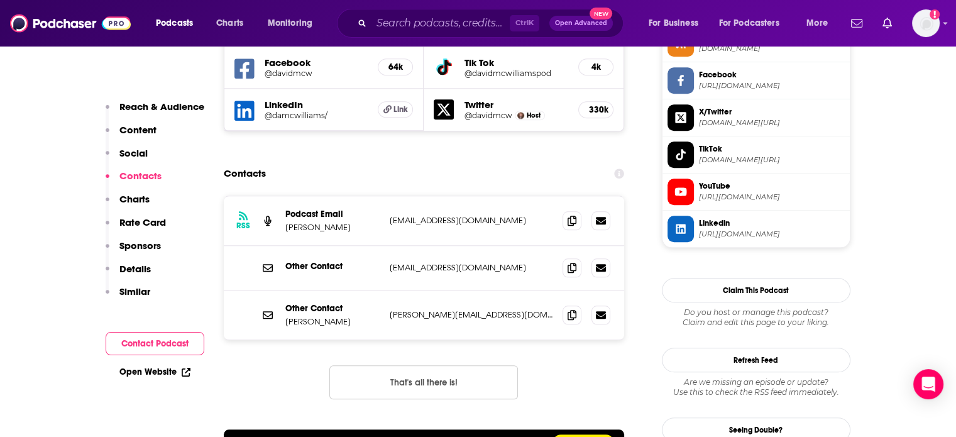
click at [486, 309] on p "[PERSON_NAME][EMAIL_ADDRESS][DOMAIN_NAME]" at bounding box center [471, 314] width 163 height 11
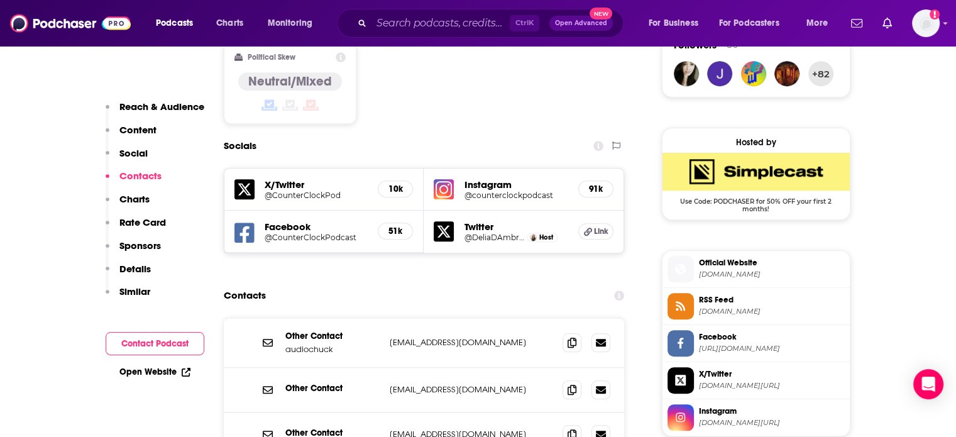
scroll to position [1195, 0]
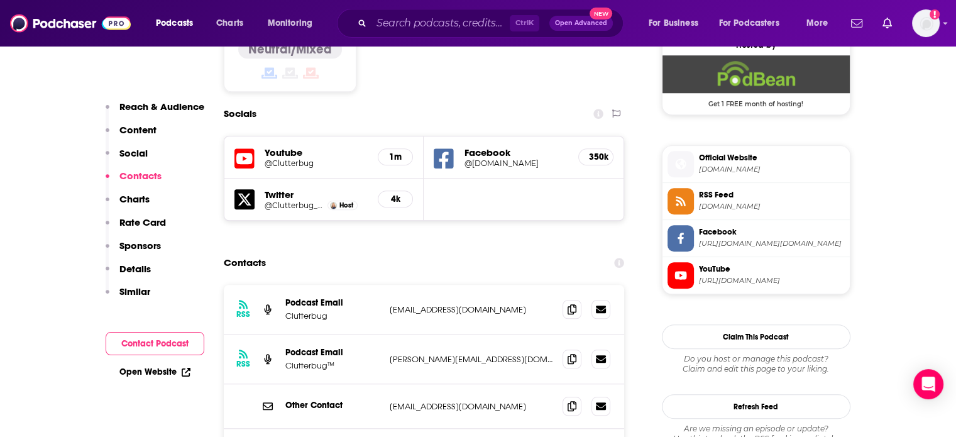
scroll to position [1195, 0]
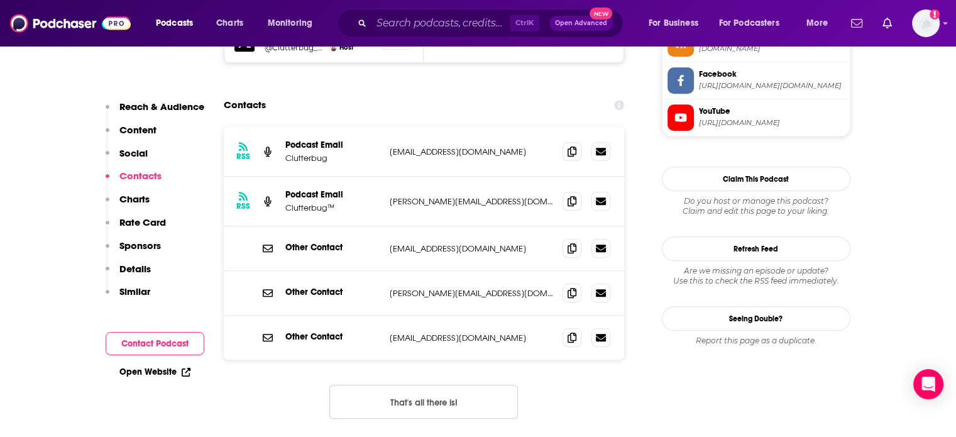
click at [436, 147] on p "[EMAIL_ADDRESS][DOMAIN_NAME]" at bounding box center [471, 152] width 163 height 11
copy div "[EMAIL_ADDRESS][DOMAIN_NAME] [EMAIL_ADDRESS][DOMAIN_NAME]"
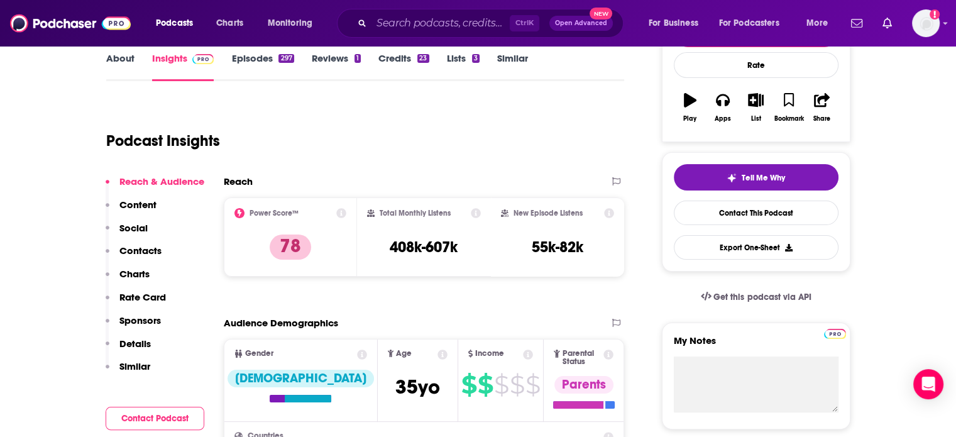
scroll to position [0, 0]
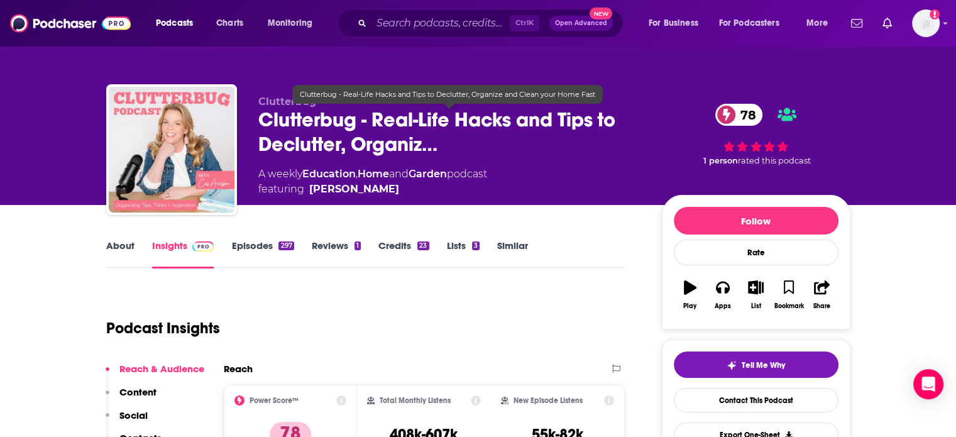
click at [300, 121] on span "Clutterbug - Real-Life Hacks and Tips to Declutter, Organiz…" at bounding box center [450, 132] width 384 height 49
click at [297, 119] on span "Clutterbug - Real-Life Hacks and Tips to Declutter, Organiz…" at bounding box center [450, 132] width 384 height 49
drag, startPoint x: 297, startPoint y: 119, endPoint x: 287, endPoint y: 119, distance: 10.1
click at [287, 119] on span "Clutterbug - Real-Life Hacks and Tips to Declutter, Organiz…" at bounding box center [450, 132] width 384 height 49
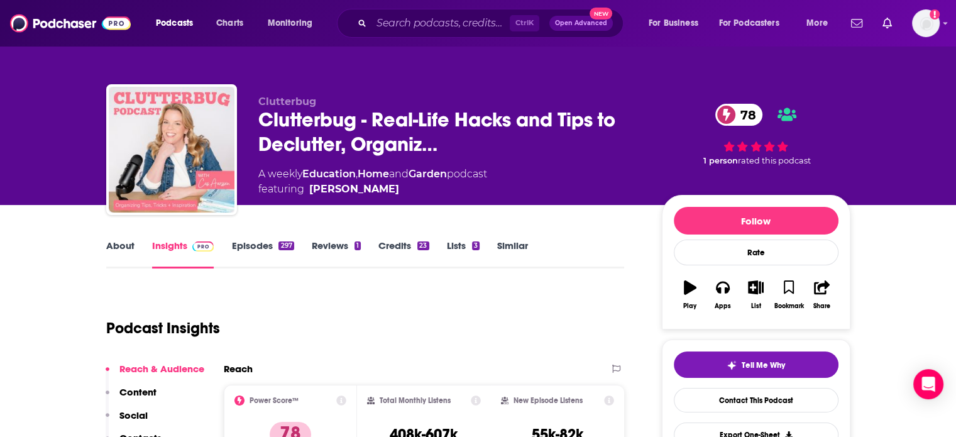
click at [418, 201] on div "Clutterbug Clutterbug - Real-Life Hacks and Tips to Declutter, Organiz… 78 A we…" at bounding box center [554, 153] width 592 height 114
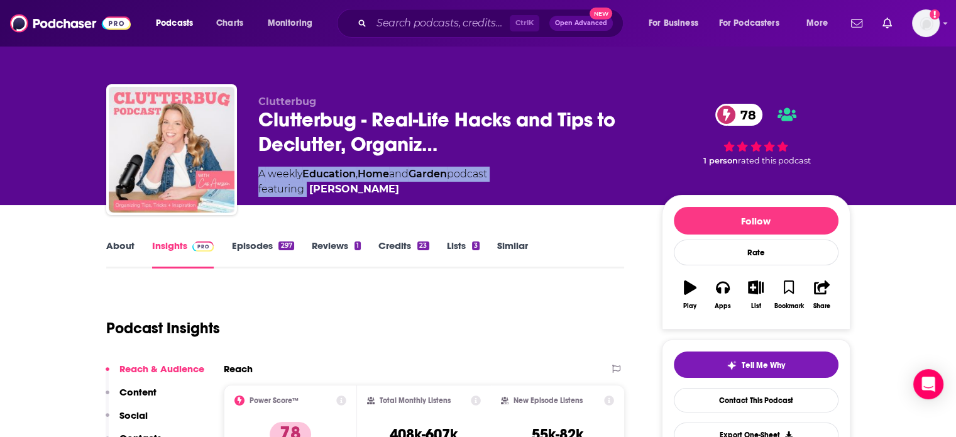
drag, startPoint x: 418, startPoint y: 201, endPoint x: 324, endPoint y: 196, distance: 94.4
click at [324, 196] on div "Clutterbug Clutterbug - Real-Life Hacks and Tips to Declutter, Organiz… 78 A we…" at bounding box center [554, 153] width 592 height 114
copy div "A weekly Education , Home and Garden podcast featuring"
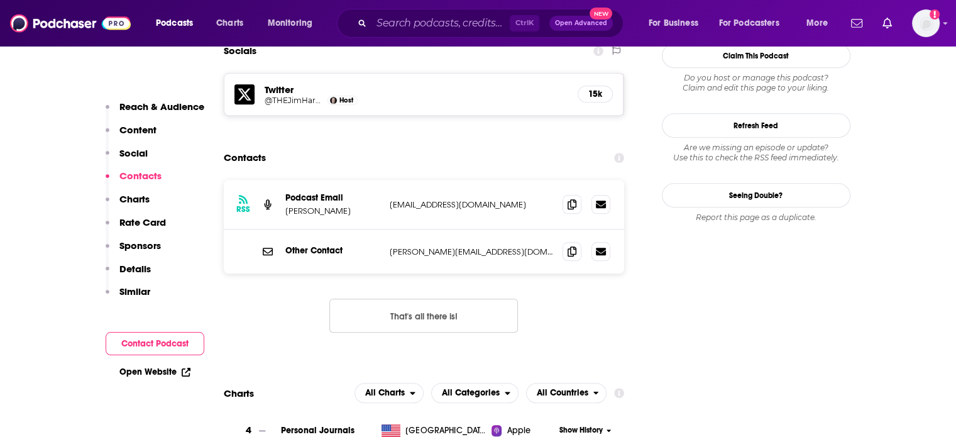
scroll to position [1195, 0]
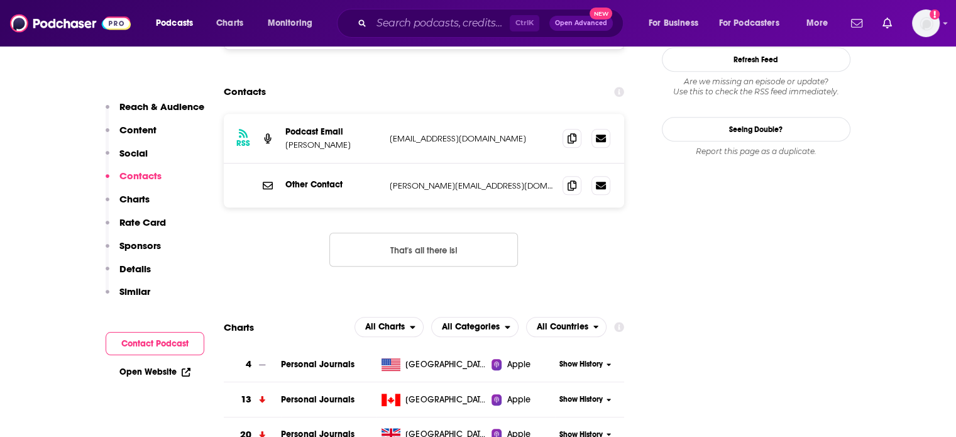
click at [455, 180] on p "[PERSON_NAME][EMAIL_ADDRESS][DOMAIN_NAME]" at bounding box center [471, 185] width 163 height 11
click at [455, 180] on p "jim@jimharold.com" at bounding box center [471, 185] width 163 height 11
copy div "jim@jimharold.com jim@jimharold.com"
click at [381, 114] on div "RSS Podcast Email Jim Harold paranormalpodcast@gmail.com paranormalpodcast@gmai…" at bounding box center [424, 139] width 401 height 50
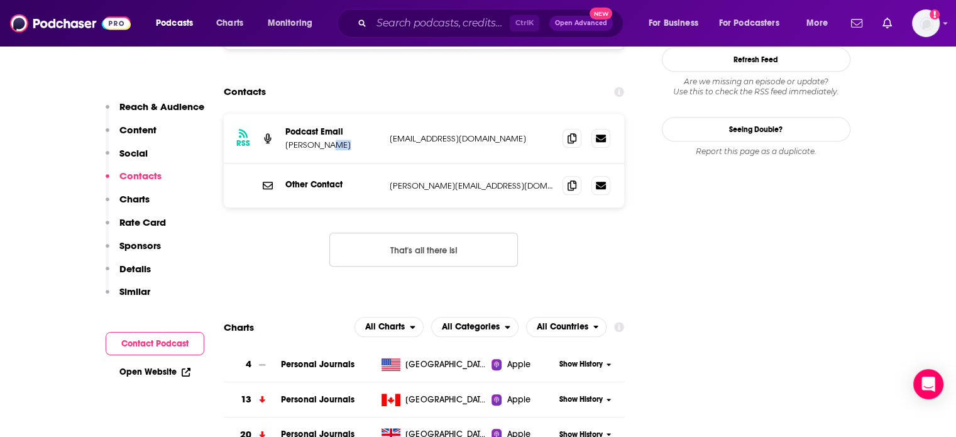
click at [381, 114] on div "RSS Podcast Email Jim Harold paranormalpodcast@gmail.com paranormalpodcast@gmai…" at bounding box center [424, 139] width 401 height 50
click at [393, 133] on p "paranormalpodcast@gmail.com" at bounding box center [471, 138] width 163 height 11
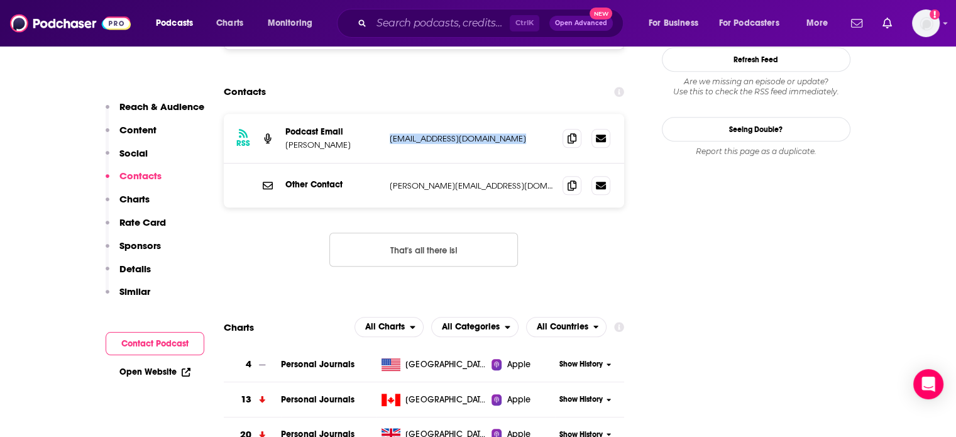
copy div "paranormalpodcast@gmail.com paranormalpodcast@gmail.com"
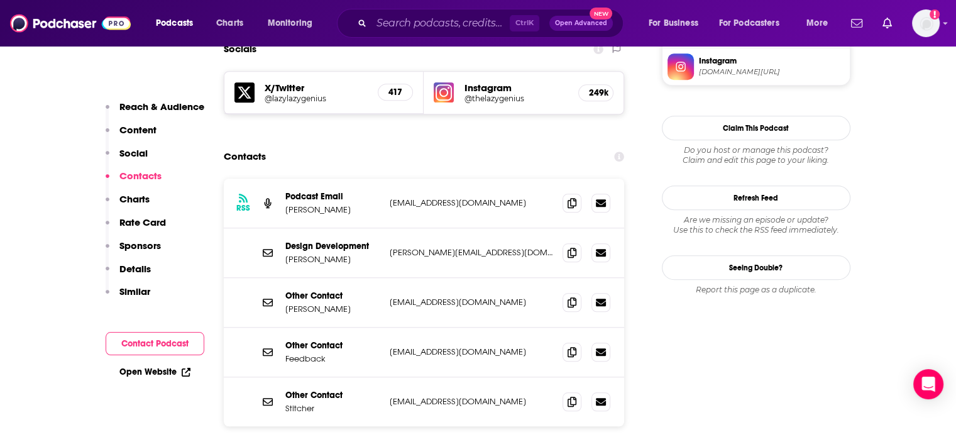
scroll to position [1132, 0]
click at [450, 296] on p "hello@thelazygeniuscollective.com" at bounding box center [471, 301] width 163 height 11
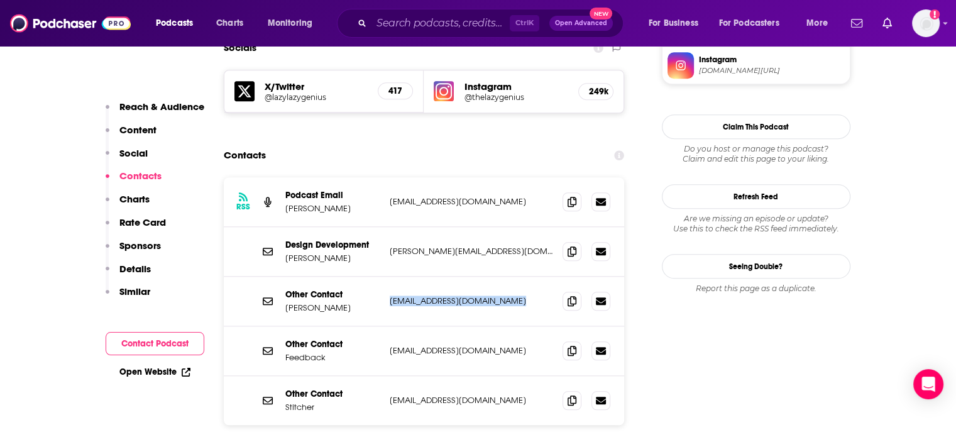
click at [450, 296] on p "hello@thelazygeniuscollective.com" at bounding box center [471, 301] width 163 height 11
copy div "hello@thelazygeniuscollective.com hello@thelazygeniuscollective.com"
click at [433, 196] on p "info@thelazygeniuscollective.com" at bounding box center [471, 201] width 163 height 11
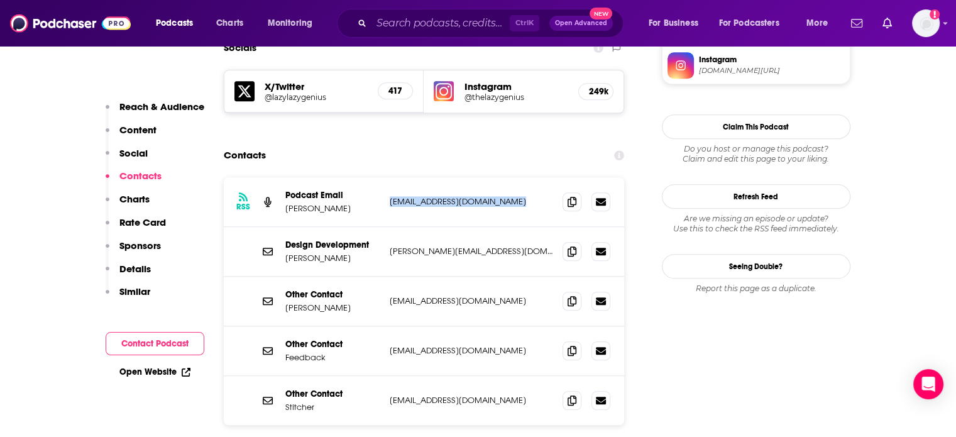
copy div "info@thelazygeniuscollective.com info@thelazygeniuscollective.com"
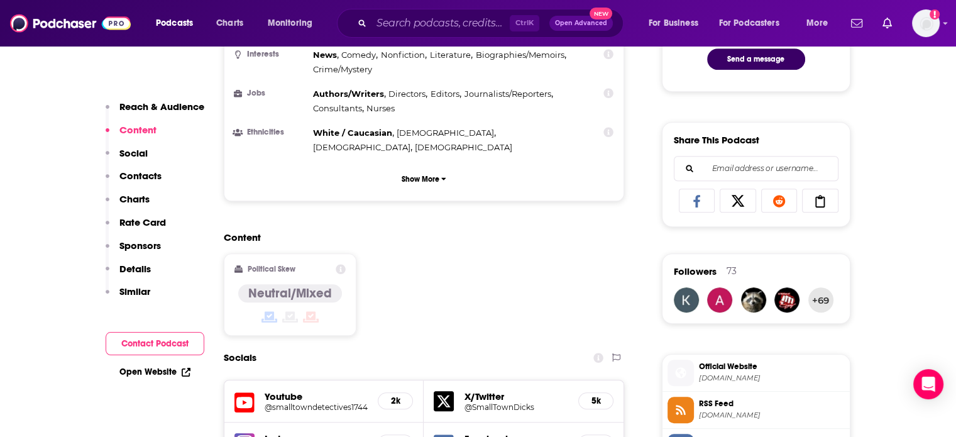
scroll to position [1195, 0]
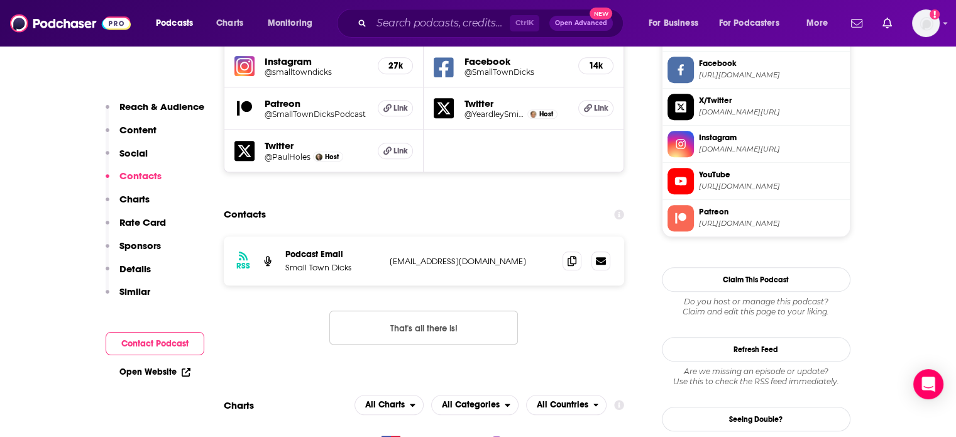
click at [428, 256] on p "[EMAIL_ADDRESS][DOMAIN_NAME]" at bounding box center [471, 261] width 163 height 11
click at [437, 256] on p "[EMAIL_ADDRESS][DOMAIN_NAME]" at bounding box center [471, 261] width 163 height 11
drag, startPoint x: 437, startPoint y: 189, endPoint x: 468, endPoint y: 191, distance: 31.5
click at [468, 256] on p "[EMAIL_ADDRESS][DOMAIN_NAME]" at bounding box center [471, 261] width 163 height 11
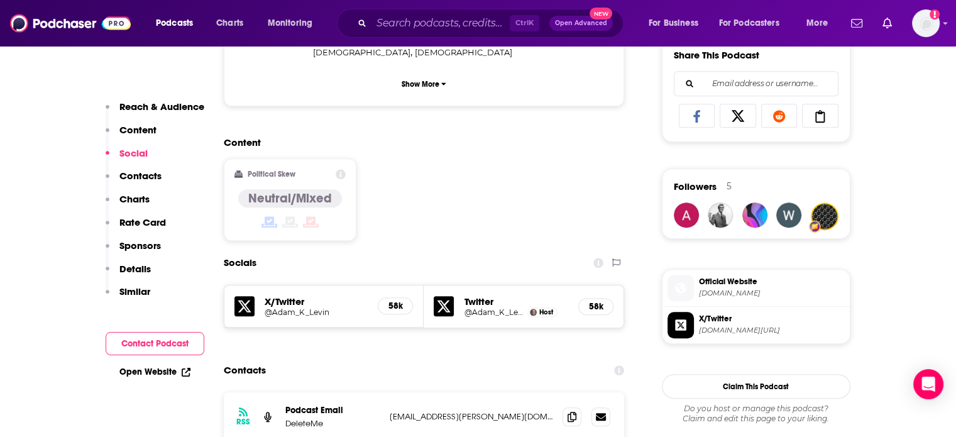
scroll to position [1006, 0]
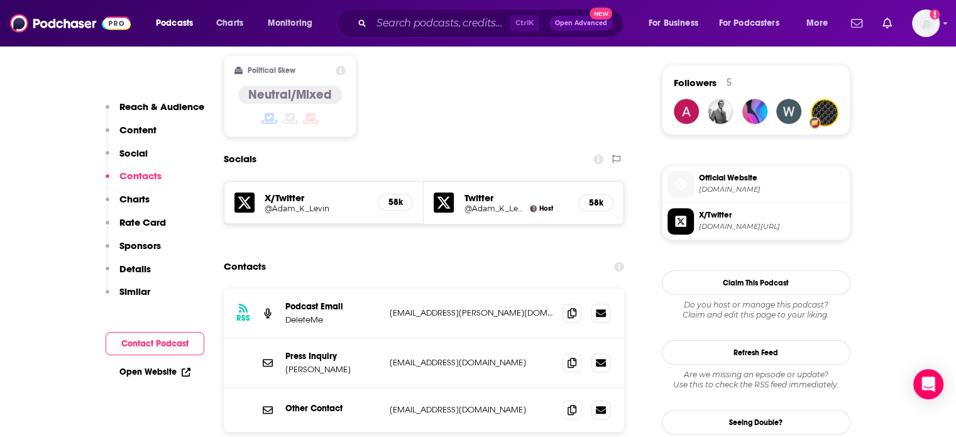
click at [423, 357] on p "[EMAIL_ADDRESS][DOMAIN_NAME]" at bounding box center [471, 362] width 163 height 11
copy div "[EMAIL_ADDRESS][DOMAIN_NAME] [EMAIL_ADDRESS][DOMAIN_NAME]"
click at [425, 404] on p "[EMAIL_ADDRESS][DOMAIN_NAME]" at bounding box center [471, 409] width 163 height 11
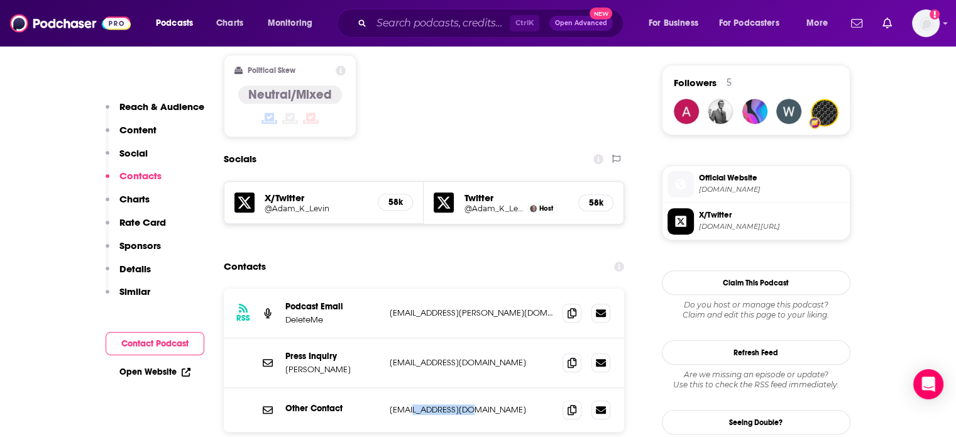
drag, startPoint x: 425, startPoint y: 346, endPoint x: 412, endPoint y: 346, distance: 12.6
click at [412, 404] on p "[EMAIL_ADDRESS][DOMAIN_NAME]" at bounding box center [471, 409] width 163 height 11
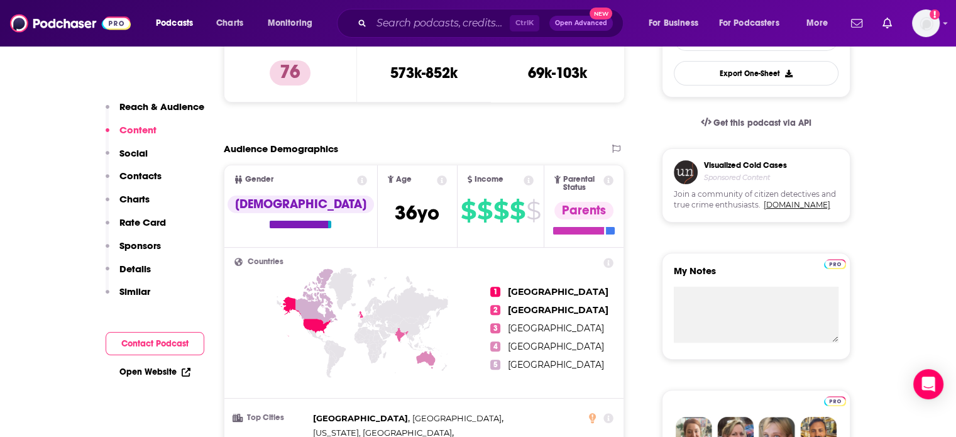
scroll to position [0, 0]
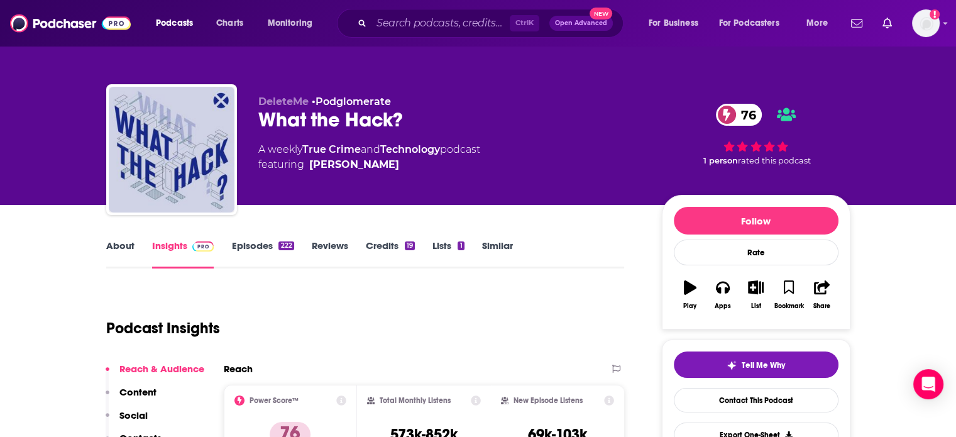
click at [275, 118] on div "What the Hack? 76" at bounding box center [450, 120] width 384 height 25
drag, startPoint x: 275, startPoint y: 118, endPoint x: 355, endPoint y: 119, distance: 79.9
click at [355, 119] on div "What the Hack? 76" at bounding box center [450, 120] width 384 height 25
copy h2 "What the Hack"
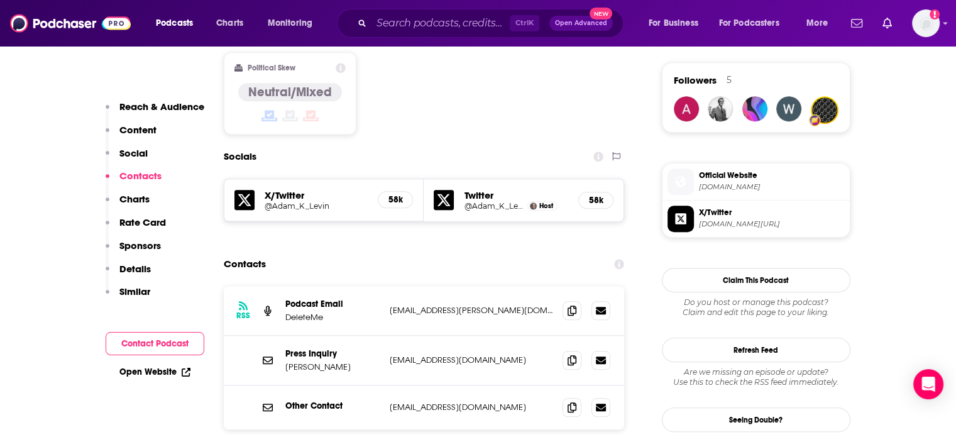
scroll to position [1069, 0]
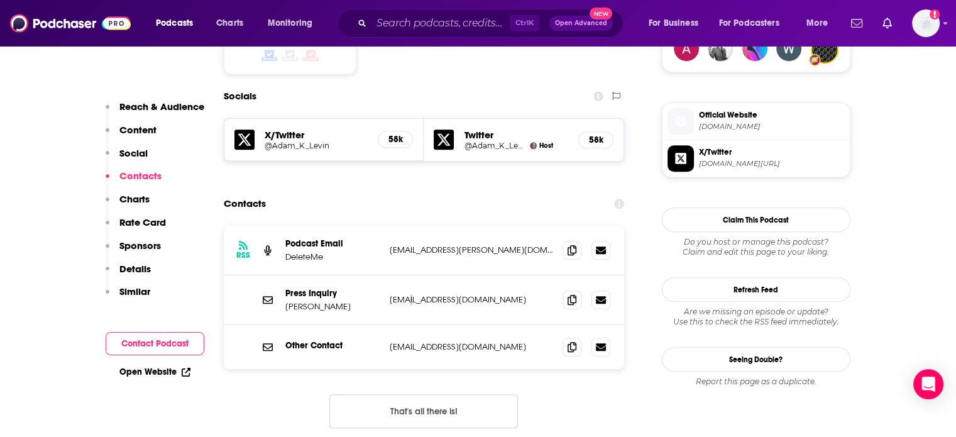
drag, startPoint x: 405, startPoint y: 239, endPoint x: 415, endPoint y: 239, distance: 10.1
click at [411, 294] on p "[EMAIL_ADDRESS][DOMAIN_NAME]" at bounding box center [471, 299] width 163 height 11
click at [415, 294] on p "[EMAIL_ADDRESS][DOMAIN_NAME]" at bounding box center [471, 299] width 163 height 11
click at [404, 294] on p "[EMAIL_ADDRESS][DOMAIN_NAME]" at bounding box center [471, 299] width 163 height 11
click at [407, 294] on p "[EMAIL_ADDRESS][DOMAIN_NAME]" at bounding box center [471, 299] width 163 height 11
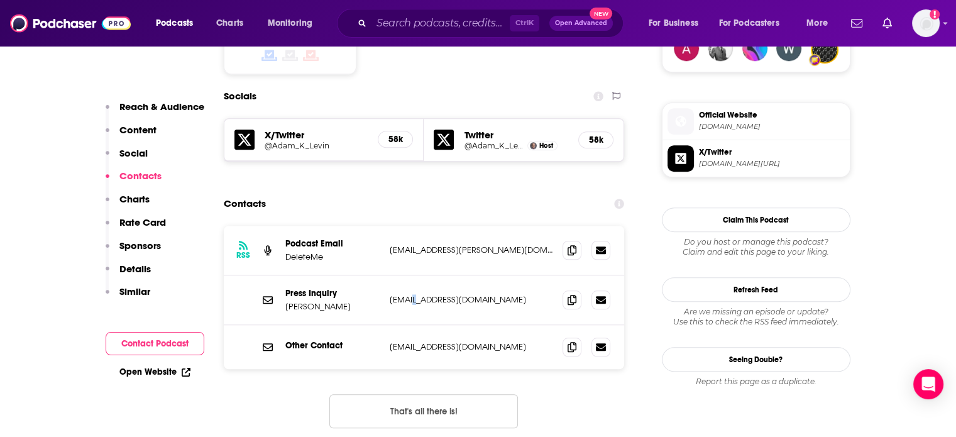
click at [407, 294] on p "[EMAIL_ADDRESS][DOMAIN_NAME]" at bounding box center [471, 299] width 163 height 11
click at [433, 341] on p "[EMAIL_ADDRESS][DOMAIN_NAME]" at bounding box center [471, 346] width 163 height 11
drag, startPoint x: 433, startPoint y: 286, endPoint x: 475, endPoint y: 286, distance: 42.1
click at [475, 341] on p "[EMAIL_ADDRESS][DOMAIN_NAME]" at bounding box center [471, 346] width 163 height 11
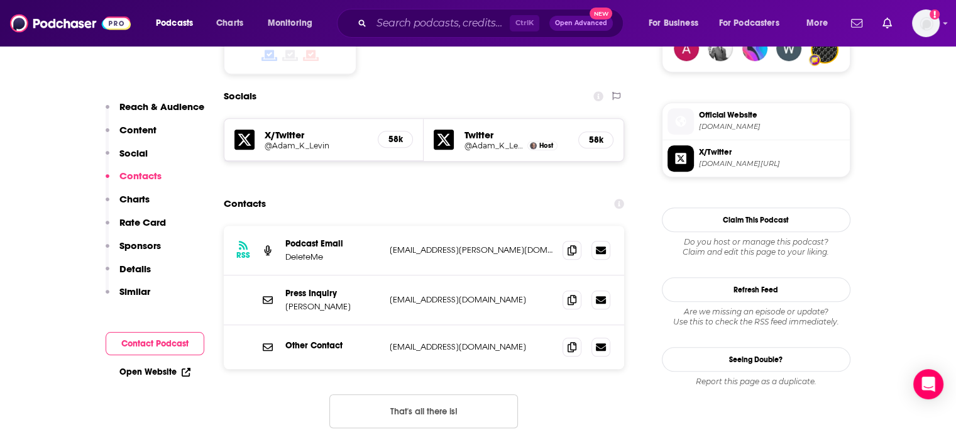
click at [448, 245] on p "[EMAIL_ADDRESS][PERSON_NAME][DOMAIN_NAME]" at bounding box center [471, 250] width 163 height 11
copy div "[EMAIL_ADDRESS][PERSON_NAME][DOMAIN_NAME] [DOMAIN_NAME][EMAIL_ADDRESS][PERSON_N…"
click at [418, 325] on div "Other Contact [EMAIL_ADDRESS][DOMAIN_NAME] [EMAIL_ADDRESS][DOMAIN_NAME]" at bounding box center [424, 347] width 401 height 44
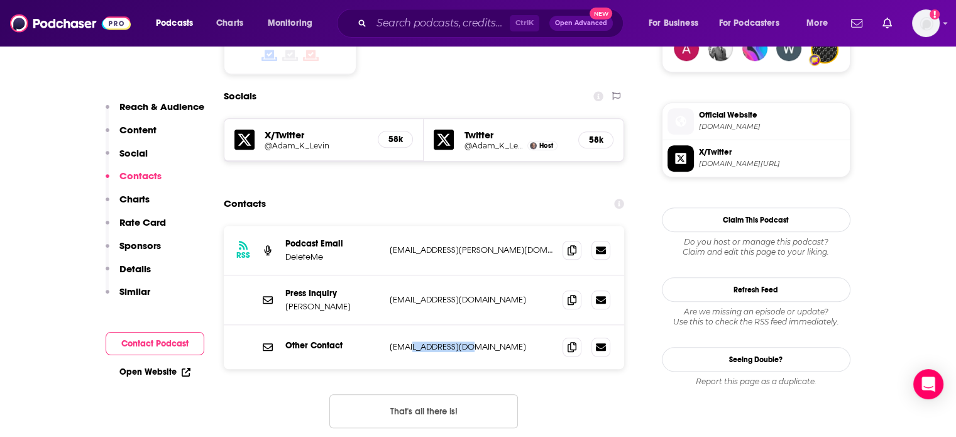
click at [418, 325] on div "Other Contact [EMAIL_ADDRESS][DOMAIN_NAME] [EMAIL_ADDRESS][DOMAIN_NAME]" at bounding box center [424, 347] width 401 height 44
copy div "[EMAIL_ADDRESS][DOMAIN_NAME] [EMAIL_ADDRESS][DOMAIN_NAME]"
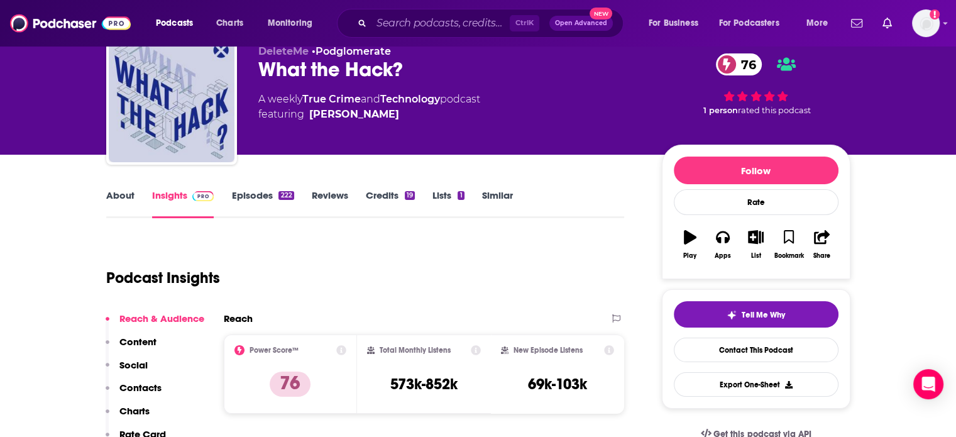
scroll to position [0, 0]
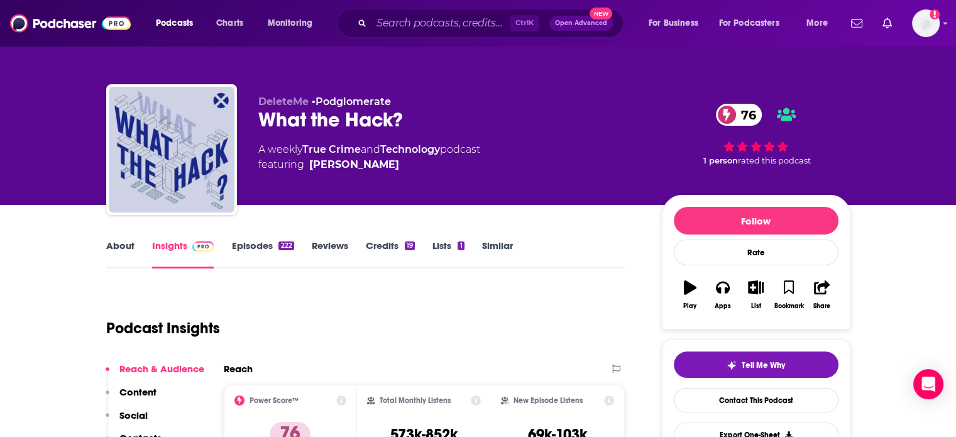
click at [304, 110] on div "What the Hack? 76" at bounding box center [450, 120] width 384 height 25
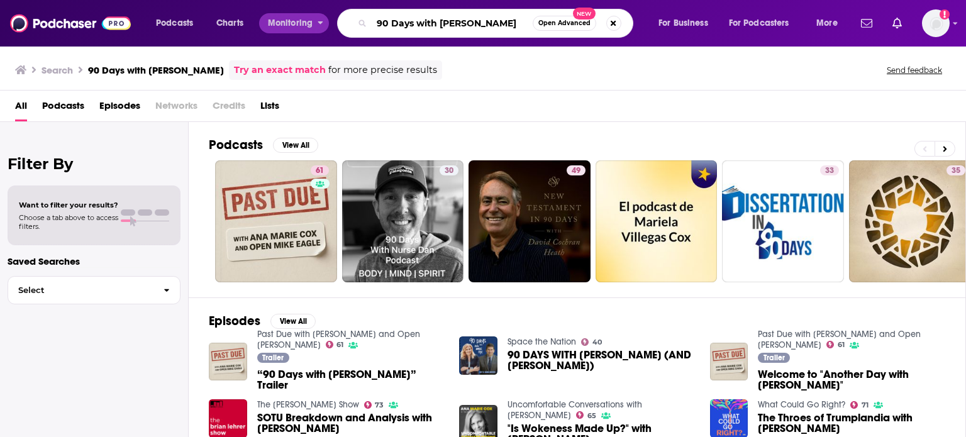
drag, startPoint x: 437, startPoint y: 18, endPoint x: 326, endPoint y: 23, distance: 111.4
click at [326, 23] on div "Podcasts Charts Monitoring 90 Days with [PERSON_NAME] Open Advanced New For Bus…" at bounding box center [498, 23] width 702 height 29
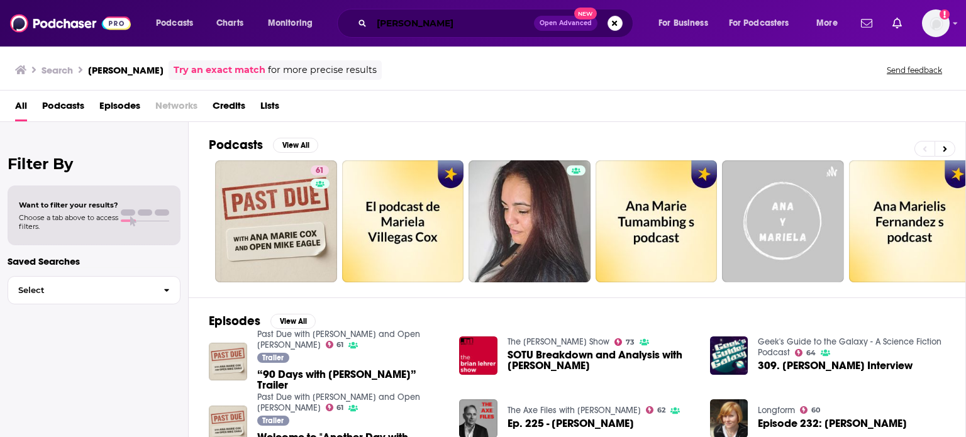
click at [392, 26] on input "[PERSON_NAME]" at bounding box center [453, 23] width 162 height 20
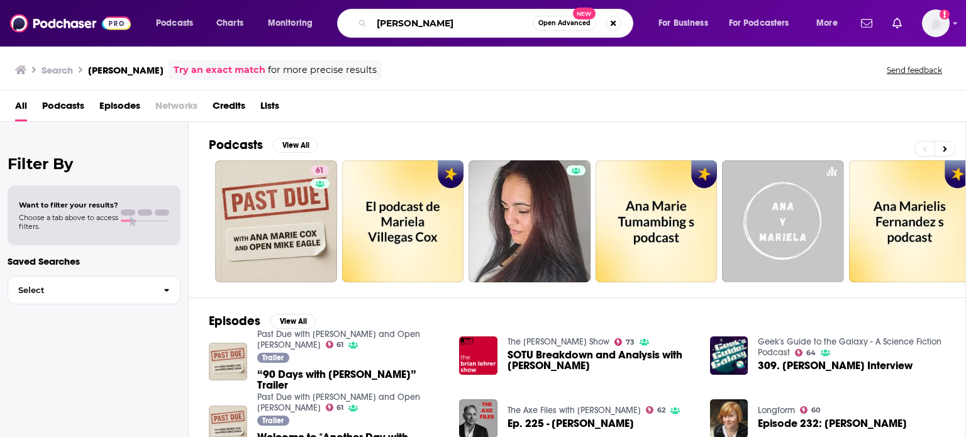
click at [392, 26] on input "[PERSON_NAME]" at bounding box center [452, 23] width 161 height 20
type input "bookable"
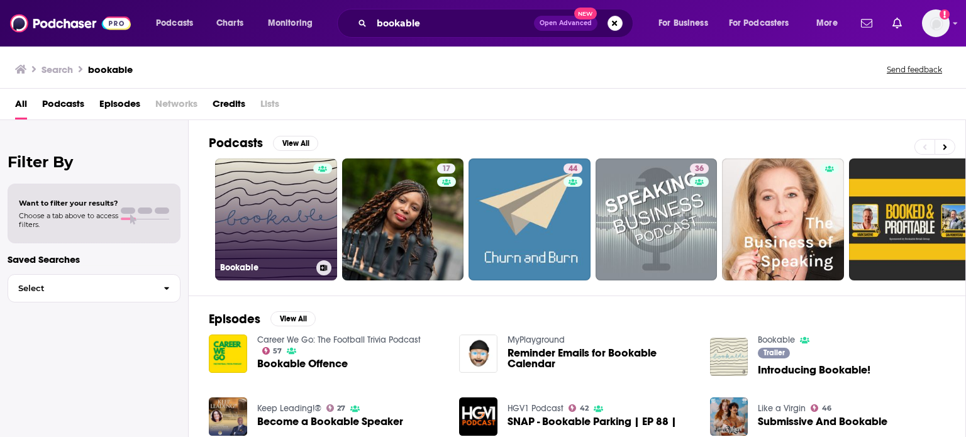
click at [277, 228] on link "Bookable" at bounding box center [276, 219] width 122 height 122
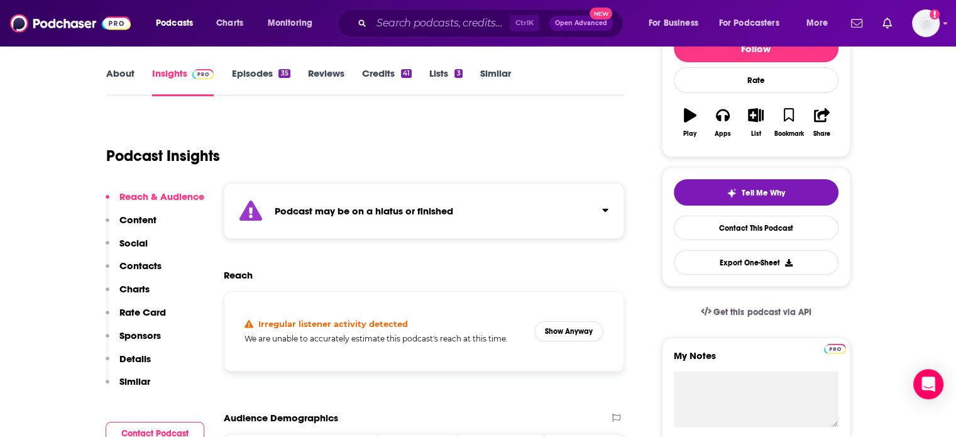
scroll to position [189, 0]
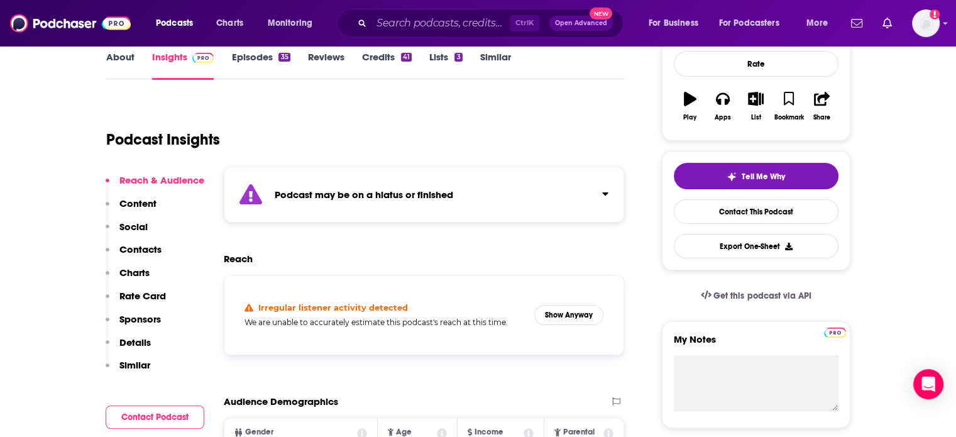
click at [563, 298] on div "Irregular listener activity detected We are unable to accurately estimate this …" at bounding box center [425, 314] width 380 height 59
click at [565, 306] on button "Show Anyway" at bounding box center [568, 315] width 69 height 20
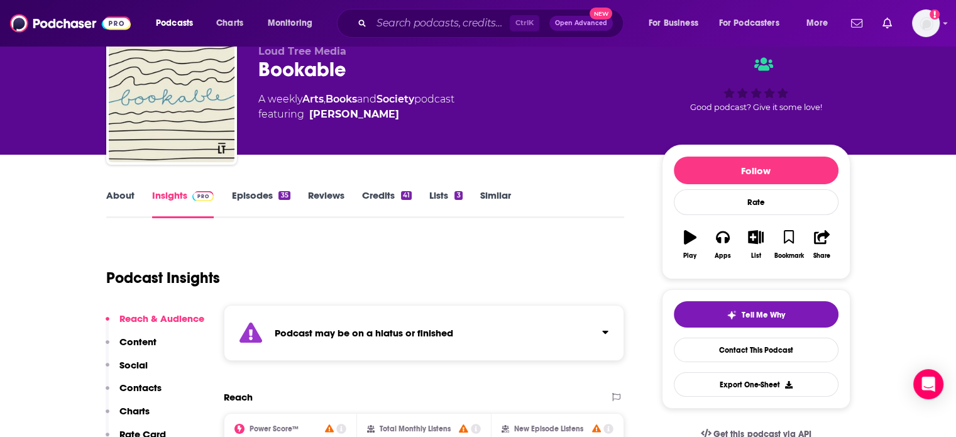
scroll to position [0, 0]
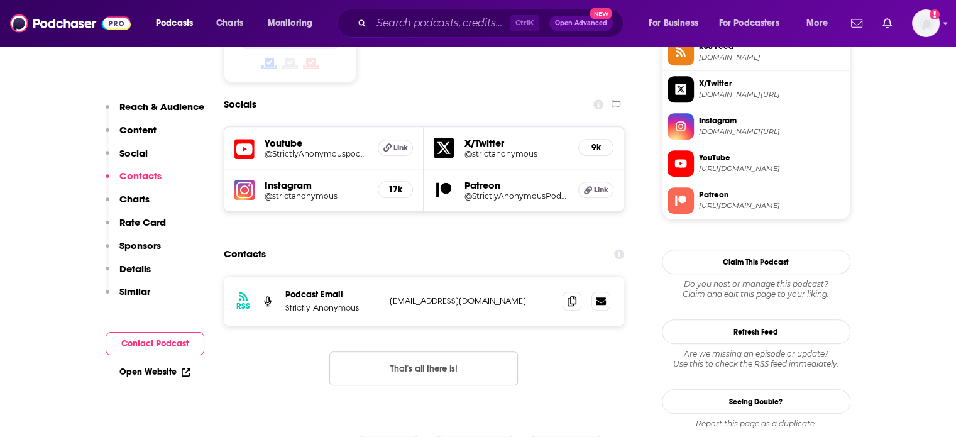
scroll to position [1132, 0]
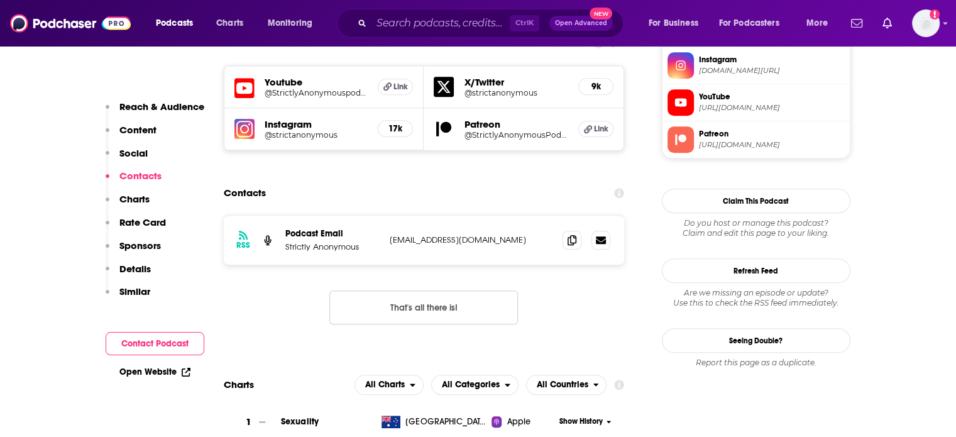
click at [443, 235] on p "[EMAIL_ADDRESS][DOMAIN_NAME]" at bounding box center [471, 240] width 163 height 11
copy div "[EMAIL_ADDRESS][DOMAIN_NAME] [EMAIL_ADDRESS][DOMAIN_NAME]"
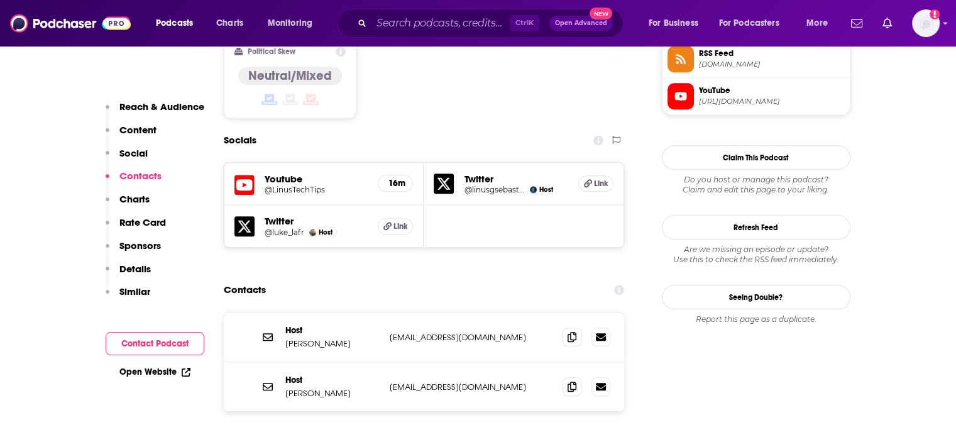
scroll to position [1069, 0]
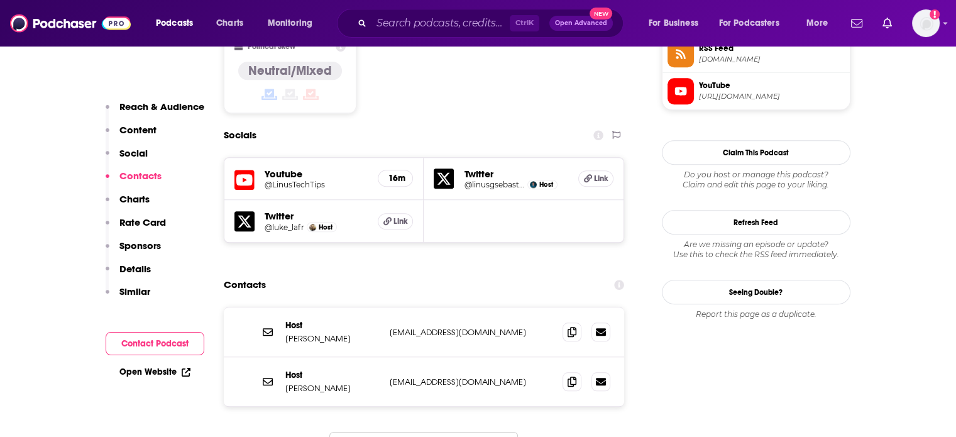
click at [430, 377] on p "linustechtips@gmail.com" at bounding box center [471, 382] width 163 height 11
click at [431, 377] on p "linustechtips@gmail.com" at bounding box center [471, 382] width 163 height 11
copy div "linustechtips@gmail.com linustechtips@gmail.com"
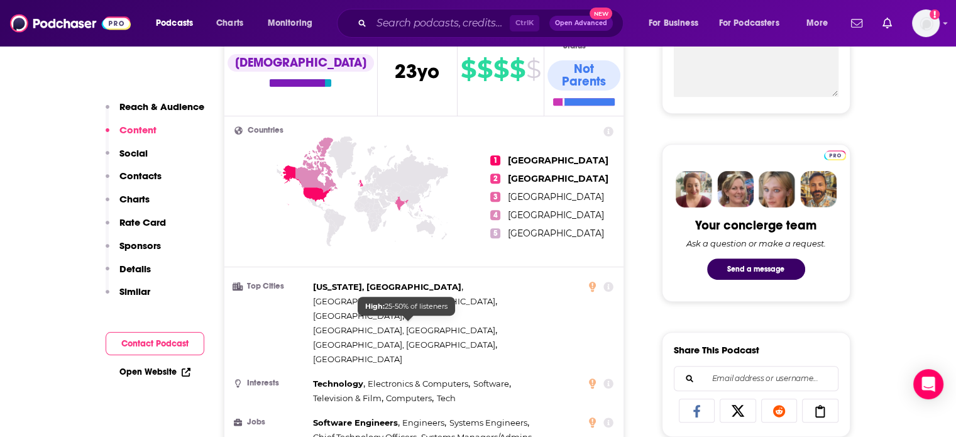
scroll to position [0, 0]
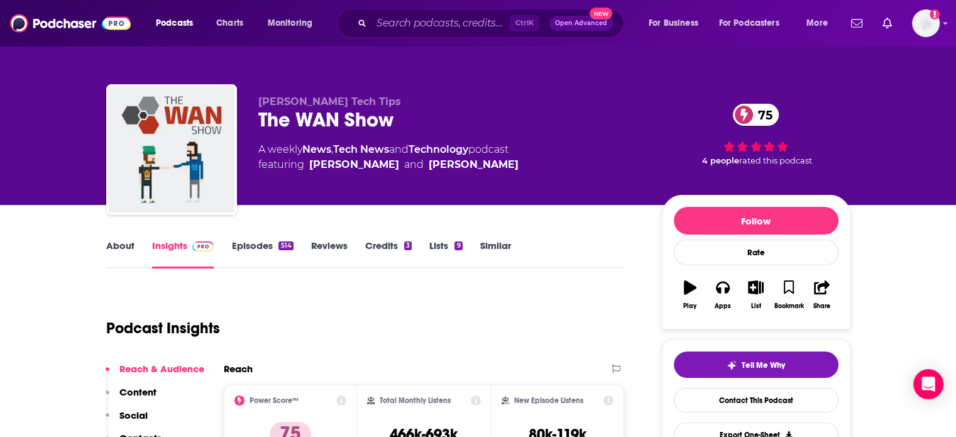
click at [359, 117] on div "The WAN Show 75" at bounding box center [450, 120] width 384 height 25
copy div "The WAN Show 75"
drag, startPoint x: 392, startPoint y: 185, endPoint x: 304, endPoint y: 178, distance: 88.4
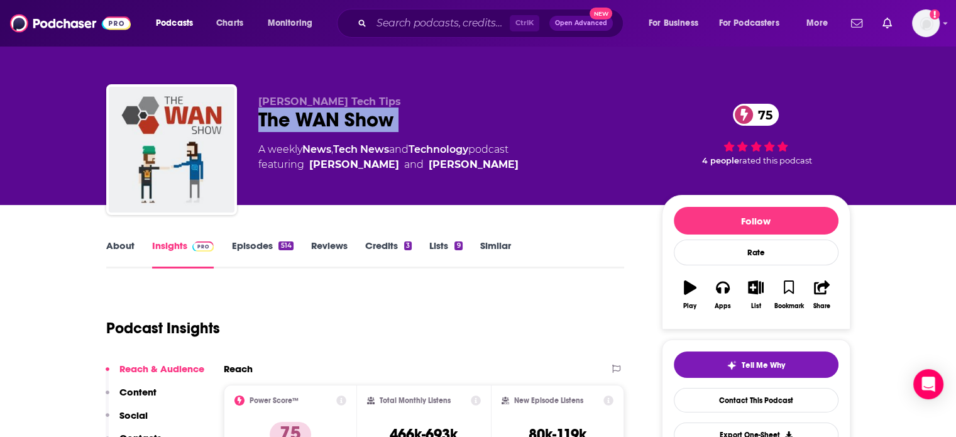
click at [304, 178] on div "Linus Tech Tips The WAN Show 75 A weekly News , Tech News and Technology podcas…" at bounding box center [450, 146] width 384 height 101
copy span "Linus Sebastian"
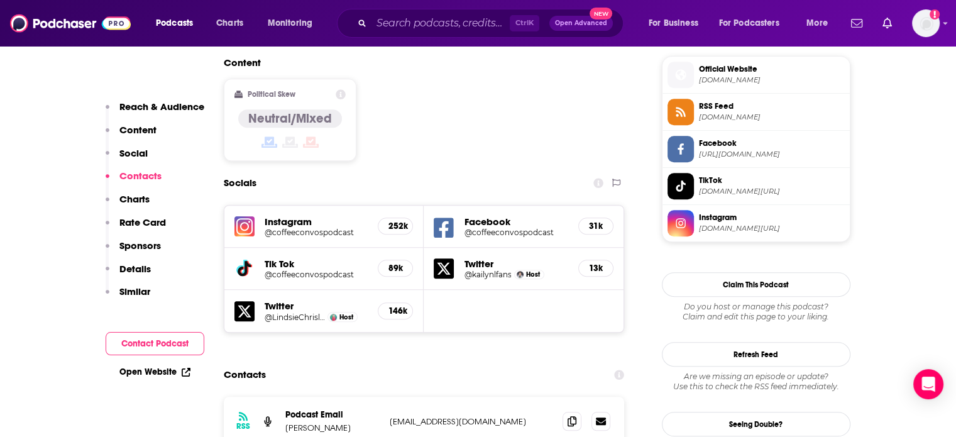
scroll to position [1132, 0]
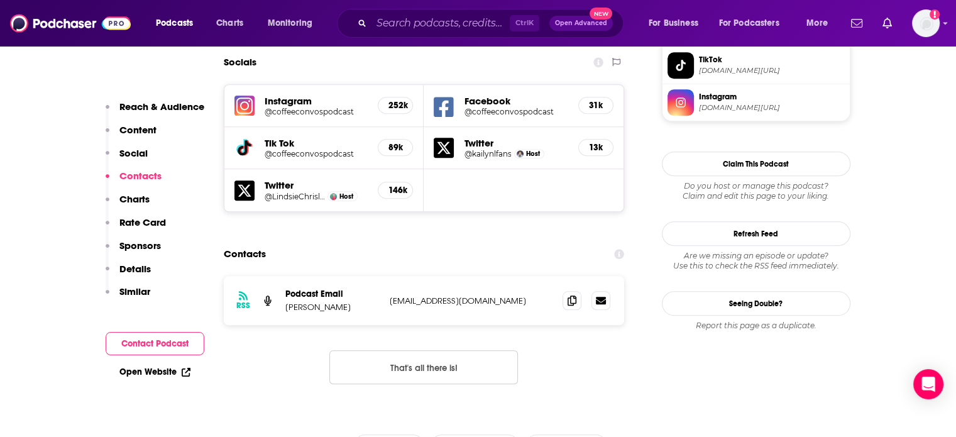
click at [443, 296] on p "[EMAIL_ADDRESS][DOMAIN_NAME]" at bounding box center [471, 301] width 163 height 11
copy div "[EMAIL_ADDRESS][DOMAIN_NAME] [EMAIL_ADDRESS][DOMAIN_NAME]"
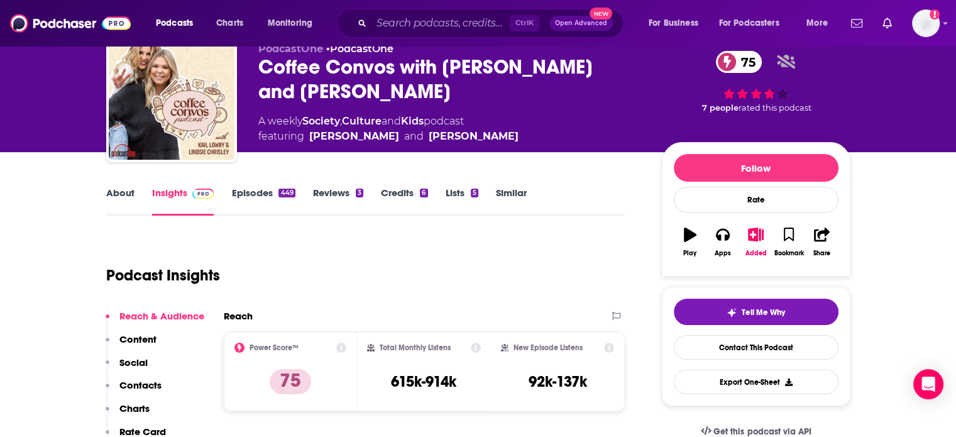
scroll to position [0, 0]
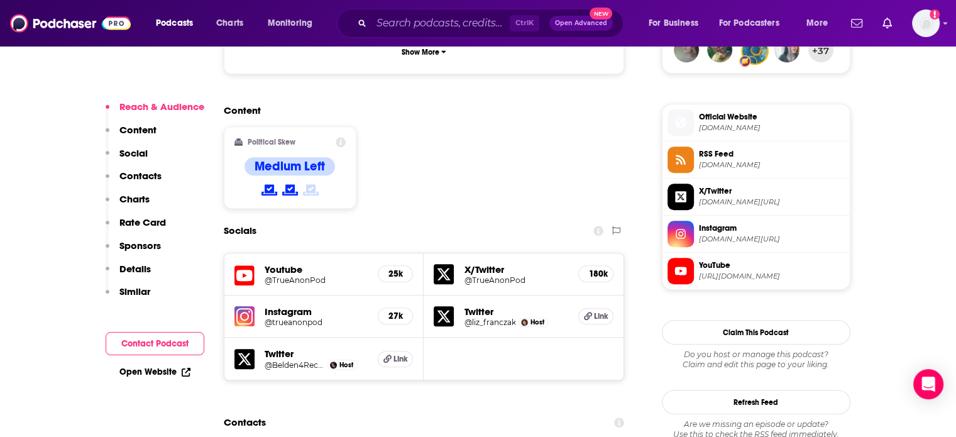
scroll to position [1006, 0]
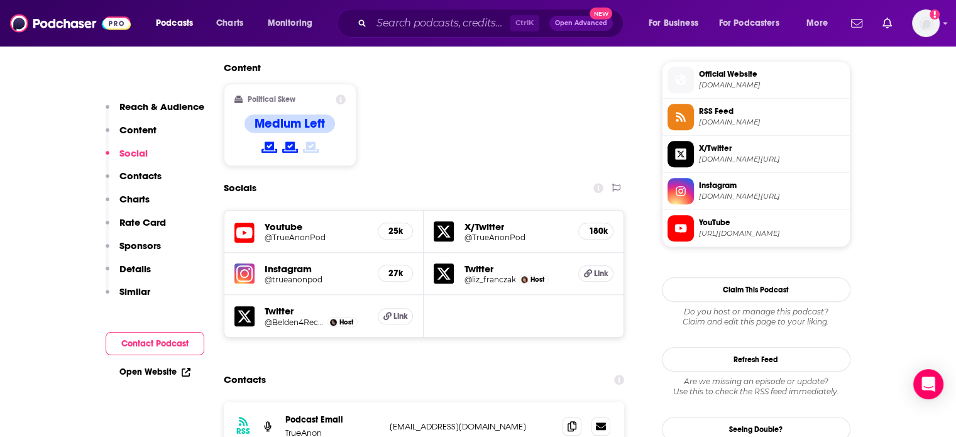
click at [429, 402] on div "RSS Podcast Email TrueAnon [EMAIL_ADDRESS][DOMAIN_NAME] [EMAIL_ADDRESS][DOMAIN_…" at bounding box center [424, 427] width 401 height 50
copy div "[EMAIL_ADDRESS][DOMAIN_NAME] [EMAIL_ADDRESS][DOMAIN_NAME]"
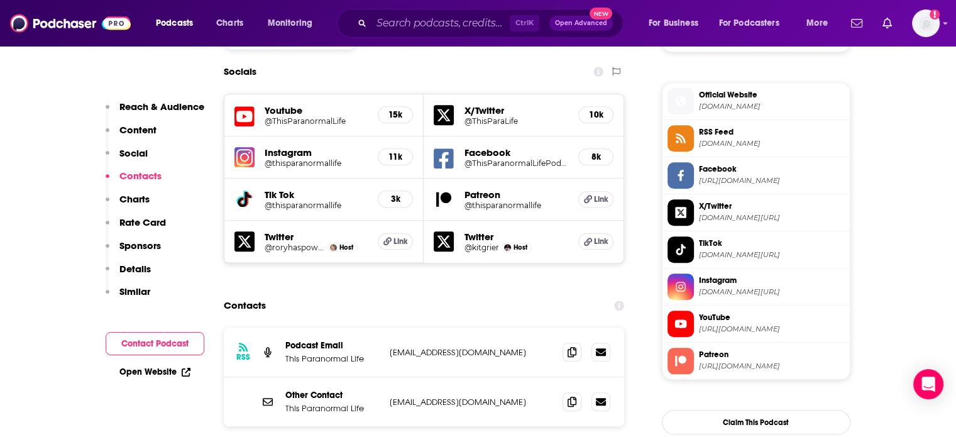
scroll to position [1132, 0]
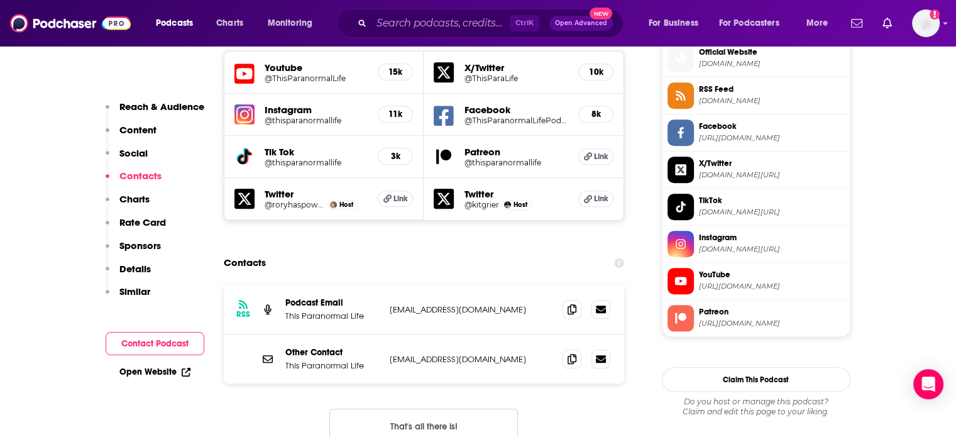
click at [448, 354] on p "[EMAIL_ADDRESS][DOMAIN_NAME]" at bounding box center [471, 359] width 163 height 11
copy div "[EMAIL_ADDRESS][DOMAIN_NAME] [EMAIL_ADDRESS][DOMAIN_NAME]"
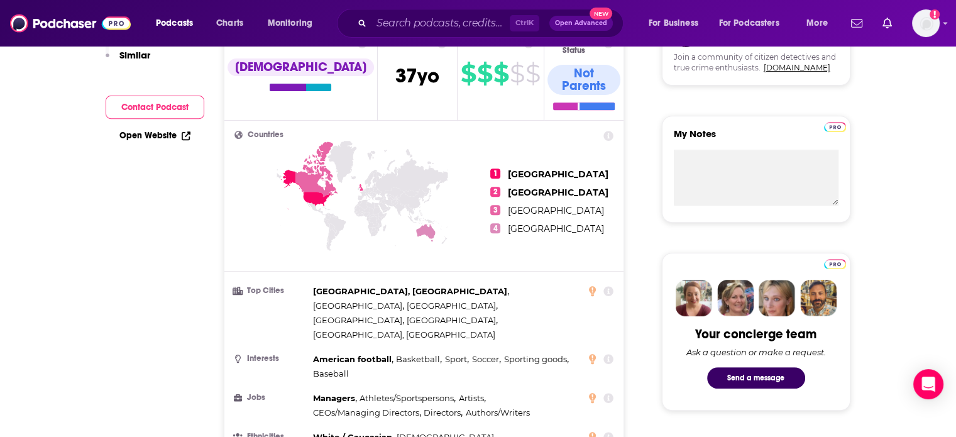
scroll to position [0, 0]
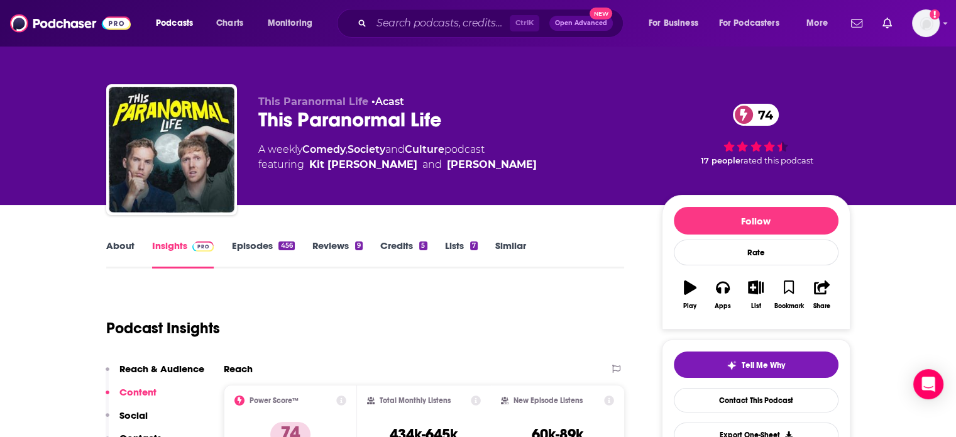
click at [345, 123] on div "This Paranormal Life 74" at bounding box center [450, 120] width 384 height 25
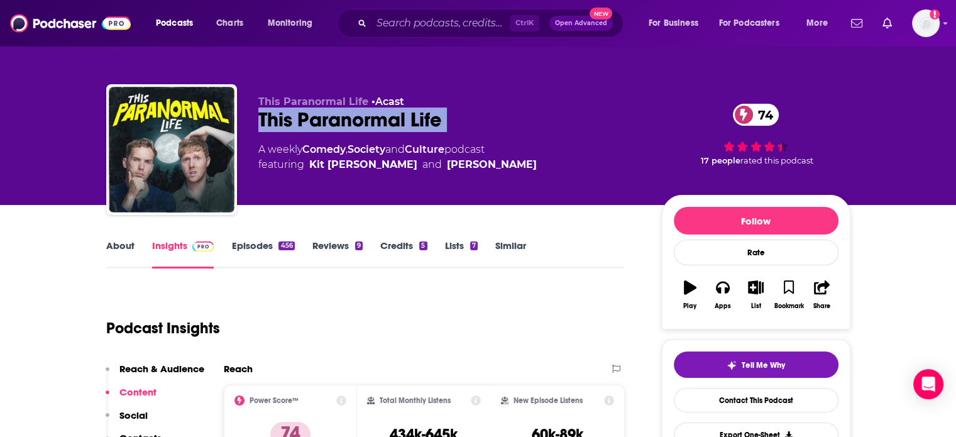
click at [345, 123] on div "This Paranormal Life 74" at bounding box center [450, 120] width 384 height 25
copy div "This Paranormal Life 74"
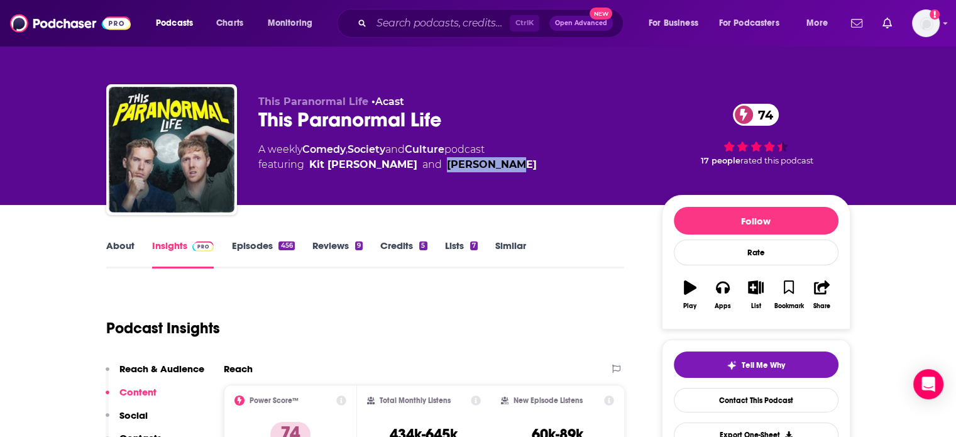
drag, startPoint x: 523, startPoint y: 180, endPoint x: 436, endPoint y: 170, distance: 87.4
click at [435, 170] on div "This Paranormal Life • Acast This Paranormal Life 74 A weekly Comedy , Society …" at bounding box center [450, 146] width 384 height 101
copy link "Rory Powers"
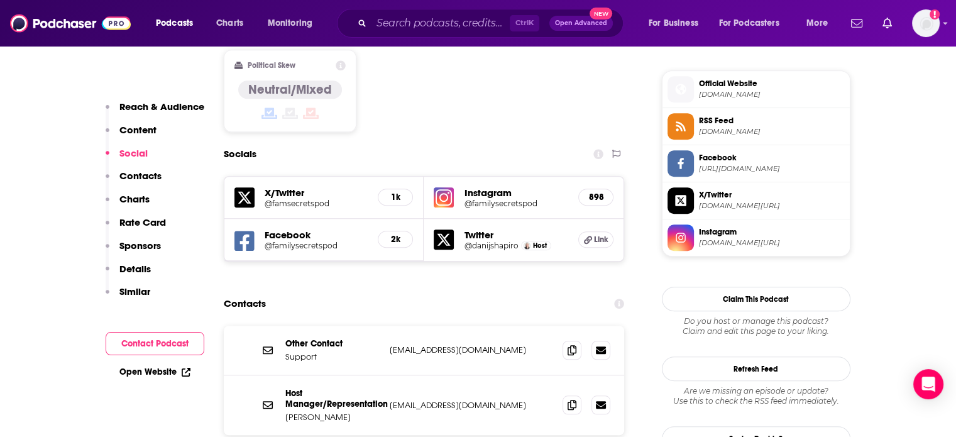
scroll to position [1006, 0]
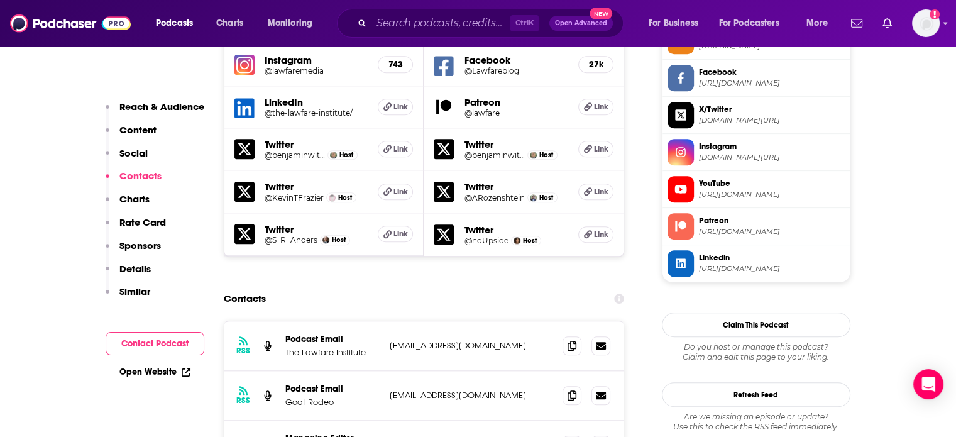
scroll to position [1320, 0]
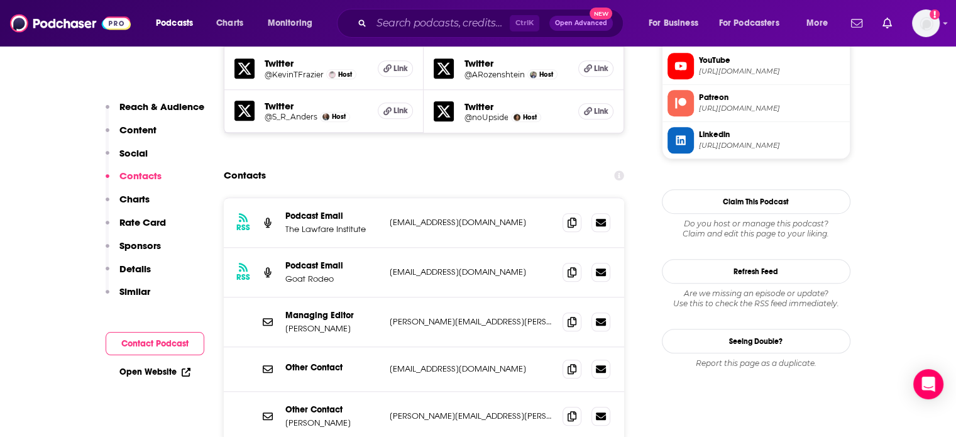
click at [430, 297] on div "Managing Editor Tyler Mcbrien tyler.mcbrien@lawfareblog.com tyler.mcbrien@lawfa…" at bounding box center [424, 322] width 401 height 50
click at [430, 316] on p "tyler.mcbrien@lawfareblog.com" at bounding box center [471, 321] width 163 height 11
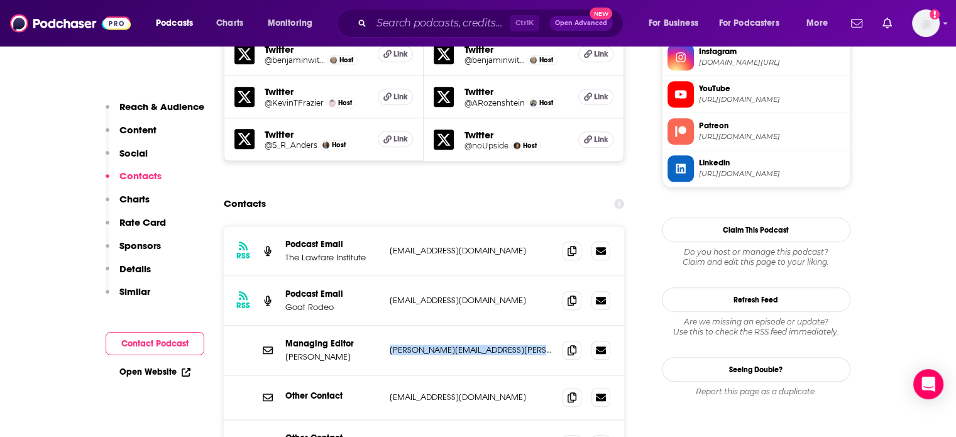
scroll to position [1383, 0]
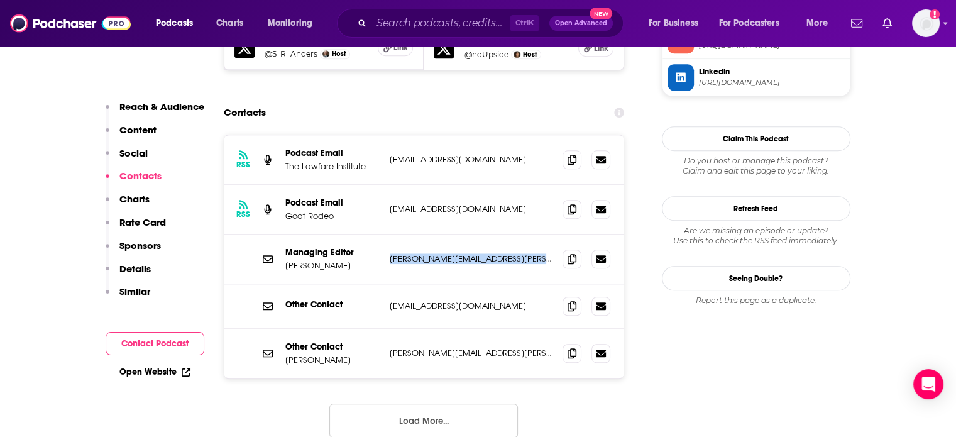
click at [440, 253] on p "tyler.mcbrien@lawfareblog.com" at bounding box center [471, 258] width 163 height 11
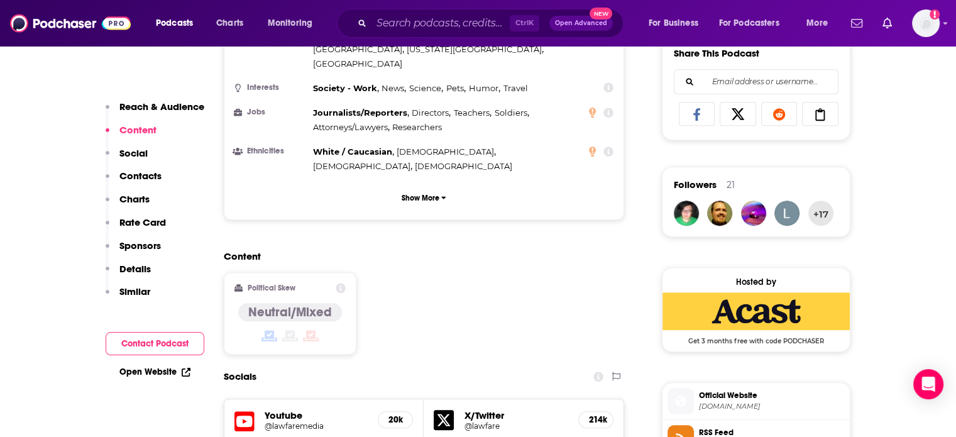
scroll to position [692, 0]
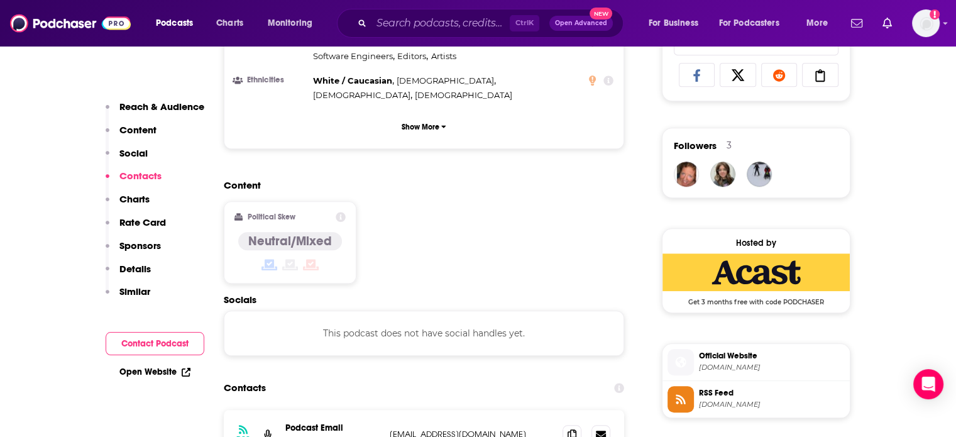
scroll to position [1069, 0]
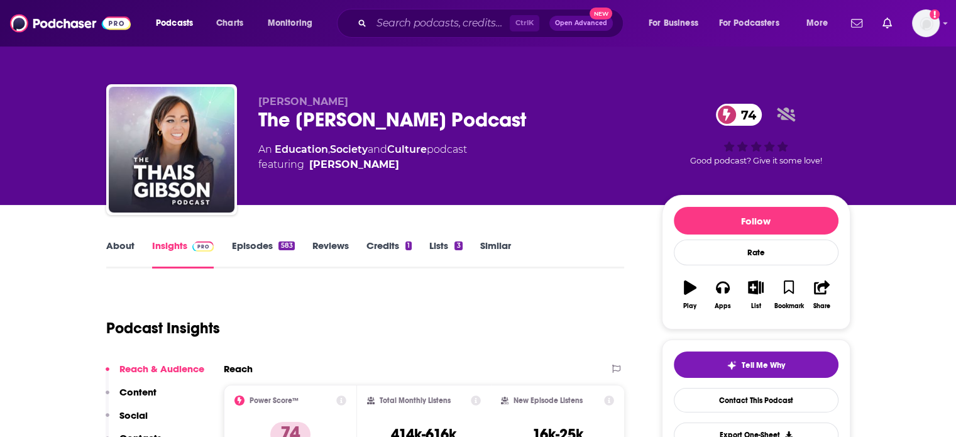
click at [118, 246] on link "About" at bounding box center [120, 254] width 28 height 29
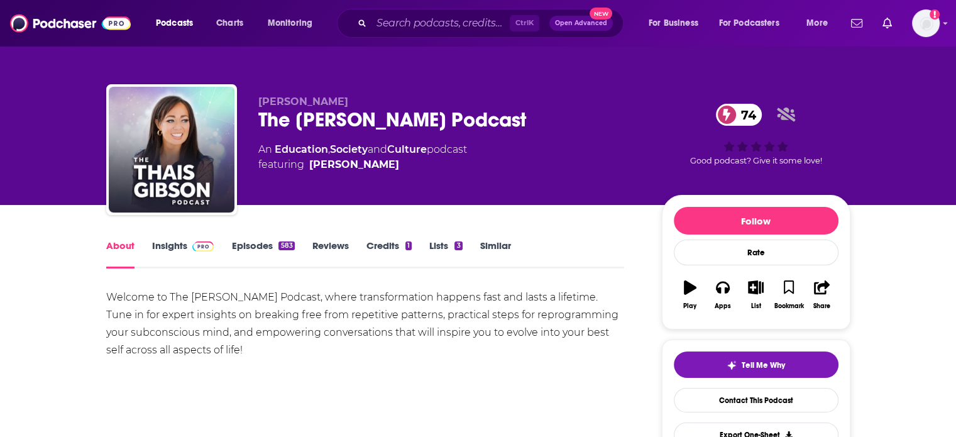
click at [163, 240] on link "Insights" at bounding box center [183, 254] width 62 height 29
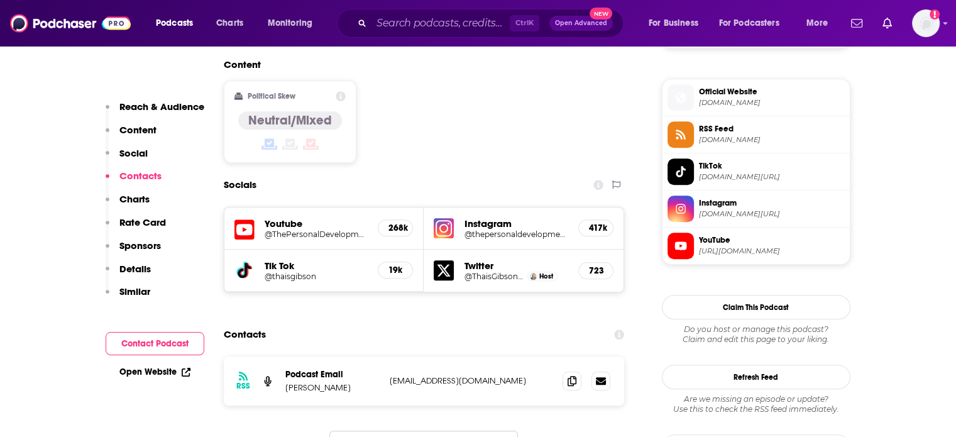
scroll to position [1069, 0]
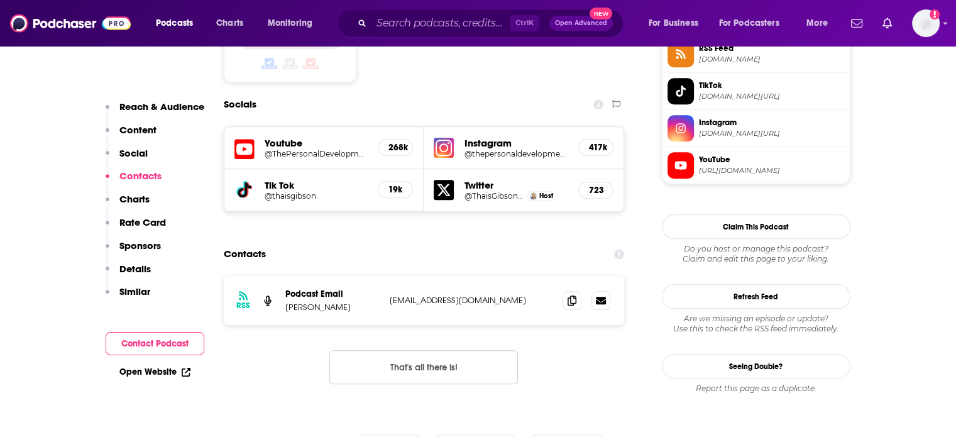
click at [454, 295] on p "[EMAIL_ADDRESS][DOMAIN_NAME]" at bounding box center [471, 300] width 163 height 11
copy div "tag@personaldevelopmentschool.com tag@personaldevelopmentschool.com"
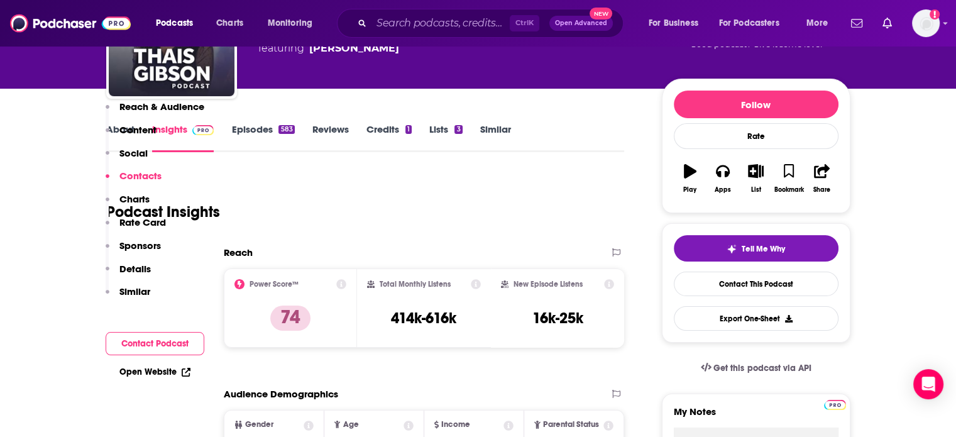
scroll to position [0, 0]
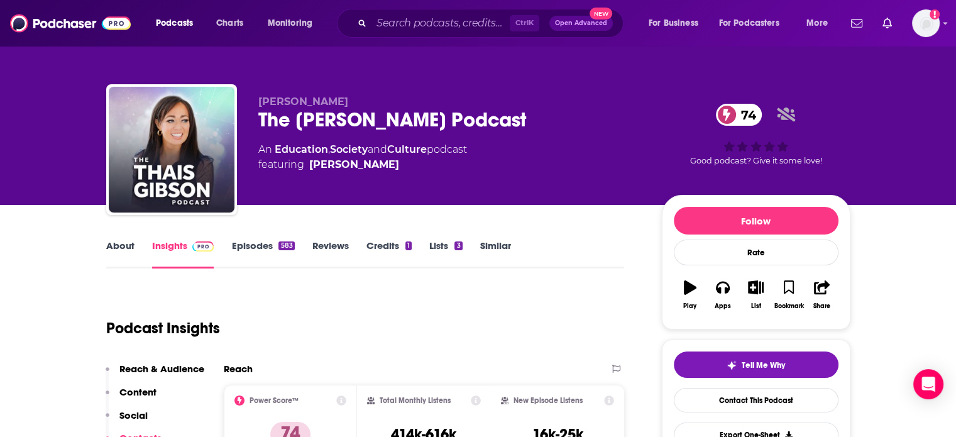
click at [363, 122] on div "The Thais Gibson Podcast 74" at bounding box center [450, 120] width 384 height 25
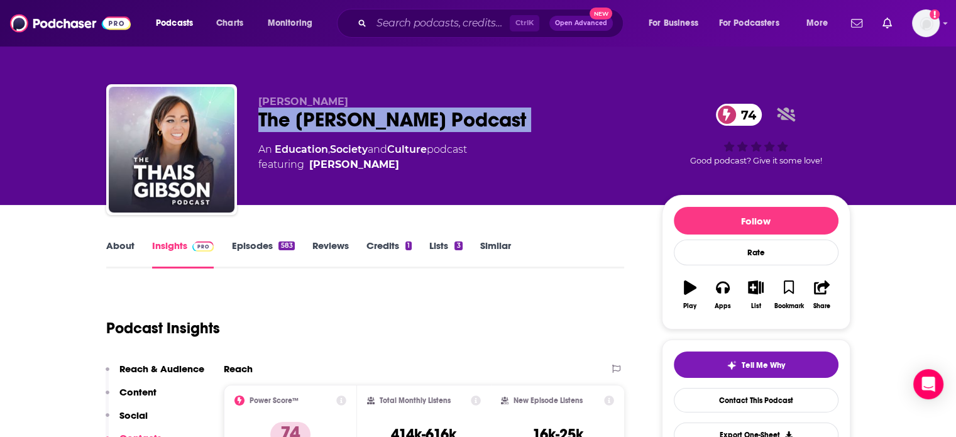
click at [363, 122] on div "The Thais Gibson Podcast 74" at bounding box center [450, 120] width 384 height 25
copy div "The Thais Gibson Podcast 74"
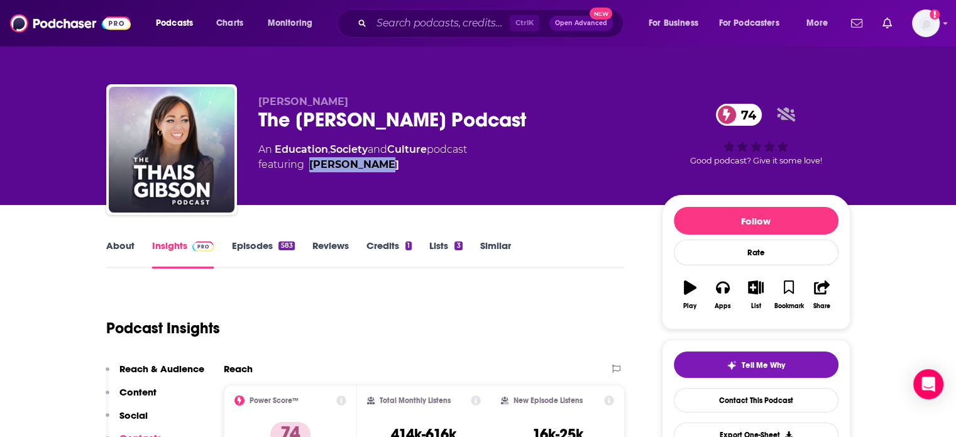
drag, startPoint x: 434, startPoint y: 184, endPoint x: 308, endPoint y: 190, distance: 126.5
click at [308, 190] on div "Thais Gibson The Thais Gibson Podcast 74 An Education , Society and Culture pod…" at bounding box center [450, 146] width 384 height 101
copy link "Thais Gibson"
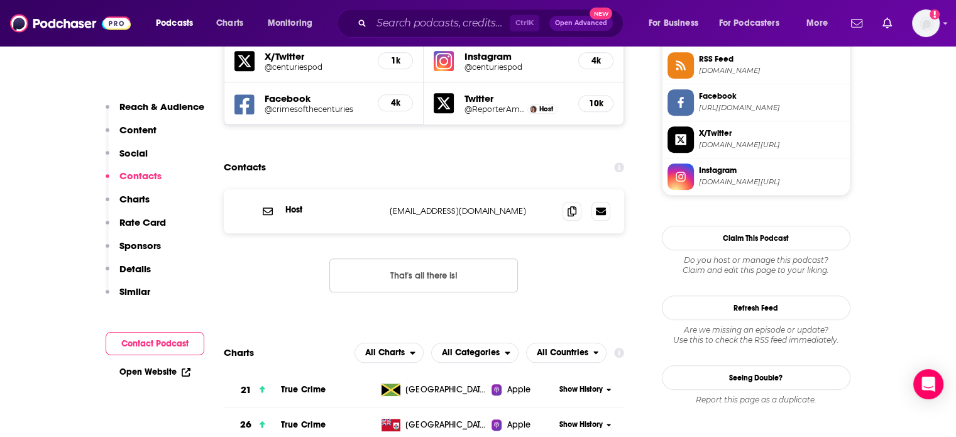
scroll to position [1069, 0]
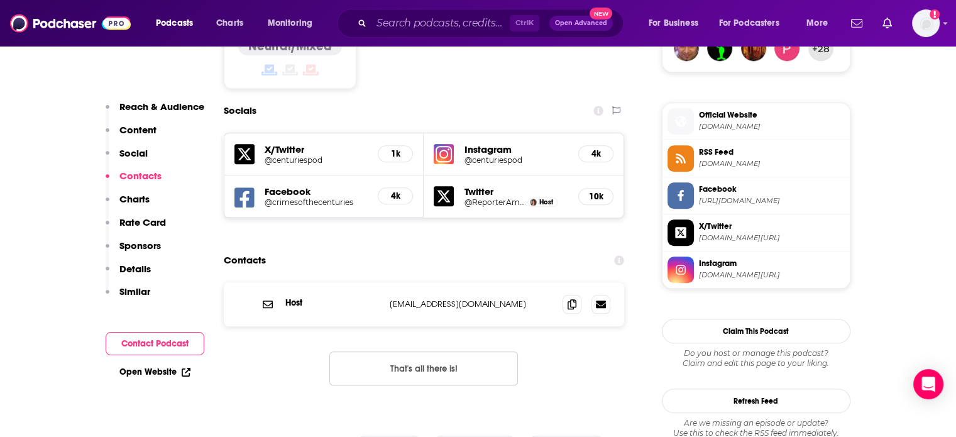
click at [440, 282] on div "Host [EMAIL_ADDRESS][DOMAIN_NAME] [EMAIL_ADDRESS][DOMAIN_NAME]" at bounding box center [424, 304] width 401 height 44
copy div "[EMAIL_ADDRESS][DOMAIN_NAME] [EMAIL_ADDRESS][DOMAIN_NAME]"
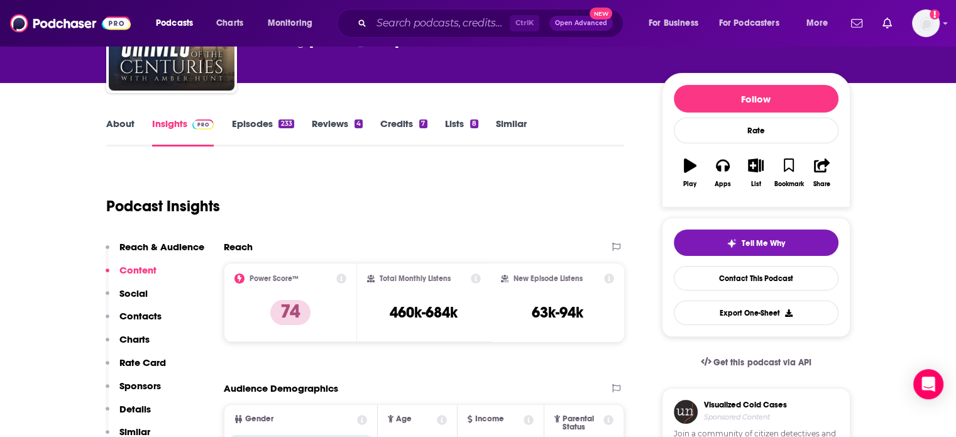
scroll to position [0, 0]
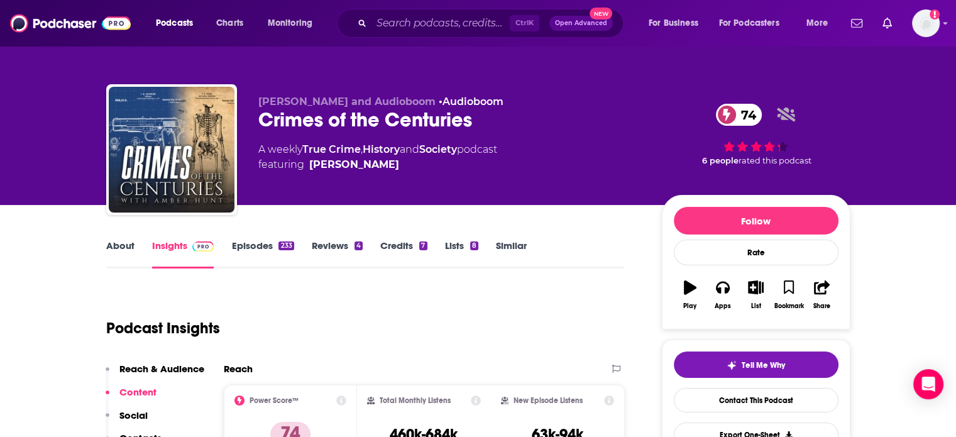
click at [367, 115] on div "Crimes of the Centuries 74" at bounding box center [450, 120] width 384 height 25
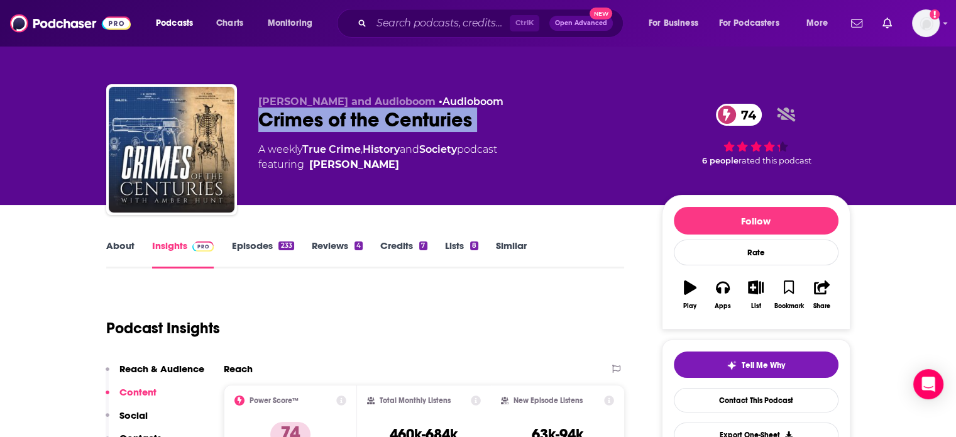
click at [367, 115] on div "Crimes of the Centuries 74" at bounding box center [450, 120] width 384 height 25
copy div "Crimes of the Centuries 74"
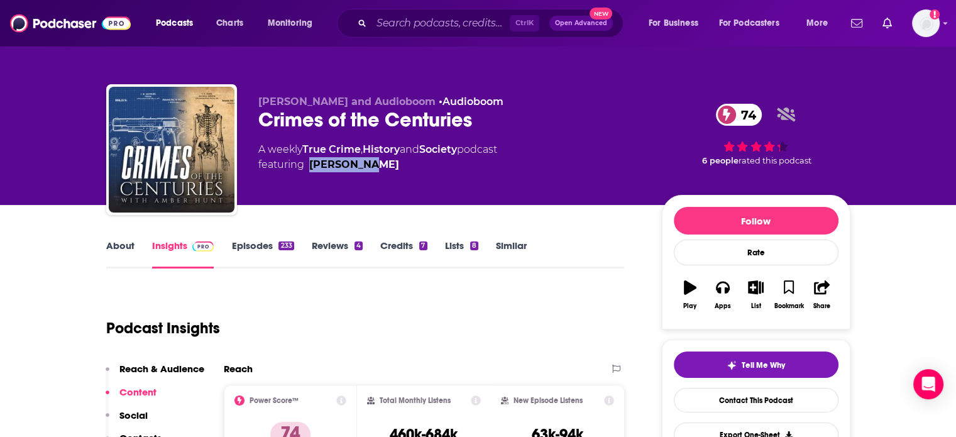
drag, startPoint x: 428, startPoint y: 184, endPoint x: 294, endPoint y: 194, distance: 134.3
click at [294, 194] on div "[PERSON_NAME] and Audioboom • Audioboom Crimes of the Centuries 74 A weekly Tru…" at bounding box center [450, 146] width 384 height 101
copy div "[PERSON_NAME]"
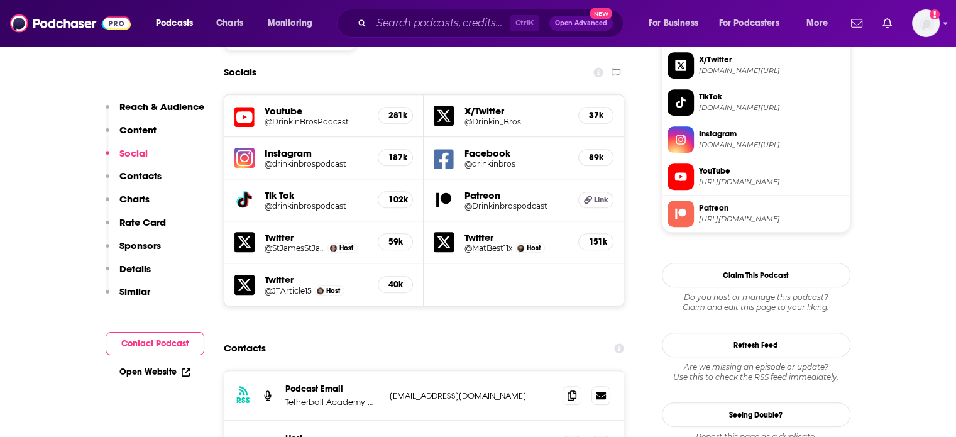
scroll to position [1195, 0]
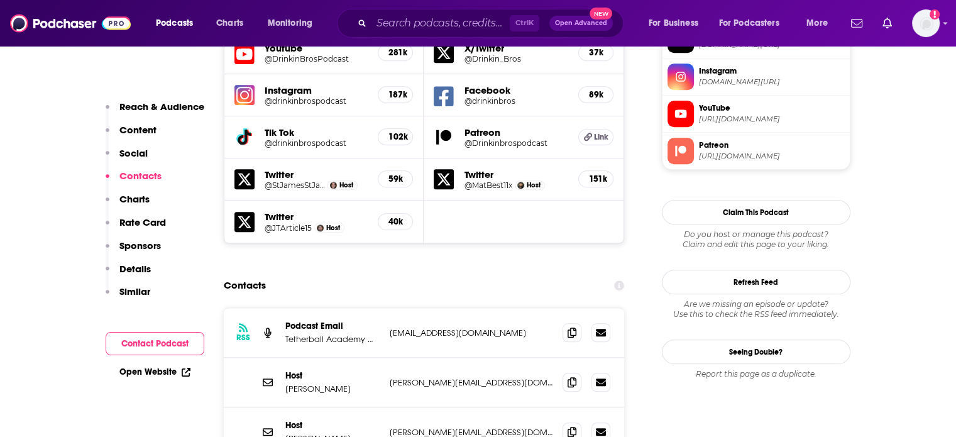
click at [460, 328] on p "[EMAIL_ADDRESS][DOMAIN_NAME]" at bounding box center [471, 333] width 163 height 11
copy div "[EMAIL_ADDRESS][DOMAIN_NAME] [EMAIL_ADDRESS][DOMAIN_NAME]"
click at [446, 427] on p "[PERSON_NAME][EMAIL_ADDRESS][DOMAIN_NAME]" at bounding box center [471, 432] width 163 height 11
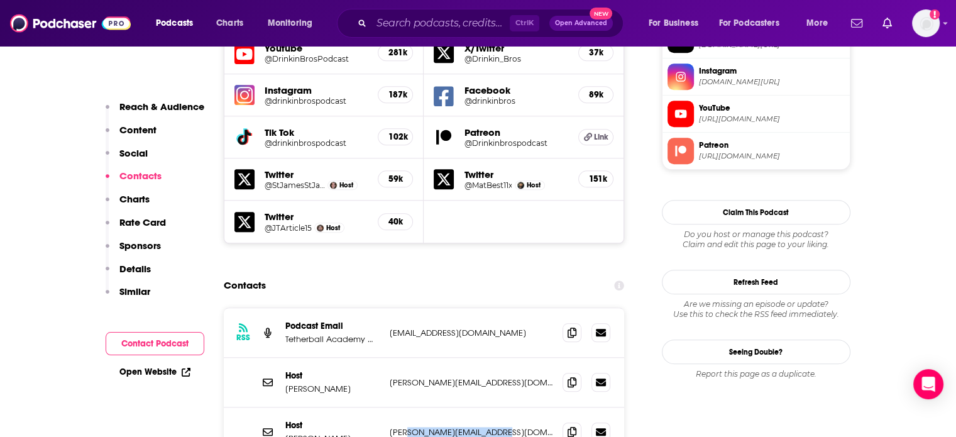
drag, startPoint x: 446, startPoint y: 350, endPoint x: 492, endPoint y: 348, distance: 45.3
click at [492, 427] on p "[PERSON_NAME][EMAIL_ADDRESS][DOMAIN_NAME]" at bounding box center [471, 432] width 163 height 11
click at [433, 308] on div "RSS Podcast Email Tetherball Academy Media [EMAIL_ADDRESS][DOMAIN_NAME] [EMAIL_…" at bounding box center [424, 333] width 401 height 50
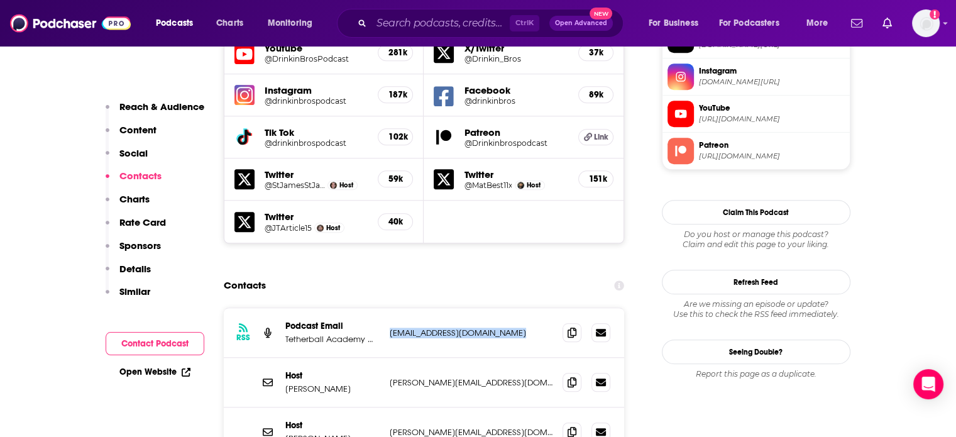
copy div "[EMAIL_ADDRESS][DOMAIN_NAME] [EMAIL_ADDRESS][DOMAIN_NAME]"
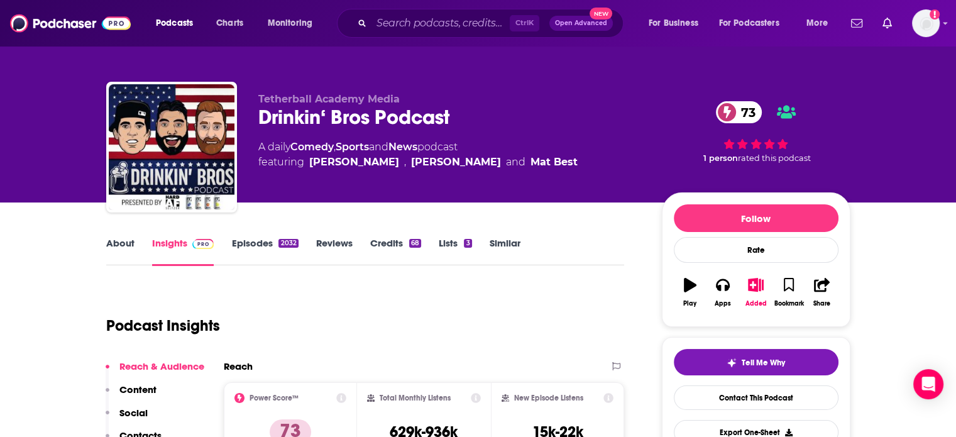
scroll to position [0, 0]
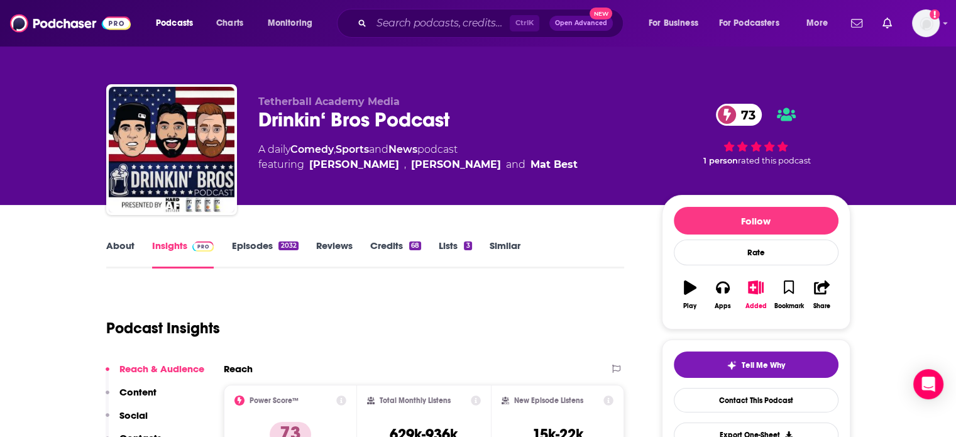
click at [399, 116] on div "Drinkin‘ Bros Podcast 73" at bounding box center [450, 120] width 384 height 25
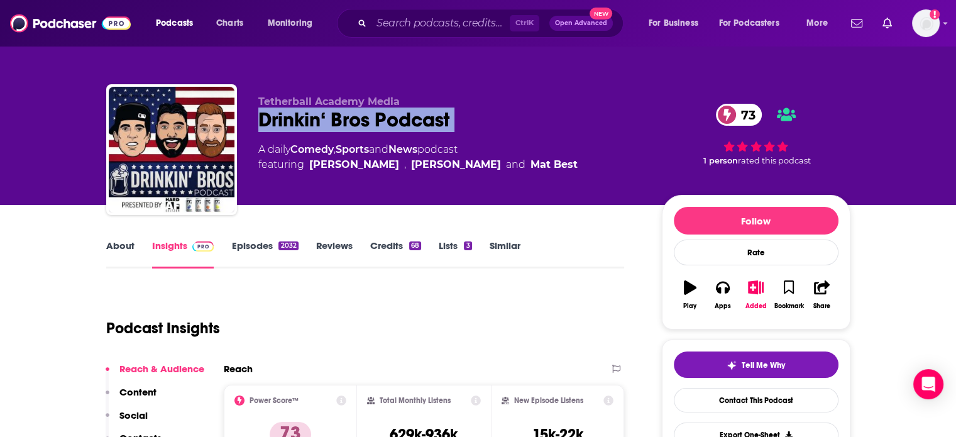
click at [399, 116] on div "Drinkin‘ Bros Podcast 73" at bounding box center [450, 120] width 384 height 25
copy div "Drinkin‘ Bros Podcast 73"
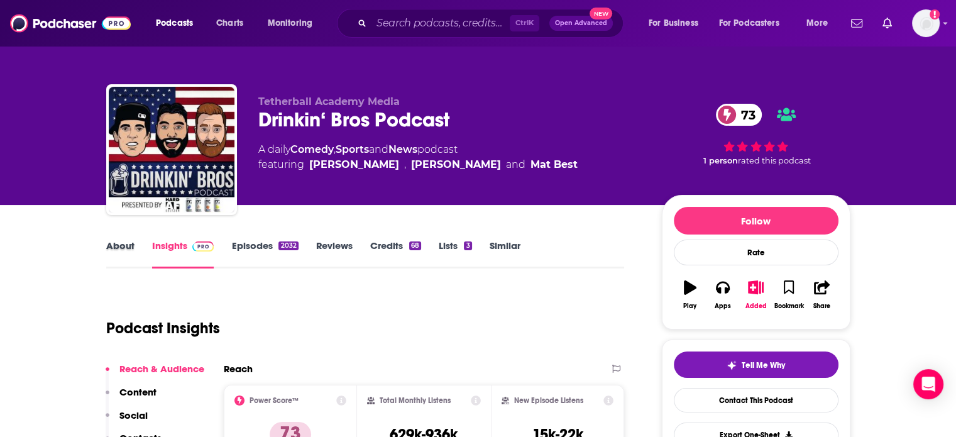
click at [140, 241] on div "About" at bounding box center [129, 254] width 46 height 29
click at [126, 244] on link "About" at bounding box center [120, 254] width 28 height 29
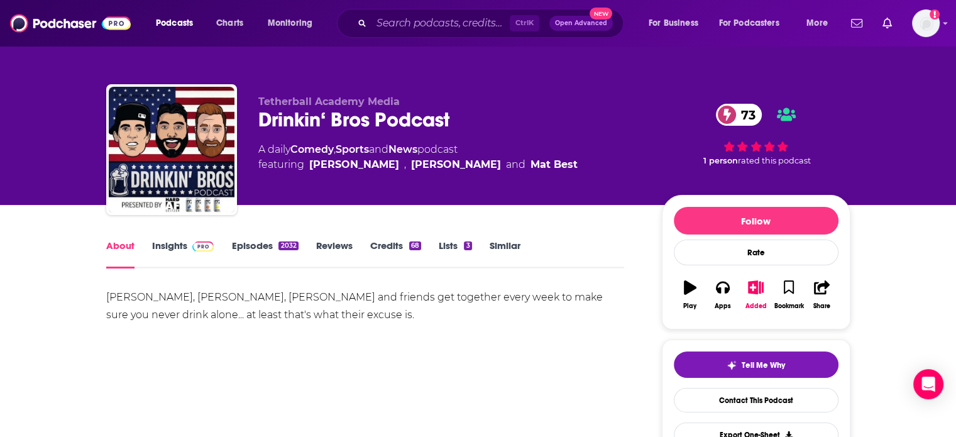
click at [175, 248] on link "Insights" at bounding box center [183, 254] width 62 height 29
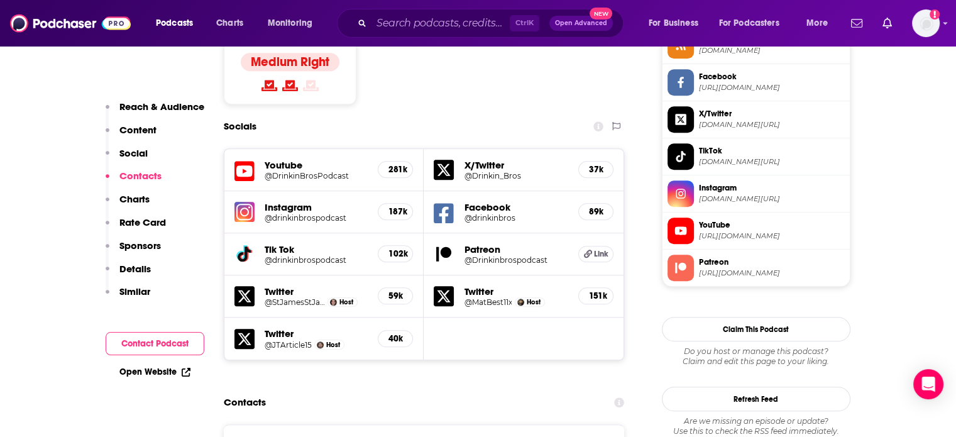
scroll to position [1258, 0]
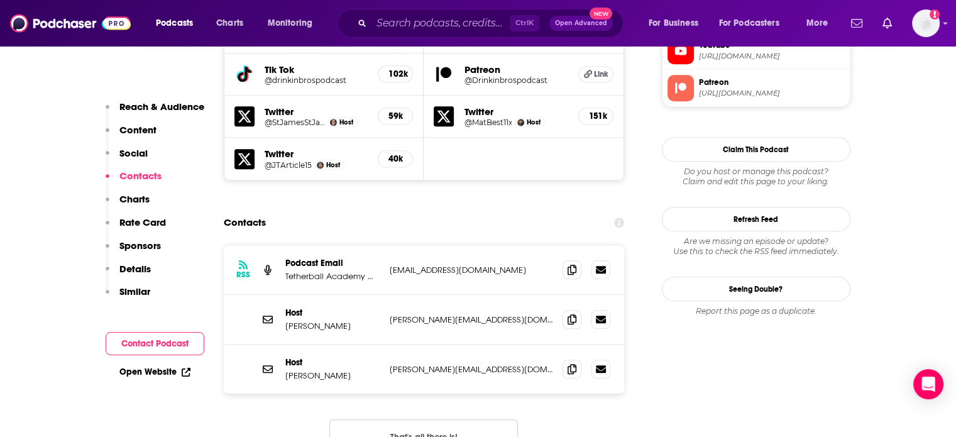
click at [316, 321] on p "[PERSON_NAME]" at bounding box center [332, 326] width 94 height 11
drag, startPoint x: 316, startPoint y: 244, endPoint x: 289, endPoint y: 242, distance: 27.1
click at [289, 321] on p "[PERSON_NAME]" at bounding box center [332, 326] width 94 height 11
copy p "[PERSON_NAME]"
